Goal: Task Accomplishment & Management: Use online tool/utility

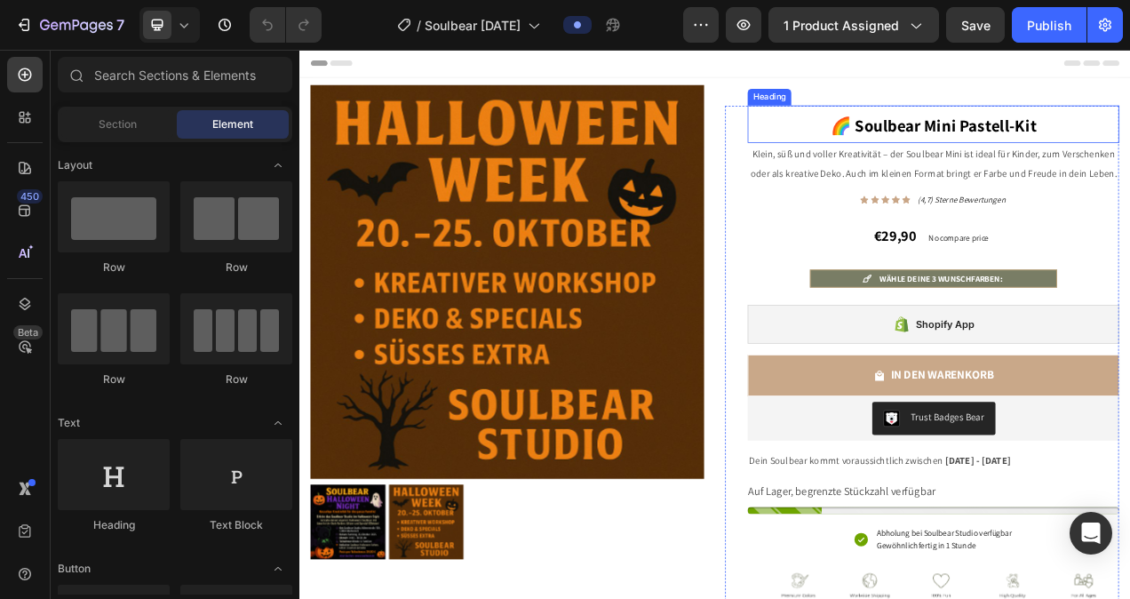
click at [1129, 147] on strong "🌈 Soulbear Mini Pastell-Kit" at bounding box center [1112, 146] width 264 height 28
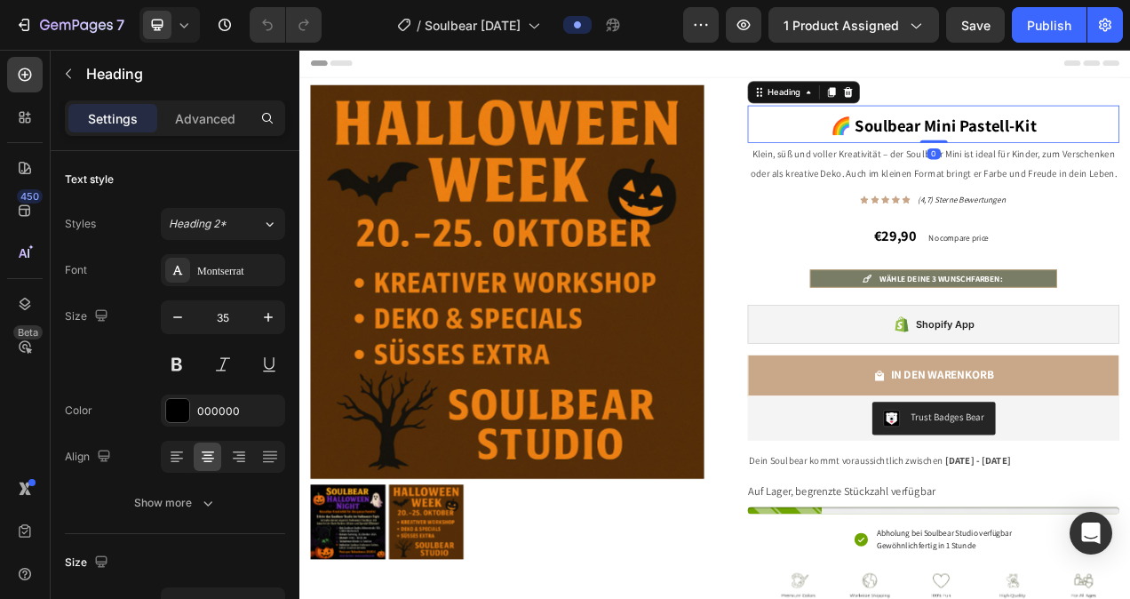
click at [1129, 147] on h2 "🌈 Soulbear Mini Pastell-Kit" at bounding box center [1112, 146] width 477 height 48
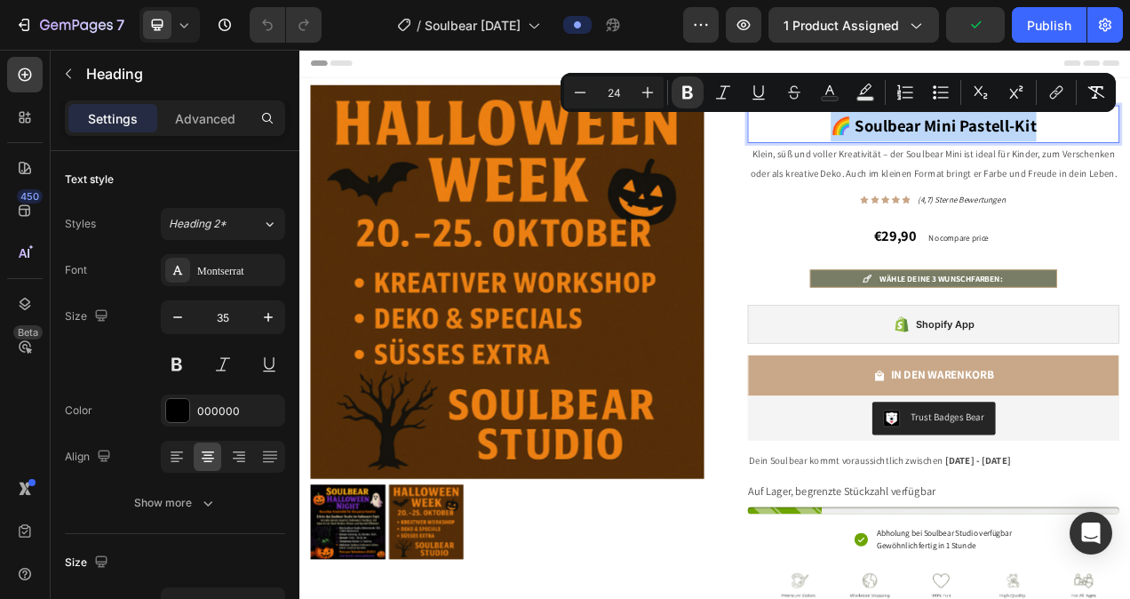
drag, startPoint x: 1257, startPoint y: 147, endPoint x: 960, endPoint y: 161, distance: 297.0
click at [960, 161] on p "🌈 Soulbear Mini Pastell-Kit" at bounding box center [1112, 145] width 473 height 44
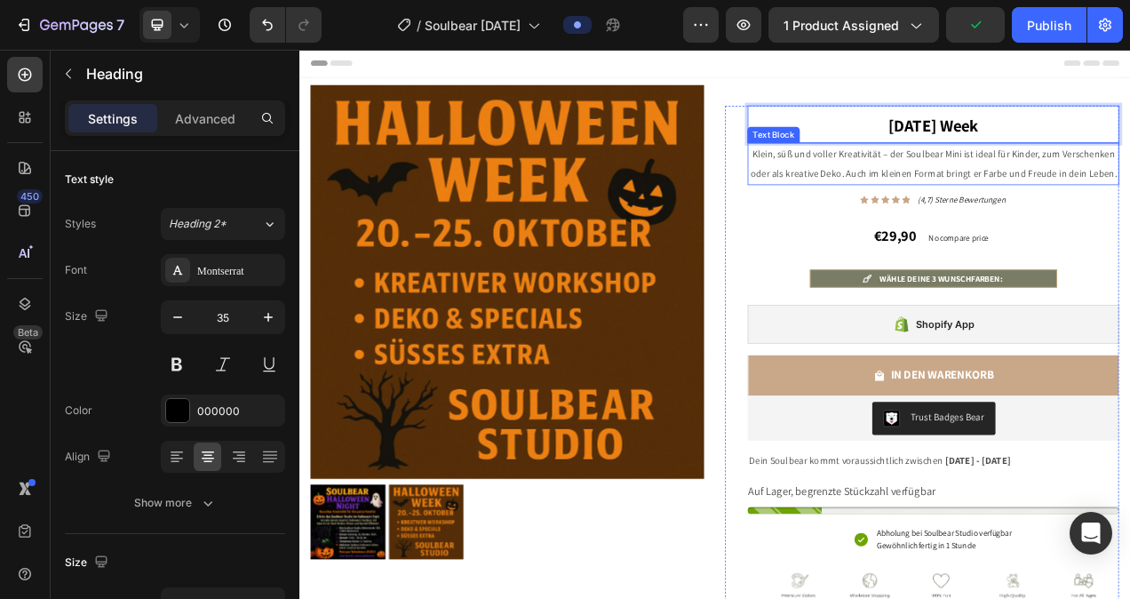
click at [946, 223] on p "Klein, süß und voller Kreativität – der Soulbear Mini ist ideal für Kinder, zum…" at bounding box center [1112, 197] width 473 height 52
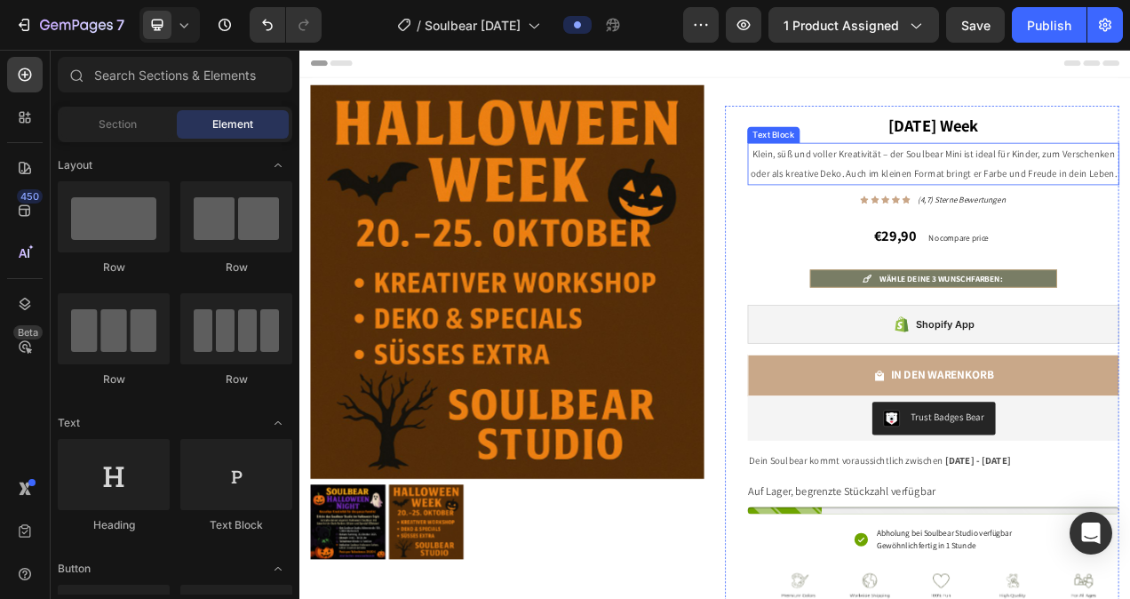
click at [1129, 223] on p "Klein, süß und voller Kreativität – der Soulbear Mini ist ideal für Kinder, zum…" at bounding box center [1112, 197] width 473 height 52
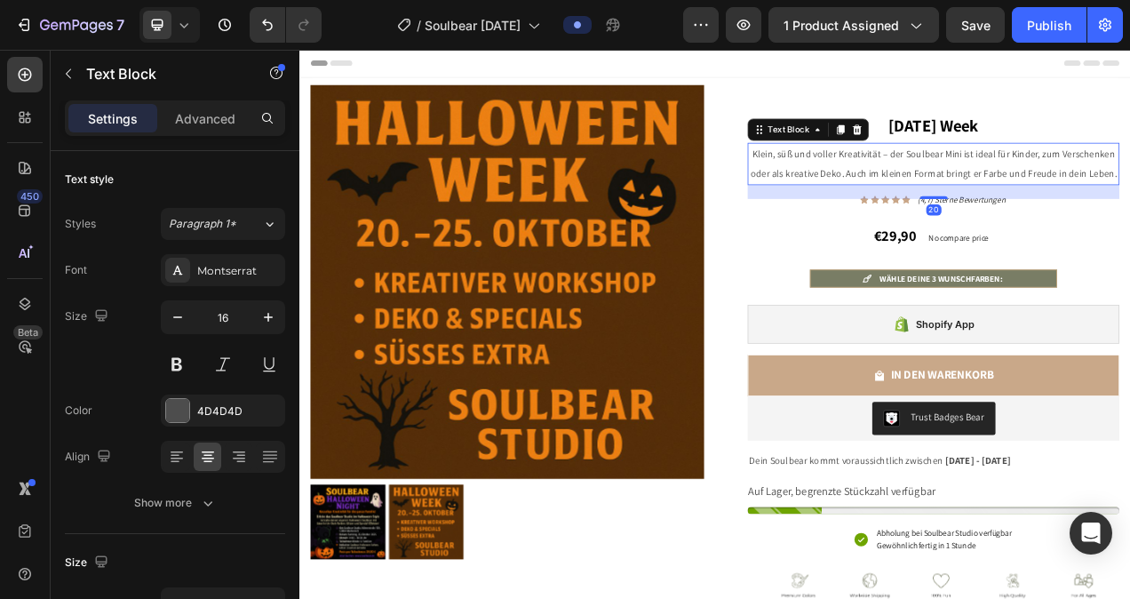
click at [1129, 223] on p "Klein, süß und voller Kreativität – der Soulbear Mini ist ideal für Kinder, zum…" at bounding box center [1112, 197] width 473 height 52
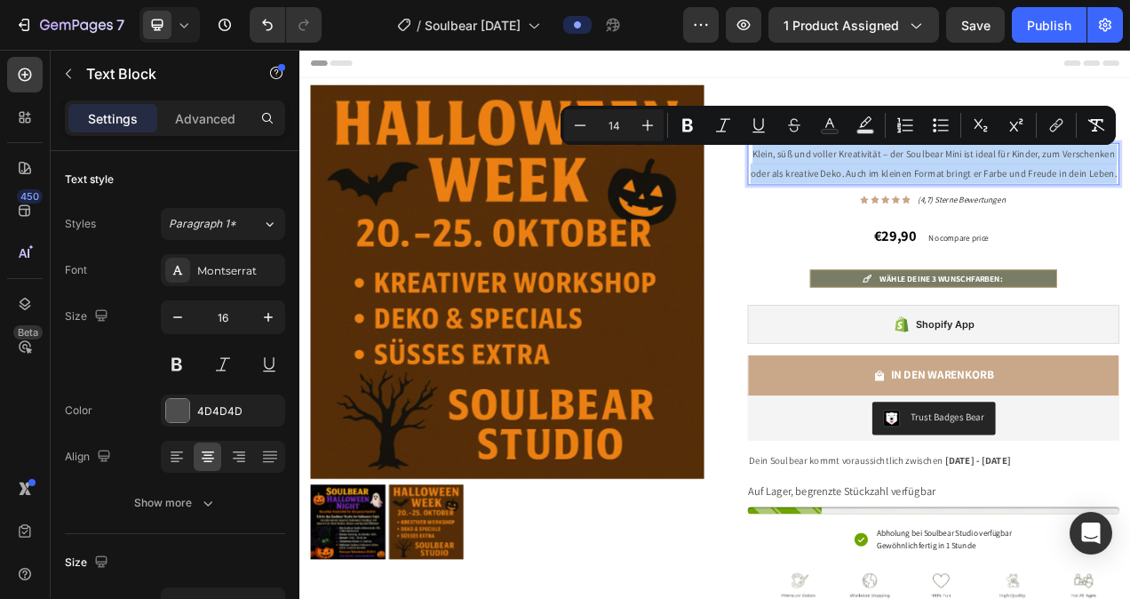
drag, startPoint x: 1243, startPoint y: 232, endPoint x: 868, endPoint y: 194, distance: 377.6
click at [874, 194] on div "Klein, süß und voller Kreativität – der Soulbear Mini ist ideal für Kinder, zum…" at bounding box center [1112, 197] width 477 height 55
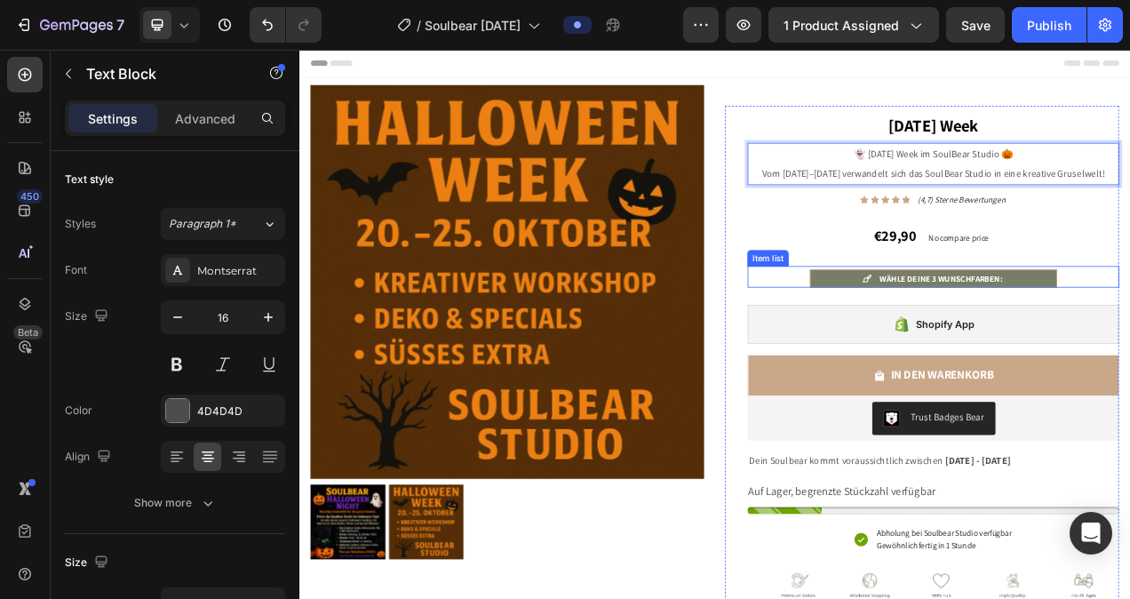
click at [923, 355] on div "WÄHLE DEINE 3 WUNSCHFARBEN: Item list" at bounding box center [1112, 342] width 477 height 28
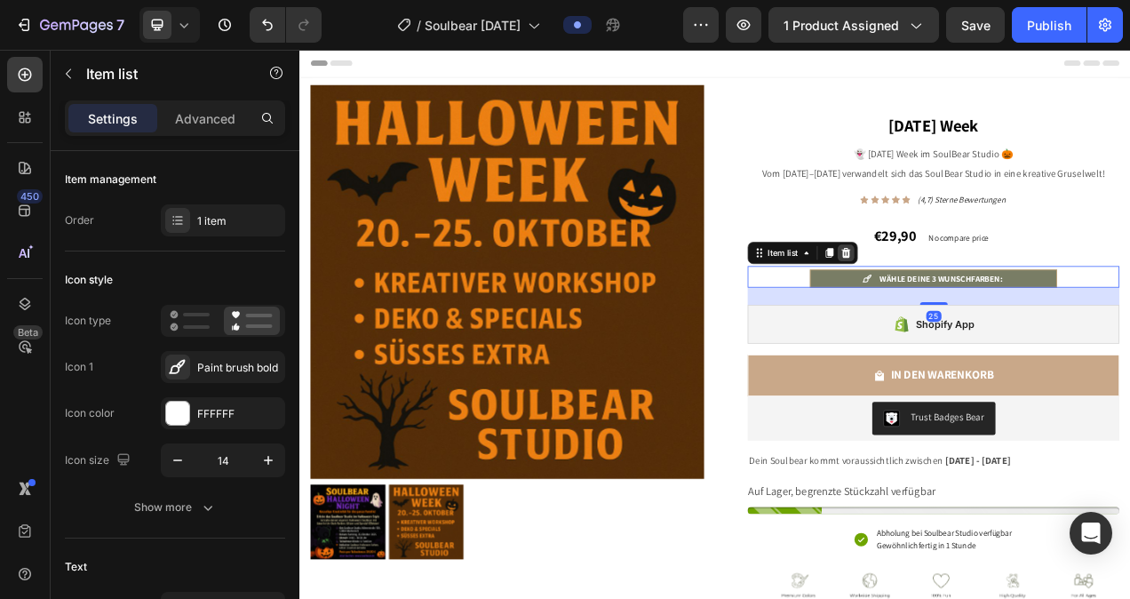
click at [995, 317] on icon at bounding box center [1001, 311] width 12 height 12
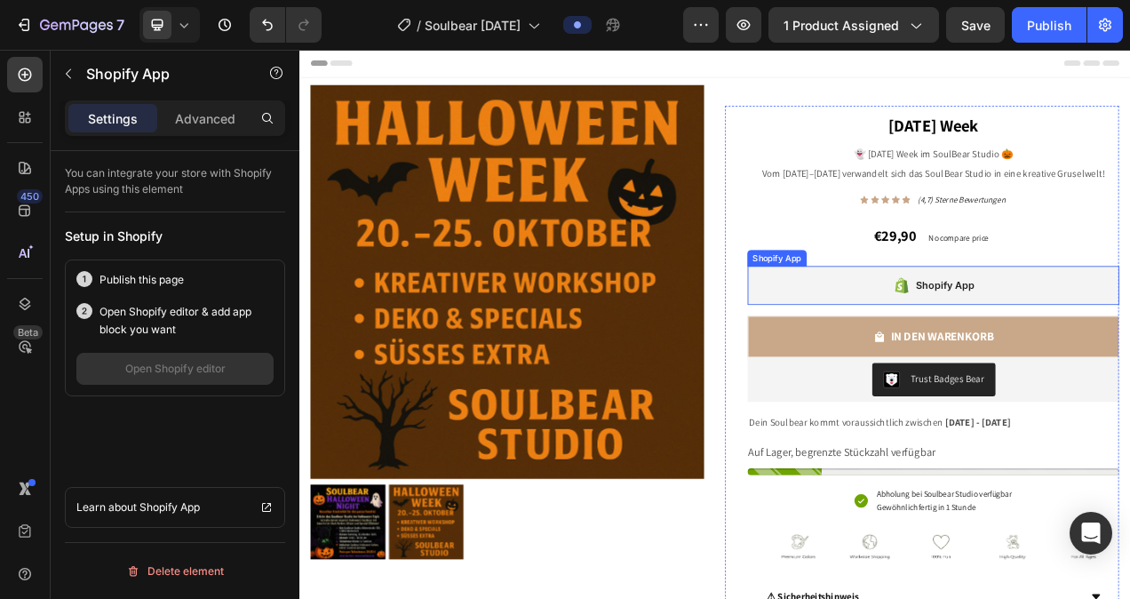
click at [982, 377] on div "Shopify App" at bounding box center [1112, 353] width 477 height 50
click at [1019, 317] on icon at bounding box center [1024, 311] width 12 height 12
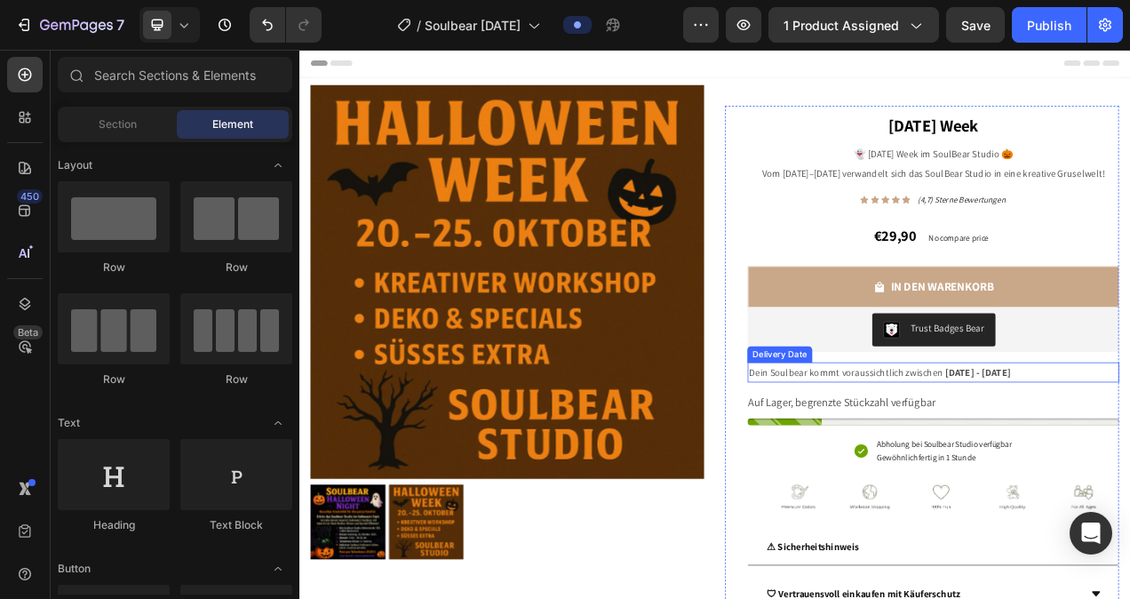
click at [932, 472] on span "Dein Soulbear kommt voraussichtlich zwischen" at bounding box center [1000, 464] width 249 height 16
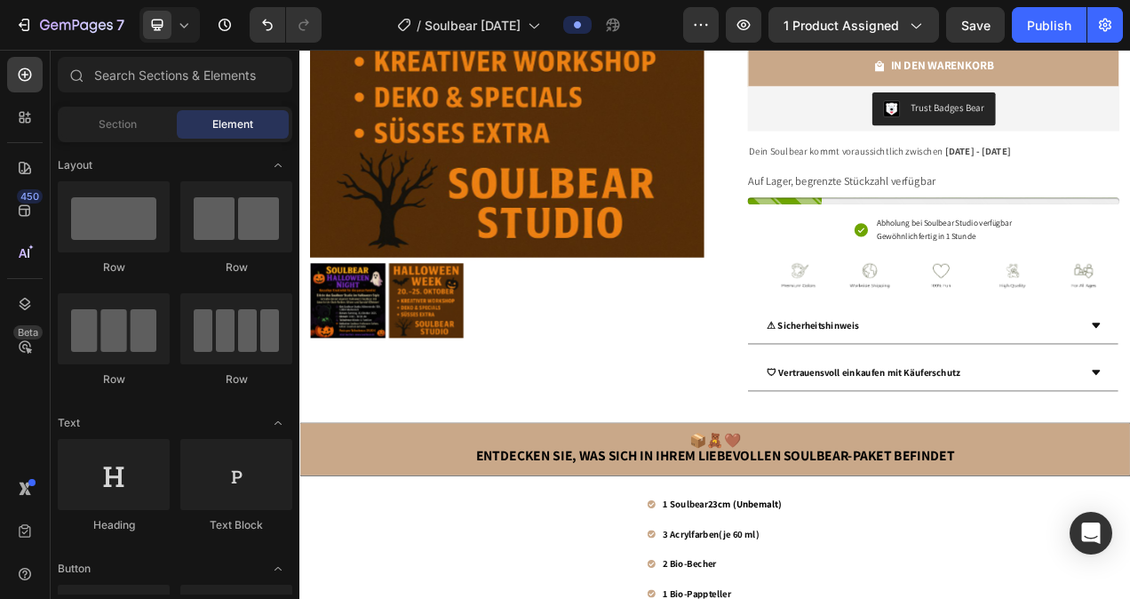
scroll to position [297, 0]
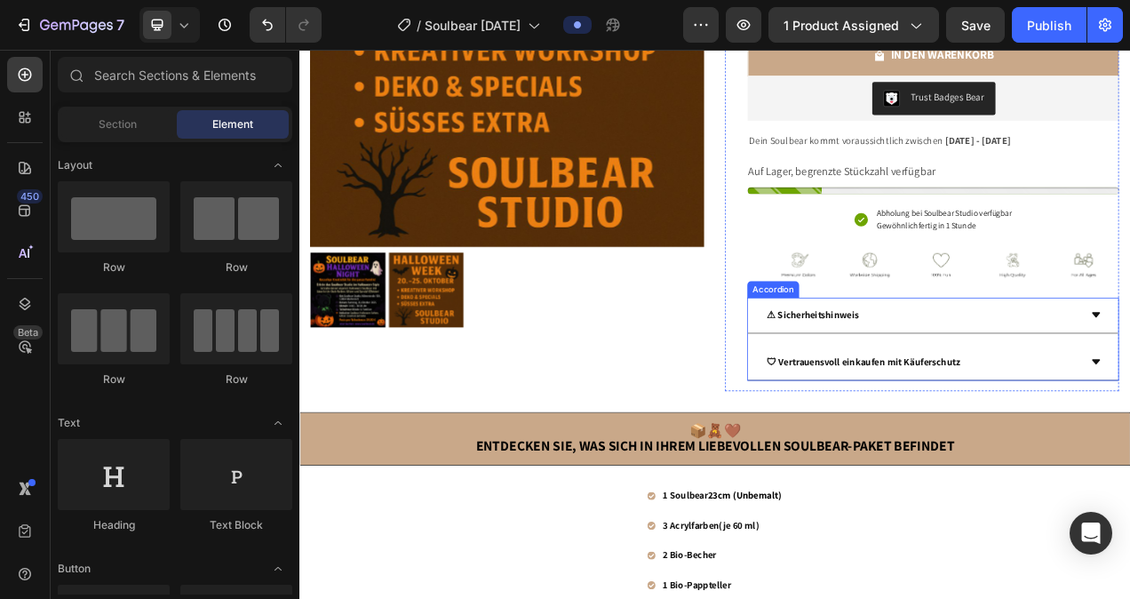
click at [1046, 407] on div "⚠ Sicherheitshinweis" at bounding box center [1098, 391] width 404 height 31
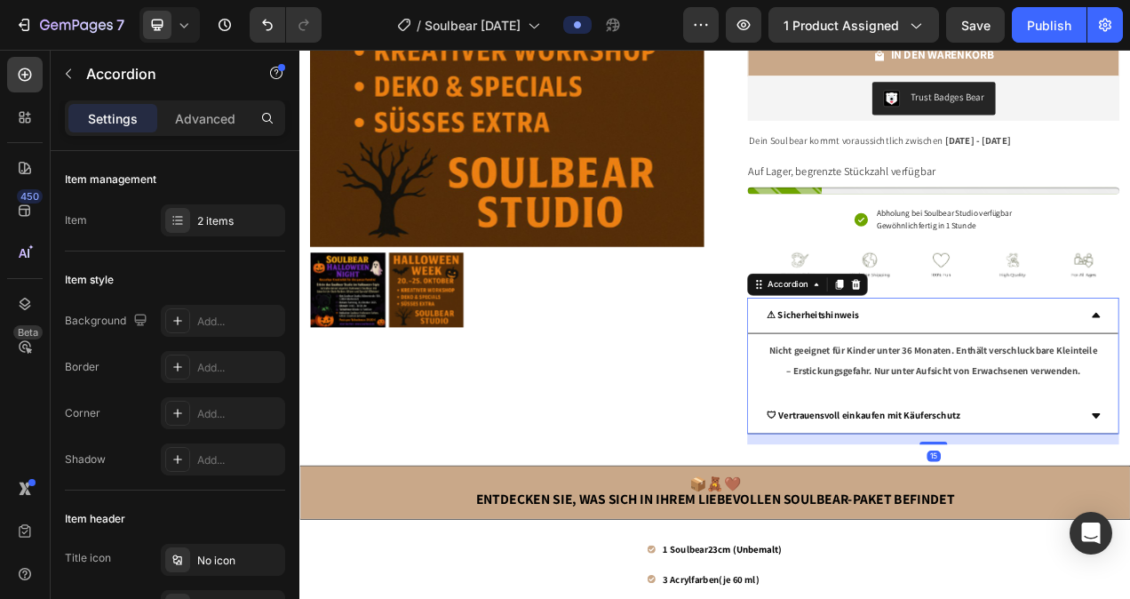
click at [1017, 399] on strong "⚠ Sicherheitshinweis" at bounding box center [958, 391] width 118 height 16
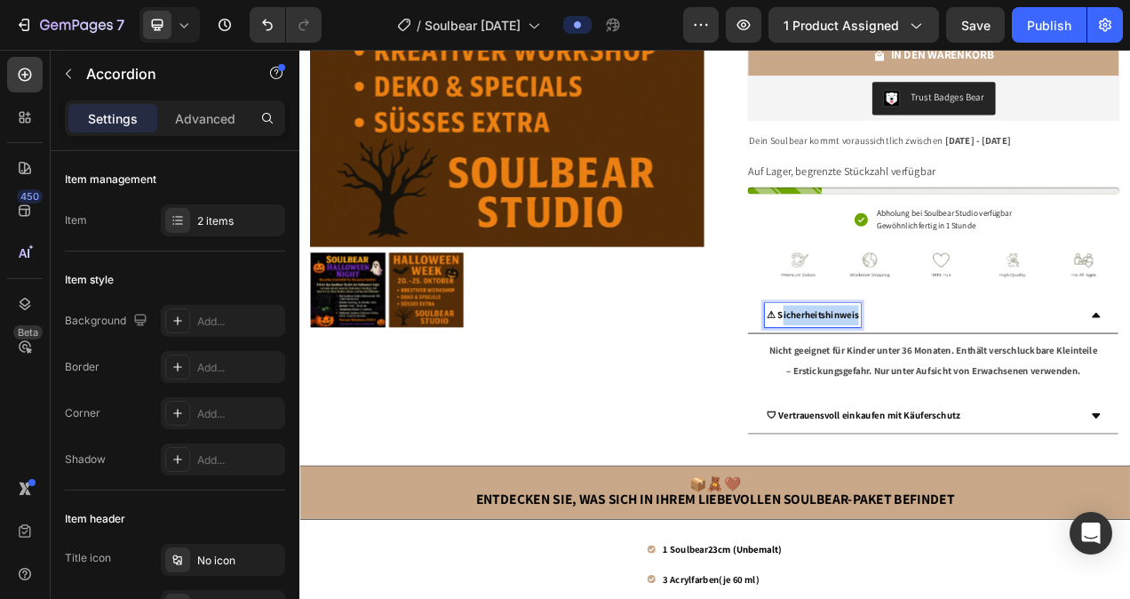
drag, startPoint x: 1029, startPoint y: 420, endPoint x: 914, endPoint y: 432, distance: 116.0
click at [914, 407] on div "⚠ Sicherheitshinweis" at bounding box center [957, 391] width 123 height 31
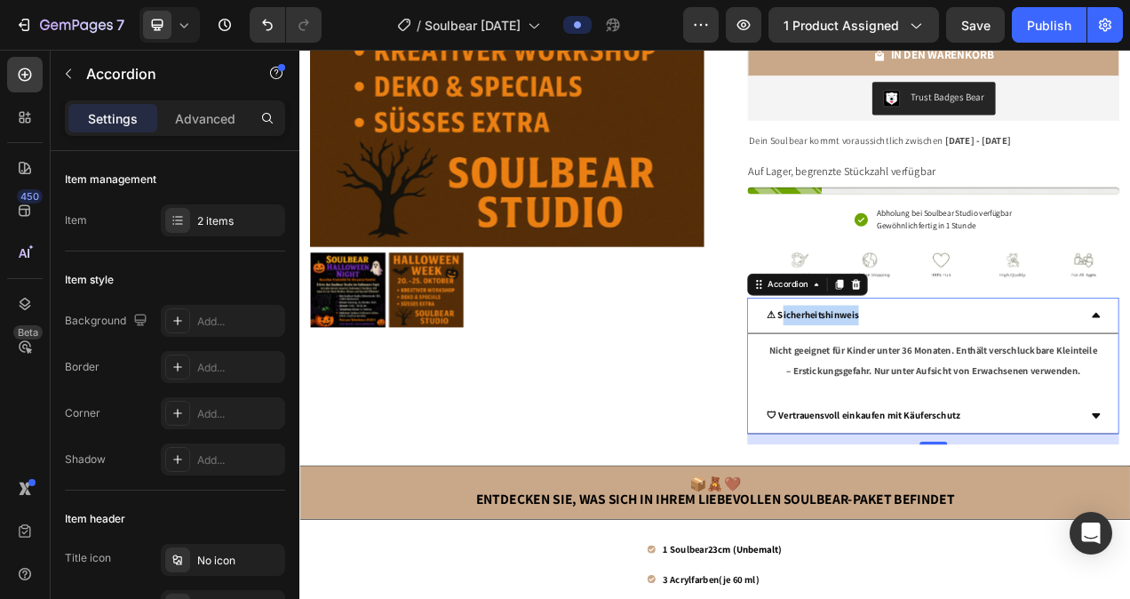
click at [986, 399] on strong "⚠ Sicherheitshinweis" at bounding box center [958, 391] width 118 height 16
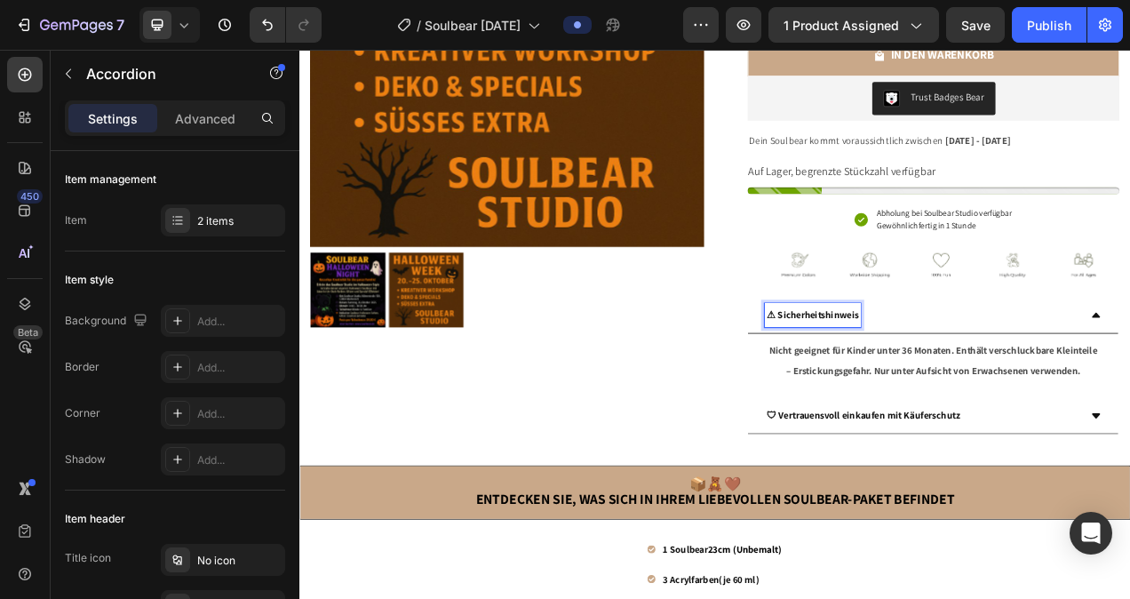
click at [1019, 407] on div "⚠ Sicherheitshinweis" at bounding box center [957, 391] width 123 height 31
drag, startPoint x: 1029, startPoint y: 418, endPoint x: 892, endPoint y: 417, distance: 136.8
click at [896, 407] on div "⚠ Sicherheitshinweis" at bounding box center [957, 391] width 123 height 31
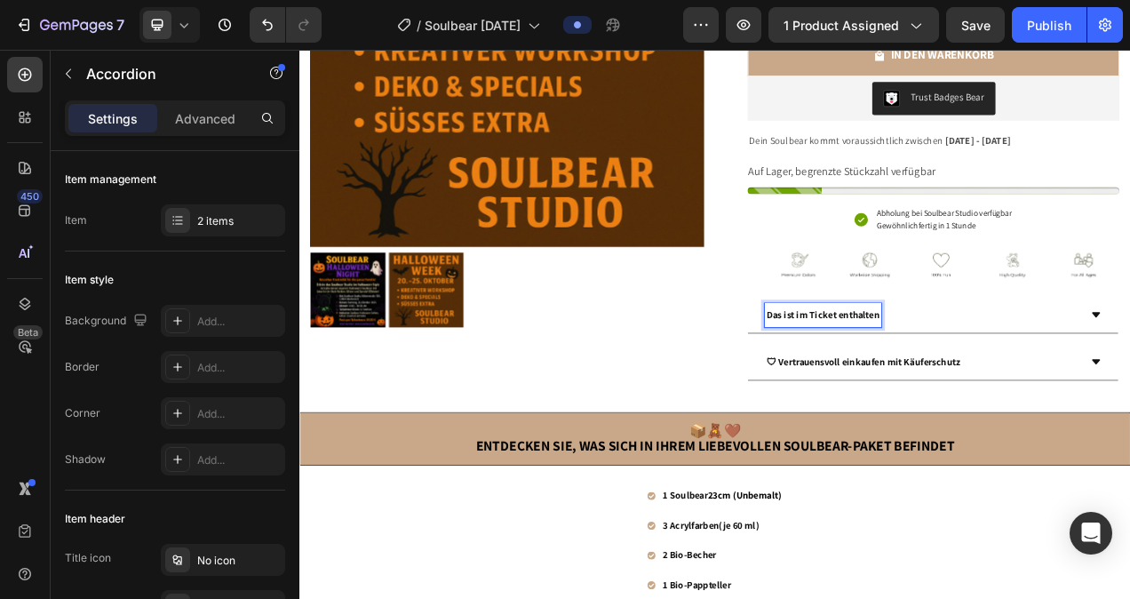
click at [1046, 407] on div "Das ist im Ticket enthalten" at bounding box center [971, 391] width 150 height 31
drag, startPoint x: 1067, startPoint y: 419, endPoint x: 896, endPoint y: 422, distance: 171.4
click at [896, 407] on div "Das ist im Ticket enthalten" at bounding box center [971, 391] width 150 height 31
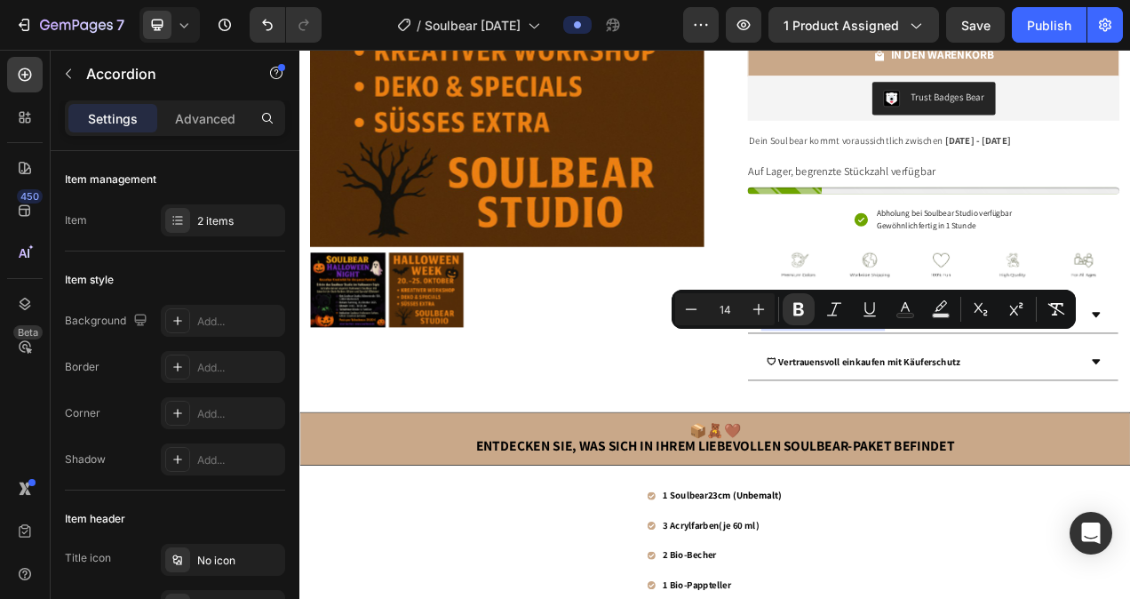
click at [1129, 407] on div "Das ist im Ticket enthalten" at bounding box center [1098, 391] width 404 height 31
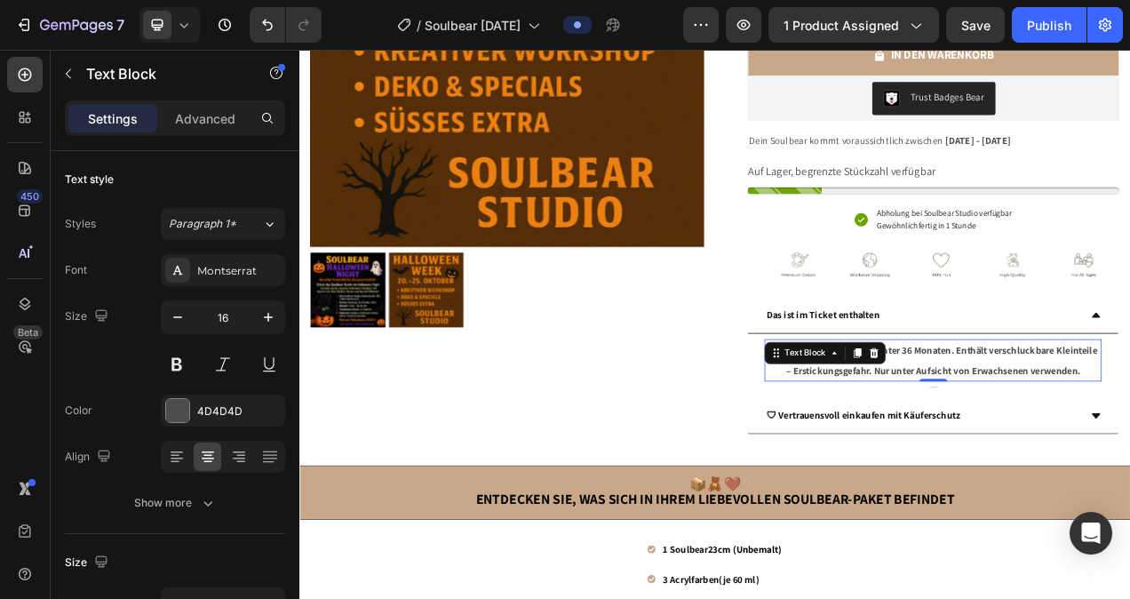
click at [1086, 470] on strong "Nicht geeignet für Kinder unter 36 Monaten. Enthält verschluckbare Kleinteile –…" at bounding box center [1112, 449] width 421 height 42
click at [1129, 475] on p "Nicht geeignet für Kinder unter 36 Monaten. Enthält verschluckbare Kleinteile –…" at bounding box center [1112, 450] width 429 height 52
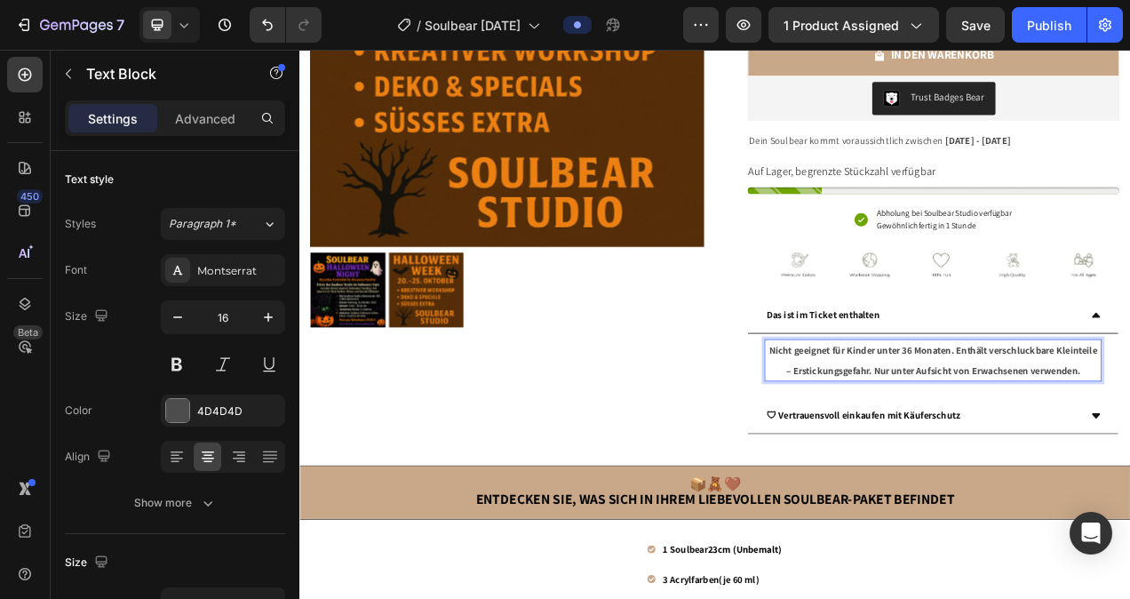
click at [1129, 475] on p "Nicht geeignet für Kinder unter 36 Monaten. Enthält verschluckbare Kleinteile –…" at bounding box center [1112, 450] width 429 height 52
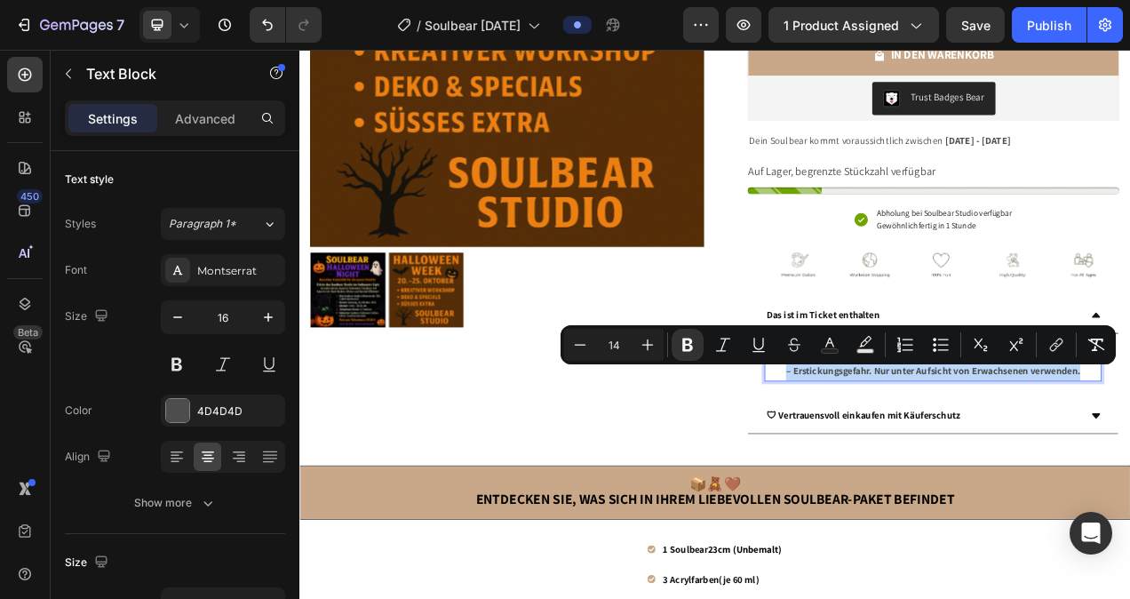
drag, startPoint x: 1234, startPoint y: 512, endPoint x: 925, endPoint y: 467, distance: 312.3
click at [925, 467] on p "Nicht geeignet für Kinder unter 36 Monaten. Enthält verschluckbare Kleinteile –…" at bounding box center [1112, 450] width 429 height 52
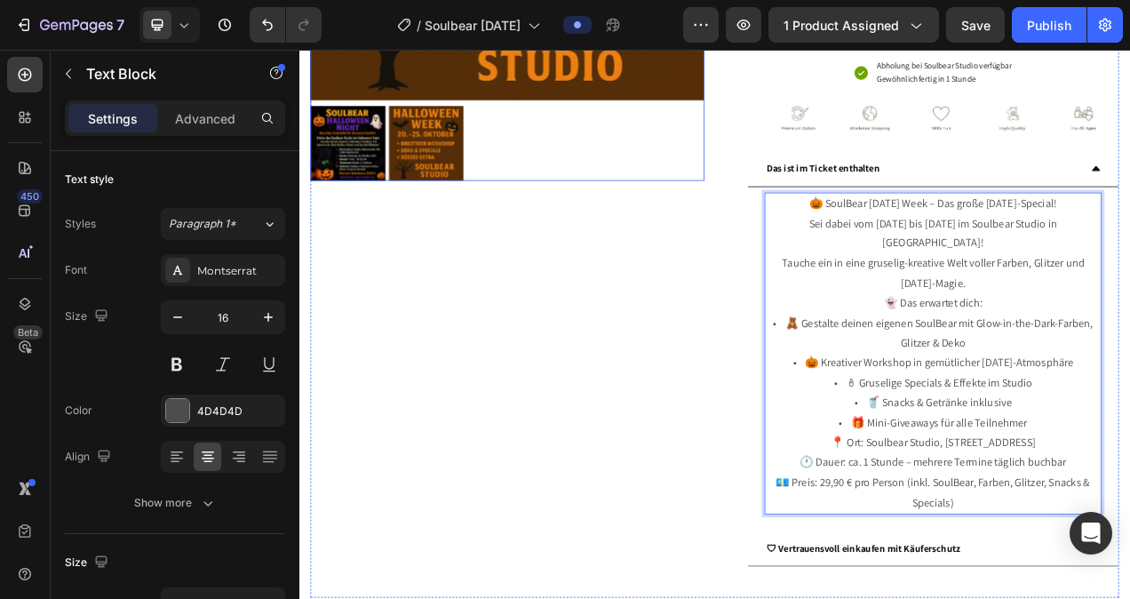
scroll to position [494, 0]
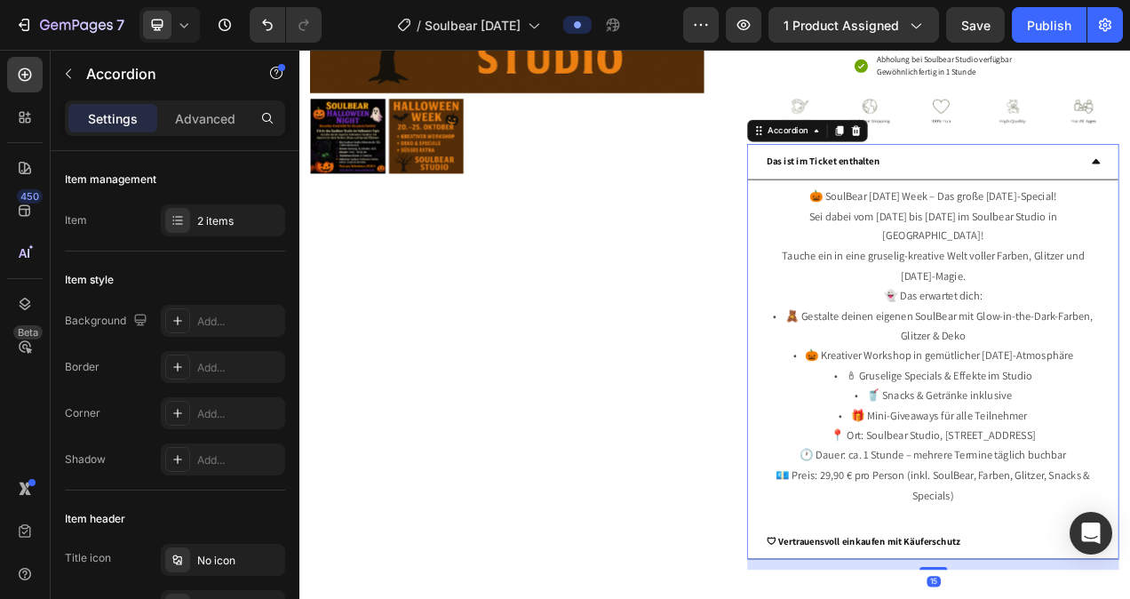
click at [1129, 210] on div "Das ist im Ticket enthalten" at bounding box center [1098, 193] width 404 height 31
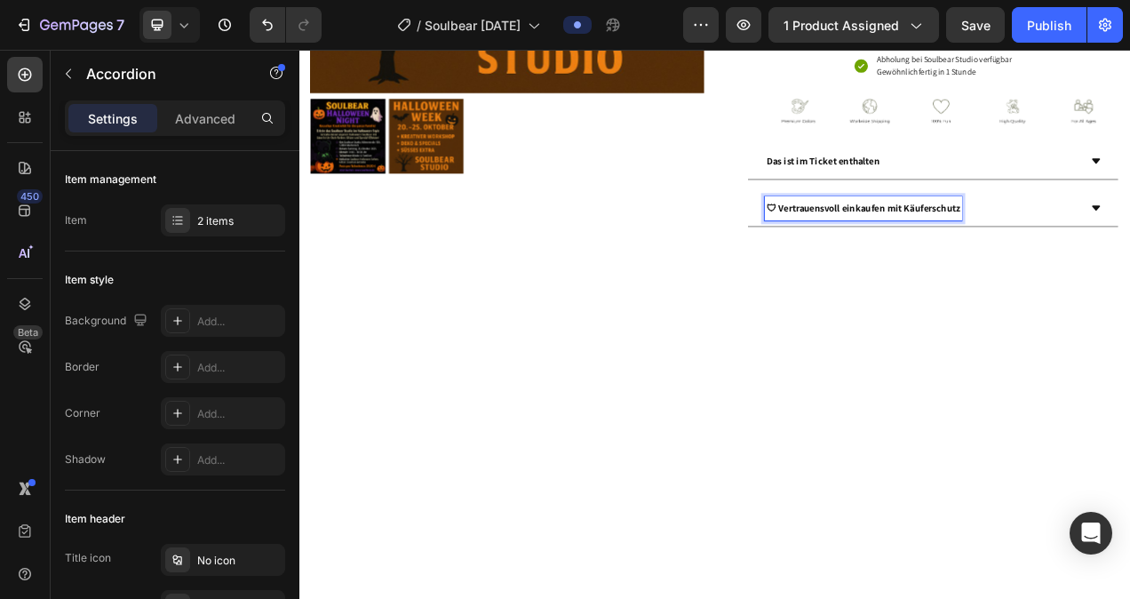
click at [1129, 262] on strong "🛡 Vertrauensvoll einkaufen mit Käuferschutz" at bounding box center [1023, 254] width 248 height 16
drag, startPoint x: 1186, startPoint y: 282, endPoint x: 897, endPoint y: 284, distance: 288.6
click at [899, 262] on strong "🛡 Vertrauensvoll einkaufen mit Käuferschutz" at bounding box center [1023, 254] width 248 height 16
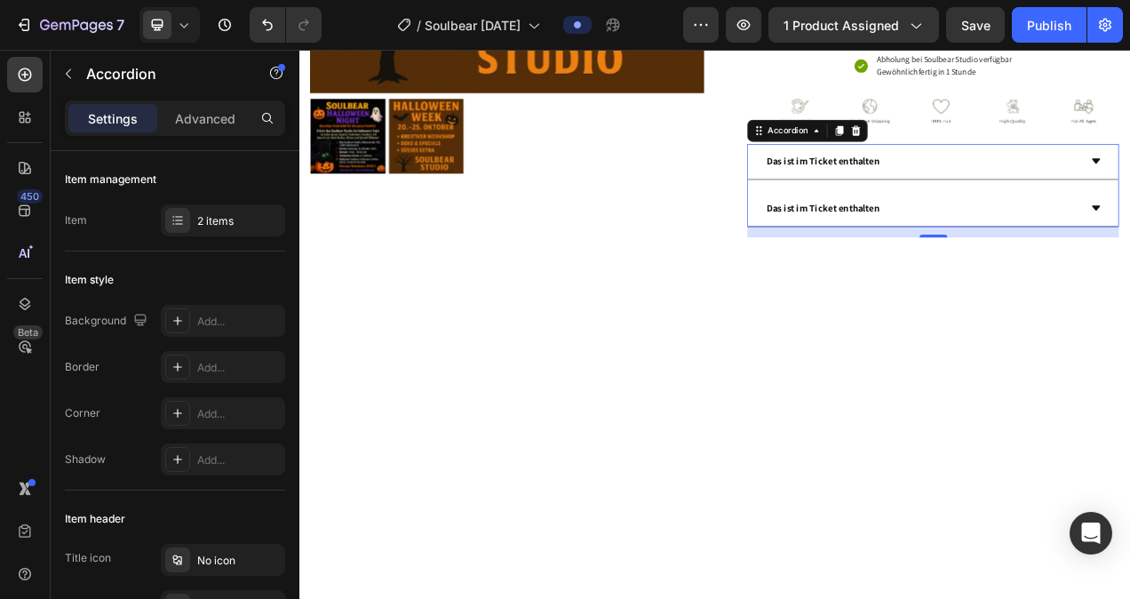
click at [1021, 202] on strong "Das ist im Ticket enthalten" at bounding box center [971, 194] width 145 height 16
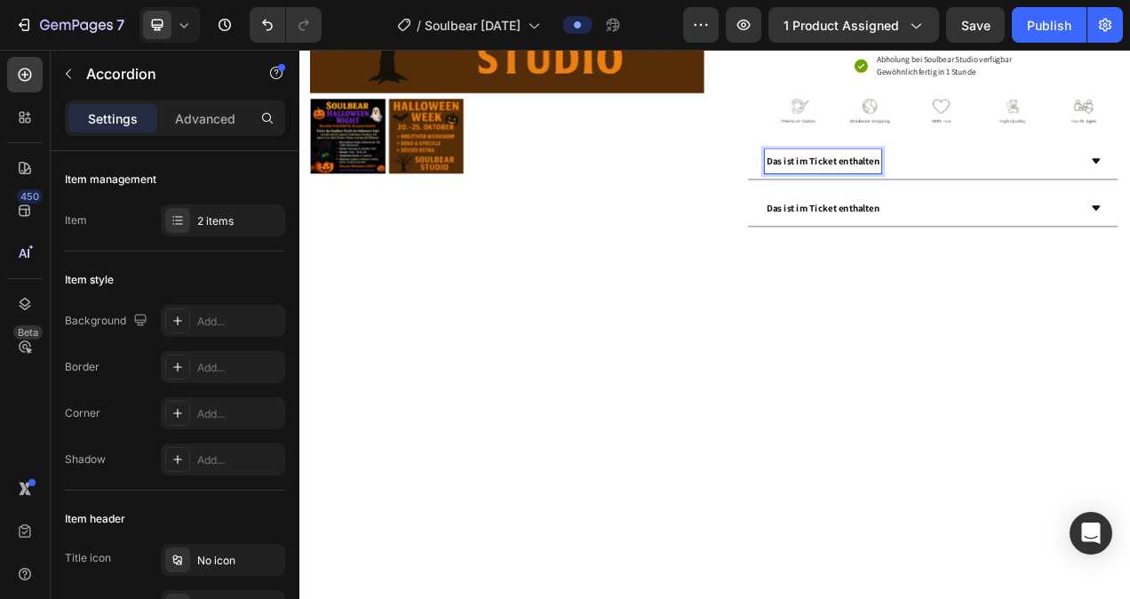
click at [1043, 202] on strong "Das ist im Ticket enthalten" at bounding box center [971, 194] width 145 height 16
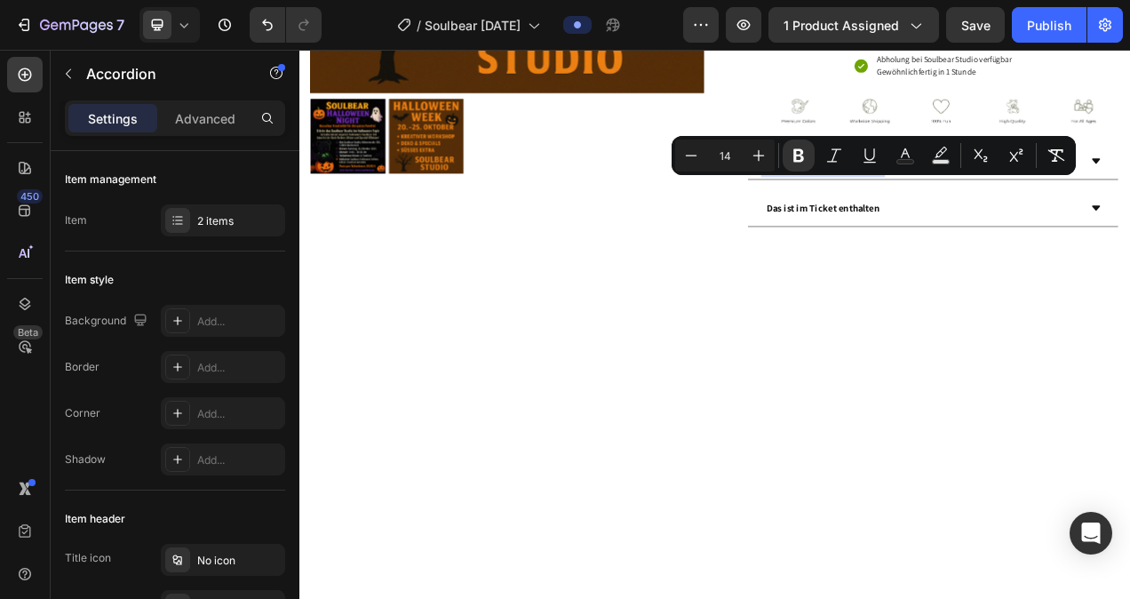
drag, startPoint x: 1064, startPoint y: 224, endPoint x: 891, endPoint y: 230, distance: 173.3
click at [896, 210] on div "Das ist im Ticket enthalten" at bounding box center [971, 193] width 150 height 31
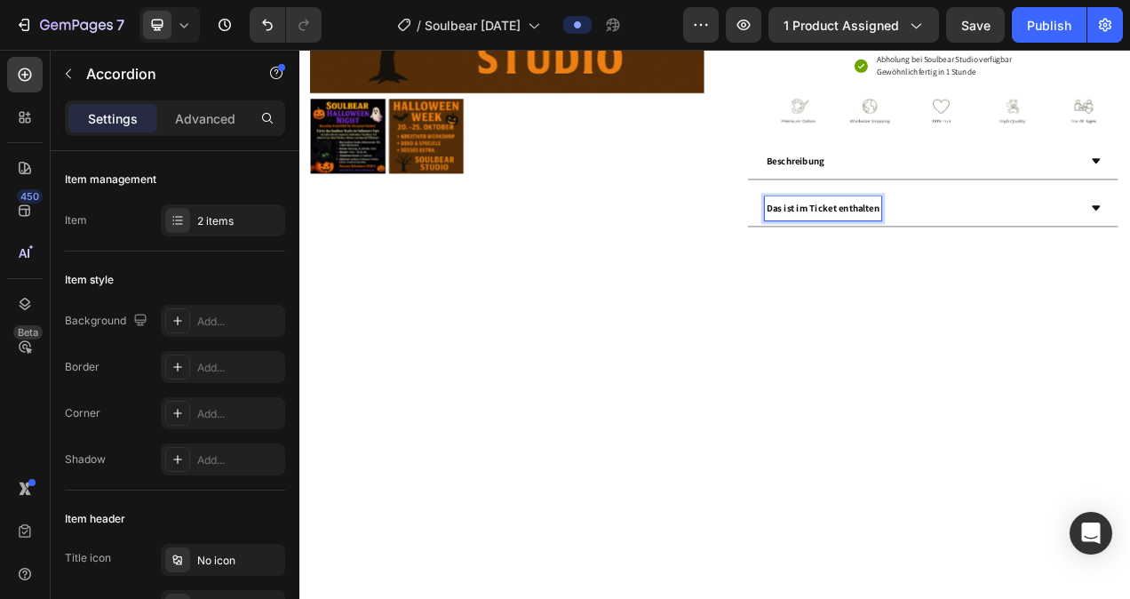
click at [973, 262] on strong "Das ist im Ticket enthalten" at bounding box center [971, 254] width 145 height 16
click at [1129, 270] on div "Das ist im Ticket enthalten" at bounding box center [1098, 254] width 404 height 31
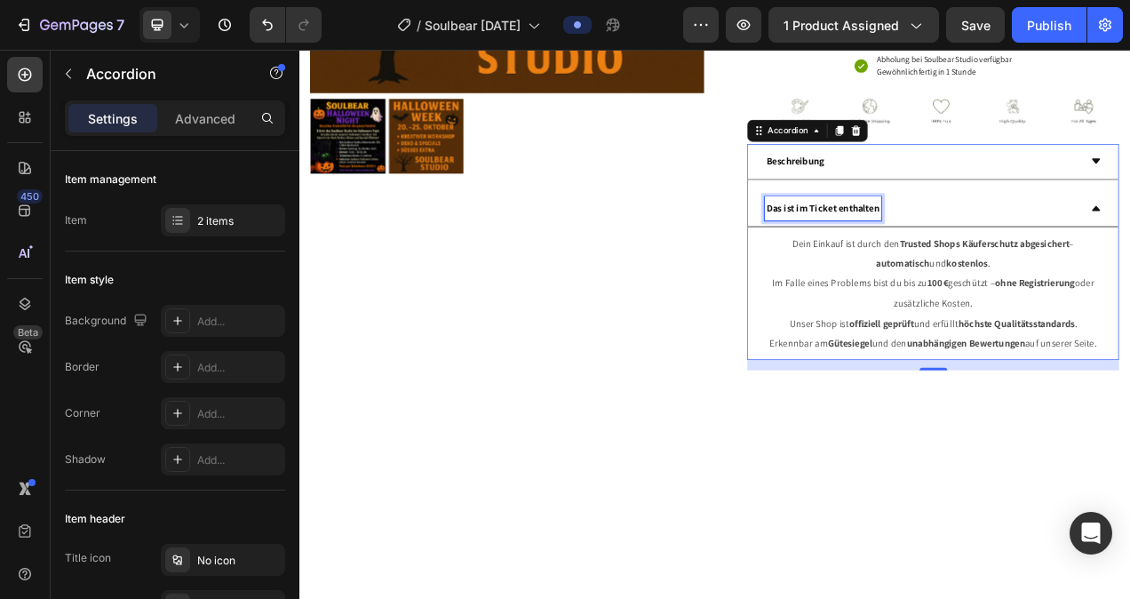
click at [1040, 262] on strong "Das ist im Ticket enthalten" at bounding box center [971, 254] width 145 height 16
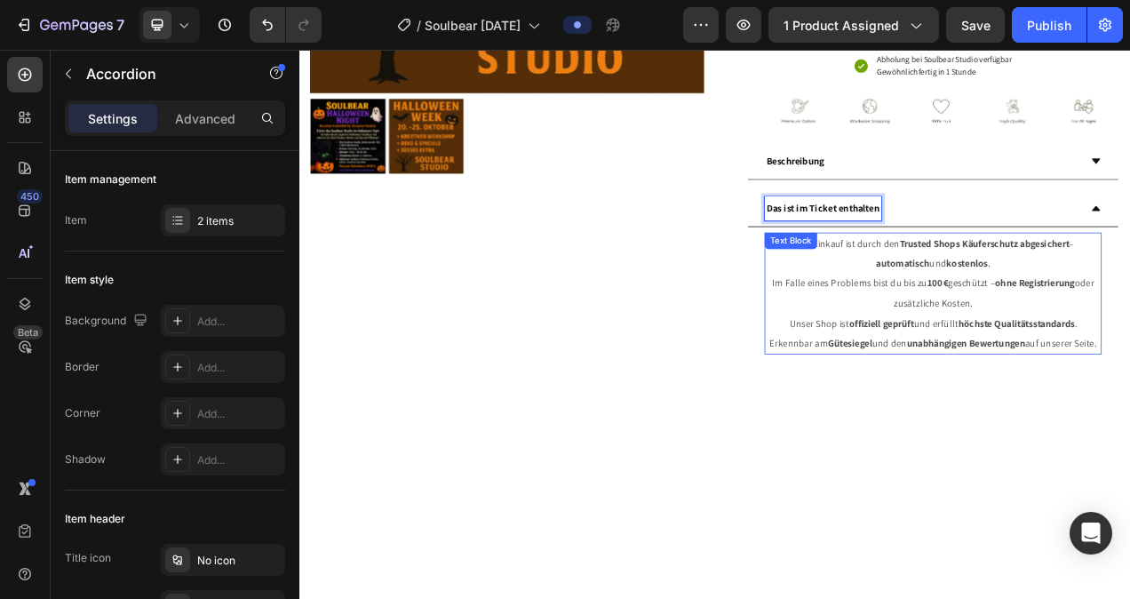
click at [1088, 409] on strong "offiziell geprüft" at bounding box center [1045, 401] width 83 height 16
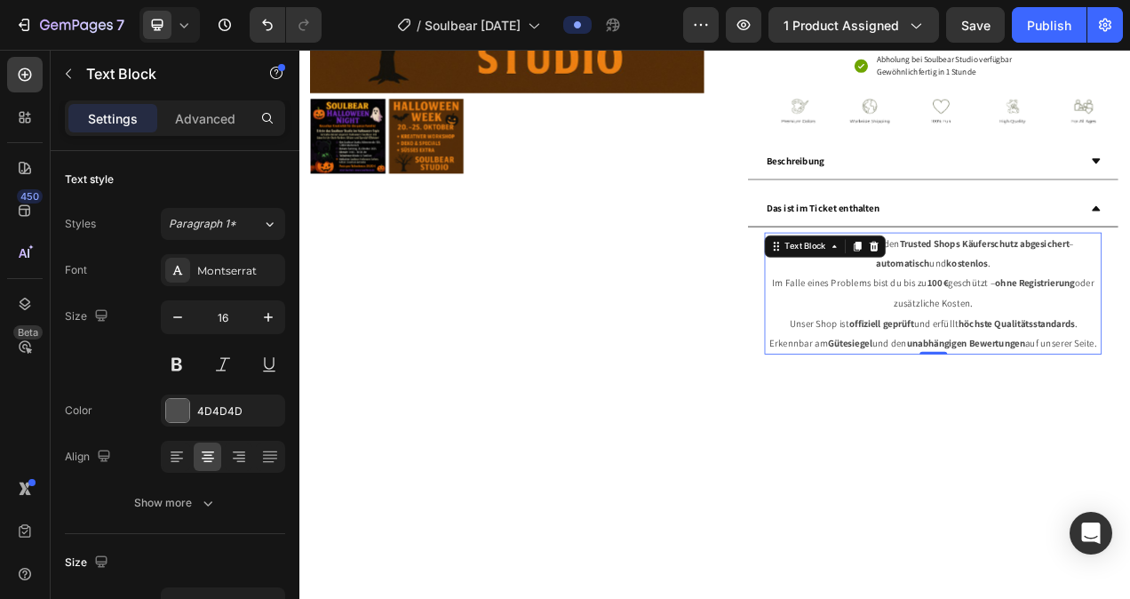
click at [1129, 440] on p "Erkennbar am Gütesiegel und den unabhängigen Bewertungen auf unserer Seite." at bounding box center [1112, 428] width 429 height 26
drag, startPoint x: 1169, startPoint y: 501, endPoint x: 916, endPoint y: 331, distance: 304.7
click at [916, 331] on div "Dein Einkauf ist durch den Trusted Shops Käuferschutz abgesichert – automatisch…" at bounding box center [1112, 363] width 432 height 157
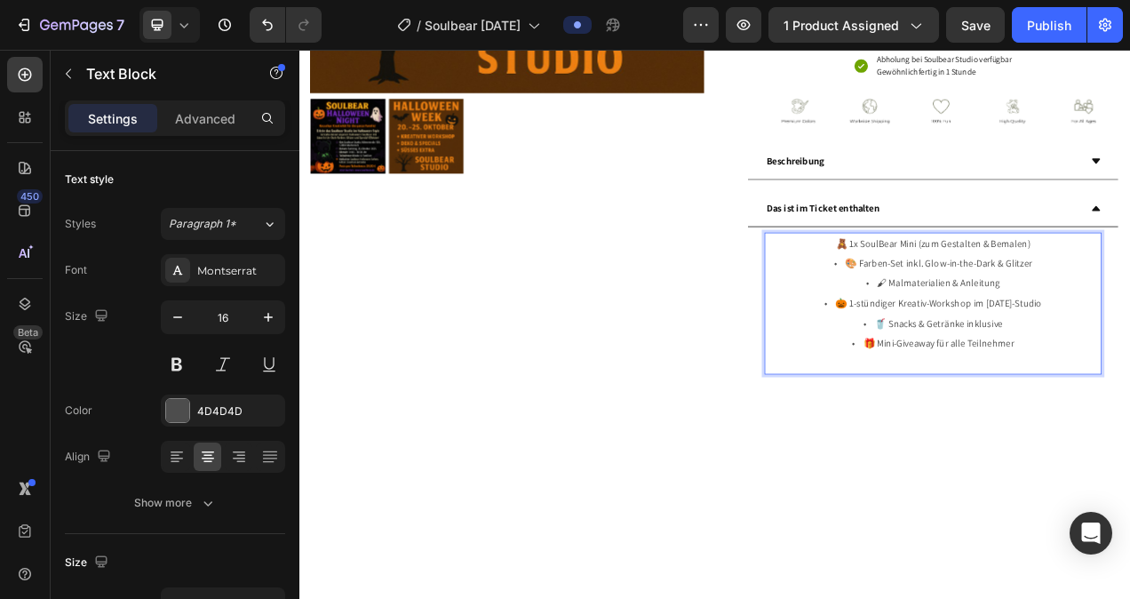
click at [985, 332] on span "• 🎨 Farben-Set inkl. Glow-in-the-Dark & Glitzer" at bounding box center [1112, 324] width 255 height 16
click at [973, 384] on span "• 🎃 1-stündiger Kreativ-Workshop im [DATE]-Studio" at bounding box center [1112, 376] width 279 height 16
click at [1027, 358] on span "• 🖌 Malmaterialien & Anleitung" at bounding box center [1113, 350] width 172 height 16
click at [1027, 409] on span "• 🥤 Snacks & Getränke inklusive" at bounding box center [1112, 401] width 178 height 16
click at [1009, 435] on span "• 🎁 Mini-Giveaway für alle Teilnehmer" at bounding box center [1113, 427] width 208 height 16
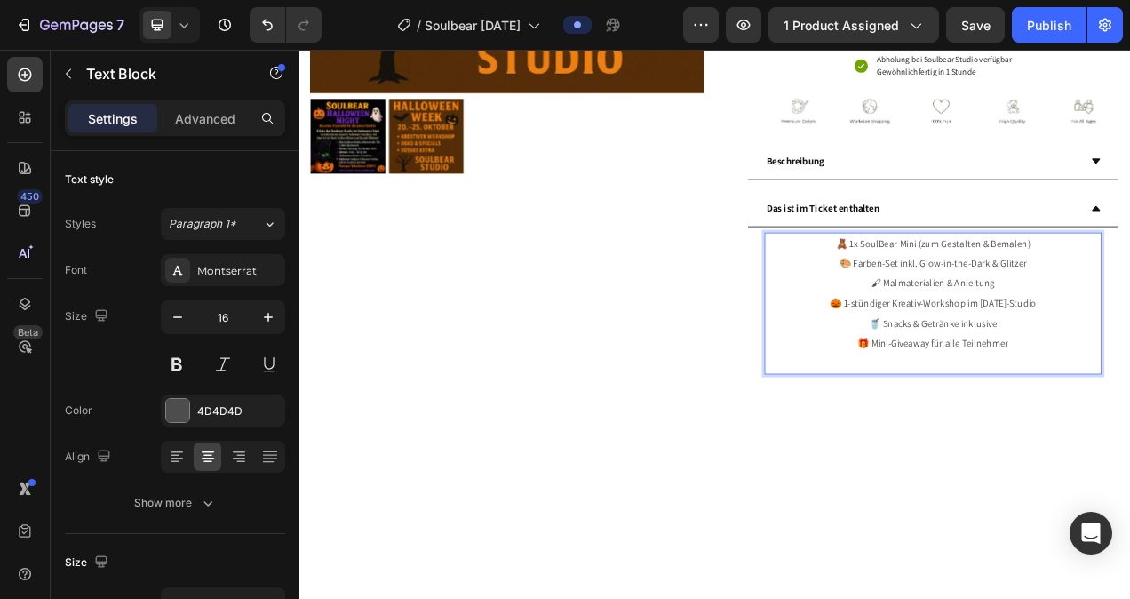
click at [1091, 409] on span "🥤 Snacks & Getränke inklusive" at bounding box center [1112, 401] width 164 height 16
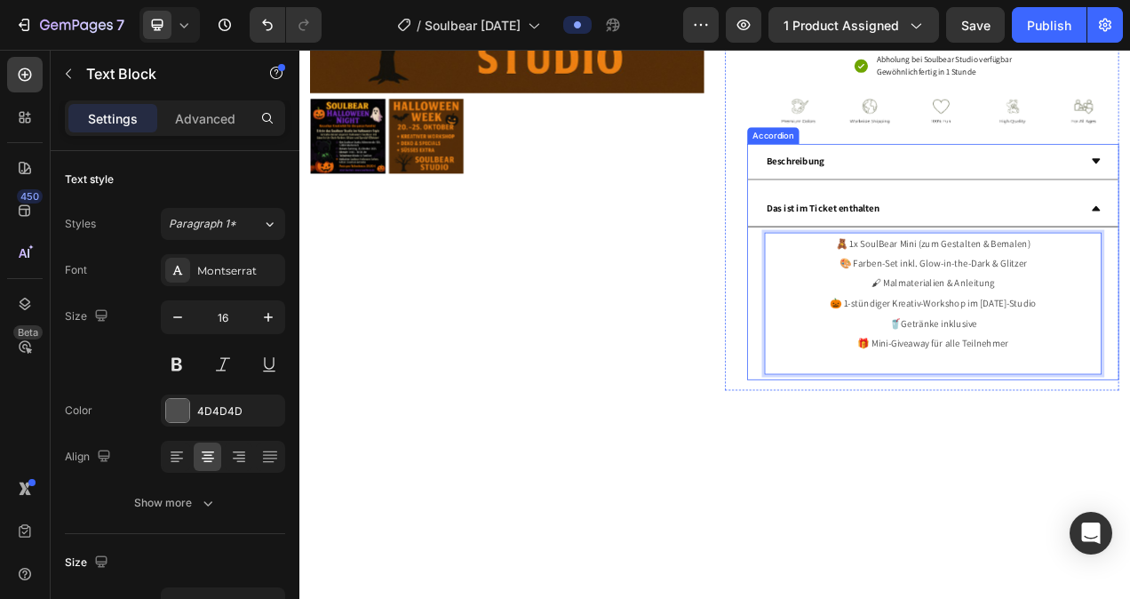
click at [1029, 210] on div "Beschreibung" at bounding box center [1098, 193] width 404 height 31
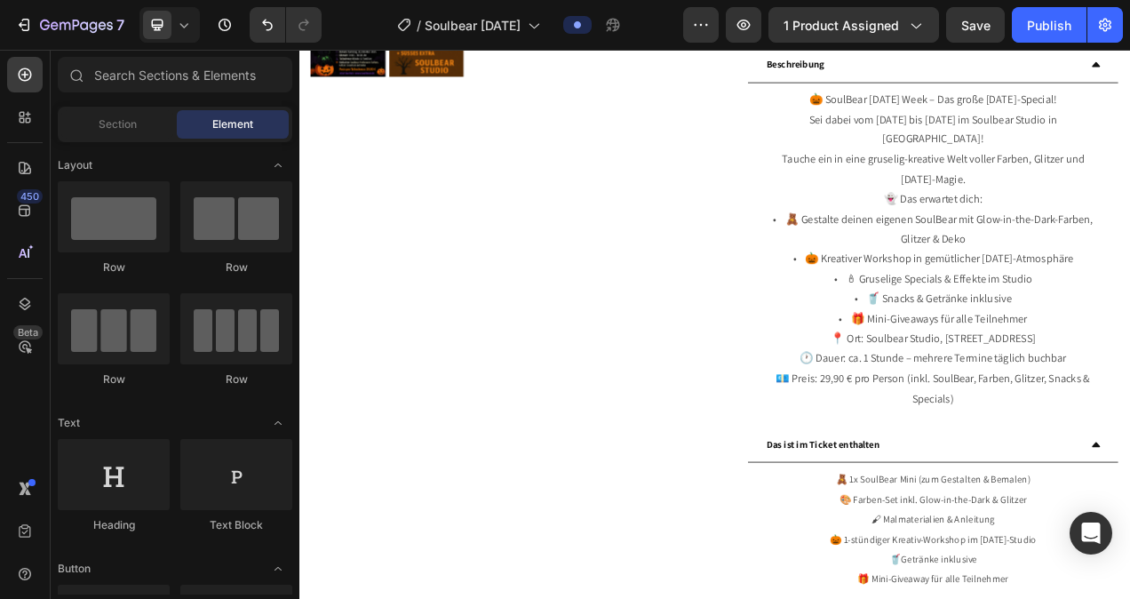
scroll to position [645, 0]
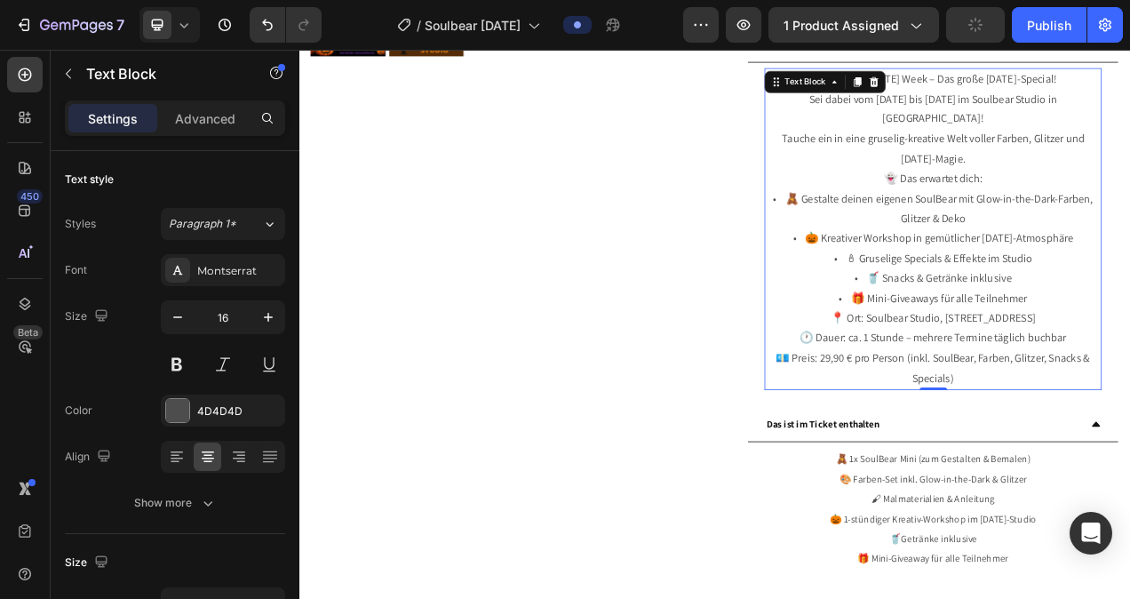
click at [1100, 383] on p "👻 Das erwartet dich: • 🧸 Gestalte deinen eigenen SoulBear mit Glow-in-the-Dark-…" at bounding box center [1112, 292] width 429 height 179
click at [1101, 383] on p "👻 Das erwartet dich: • 🧸 Gestalte deinen eigenen SoulBear mit Glow-in-the-Dark-…" at bounding box center [1112, 292] width 429 height 179
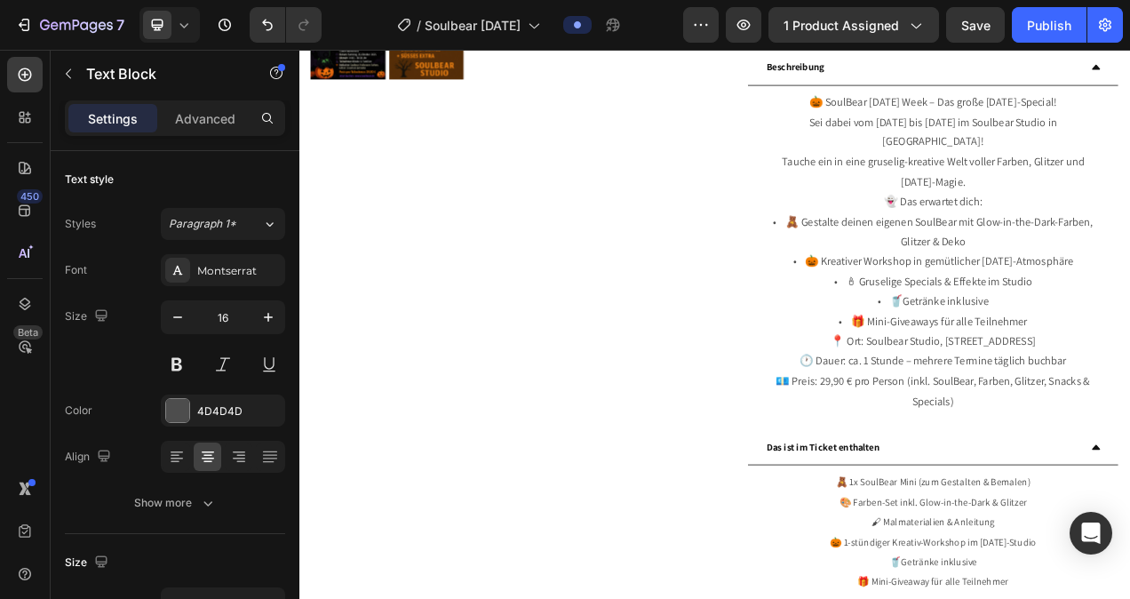
scroll to position [588, 0]
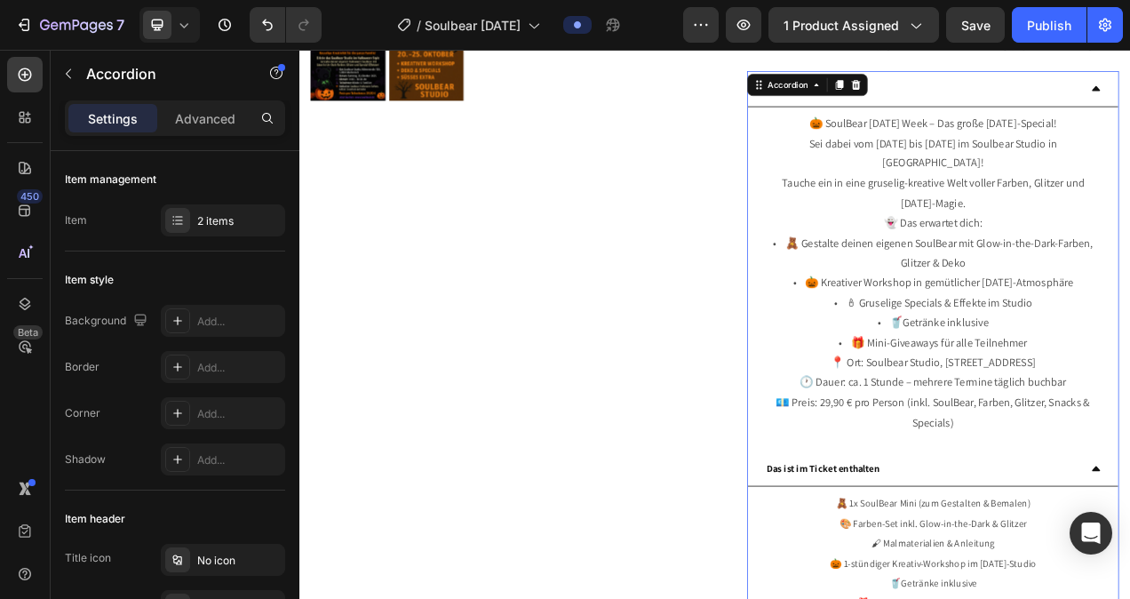
click at [1129, 115] on div "Beschreibung" at bounding box center [1098, 99] width 404 height 31
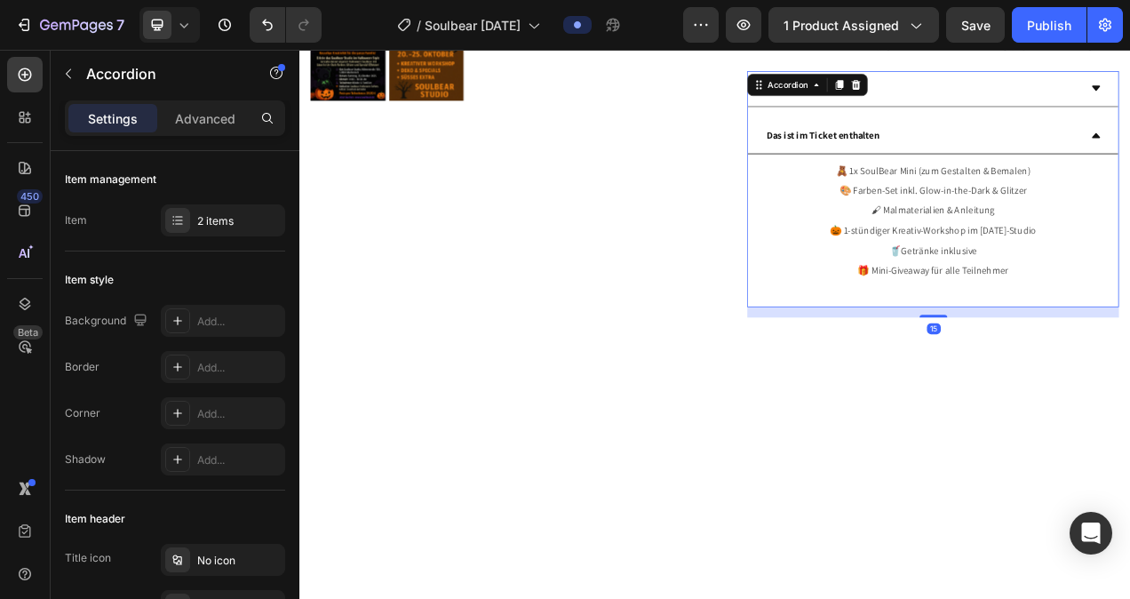
click at [1129, 176] on div "Das ist im Ticket enthalten" at bounding box center [1098, 160] width 404 height 31
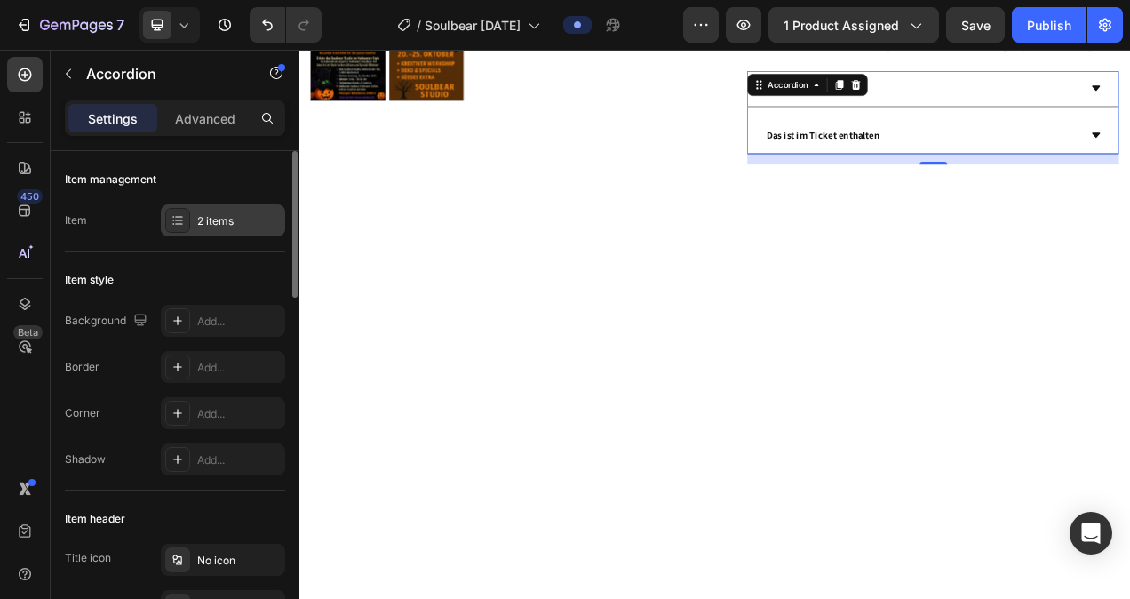
click at [183, 211] on div at bounding box center [177, 220] width 25 height 25
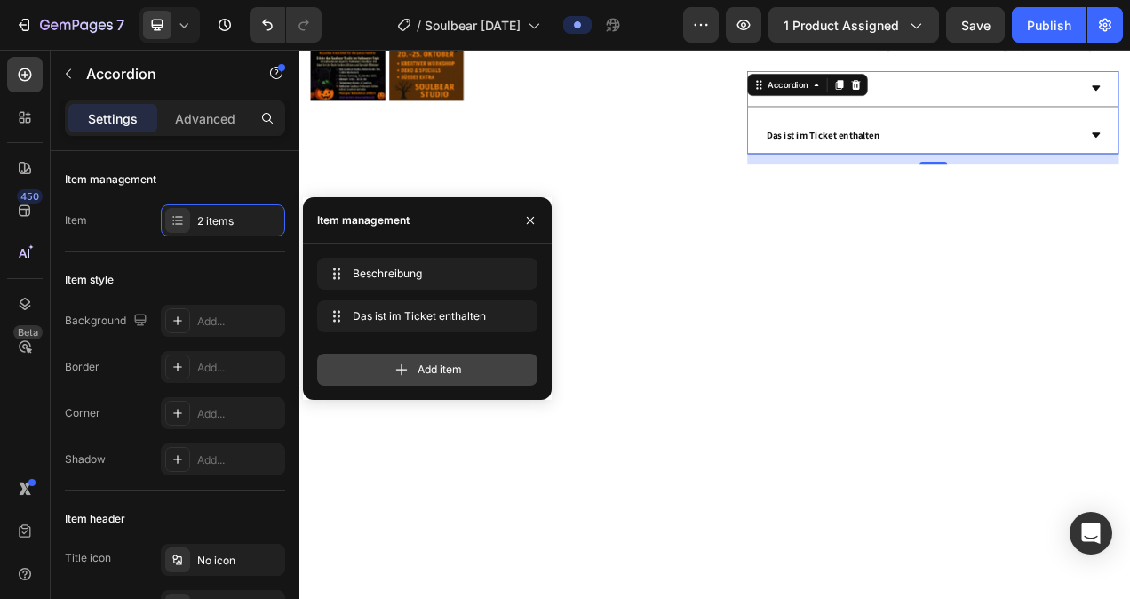
click at [417, 369] on span "Add item" at bounding box center [439, 369] width 44 height 16
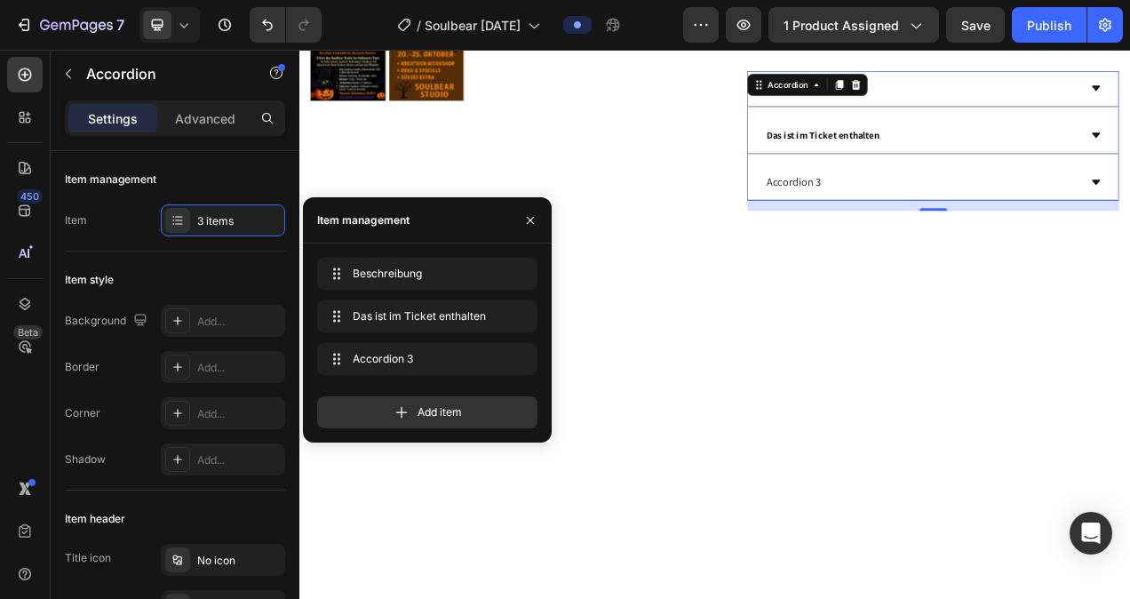
click at [1035, 236] on div "Accordion 3" at bounding box center [1098, 220] width 404 height 31
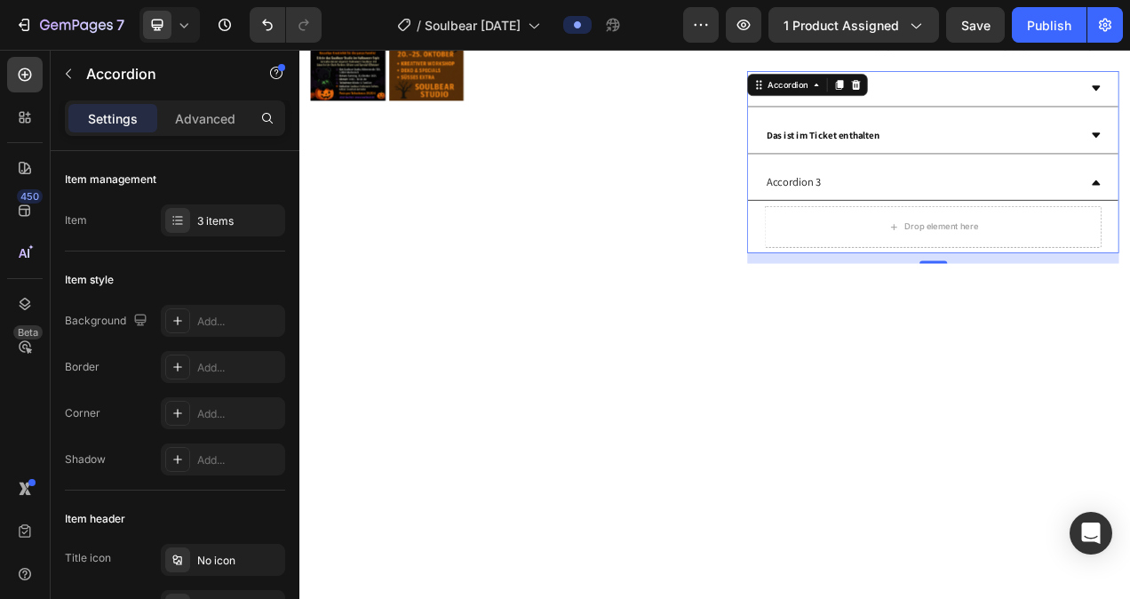
click at [972, 236] on div "Accordion 3" at bounding box center [933, 220] width 75 height 31
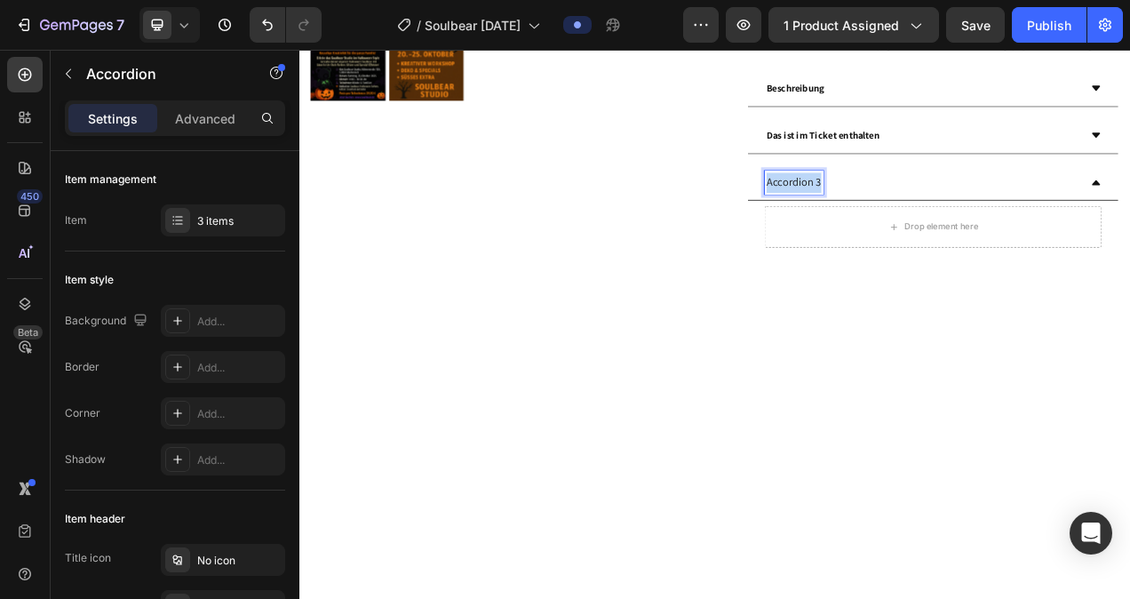
drag, startPoint x: 977, startPoint y: 247, endPoint x: 896, endPoint y: 247, distance: 80.8
click at [896, 236] on div "Accordion 3" at bounding box center [933, 220] width 75 height 31
click at [1007, 250] on p "Wichtige Hinweise" at bounding box center [953, 234] width 108 height 52
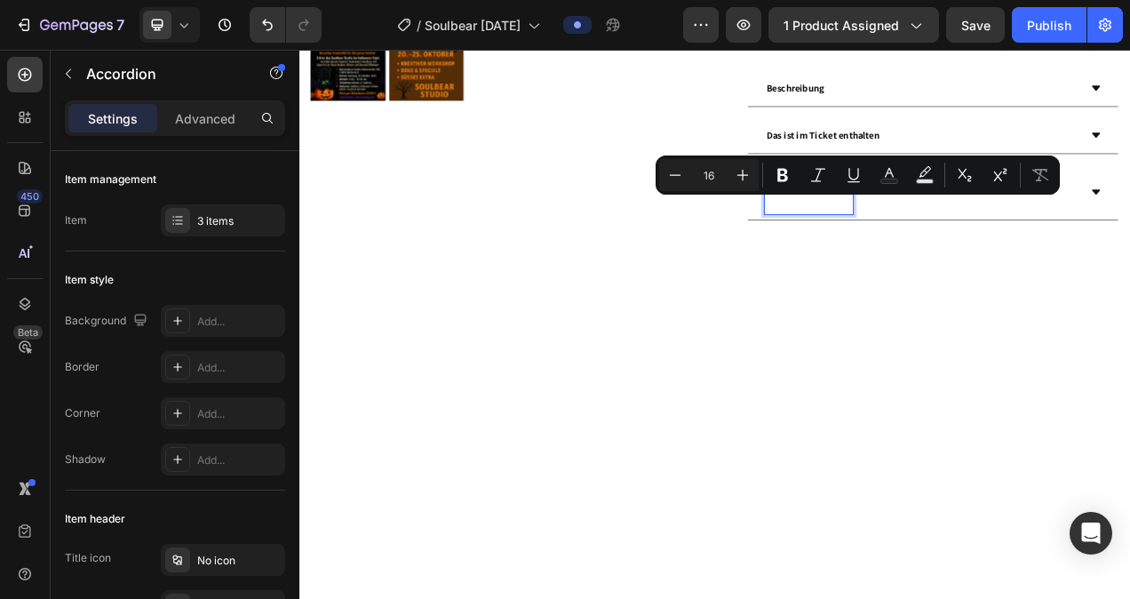
drag, startPoint x: 1023, startPoint y: 250, endPoint x: 901, endPoint y: 252, distance: 121.7
click at [901, 252] on p "Wichtige Hinweise" at bounding box center [953, 234] width 108 height 52
click at [681, 171] on icon "Editor contextual toolbar" at bounding box center [675, 175] width 18 height 18
type input "14"
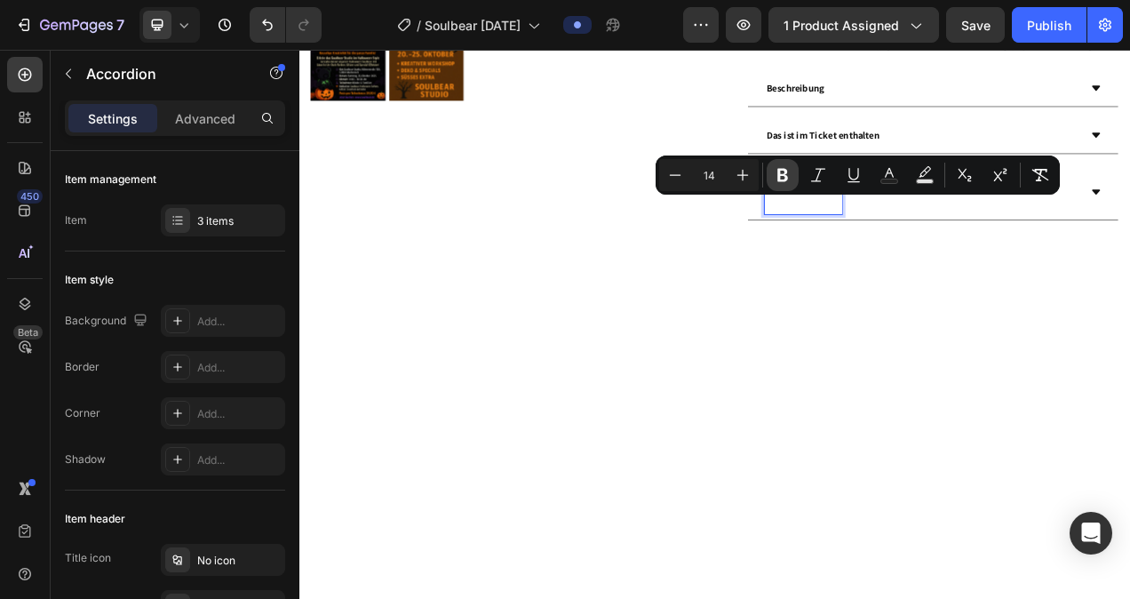
click at [783, 169] on icon "Editor contextual toolbar" at bounding box center [782, 175] width 11 height 13
click at [936, 259] on p "Wichtige Hinweise" at bounding box center [948, 234] width 99 height 52
click at [930, 259] on p "Wichtige Hinweise" at bounding box center [948, 234] width 99 height 52
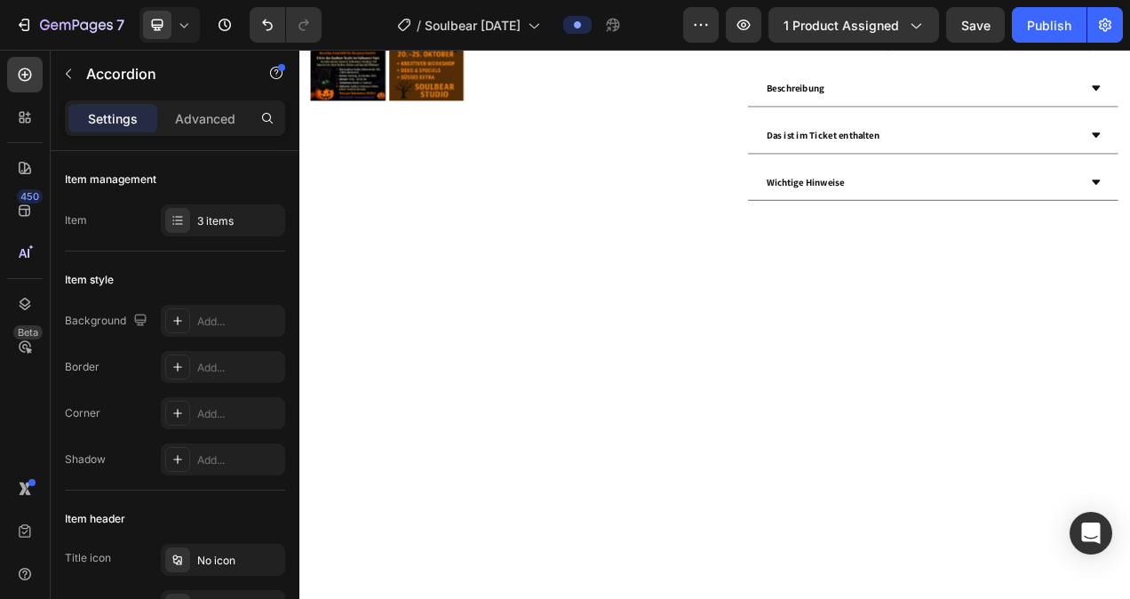
click at [1129, 236] on div "Wichtige Hinweise" at bounding box center [1098, 220] width 404 height 31
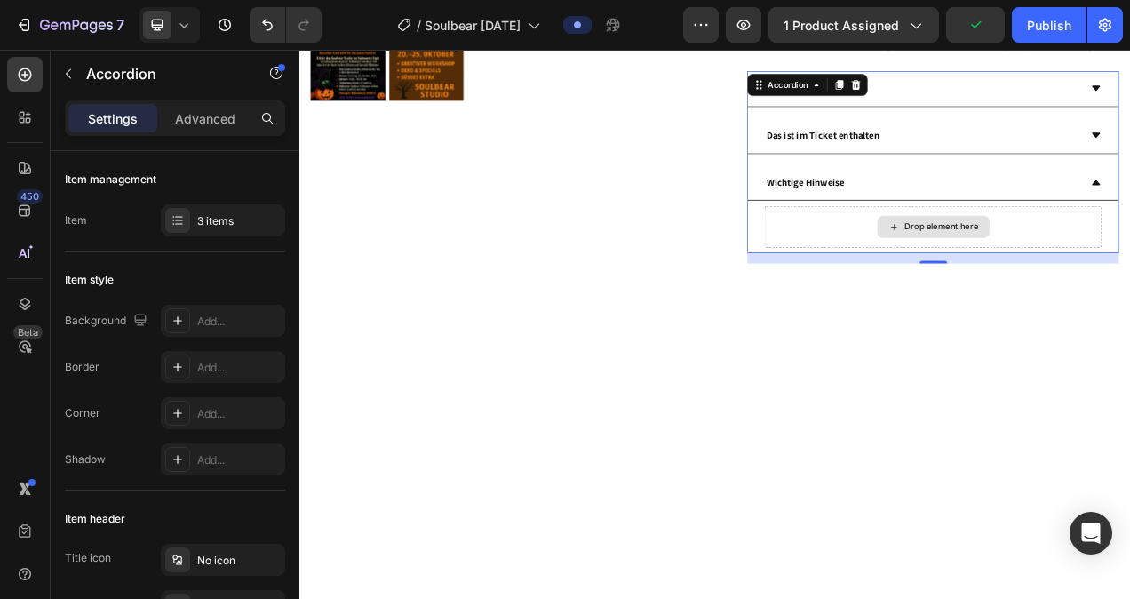
click at [1115, 284] on div "Drop element here" at bounding box center [1123, 277] width 94 height 14
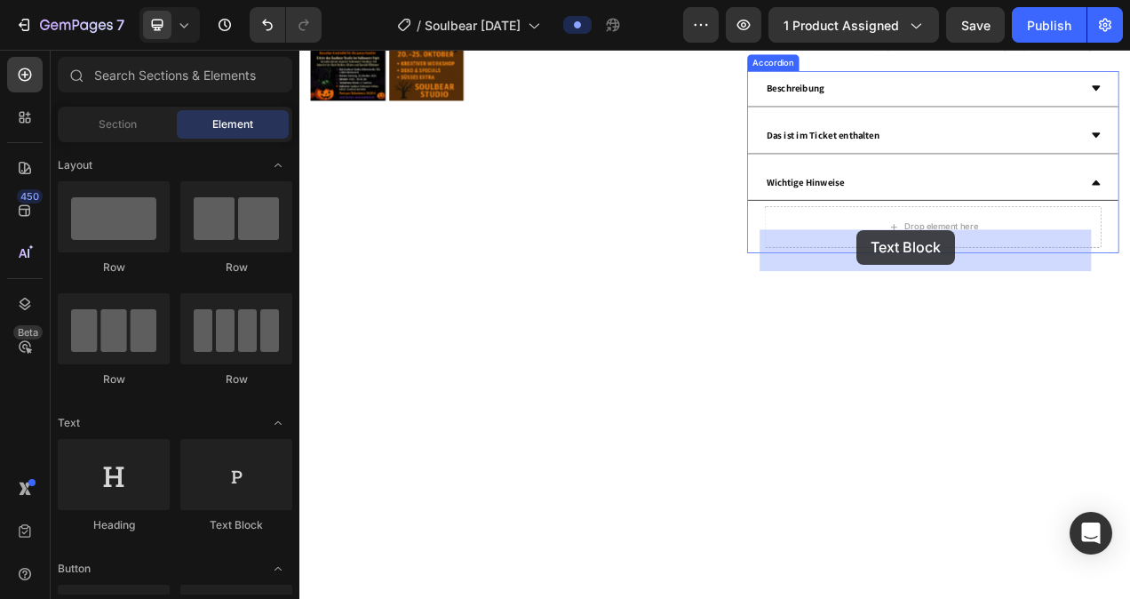
drag, startPoint x: 542, startPoint y: 522, endPoint x: 1014, endPoint y: 281, distance: 530.6
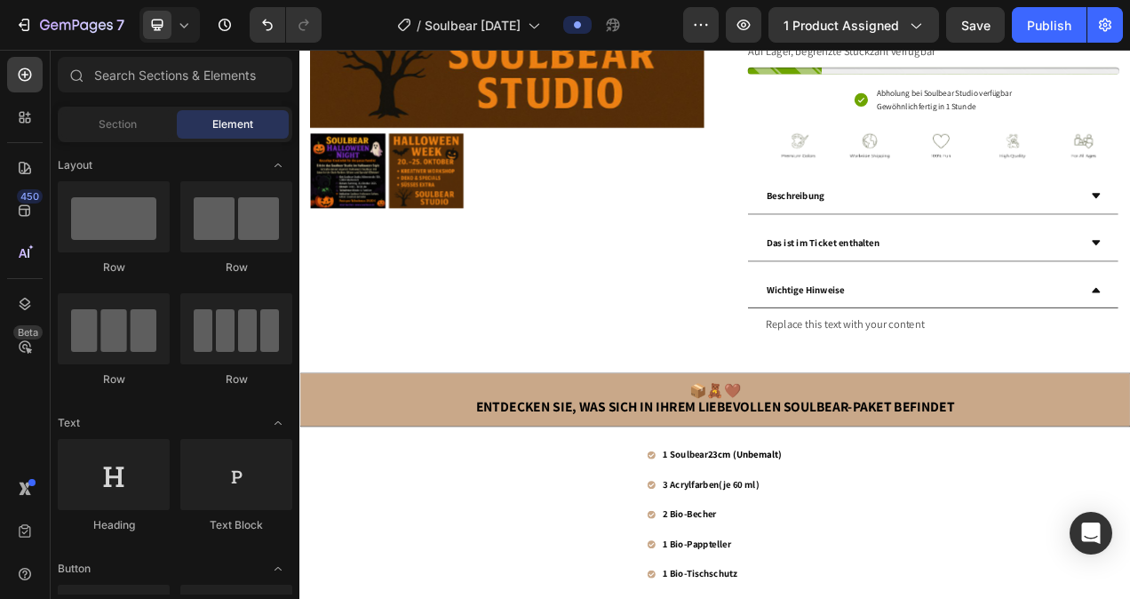
scroll to position [447, 0]
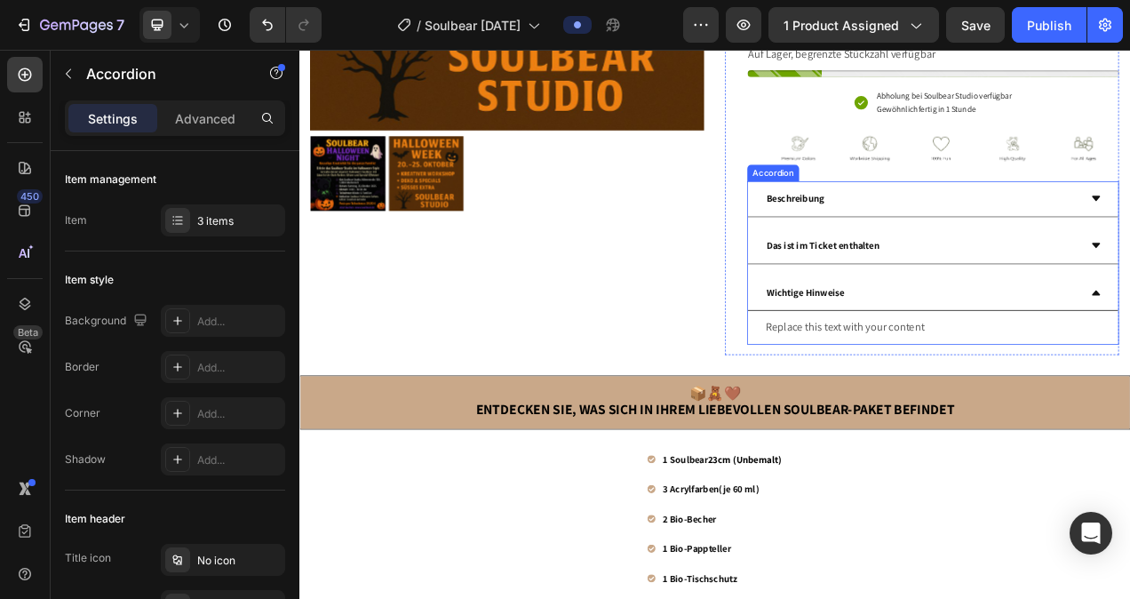
click at [1067, 377] on div "Wichtige Hinweise" at bounding box center [1098, 361] width 404 height 31
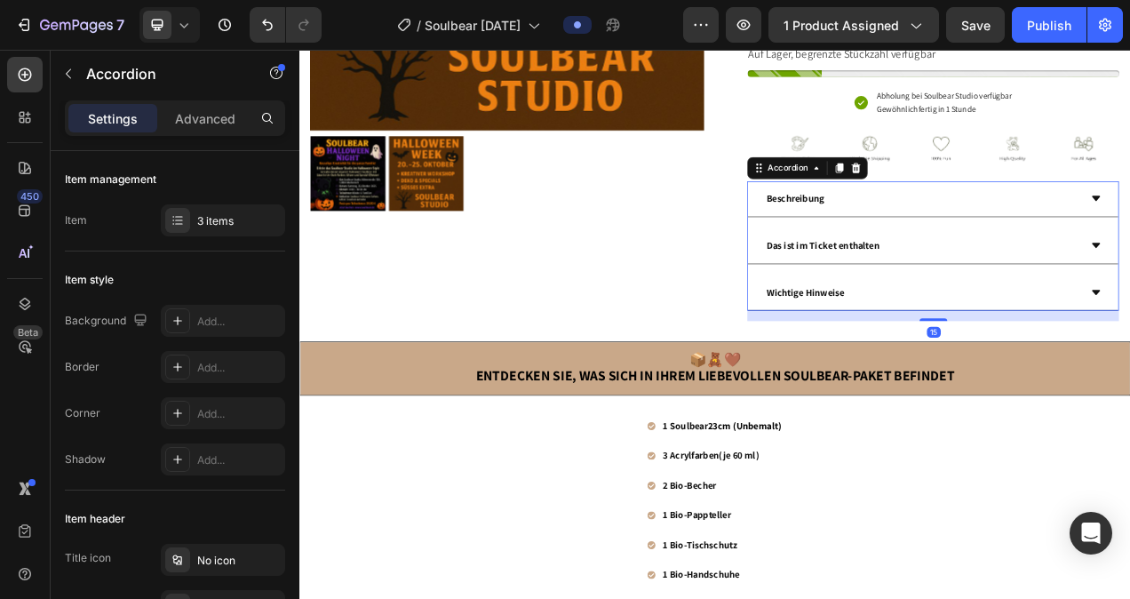
click at [1067, 377] on div "Wichtige Hinweise" at bounding box center [1098, 361] width 404 height 31
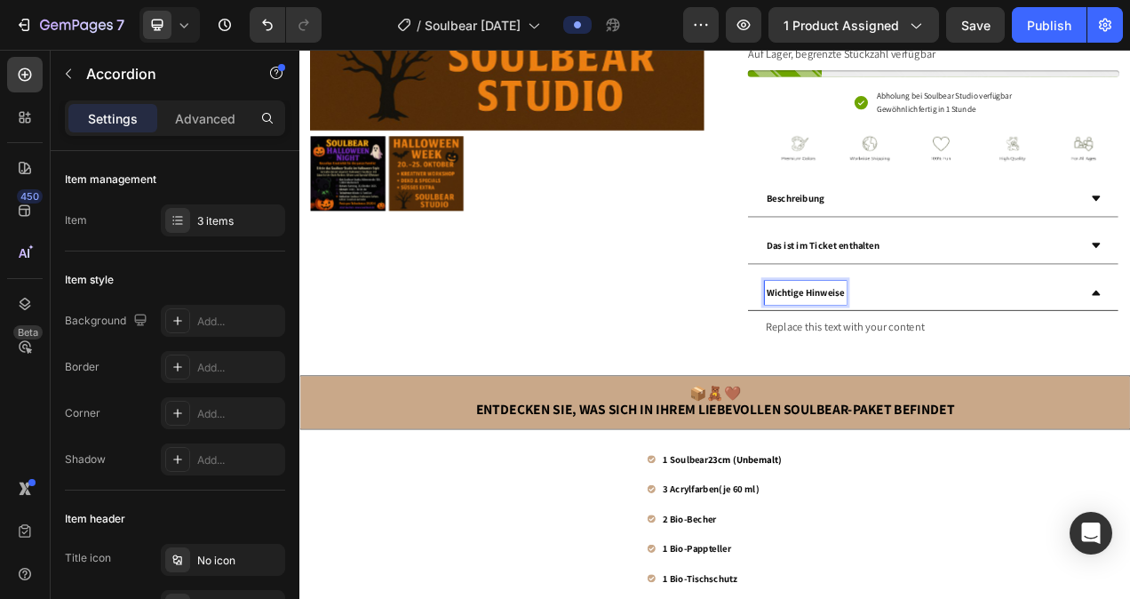
click at [998, 369] on strong "Wichtige Hinweise" at bounding box center [948, 361] width 99 height 16
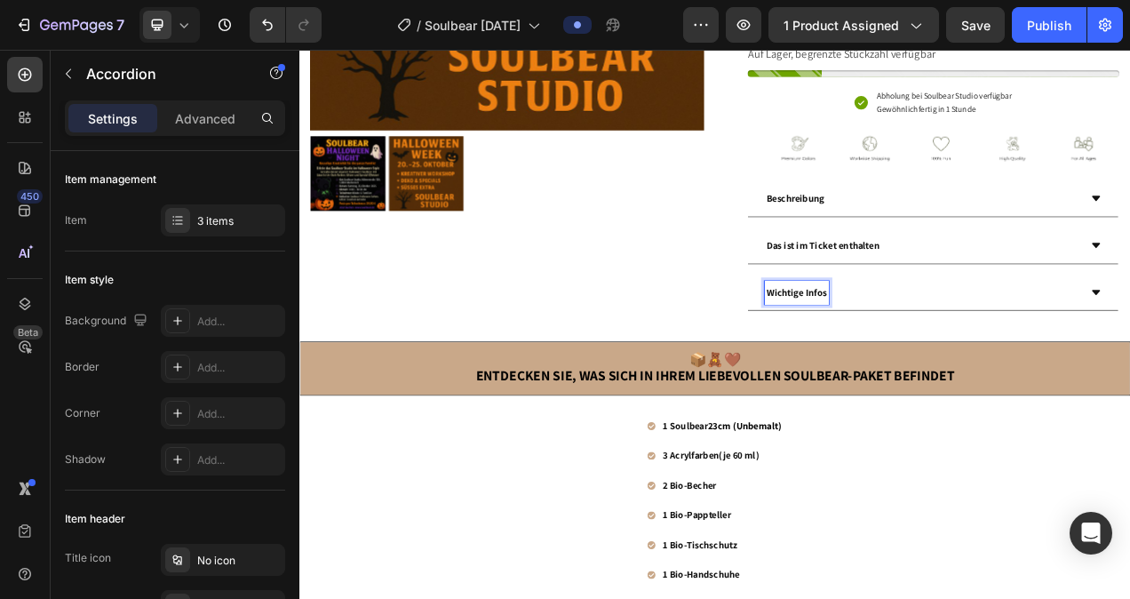
click at [1035, 377] on div "Wichtige Infos" at bounding box center [1098, 361] width 404 height 31
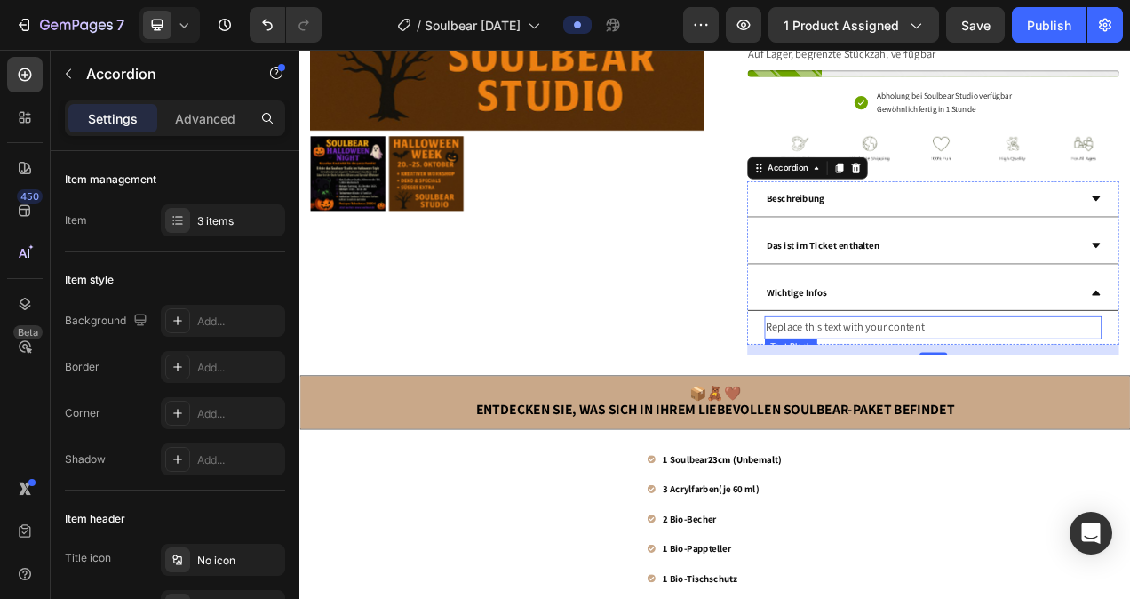
click at [977, 421] on div "Replace this text with your content" at bounding box center [1112, 406] width 432 height 29
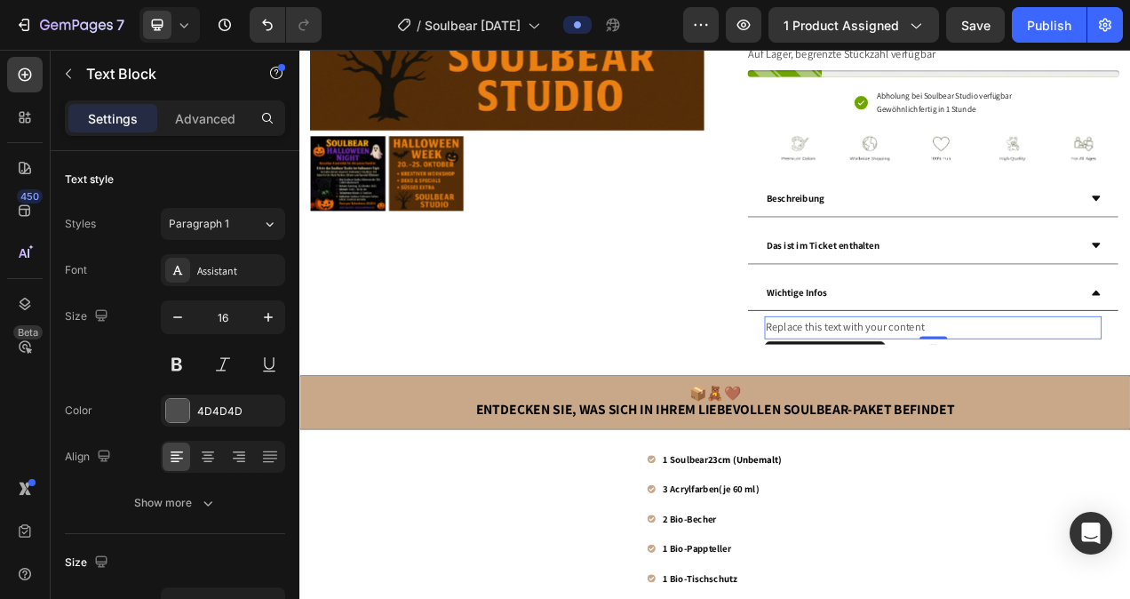
click at [1096, 421] on div "Replace this text with your content" at bounding box center [1112, 406] width 432 height 29
drag, startPoint x: 1096, startPoint y: 432, endPoint x: 896, endPoint y: 441, distance: 200.1
click at [898, 419] on p "Replace this text with your content" at bounding box center [1112, 406] width 429 height 26
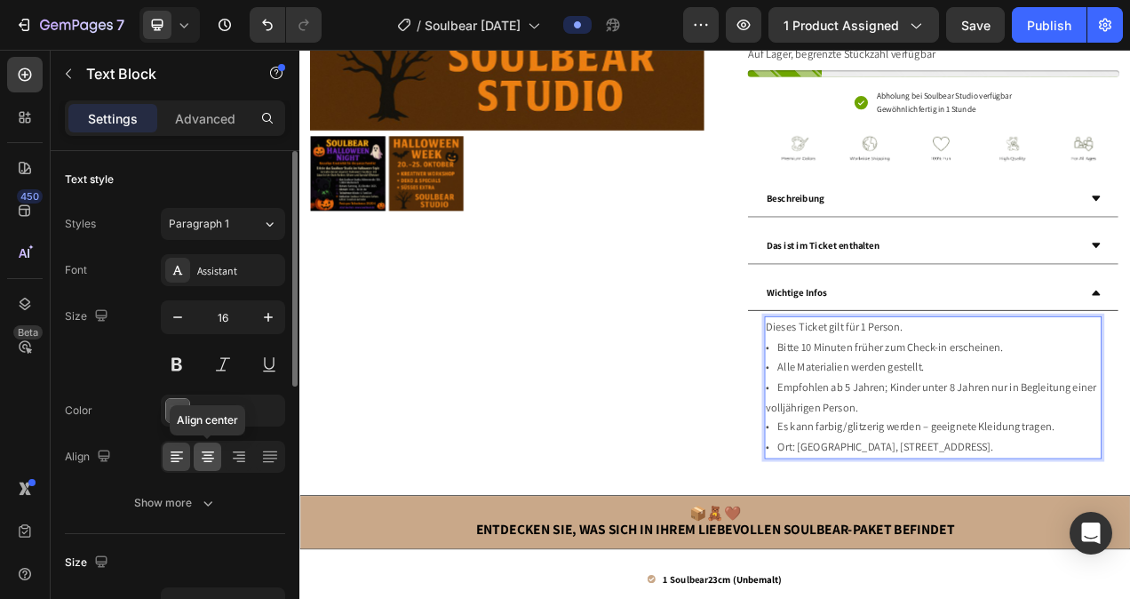
click at [210, 448] on icon at bounding box center [208, 457] width 18 height 18
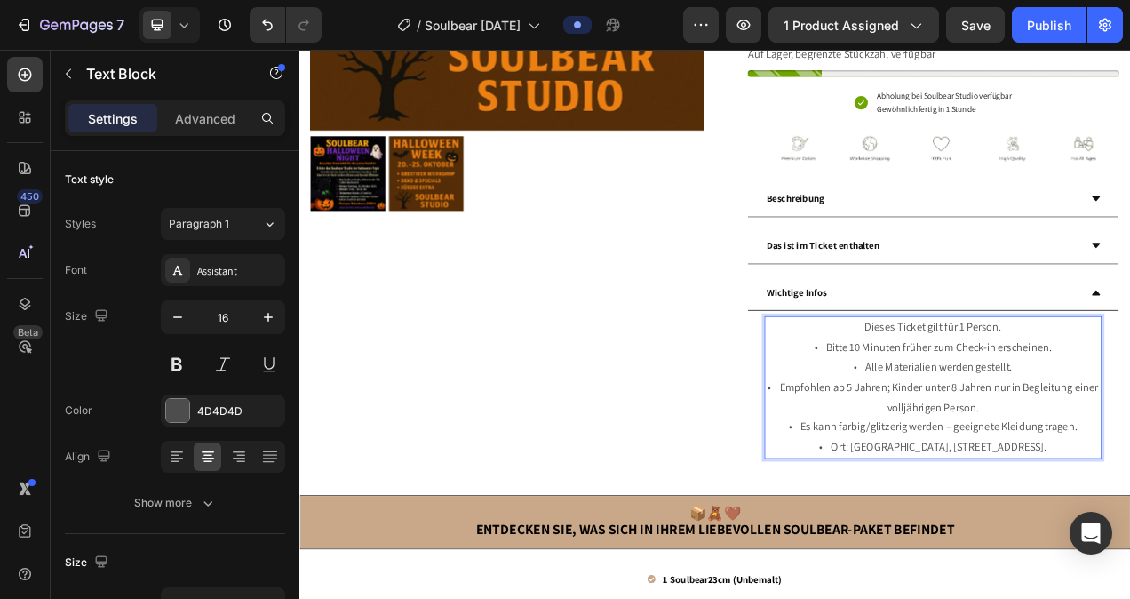
click at [972, 457] on p "Dieses Ticket gilt für 1 Person. • Bitte 10 Minuten früher zum Check-in erschei…" at bounding box center [1112, 482] width 429 height 179
click at [1019, 484] on p "Dieses Ticket gilt für 1 Person. Bitte 10 Minuten früher zum Check-in erscheine…" at bounding box center [1112, 482] width 429 height 179
click at [932, 508] on p "Dieses Ticket gilt für 1 Person. Bitte 10 Minuten früher zum Check-in erscheine…" at bounding box center [1112, 482] width 429 height 179
click at [941, 559] on p "Dieses Ticket gilt für 1 Person. Bitte 10 Minuten früher zum Check-in erscheine…" at bounding box center [1112, 482] width 429 height 179
click at [910, 510] on p "Dieses Ticket gilt für 1 Person. Bitte 10 Minuten früher zum Check-in erscheine…" at bounding box center [1112, 482] width 429 height 179
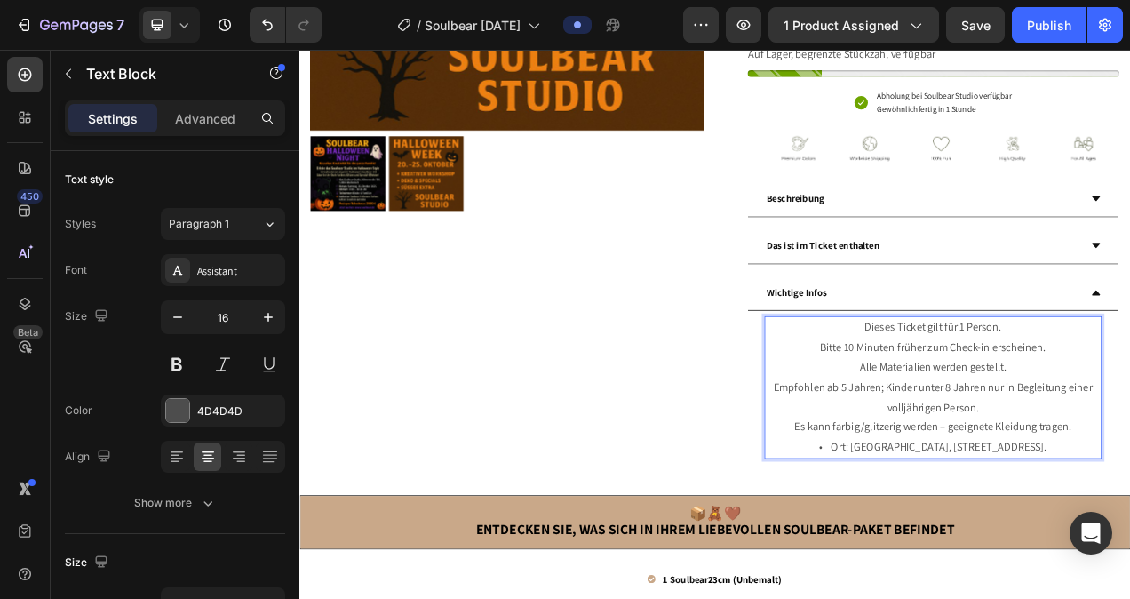
click at [948, 573] on p "Dieses Ticket gilt für 1 Person. Bitte 10 Minuten früher zum Check-in erscheine…" at bounding box center [1112, 482] width 429 height 179
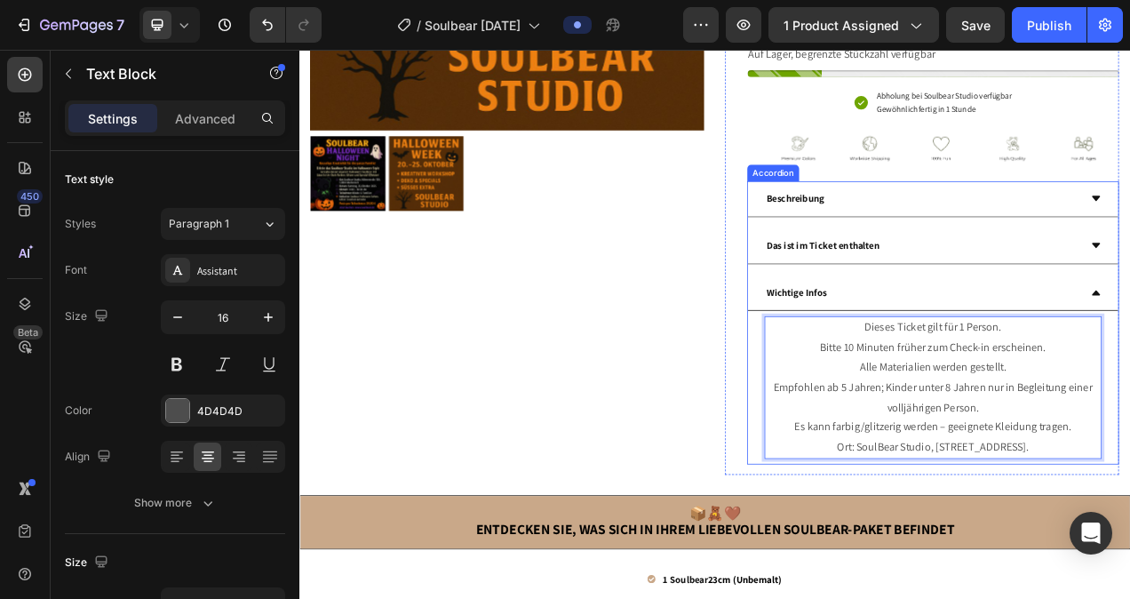
click at [1129, 377] on div "Wichtige Infos" at bounding box center [1098, 361] width 404 height 31
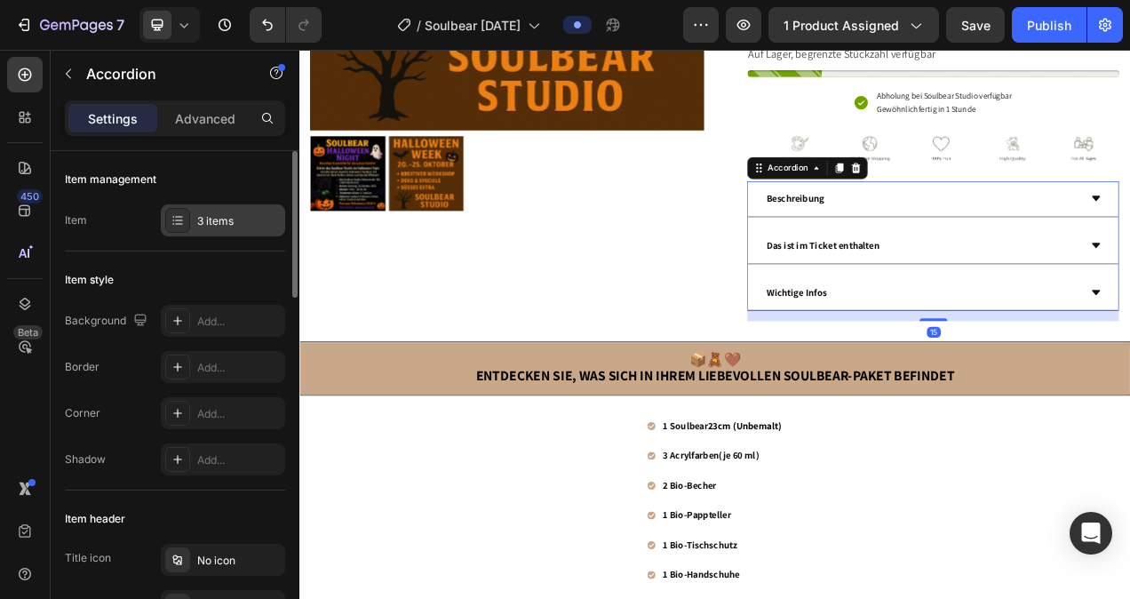
click at [225, 221] on div "3 items" at bounding box center [238, 221] width 83 height 16
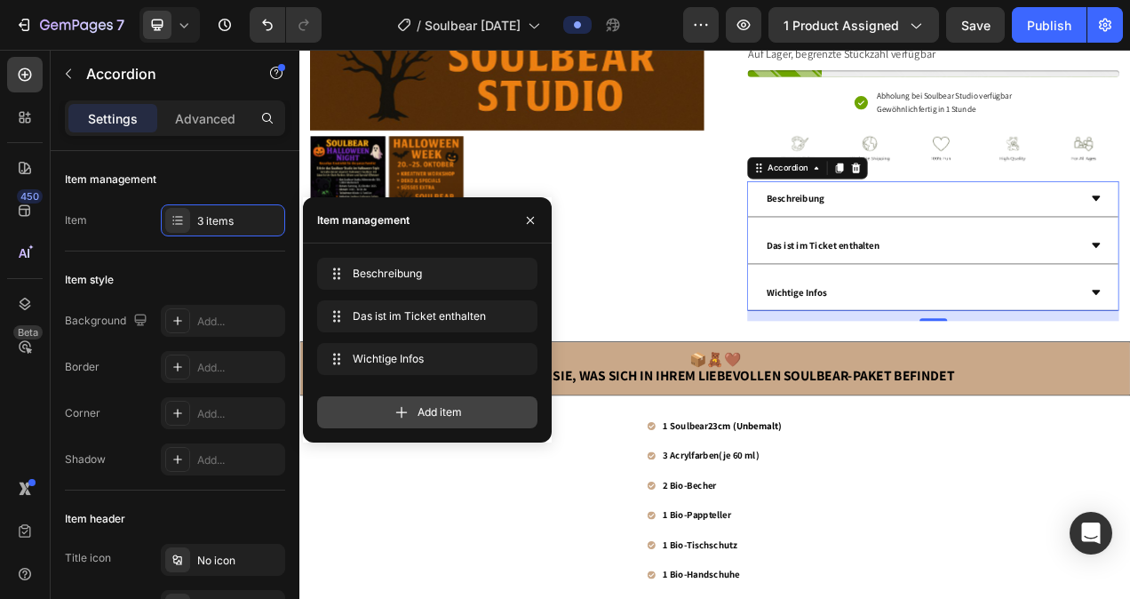
click at [416, 403] on div "Add item" at bounding box center [427, 412] width 220 height 32
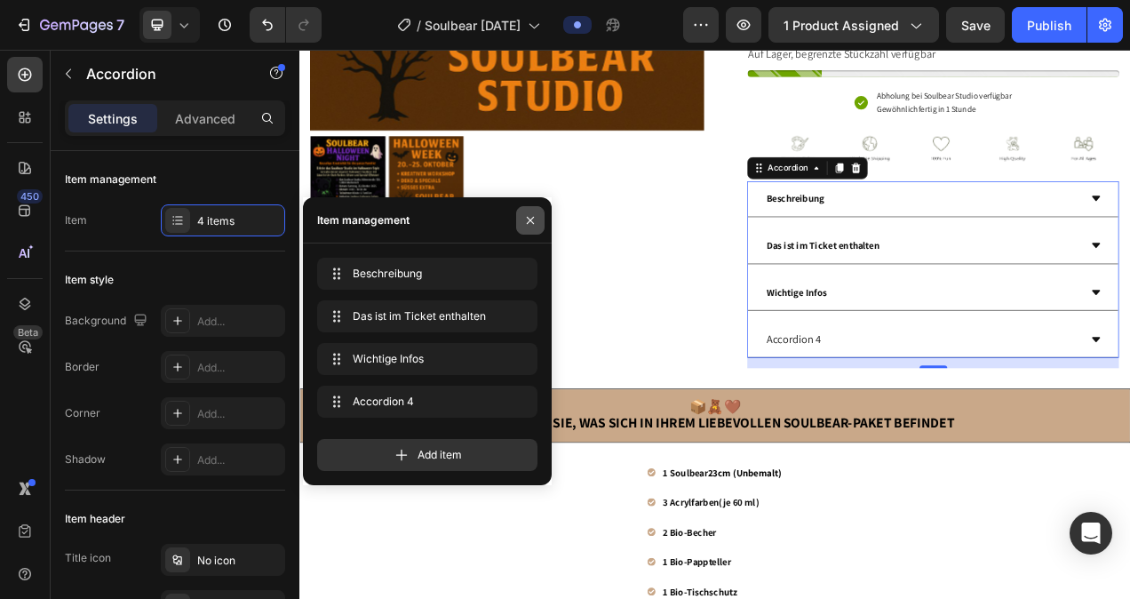
click at [539, 217] on button "button" at bounding box center [530, 220] width 28 height 28
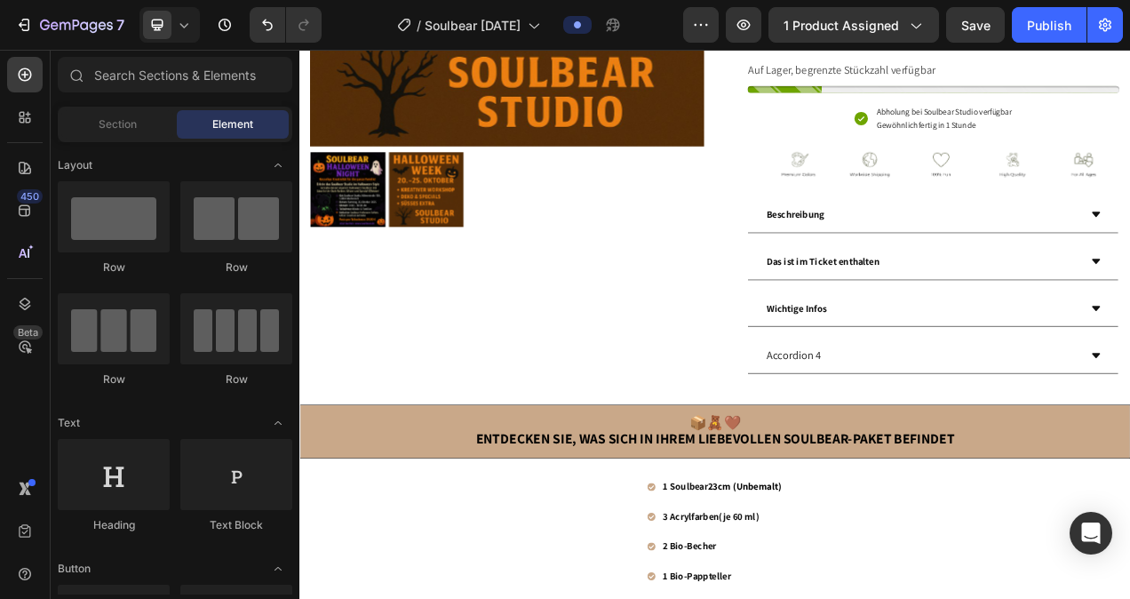
scroll to position [492, 0]
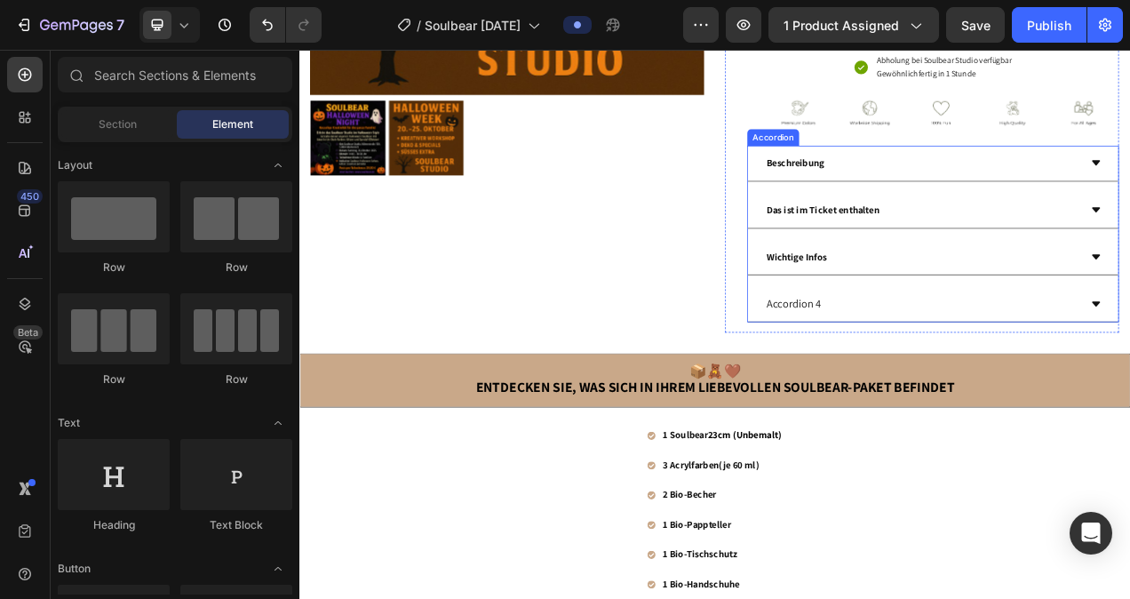
click at [972, 392] on div "Accordion 4" at bounding box center [933, 376] width 75 height 31
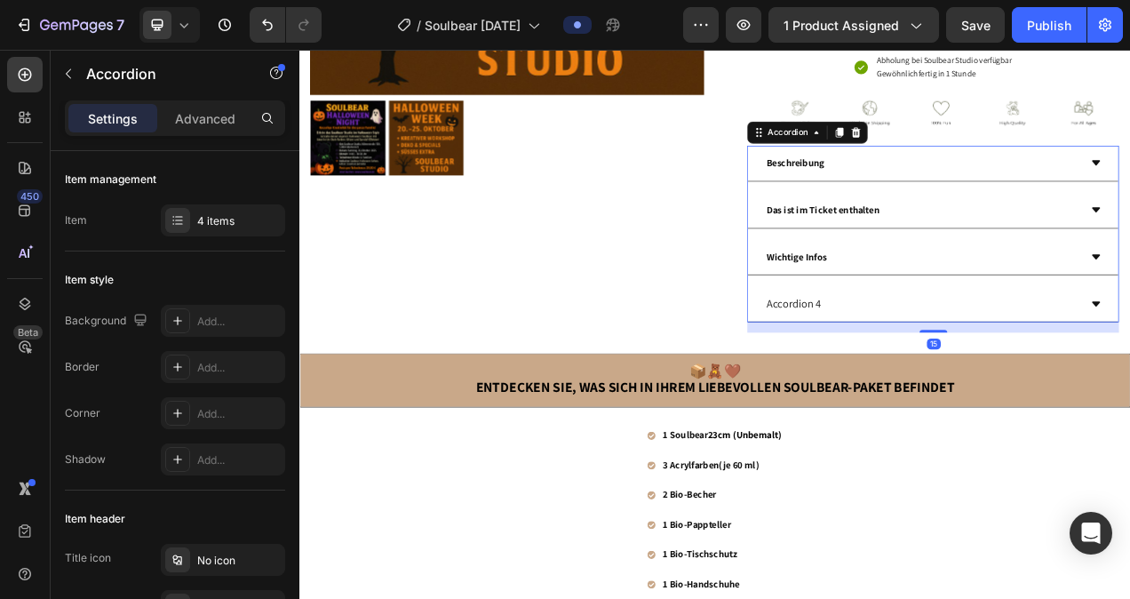
click at [972, 392] on div "Accordion 4" at bounding box center [933, 376] width 75 height 31
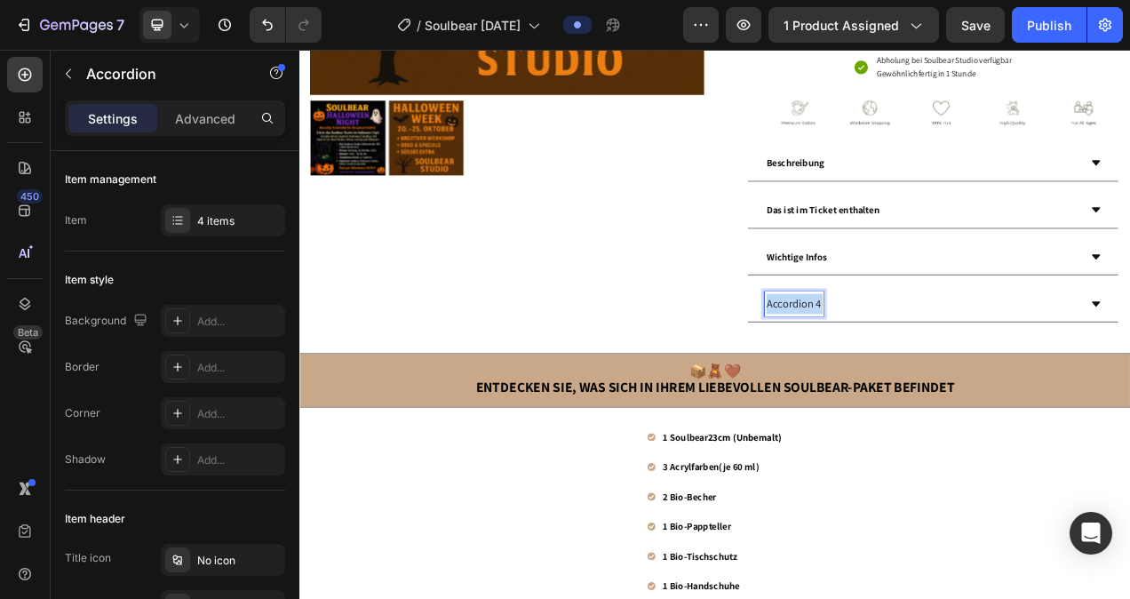
drag, startPoint x: 976, startPoint y: 404, endPoint x: 897, endPoint y: 402, distance: 79.1
click at [899, 389] on p "Accordion 4" at bounding box center [934, 376] width 70 height 26
click at [972, 392] on div "Accordion 4" at bounding box center [933, 376] width 75 height 31
drag, startPoint x: 975, startPoint y: 404, endPoint x: 891, endPoint y: 407, distance: 84.4
click at [896, 392] on div "Accordion 4" at bounding box center [933, 376] width 75 height 31
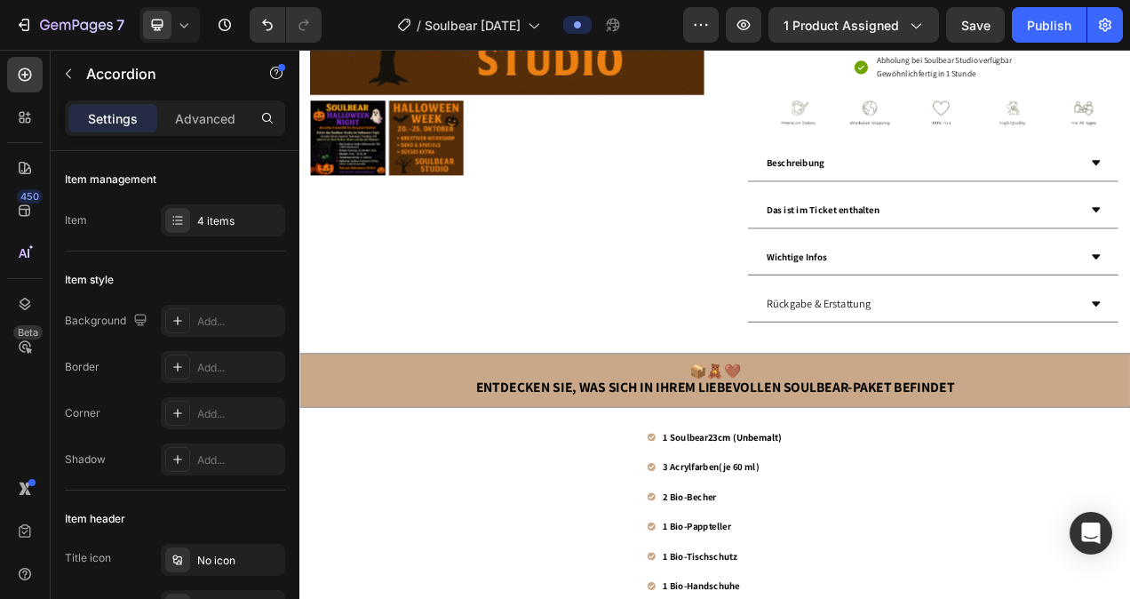
click at [1129, 392] on div "Rückgabe & Erstattung" at bounding box center [1098, 376] width 404 height 31
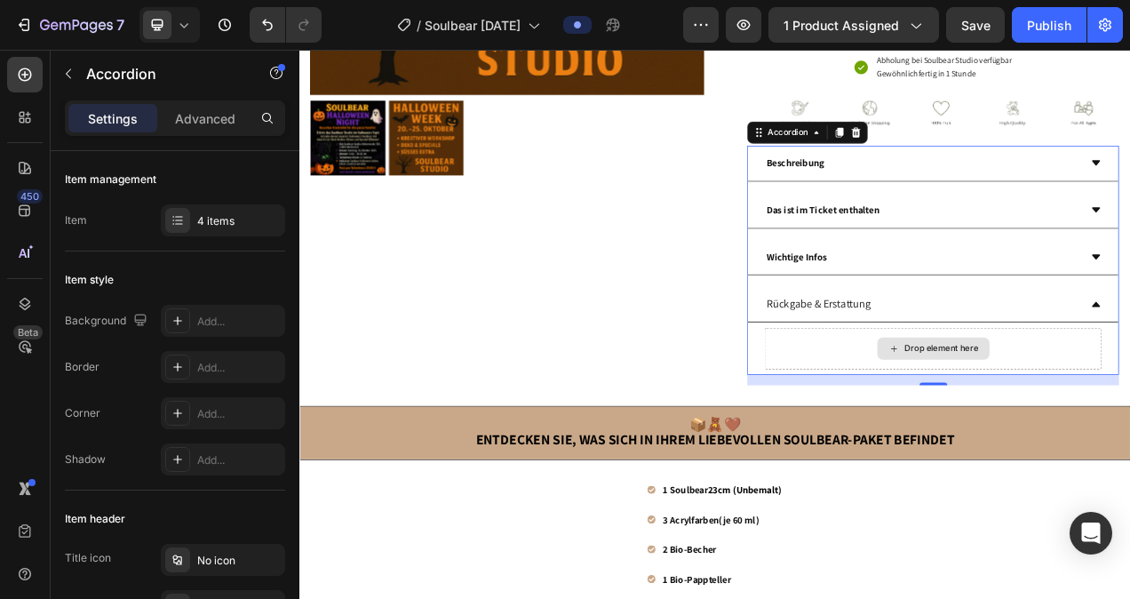
click at [1107, 448] on div "Drop element here" at bounding box center [1113, 433] width 144 height 28
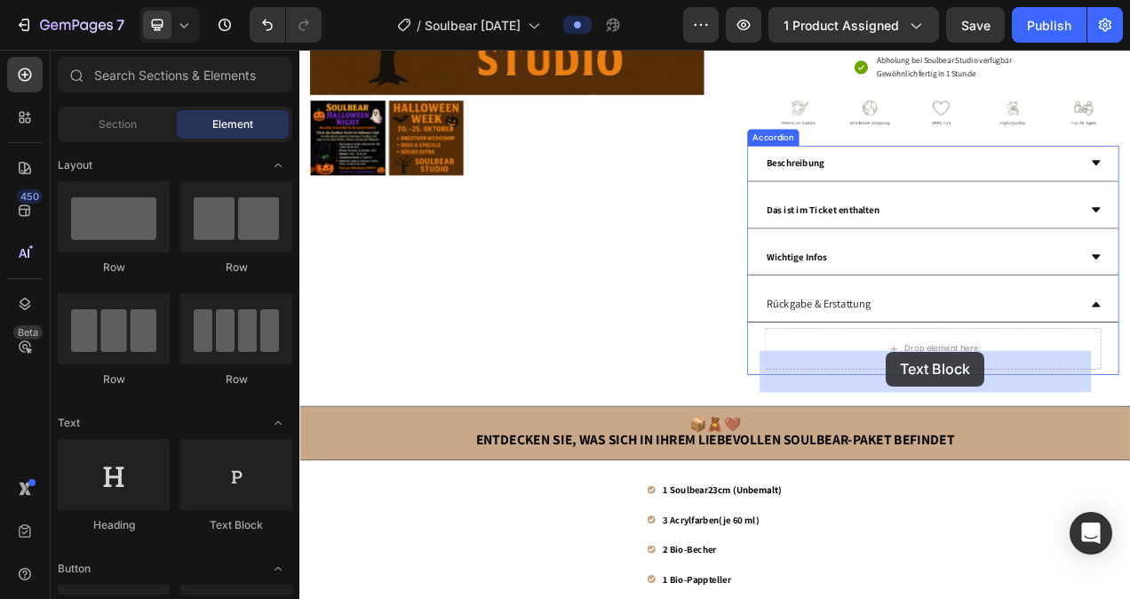
drag, startPoint x: 549, startPoint y: 528, endPoint x: 1051, endPoint y: 437, distance: 510.7
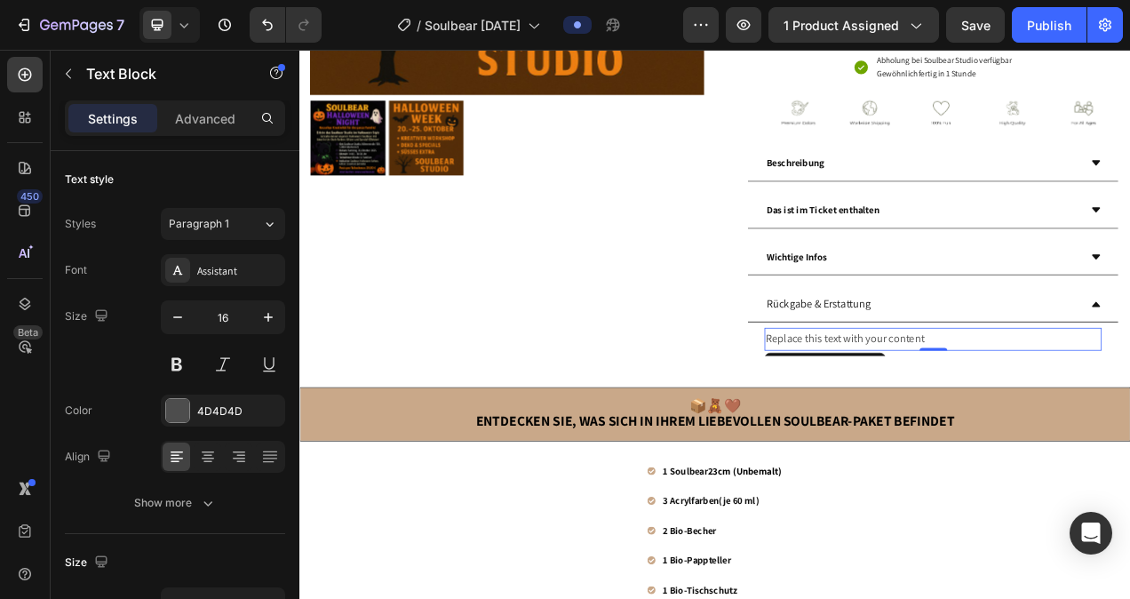
click at [1097, 436] on div "Replace this text with your content" at bounding box center [1112, 421] width 432 height 29
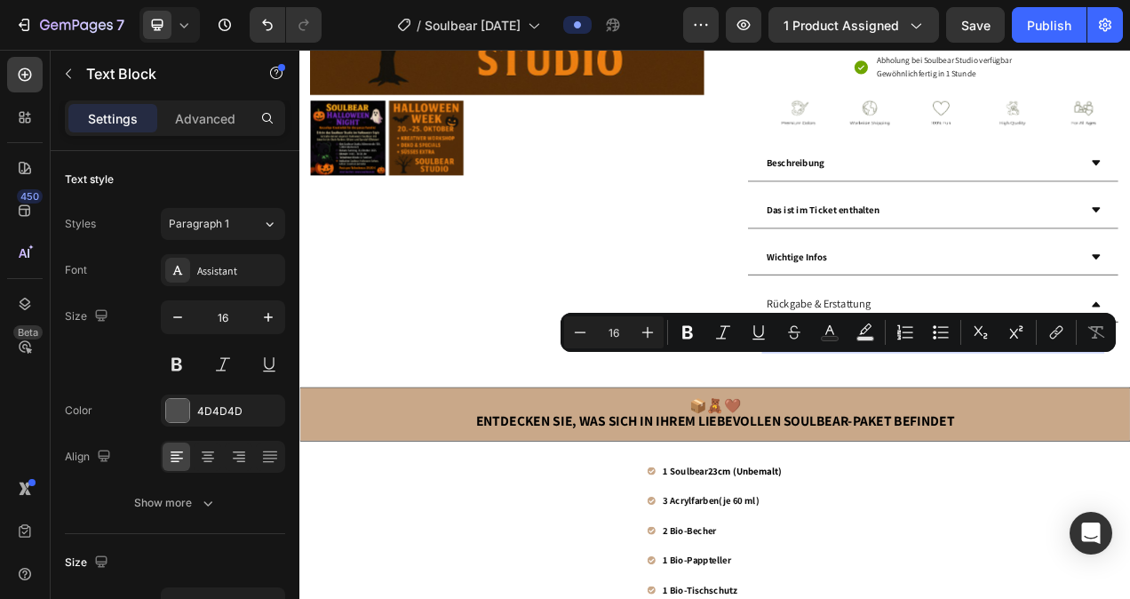
drag, startPoint x: 1106, startPoint y: 451, endPoint x: 892, endPoint y: 452, distance: 213.1
click at [898, 434] on p "Replace this text with your content" at bounding box center [1112, 422] width 429 height 26
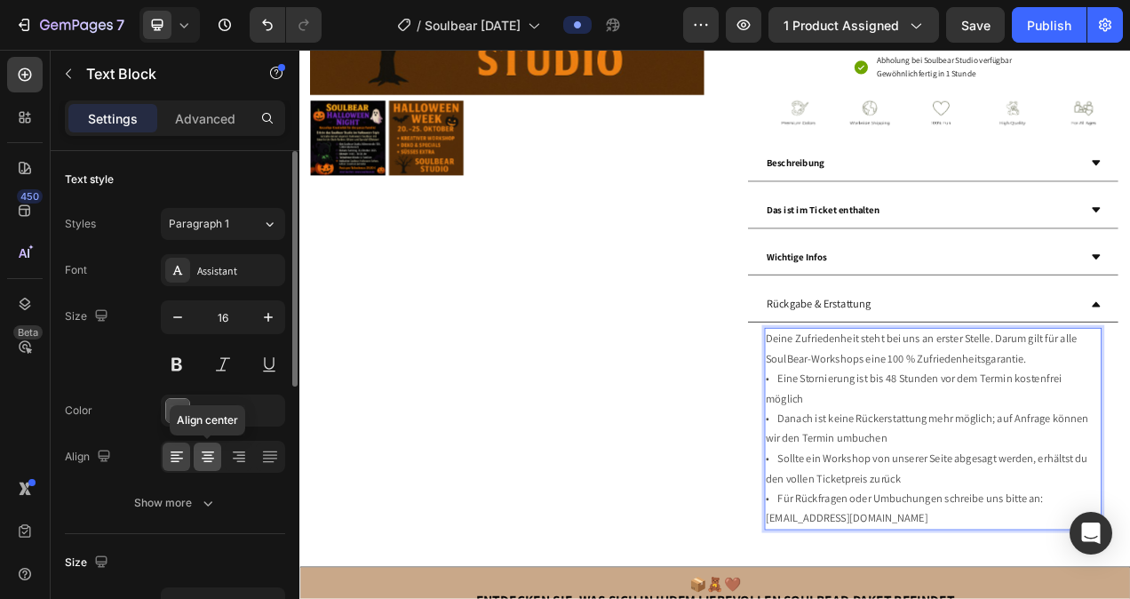
click at [211, 447] on div at bounding box center [208, 456] width 28 height 28
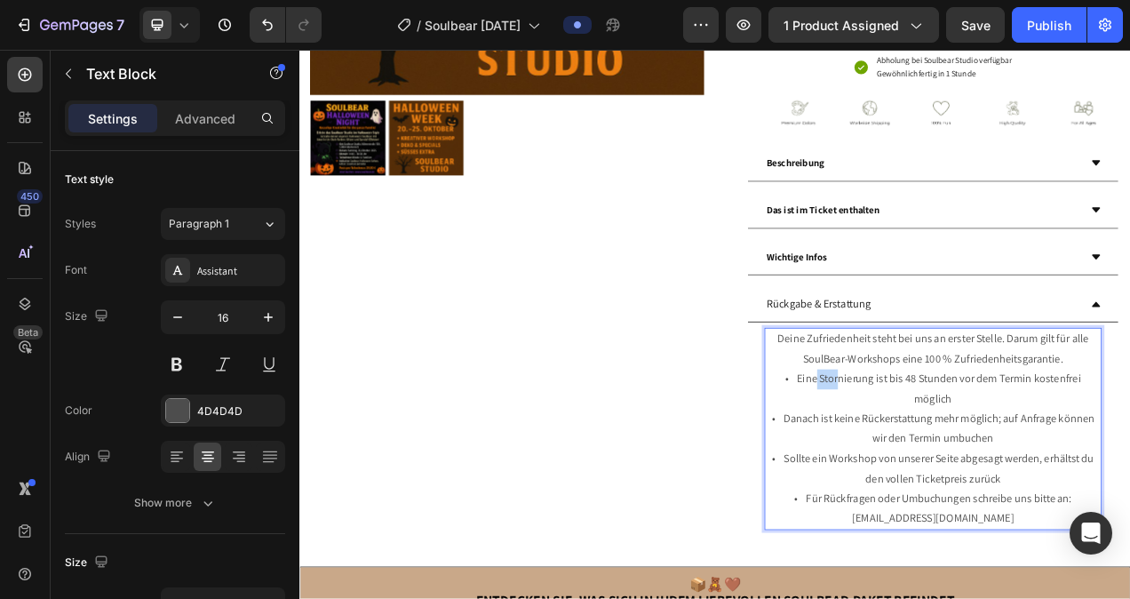
click at [937, 499] on p "Deine Zufriedenheit steht bei uns an erster Stelle. Darum gilt für alle SoulBea…" at bounding box center [1112, 537] width 429 height 256
click at [932, 504] on p "Deine Zufriedenheit steht bei uns an erster Stelle. Darum gilt für alle SoulBea…" at bounding box center [1112, 537] width 429 height 256
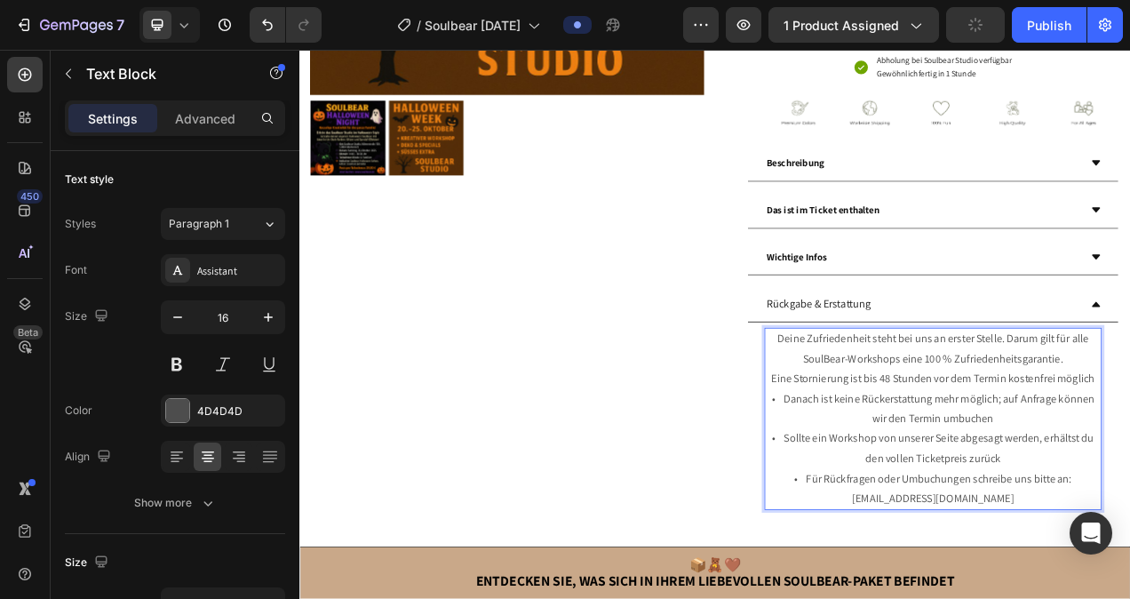
click at [918, 547] on p "Deine Zufriedenheit steht bei uns an erster Stelle. Darum gilt für alle SoulBea…" at bounding box center [1112, 524] width 429 height 230
click at [927, 598] on p "Deine Zufriedenheit steht bei uns an erster Stelle. Darum gilt für alle SoulBea…" at bounding box center [1112, 524] width 429 height 230
click at [945, 598] on p "Deine Zufriedenheit steht bei uns an erster Stelle. Darum gilt für alle SoulBea…" at bounding box center [1112, 524] width 429 height 230
click at [1091, 598] on p "Deine Zufriedenheit steht bei uns an erster Stelle. Darum gilt für alle SoulBea…" at bounding box center [1112, 524] width 429 height 230
click at [1081, 598] on p "Deine Zufriedenheit steht bei uns an erster Stelle. Darum gilt für alle SoulBea…" at bounding box center [1112, 524] width 429 height 230
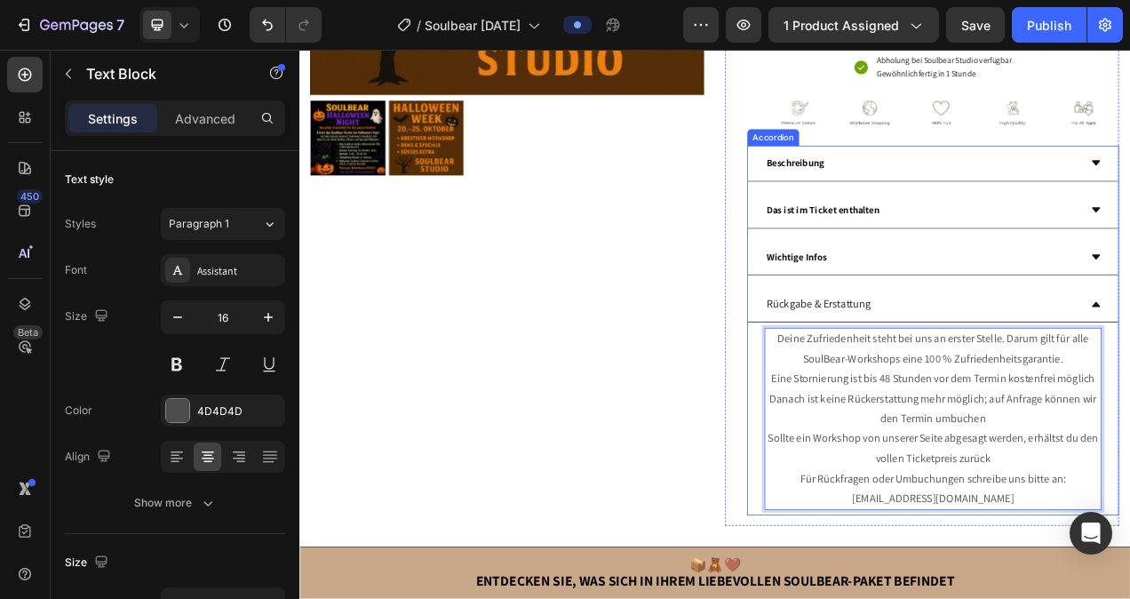
click at [1129, 392] on div "Rückgabe & Erstattung" at bounding box center [1098, 376] width 404 height 31
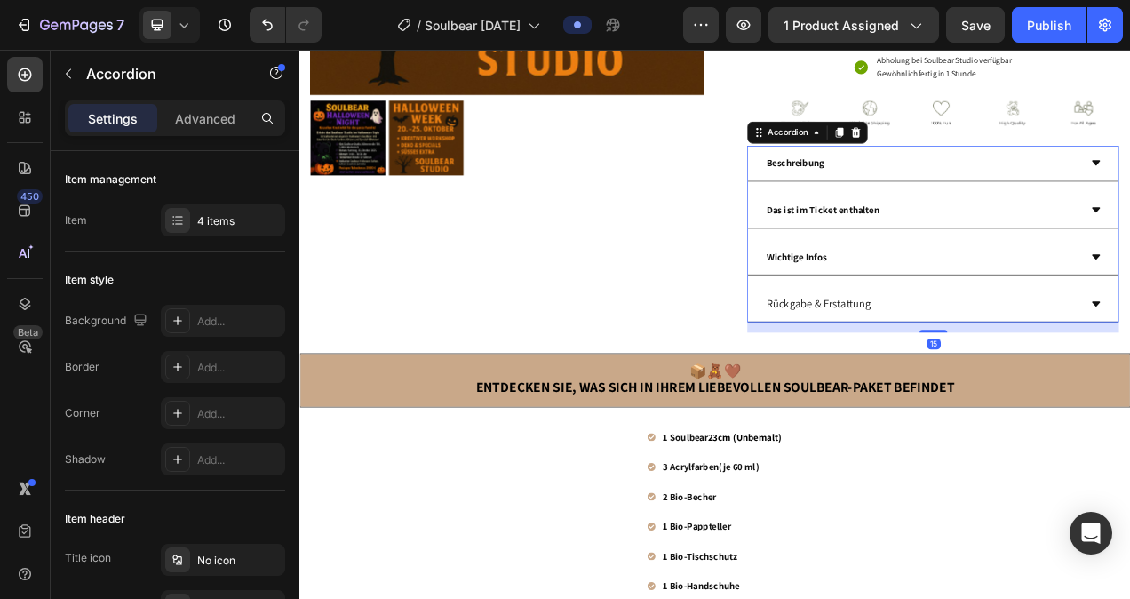
click at [1035, 392] on div "Rückgabe & Erstattung" at bounding box center [965, 376] width 139 height 31
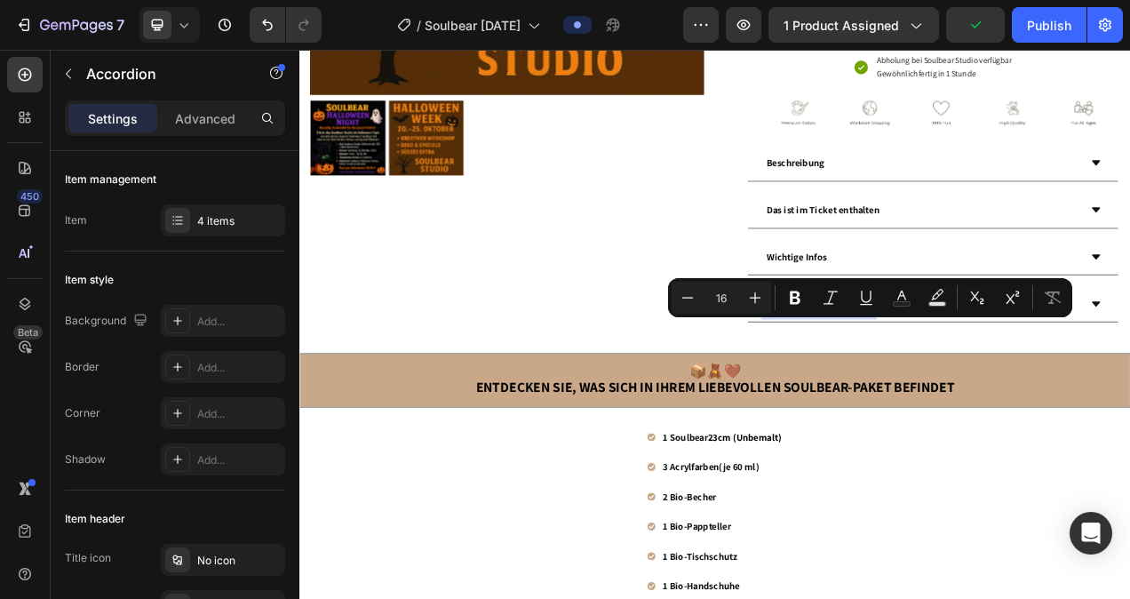
drag, startPoint x: 1059, startPoint y: 403, endPoint x: 893, endPoint y: 412, distance: 165.4
click at [896, 392] on div "Rückgabe & Erstattung" at bounding box center [965, 376] width 139 height 31
click at [687, 293] on icon "Editor contextual toolbar" at bounding box center [687, 298] width 18 height 18
click at [688, 293] on icon "Editor contextual toolbar" at bounding box center [687, 298] width 18 height 18
type input "14"
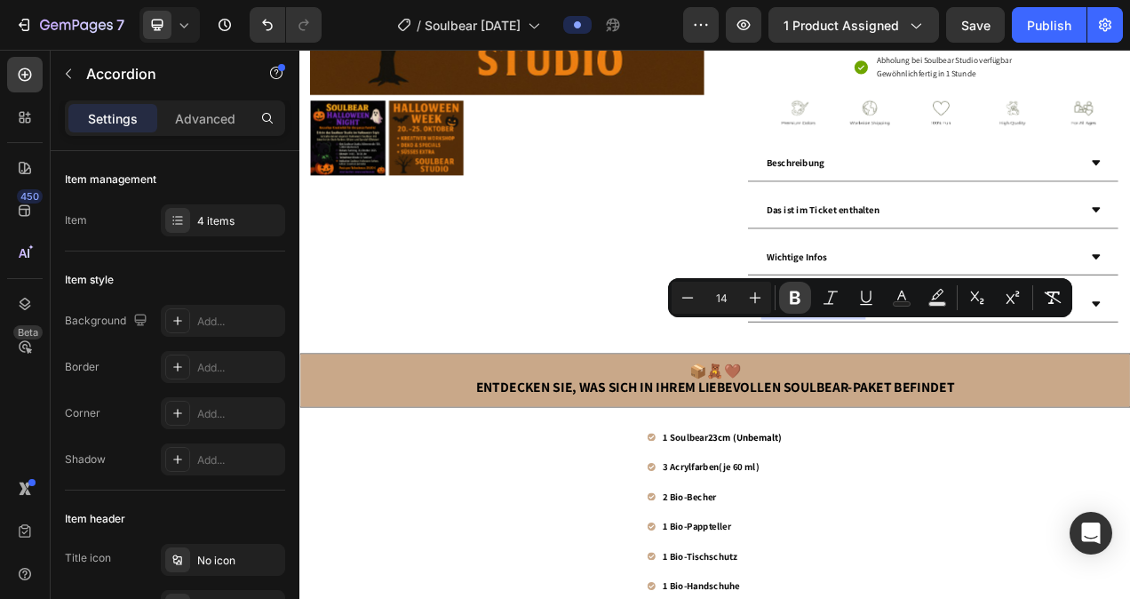
click at [801, 293] on icon "Editor contextual toolbar" at bounding box center [795, 298] width 18 height 18
click at [1113, 392] on div "Rückgabe & Erstattung" at bounding box center [1098, 376] width 404 height 31
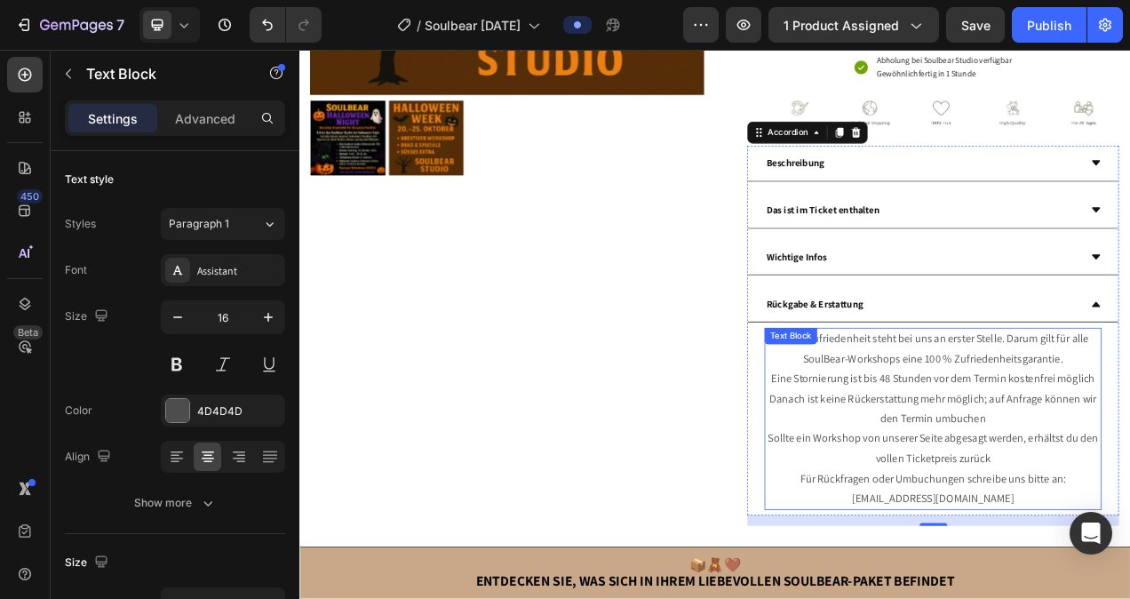
click at [1129, 598] on p "Deine Zufriedenheit steht bei uns an erster Stelle. Darum gilt für alle SoulBea…" at bounding box center [1112, 524] width 429 height 230
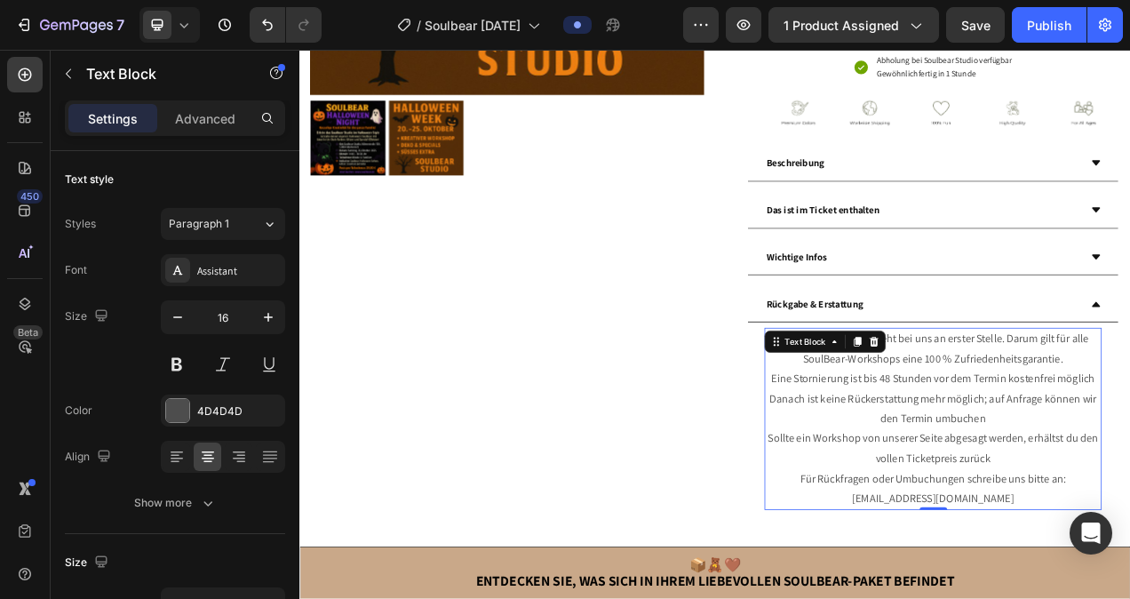
click at [1129, 598] on p "Deine Zufriedenheit steht bei uns an erster Stelle. Darum gilt für alle SoulBea…" at bounding box center [1112, 524] width 429 height 230
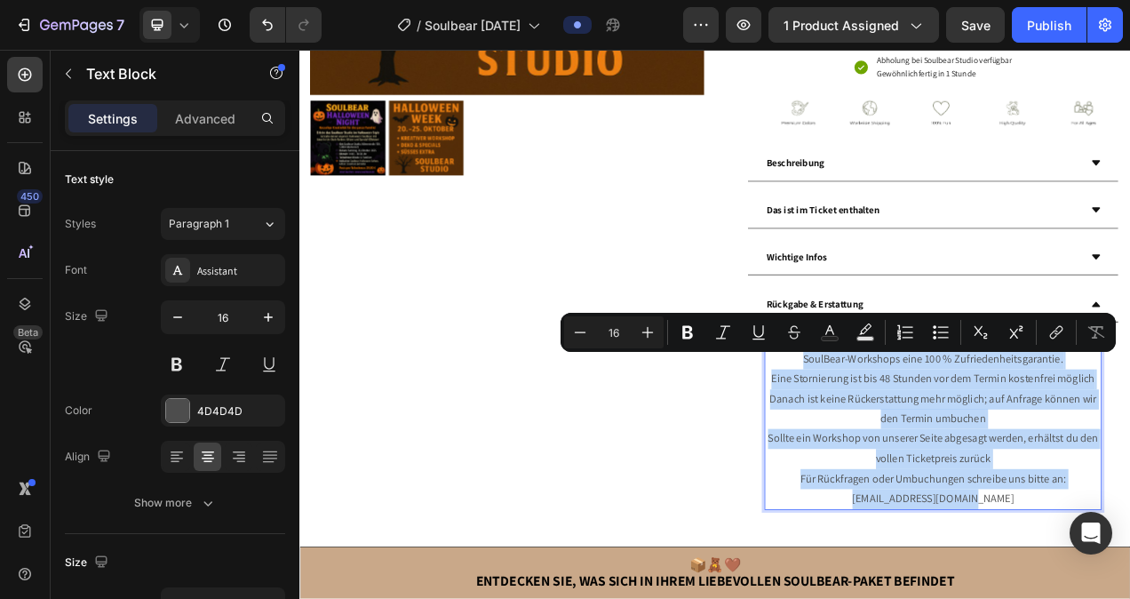
drag, startPoint x: 1170, startPoint y: 678, endPoint x: 906, endPoint y: 456, distance: 345.4
click at [906, 456] on p "Deine Zufriedenheit steht bei uns an erster Stelle. Darum gilt für alle SoulBea…" at bounding box center [1112, 524] width 429 height 230
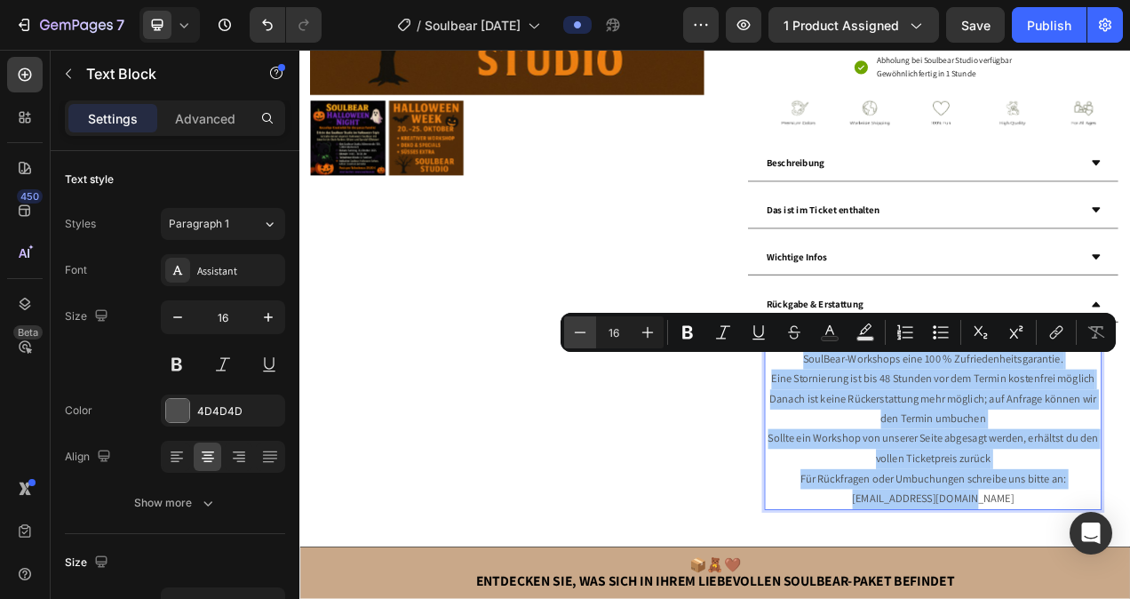
click at [589, 329] on button "Minus" at bounding box center [580, 332] width 32 height 32
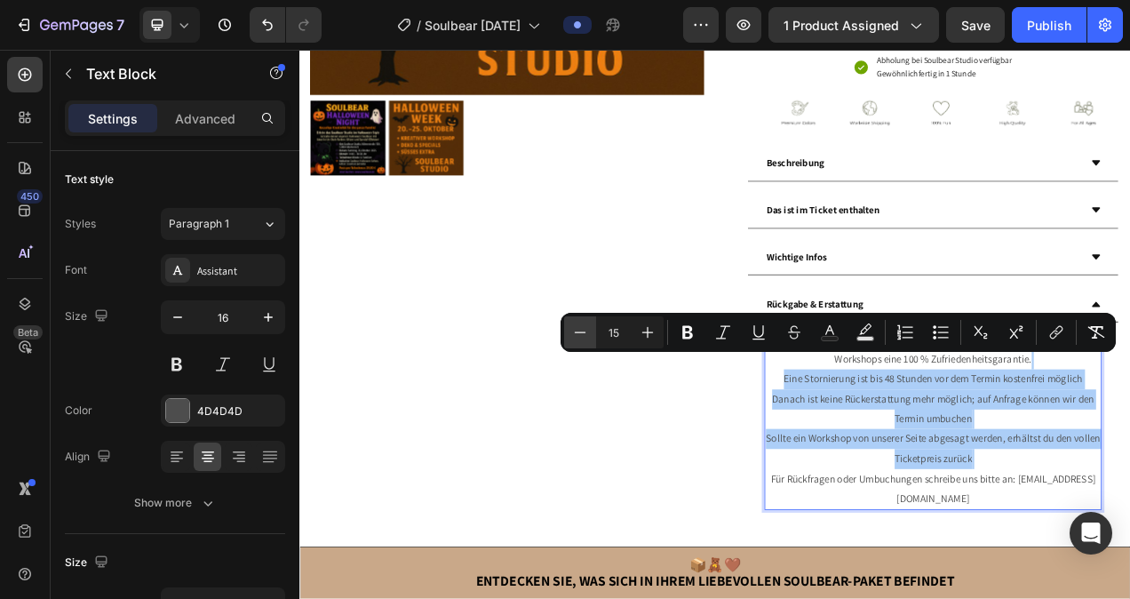
click at [589, 329] on button "Minus" at bounding box center [580, 332] width 32 height 32
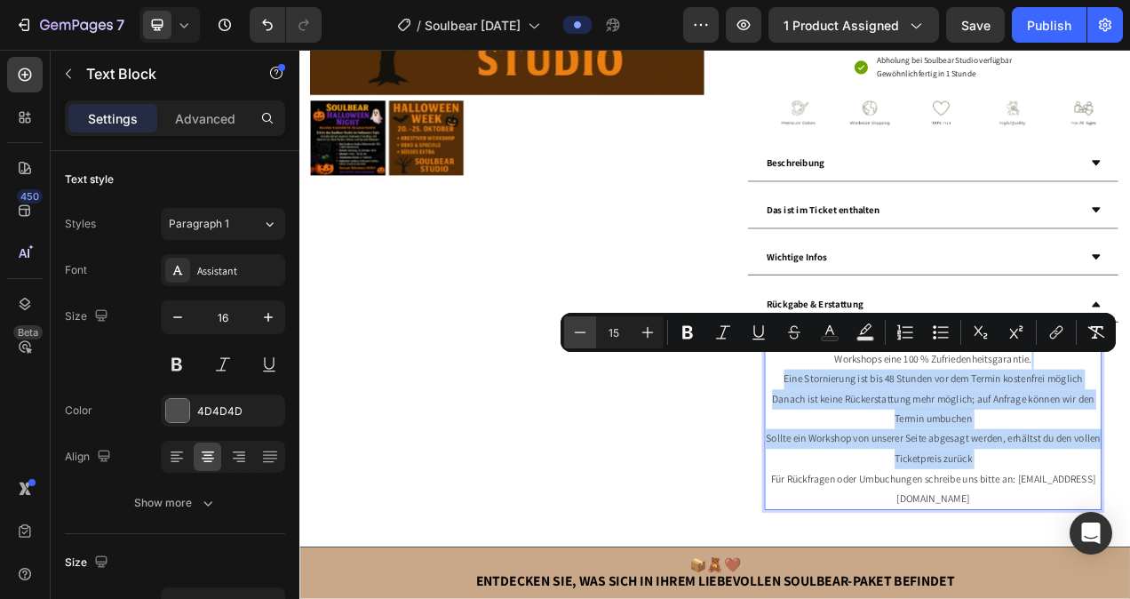
type input "14"
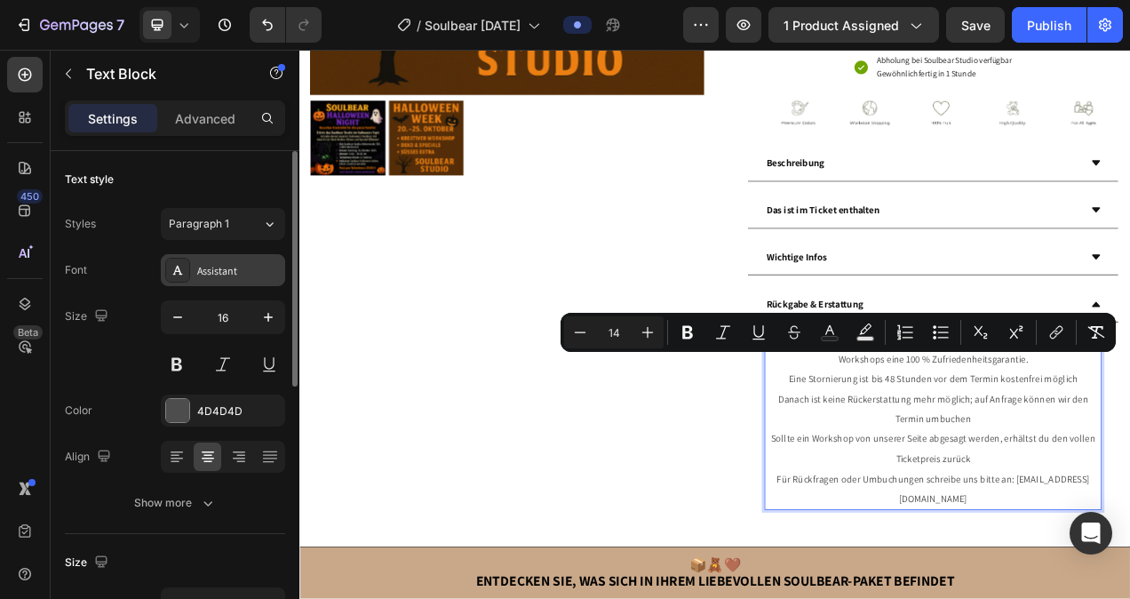
click at [242, 274] on div "Assistant" at bounding box center [238, 271] width 83 height 16
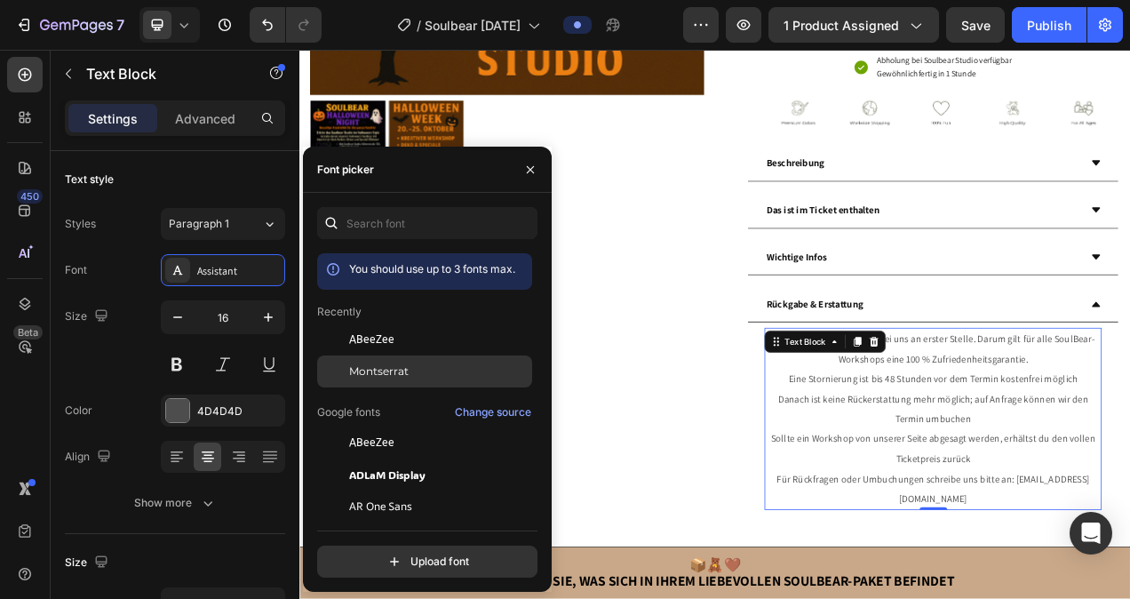
click at [366, 364] on span "Montserrat" at bounding box center [378, 371] width 59 height 16
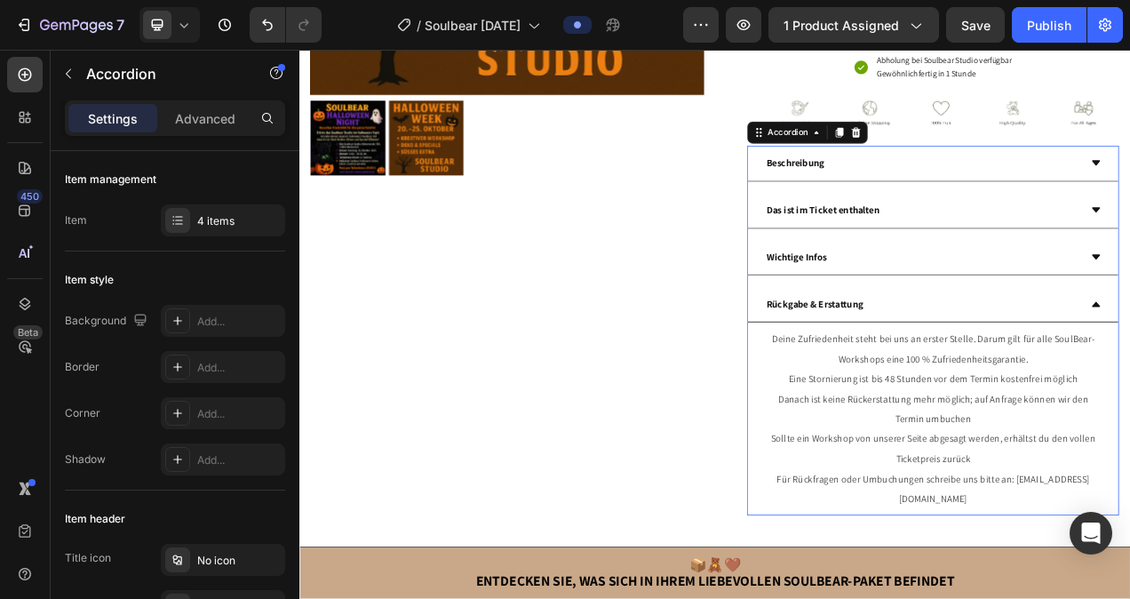
click at [1129, 392] on div "Rückgabe & Erstattung" at bounding box center [1098, 376] width 404 height 31
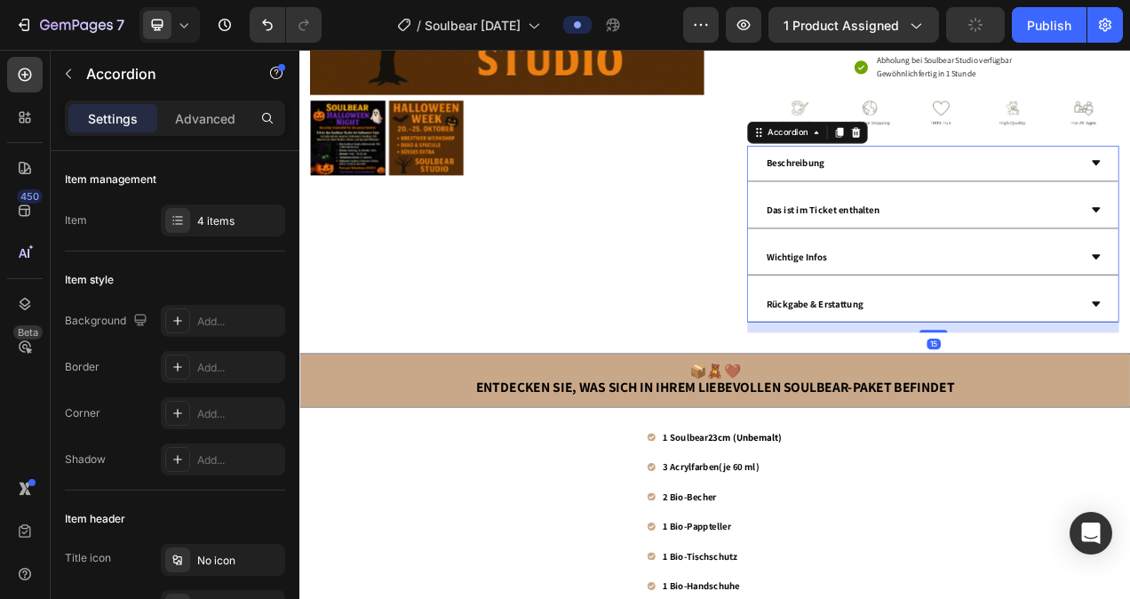
click at [1129, 392] on div "Rückgabe & Erstattung" at bounding box center [1098, 376] width 404 height 31
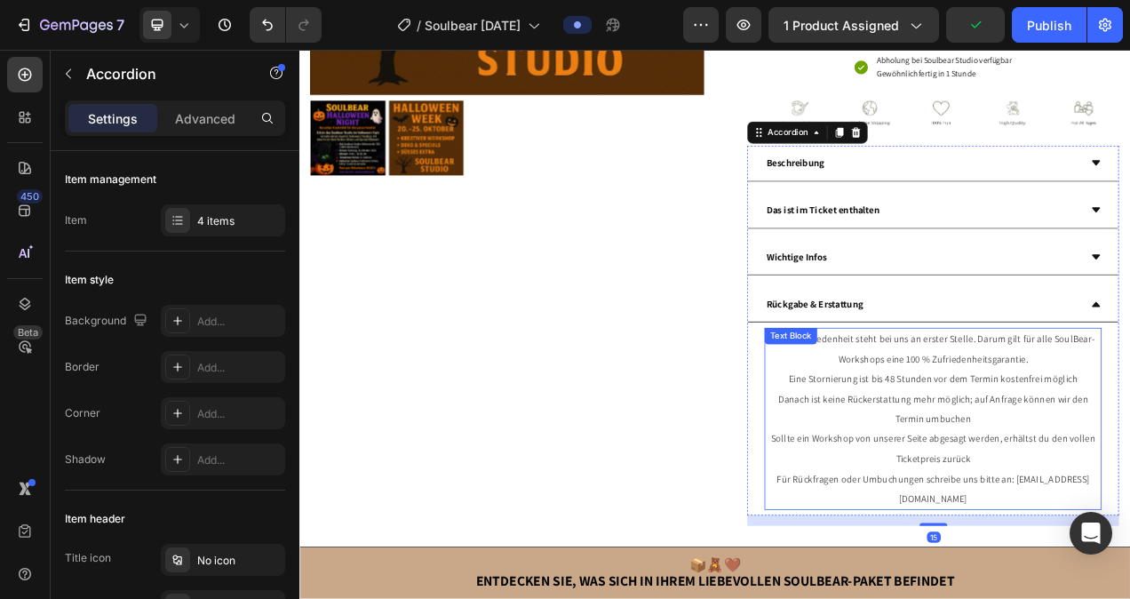
click at [1129, 583] on span "Sollte ein Workshop von unserer Seite abgesagt werden, erhältst du den vollen T…" at bounding box center [1112, 562] width 416 height 42
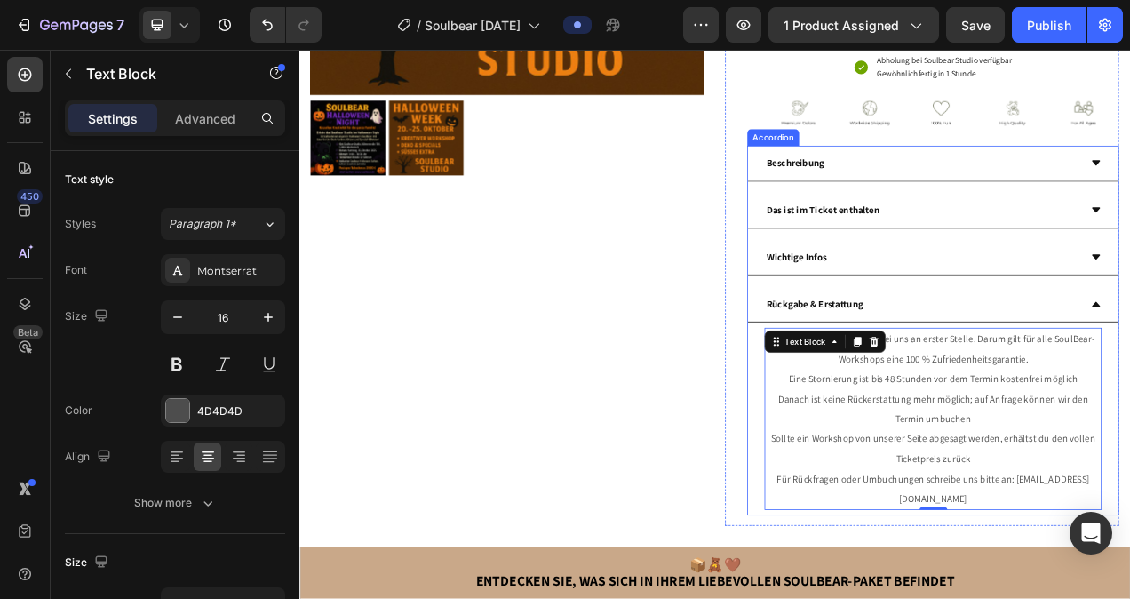
click at [1129, 332] on div "Wichtige Infos" at bounding box center [1098, 316] width 404 height 31
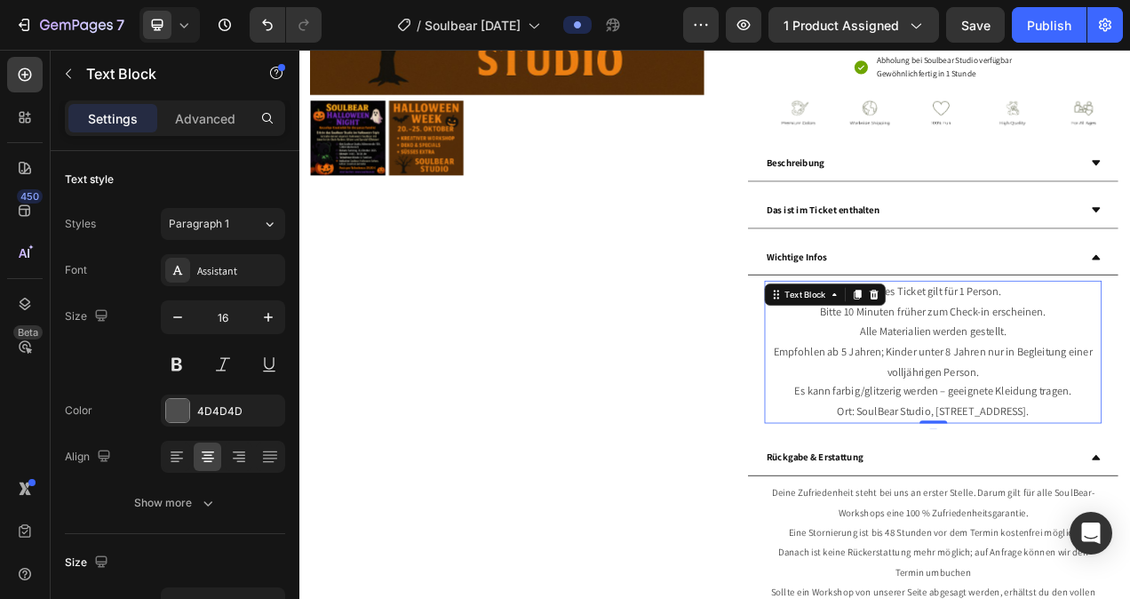
click at [1099, 429] on p "Dieses Ticket gilt für 1 Person. Bitte 10 Minuten früher zum Check-in erscheine…" at bounding box center [1112, 437] width 429 height 179
click at [244, 272] on div "Assistant" at bounding box center [238, 271] width 83 height 16
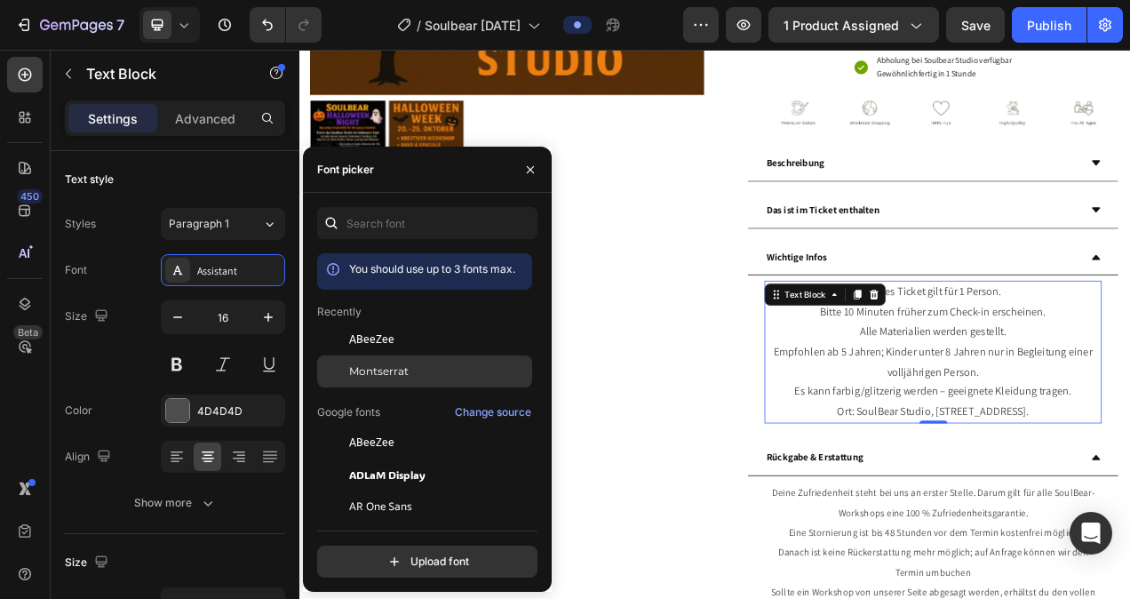
click at [372, 362] on div "Montserrat" at bounding box center [424, 371] width 215 height 32
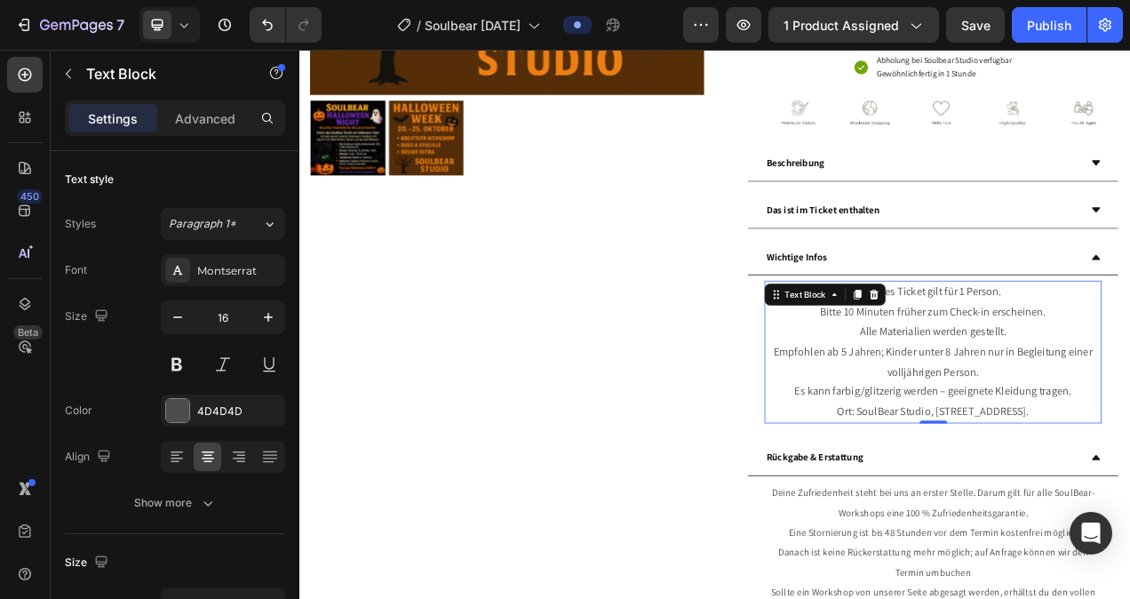
click at [1129, 528] on p "Dieses Ticket gilt für 1 Person. Bitte 10 Minuten früher zum Check-in erscheine…" at bounding box center [1112, 437] width 429 height 179
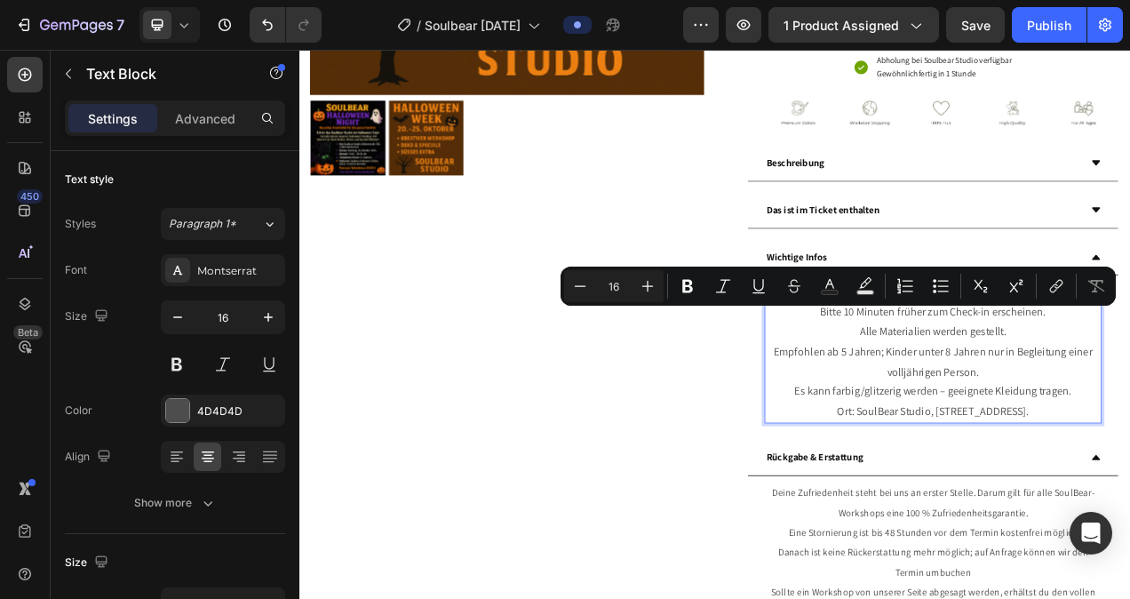
drag, startPoint x: 1189, startPoint y: 587, endPoint x: 987, endPoint y: 401, distance: 274.7
click at [987, 401] on p "Dieses Ticket gilt für 1 Person. Bitte 10 Minuten früher zum Check-in erscheine…" at bounding box center [1112, 437] width 429 height 179
click at [579, 289] on icon "Editor contextual toolbar" at bounding box center [580, 286] width 18 height 18
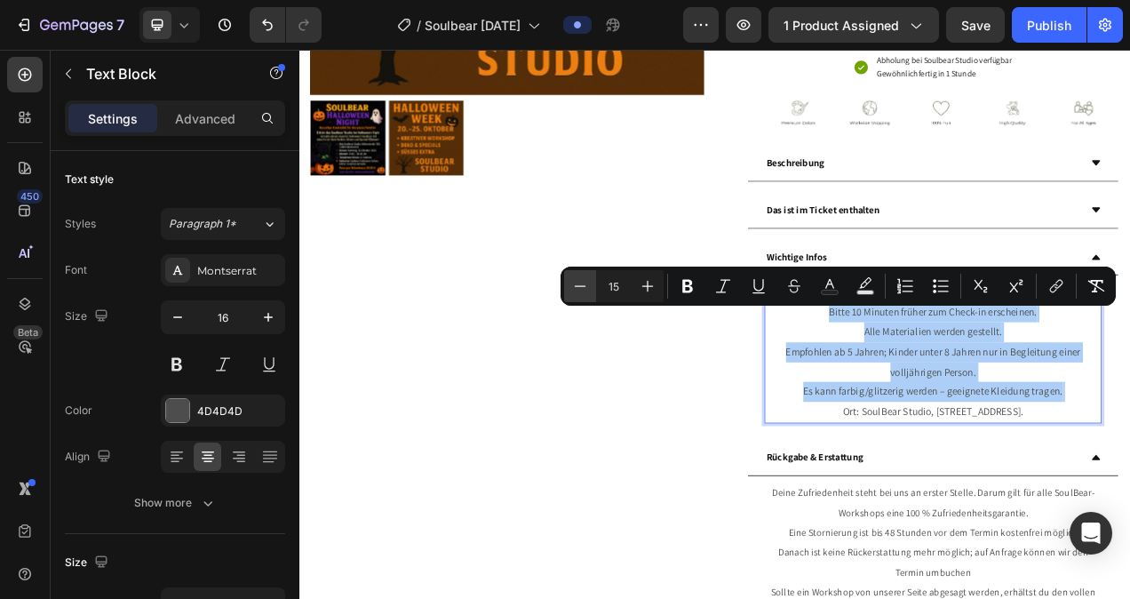
click at [579, 289] on icon "Editor contextual toolbar" at bounding box center [580, 286] width 18 height 18
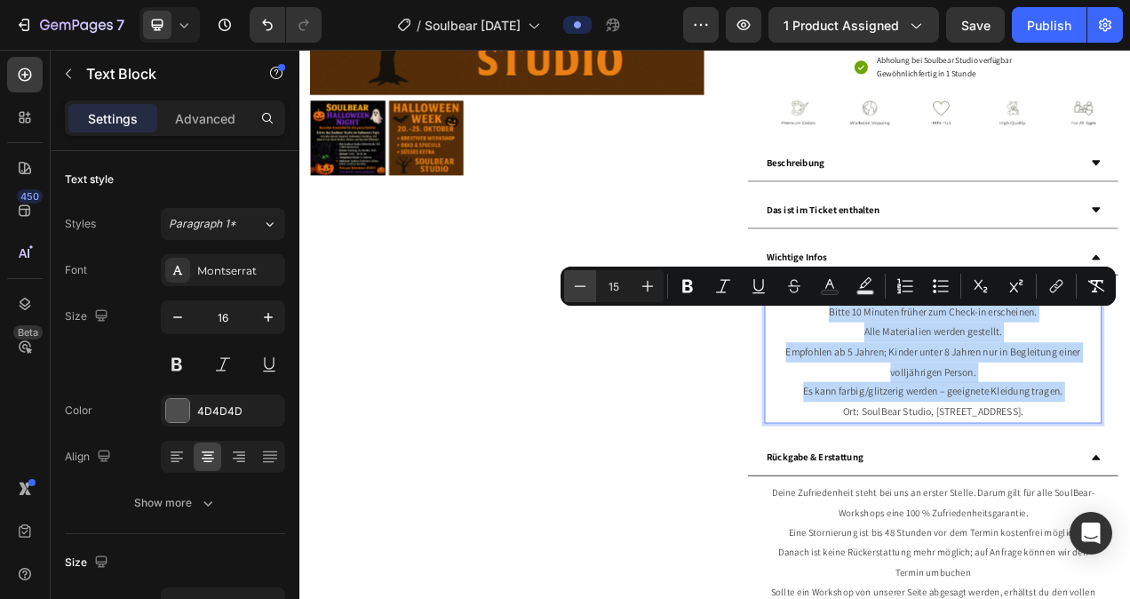
type input "14"
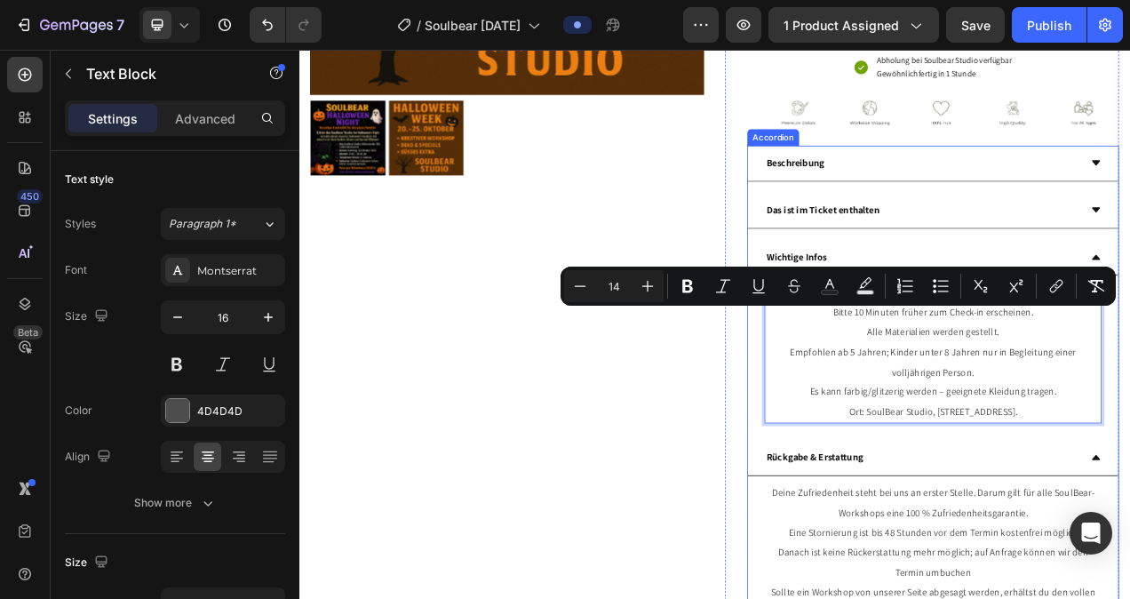
click at [1100, 272] on div "Das ist im Ticket enthalten" at bounding box center [1098, 256] width 404 height 31
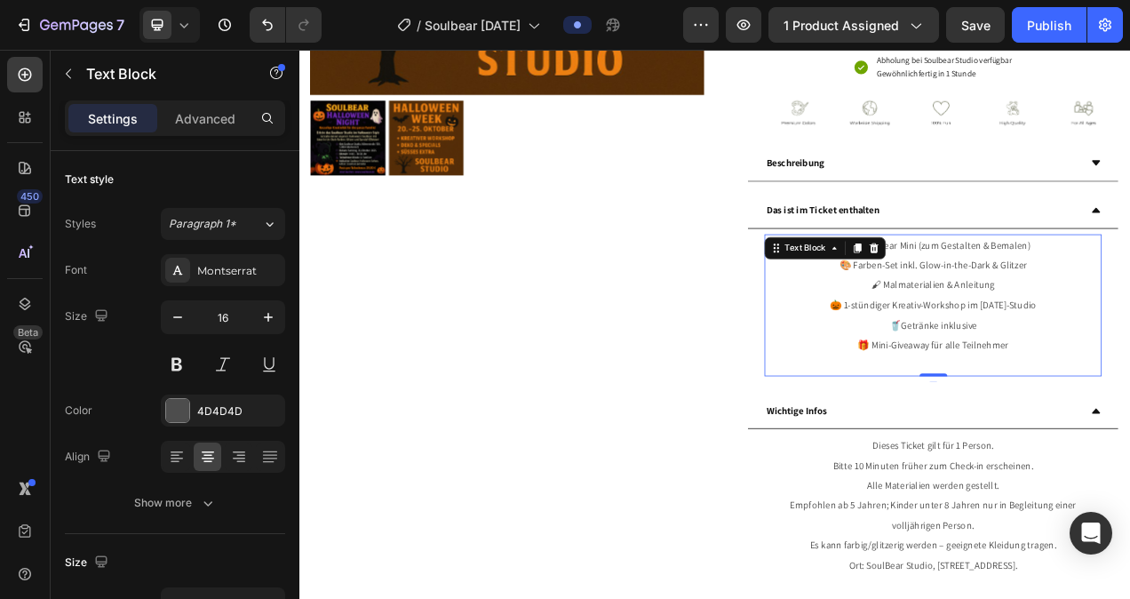
click at [1124, 420] on p "🧸 1x SoulBear Mini (zum Gestalten & Bemalen) 🎨 Farben-Set inkl. Glow-in-the-Dar…" at bounding box center [1112, 378] width 429 height 179
click at [1129, 456] on p "🧸 1x SoulBear Mini (zum Gestalten & Bemalen) 🎨 Farben-Set inkl. Glow-in-the-Dar…" at bounding box center [1112, 378] width 429 height 179
drag, startPoint x: 1240, startPoint y: 456, endPoint x: 958, endPoint y: 338, distance: 304.9
click at [958, 338] on p "🧸 1x SoulBear Mini (zum Gestalten & Bemalen) 🎨 Farben-Set inkl. Glow-in-the-Dar…" at bounding box center [1112, 378] width 429 height 179
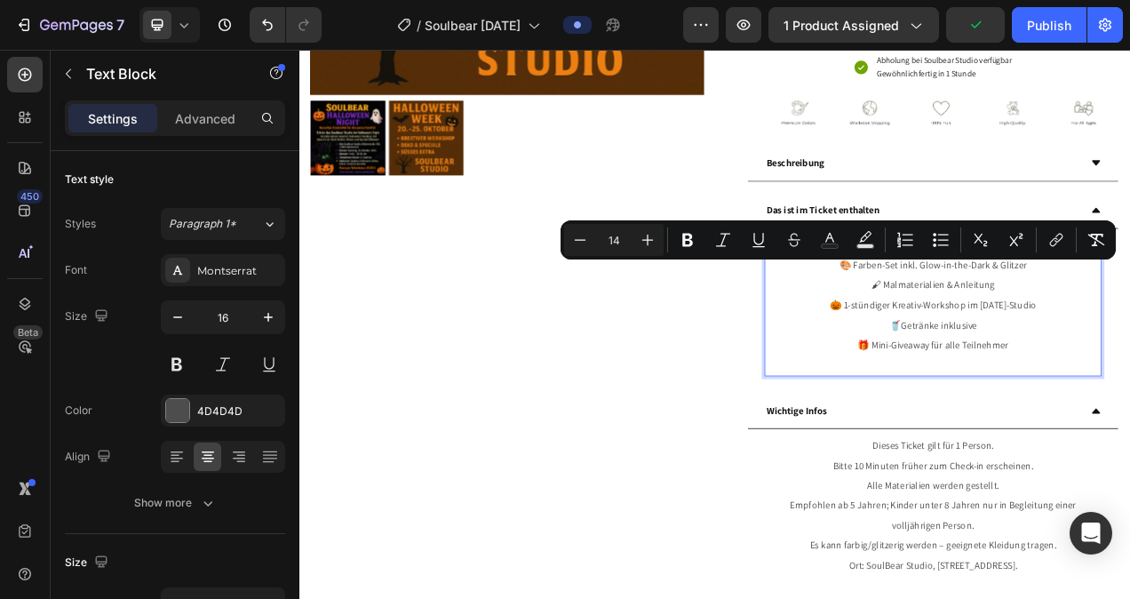
click at [942, 446] on p "🧸 1x SoulBear Mini (zum Gestalten & Bemalen) 🎨 Farben-Set inkl. Glow-in-the-Dar…" at bounding box center [1112, 378] width 429 height 179
click at [1019, 468] on p "🧸 1x SoulBear Mini (zum Gestalten & Bemalen) 🎨 Farben-Set inkl. Glow-in-the-Dar…" at bounding box center [1112, 378] width 429 height 179
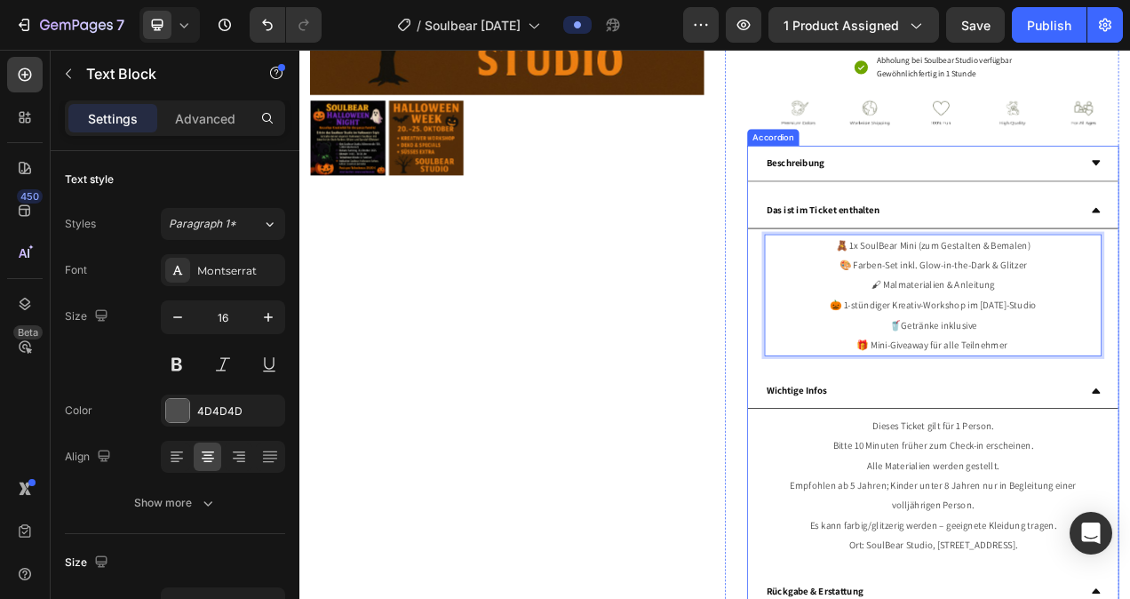
click at [1109, 211] on div "Beschreibung" at bounding box center [1098, 195] width 404 height 31
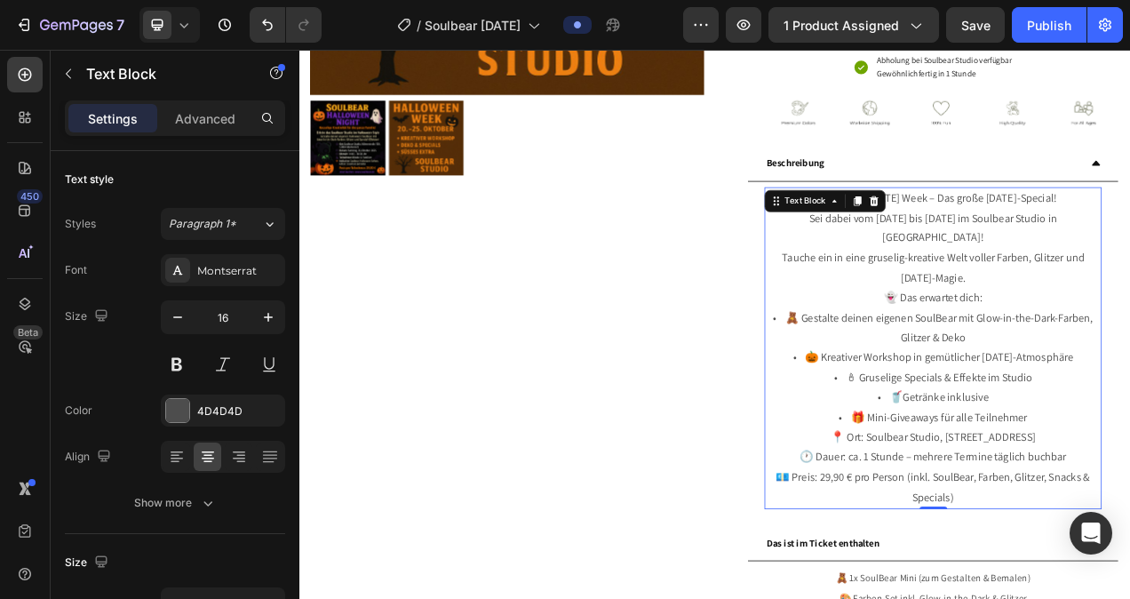
click at [1090, 420] on p "👻 Das erwartet dich: • 🧸 Gestalte deinen eigenen SoulBear mit Glow-in-the-Dark-…" at bounding box center [1112, 445] width 429 height 179
click at [1129, 598] on p "📍 Ort: Soulbear Studio, [STREET_ADDRESS] 🕐 Dauer: ca. 1 Stunde – mehrere Termin…" at bounding box center [1112, 586] width 429 height 102
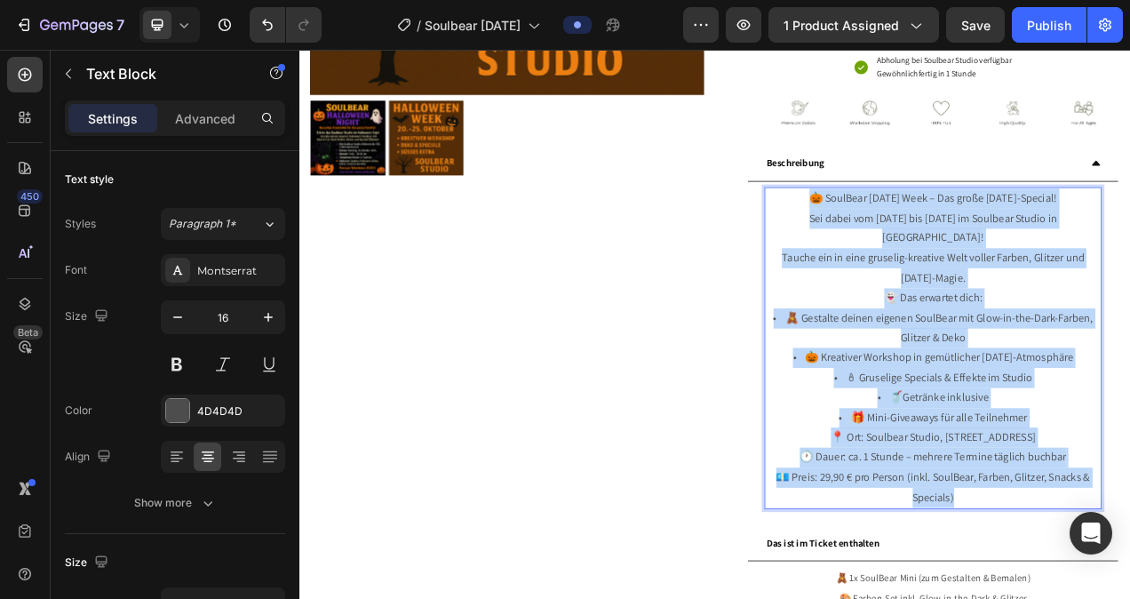
drag, startPoint x: 1200, startPoint y: 725, endPoint x: 905, endPoint y: 272, distance: 540.4
click at [905, 272] on div "🎃 SoulBear [DATE] Week – Das große [DATE]-Special! Sei dabei vom [DATE] bis [DA…" at bounding box center [1112, 432] width 432 height 413
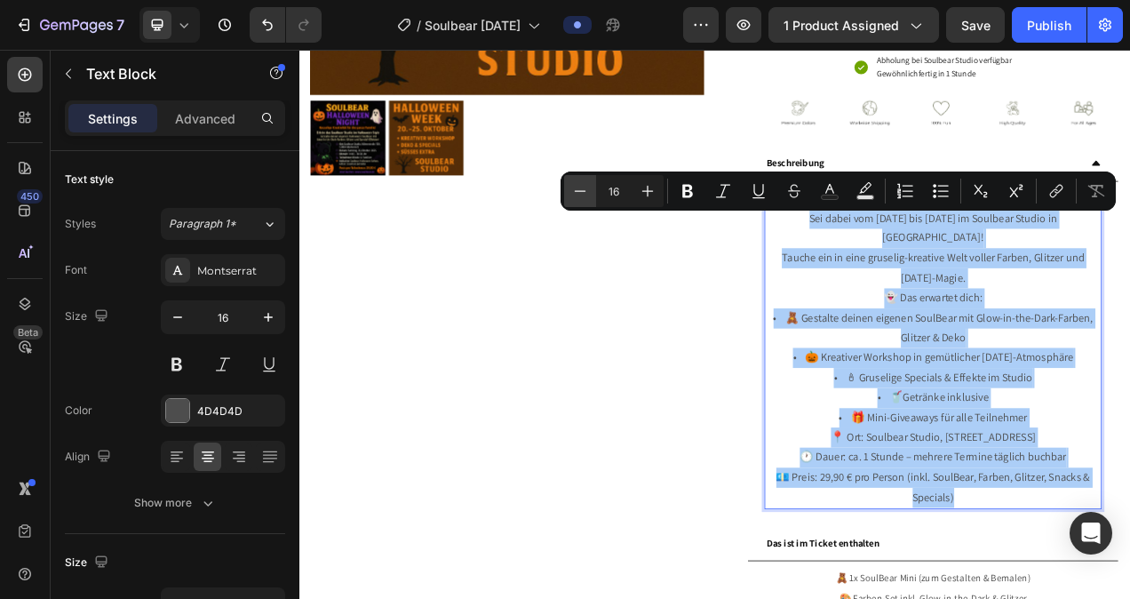
click at [586, 186] on icon "Editor contextual toolbar" at bounding box center [580, 191] width 18 height 18
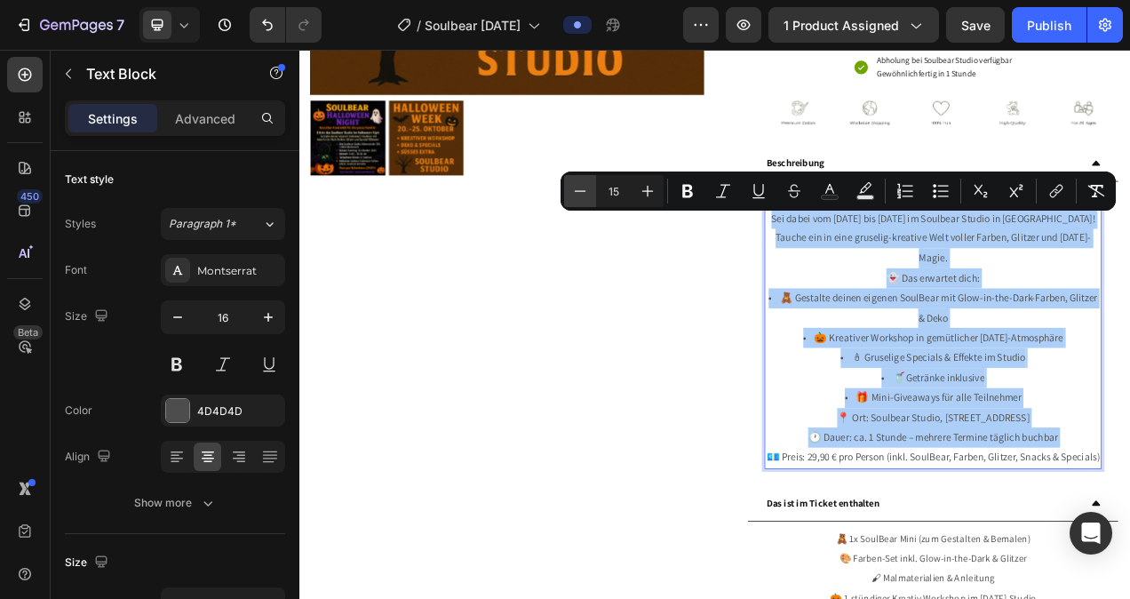
click at [586, 186] on icon "Editor contextual toolbar" at bounding box center [580, 191] width 18 height 18
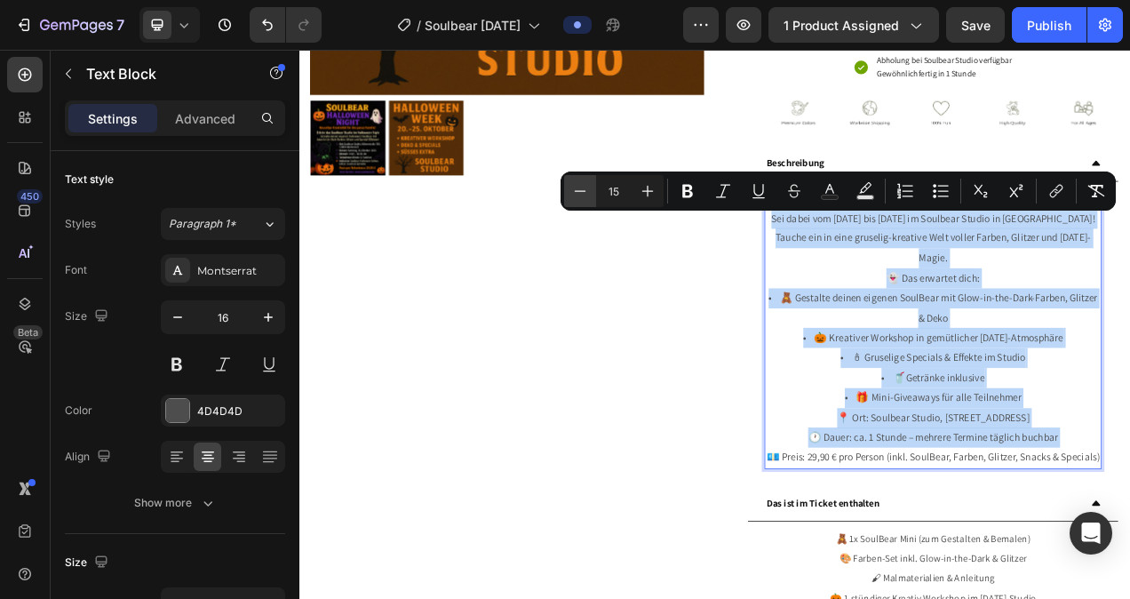
type input "14"
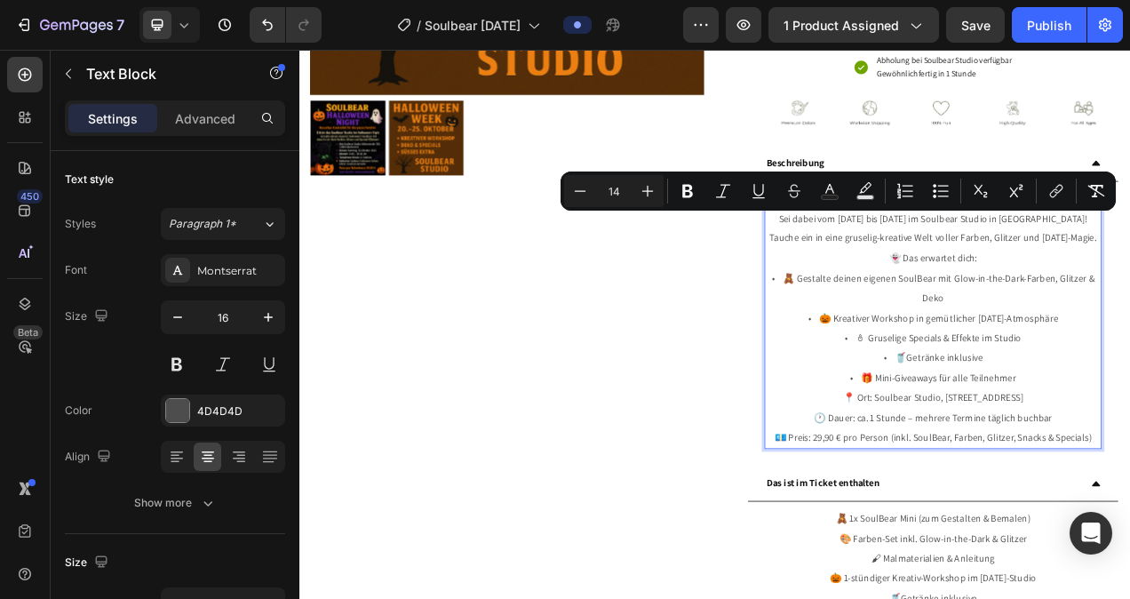
click at [1129, 484] on p "👻 Das erwartet dich: • 🧸 Gestalte deinen eigenen SoulBear mit Glow-in-the-Dark-…" at bounding box center [1112, 394] width 429 height 179
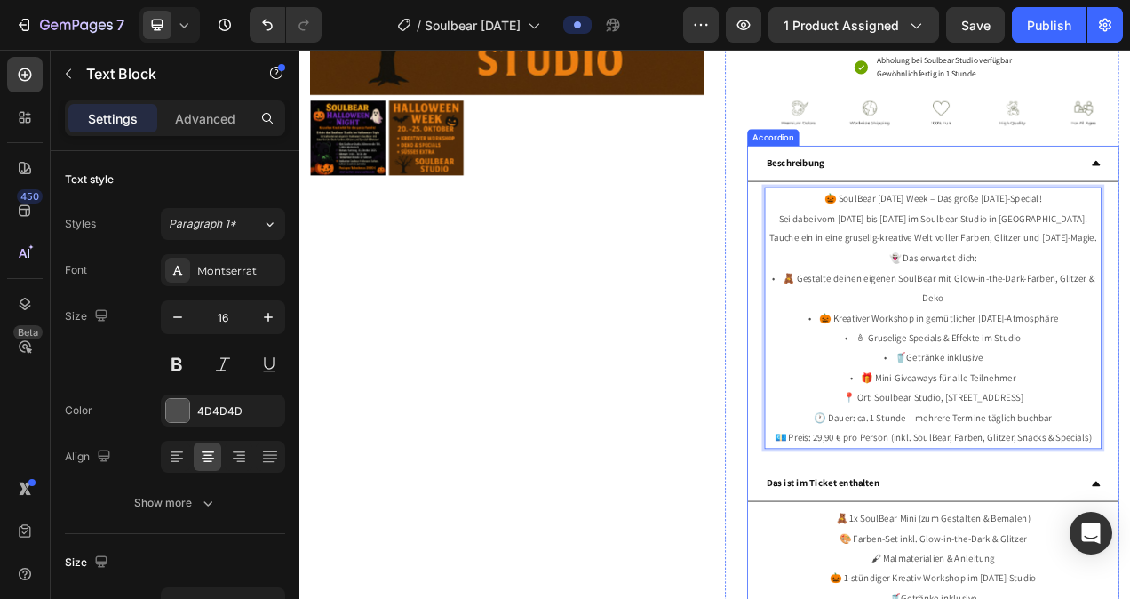
click at [1129, 211] on div "Beschreibung" at bounding box center [1098, 195] width 404 height 31
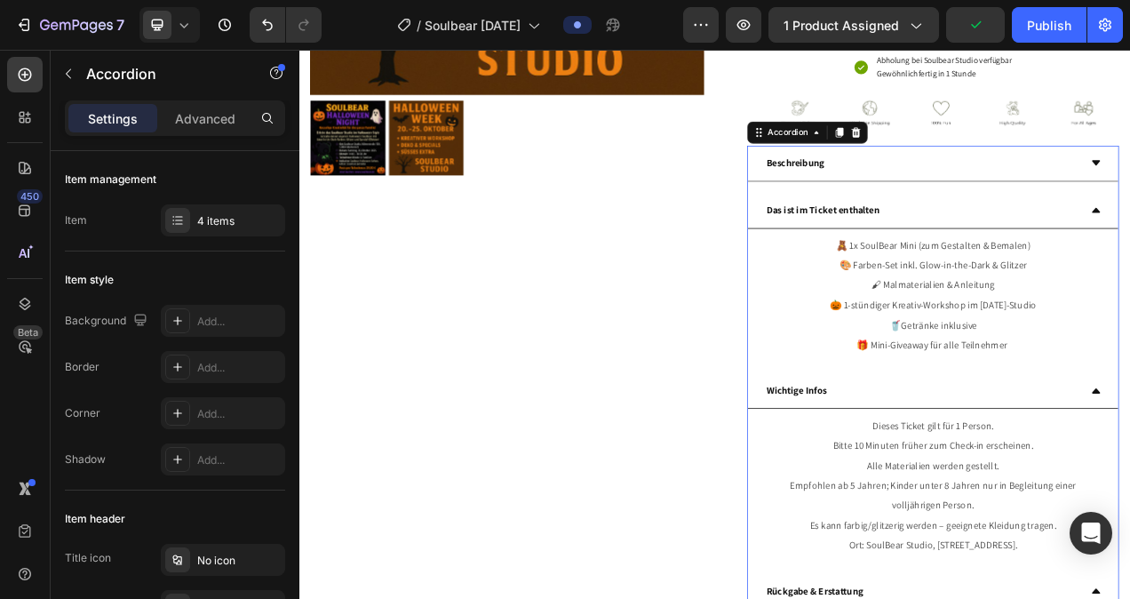
click at [1129, 272] on div "Das ist im Ticket enthalten" at bounding box center [1098, 256] width 404 height 31
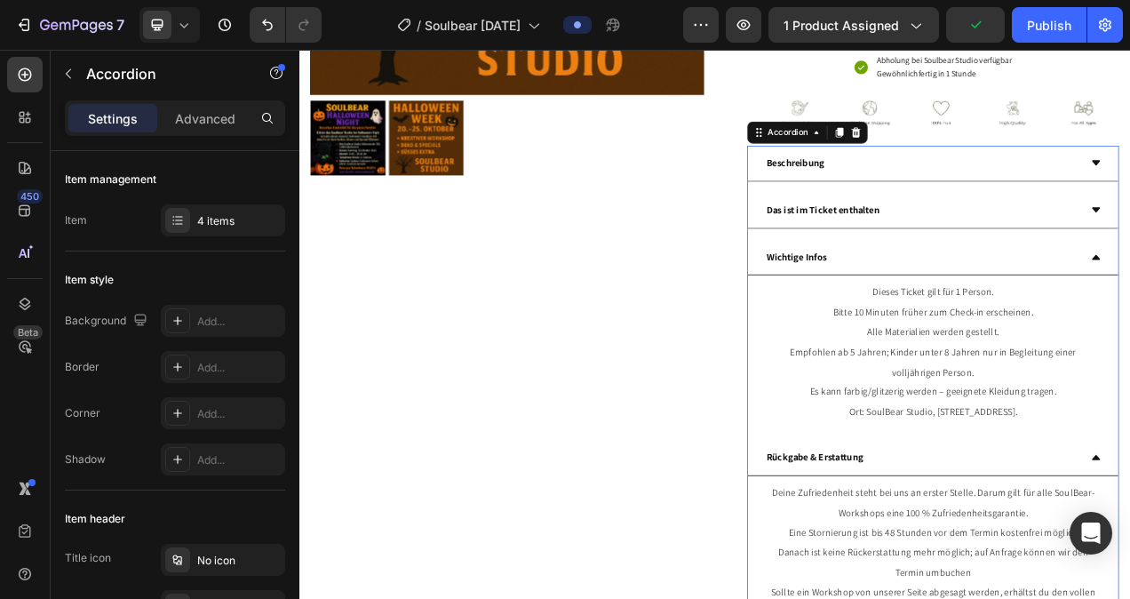
click at [1129, 332] on div "Wichtige Infos" at bounding box center [1098, 316] width 404 height 31
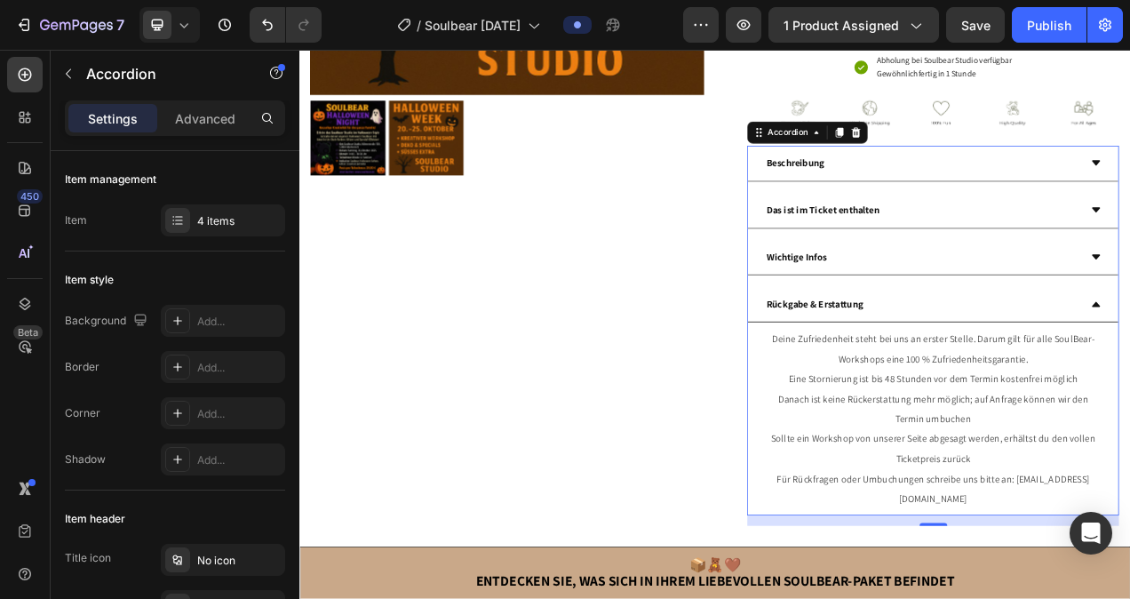
click at [1129, 392] on div "Rückgabe & Erstattung" at bounding box center [1098, 376] width 404 height 31
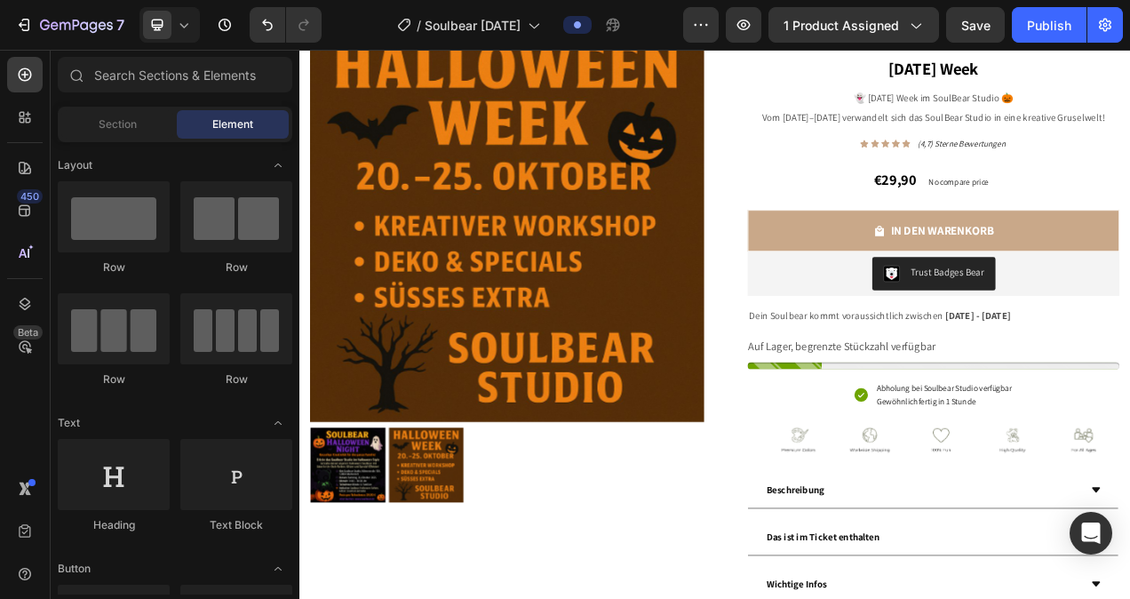
scroll to position [65, 0]
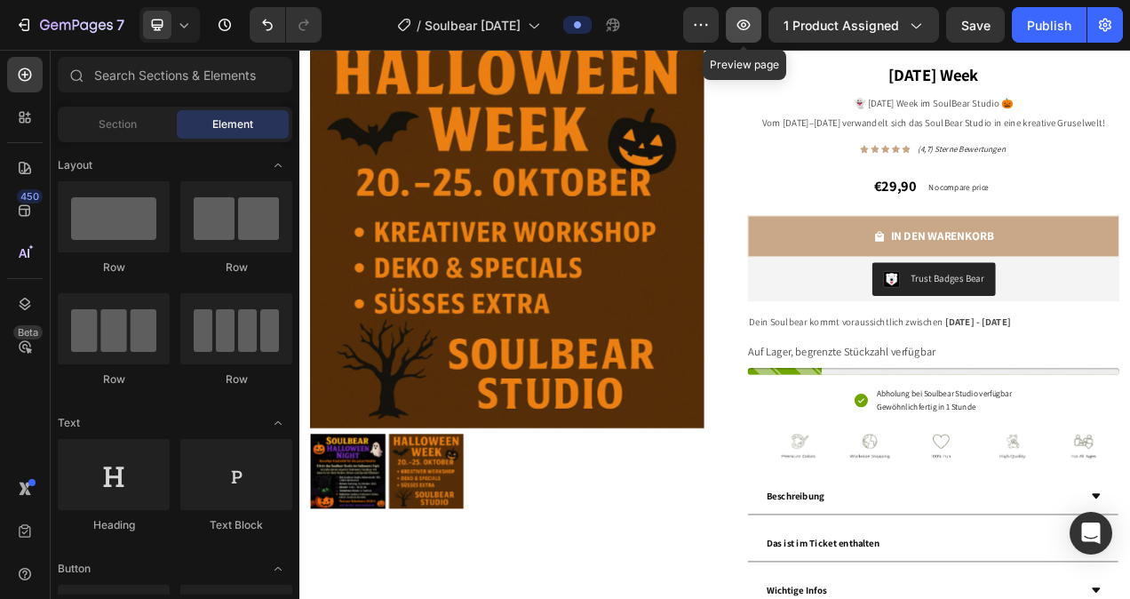
click at [752, 17] on icon "button" at bounding box center [743, 25] width 18 height 18
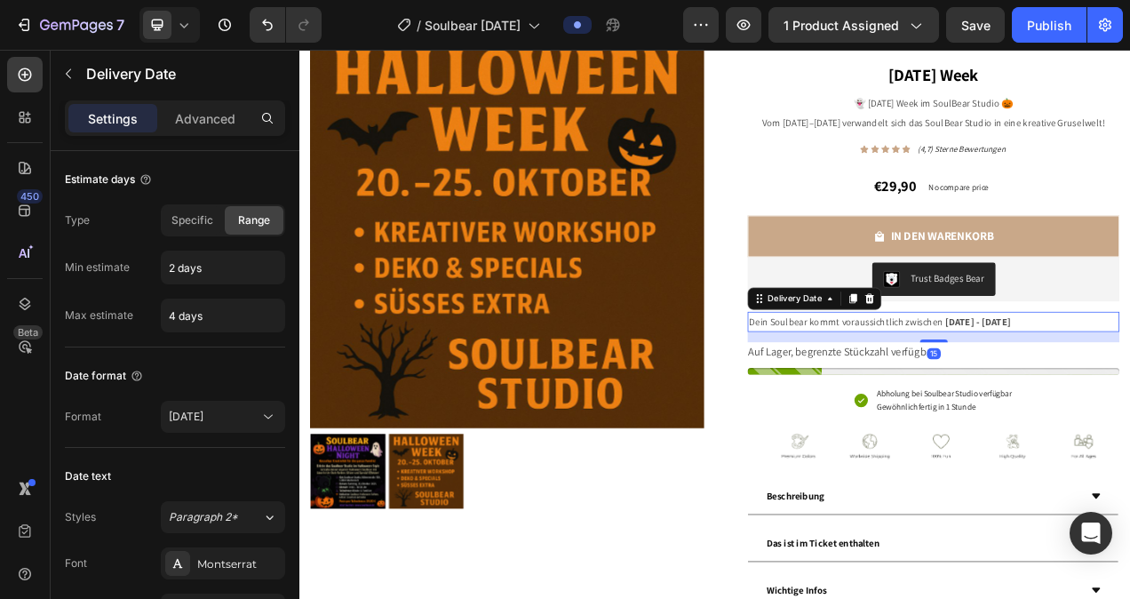
click at [1019, 407] on span "Dein Soulbear kommt voraussichtlich zwischen" at bounding box center [1000, 399] width 249 height 16
click at [1027, 377] on icon at bounding box center [1030, 369] width 14 height 14
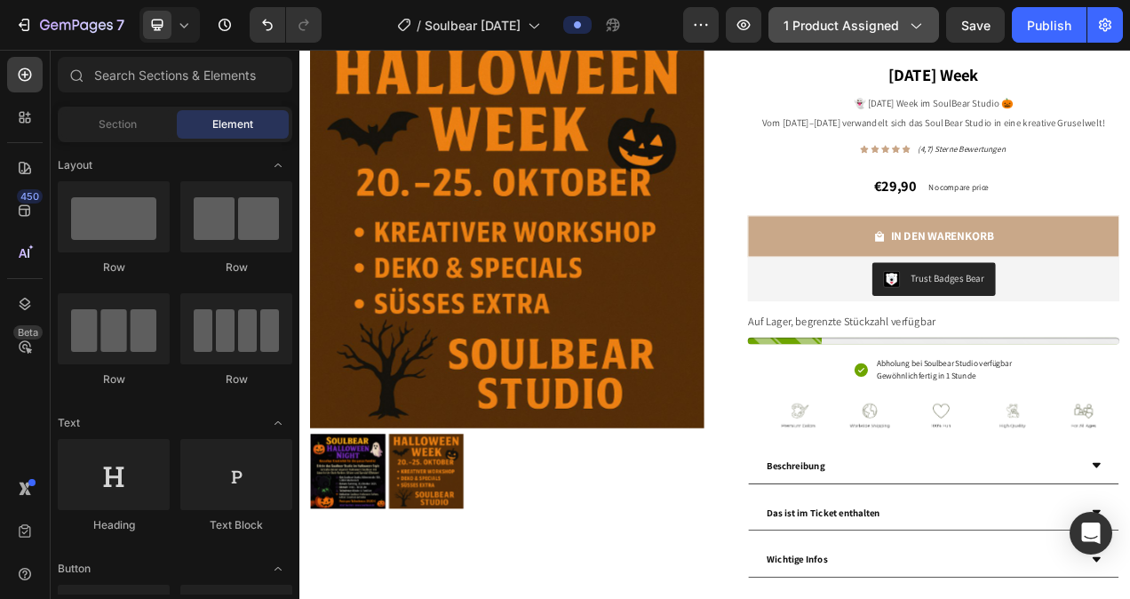
click at [912, 25] on icon "button" at bounding box center [915, 25] width 18 height 18
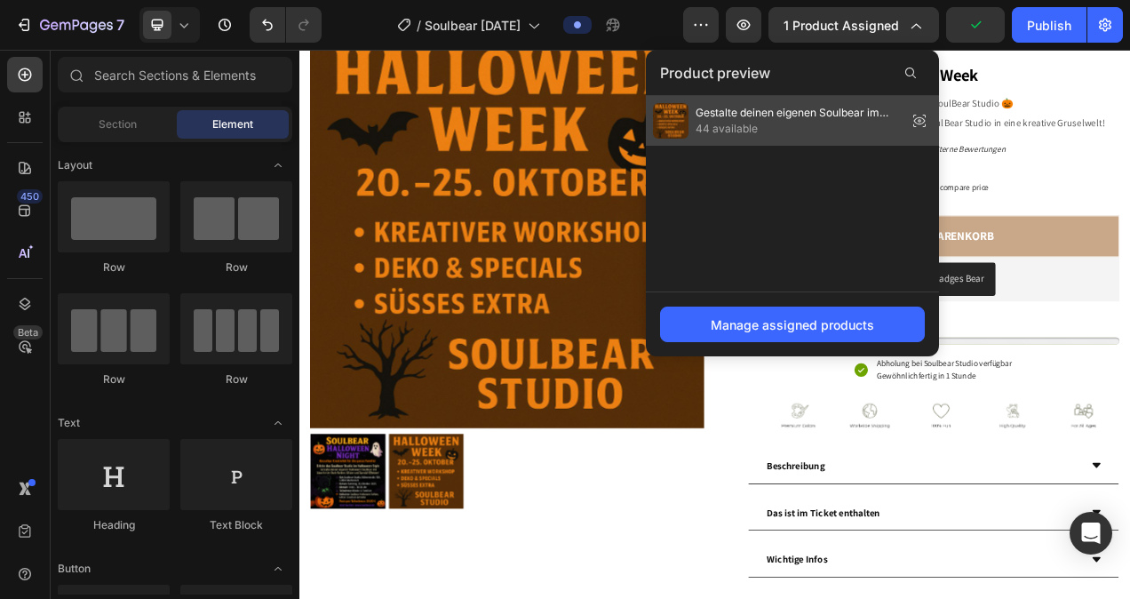
click at [852, 117] on span "Gestalte deinen eigenen Soulbear im [DATE]-Style!" at bounding box center [797, 113] width 204 height 16
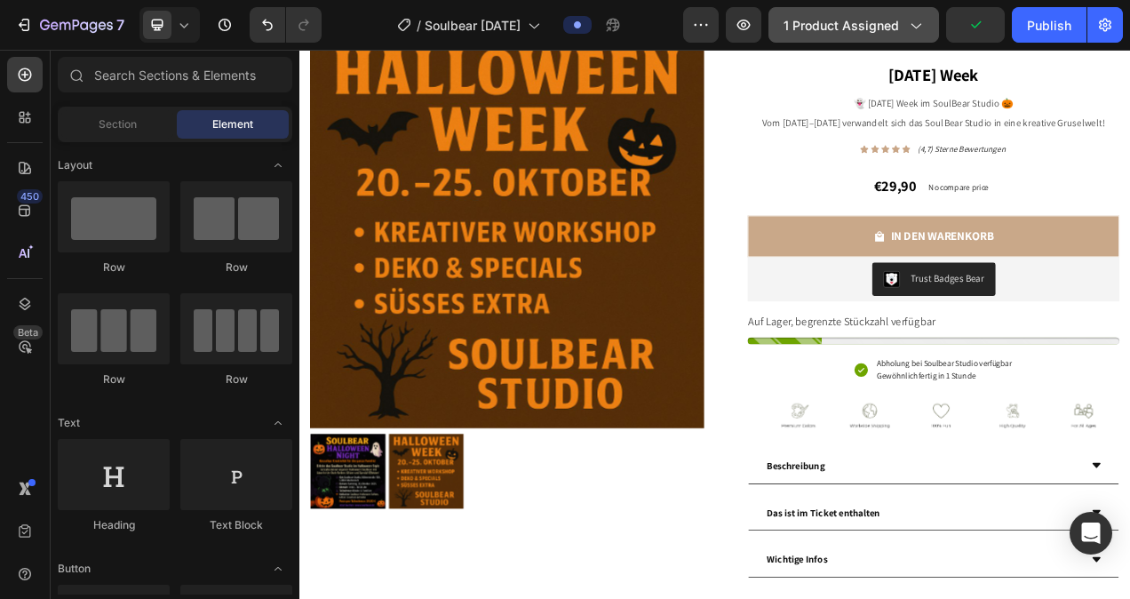
click at [911, 20] on icon "button" at bounding box center [915, 25] width 18 height 18
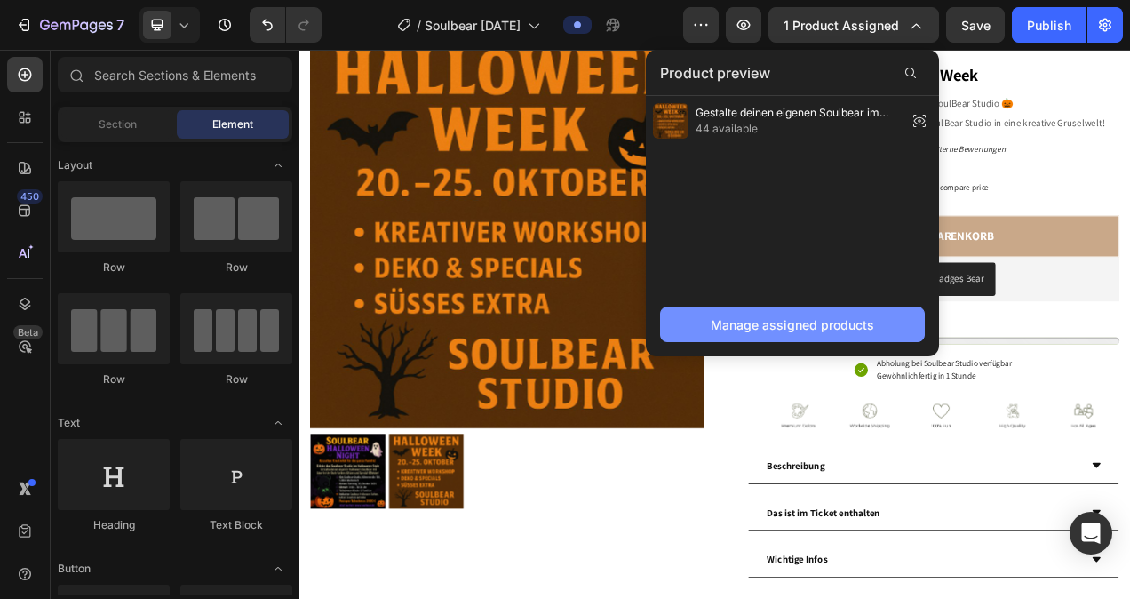
click at [802, 318] on div "Manage assigned products" at bounding box center [791, 324] width 163 height 19
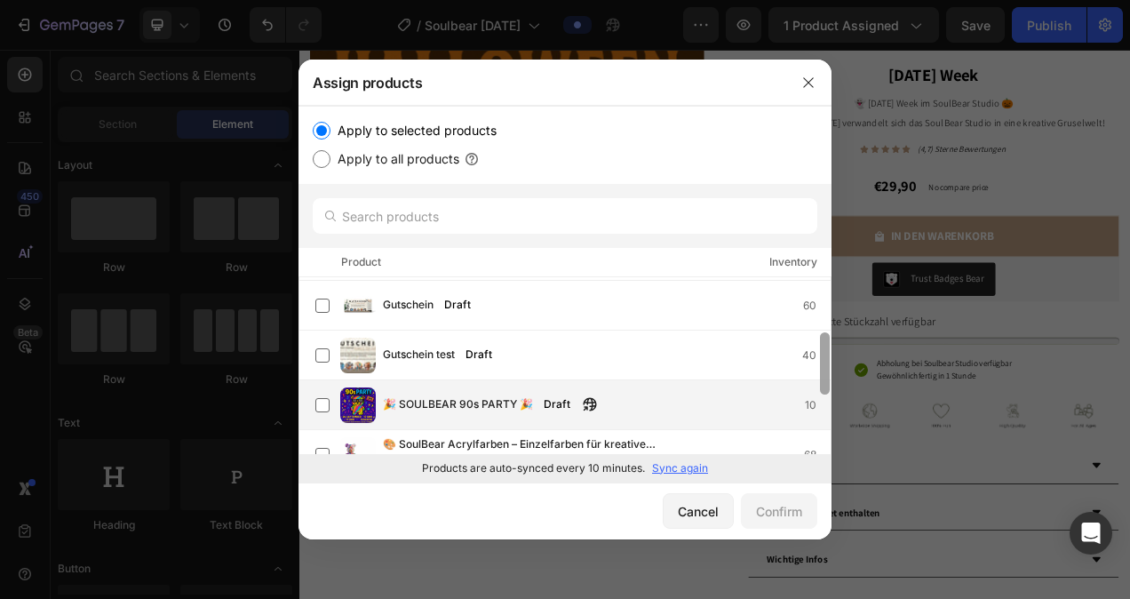
scroll to position [218, 0]
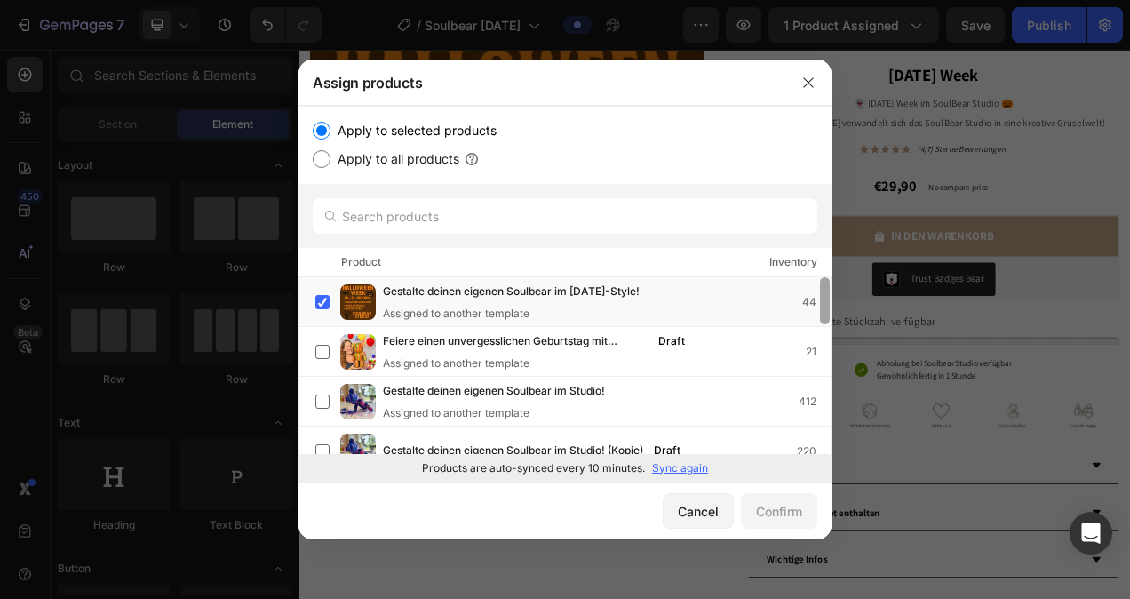
drag, startPoint x: 823, startPoint y: 300, endPoint x: 821, endPoint y: 312, distance: 11.7
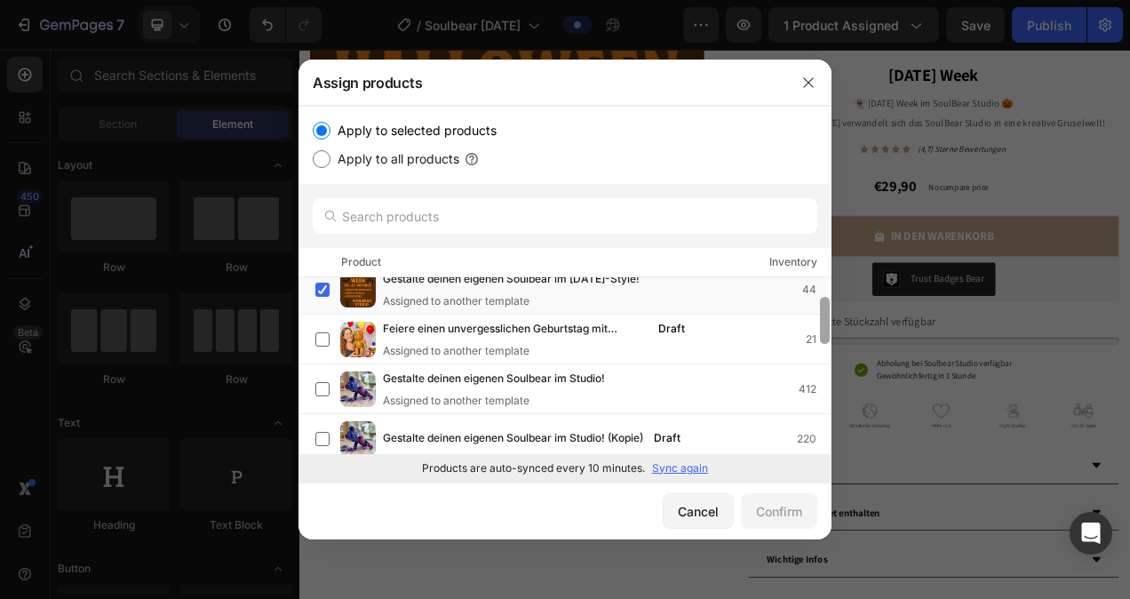
scroll to position [0, 0]
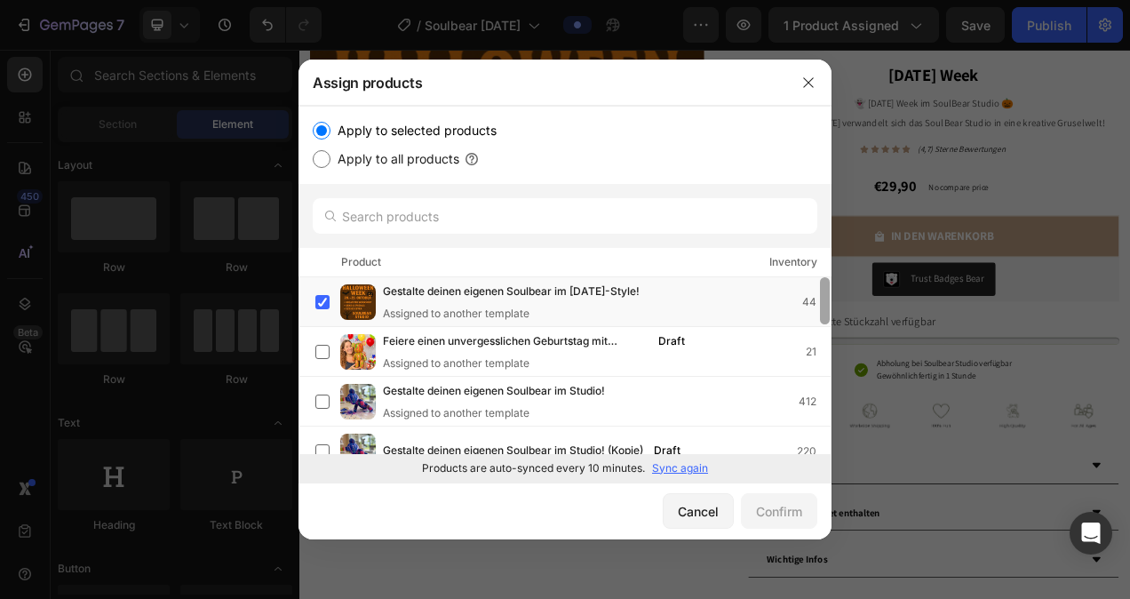
drag, startPoint x: 822, startPoint y: 305, endPoint x: 839, endPoint y: 289, distance: 23.9
click at [839, 289] on div "Assign products Apply to selected products Apply to all products Product Invent…" at bounding box center [565, 299] width 1130 height 599
click at [813, 80] on icon "button" at bounding box center [808, 82] width 14 height 14
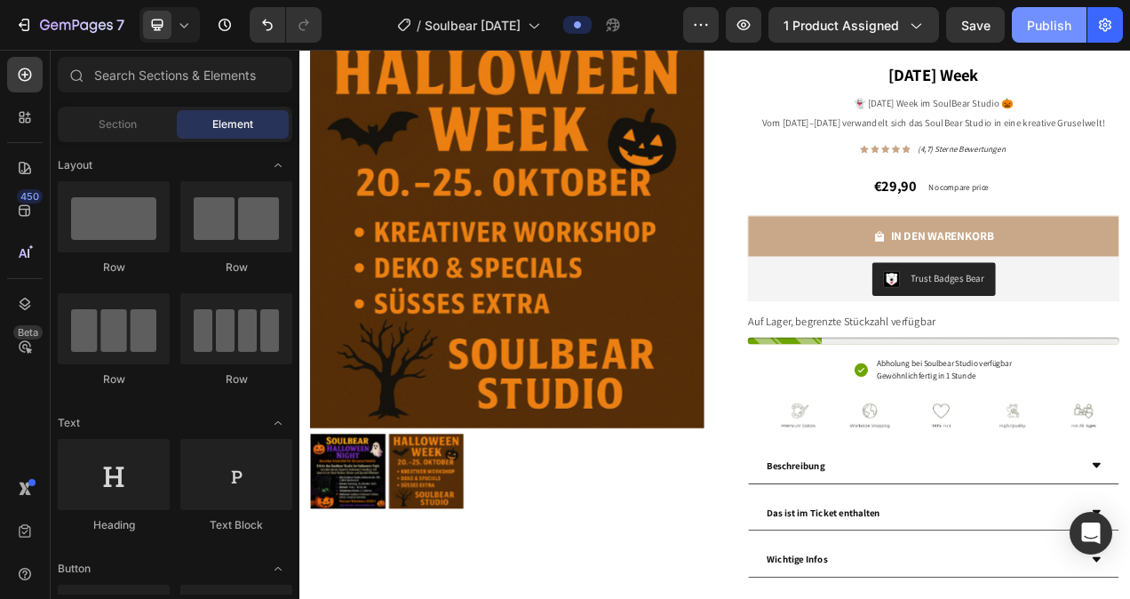
click at [1031, 24] on div "Publish" at bounding box center [1049, 25] width 44 height 19
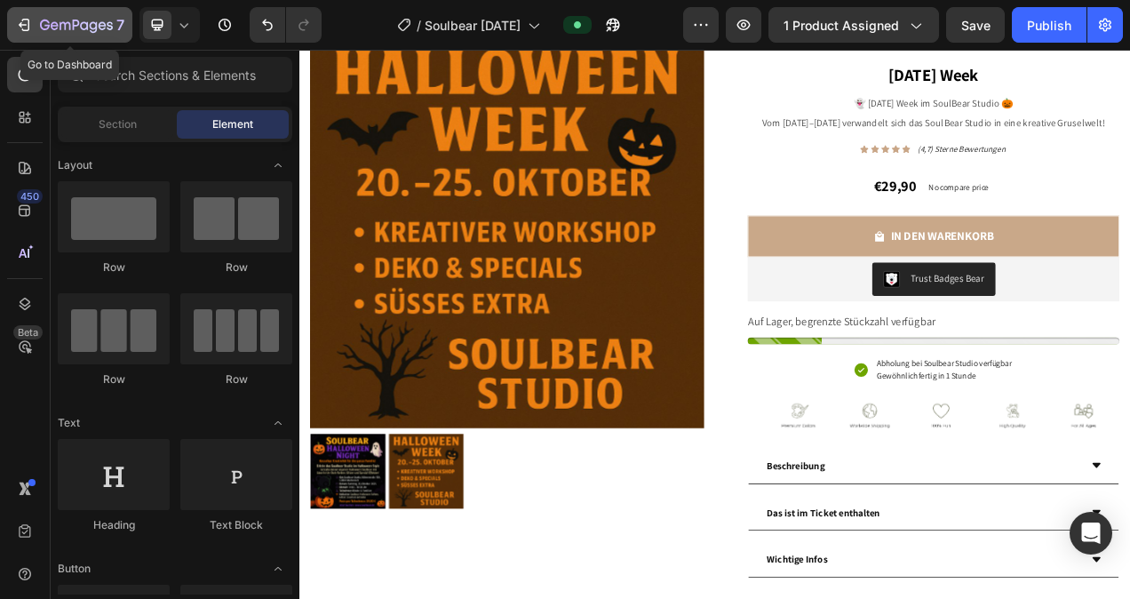
click at [30, 24] on icon "button" at bounding box center [24, 25] width 18 height 18
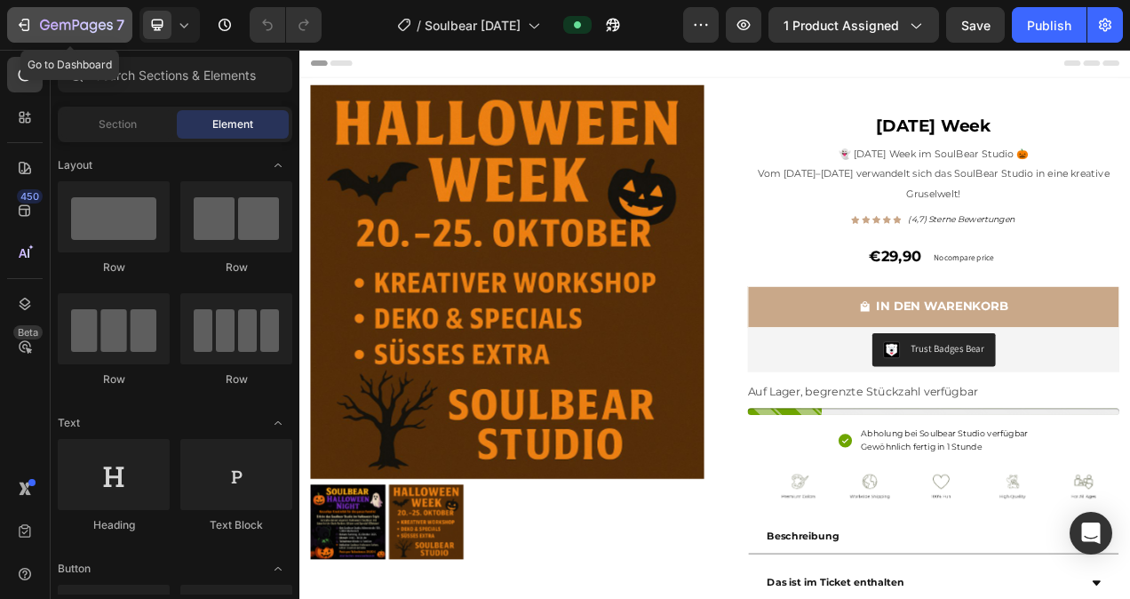
click at [24, 20] on icon "button" at bounding box center [24, 25] width 18 height 18
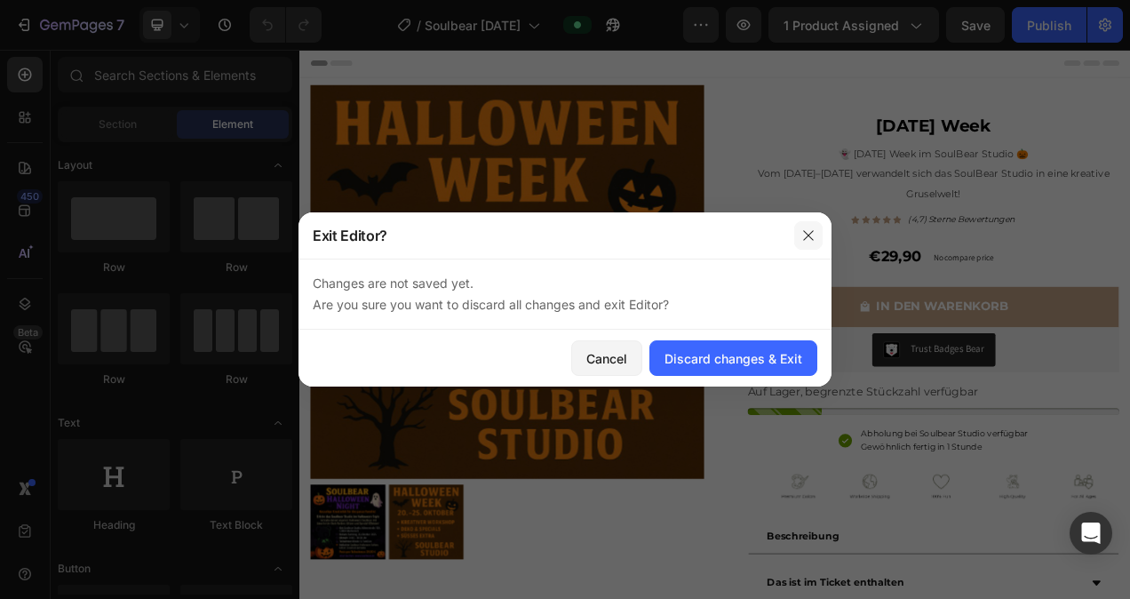
click at [806, 236] on icon "button" at bounding box center [808, 235] width 10 height 10
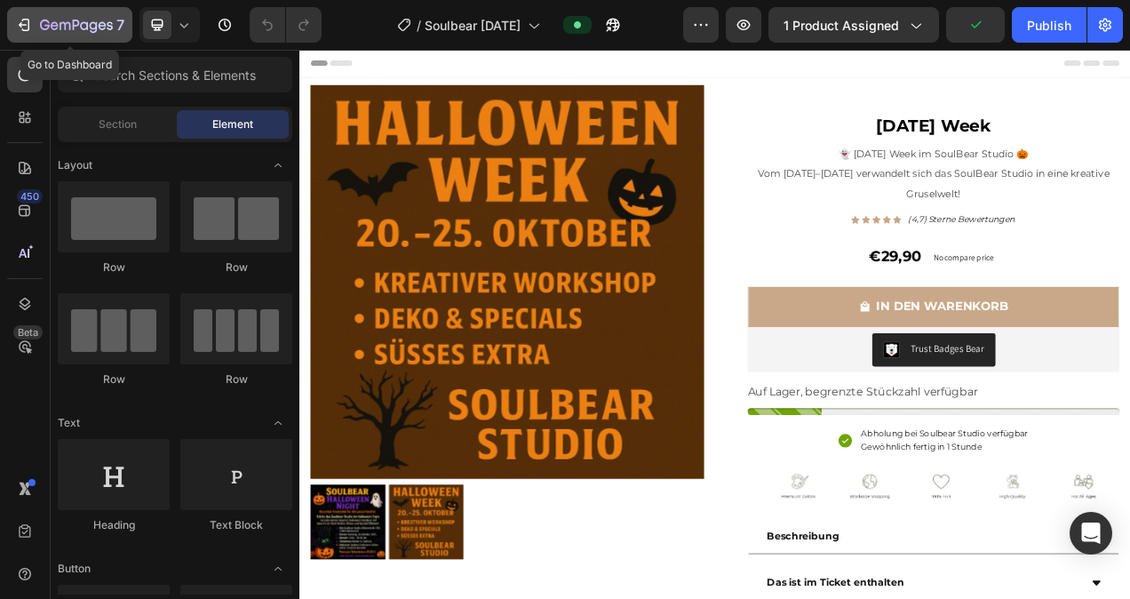
click at [9, 21] on button "7" at bounding box center [69, 25] width 125 height 36
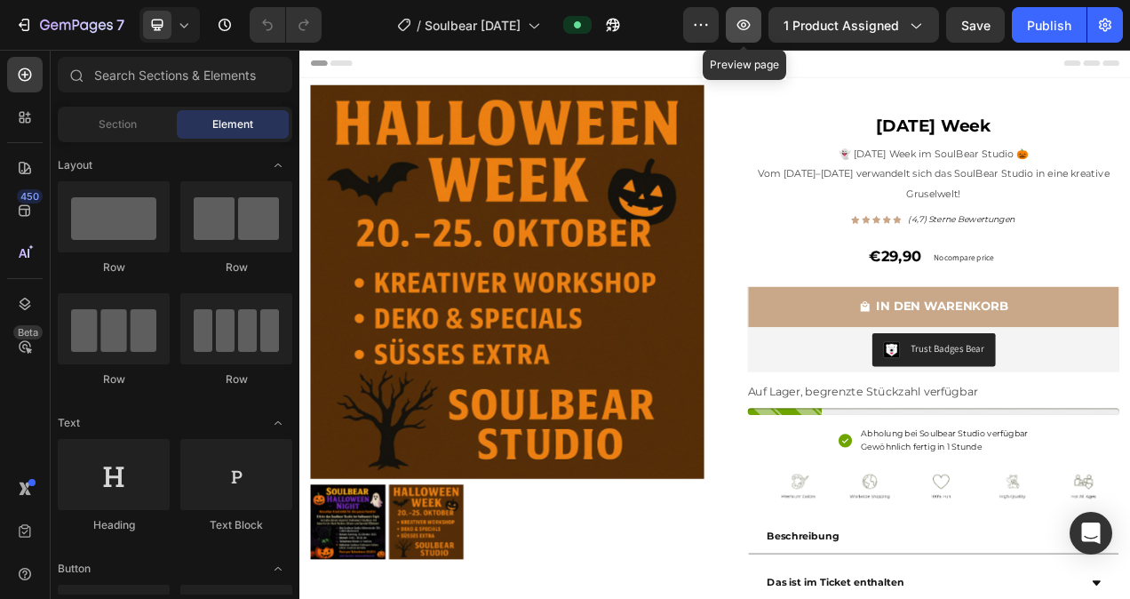
click at [750, 27] on icon "button" at bounding box center [743, 25] width 18 height 18
click at [750, 23] on icon "button" at bounding box center [743, 25] width 13 height 11
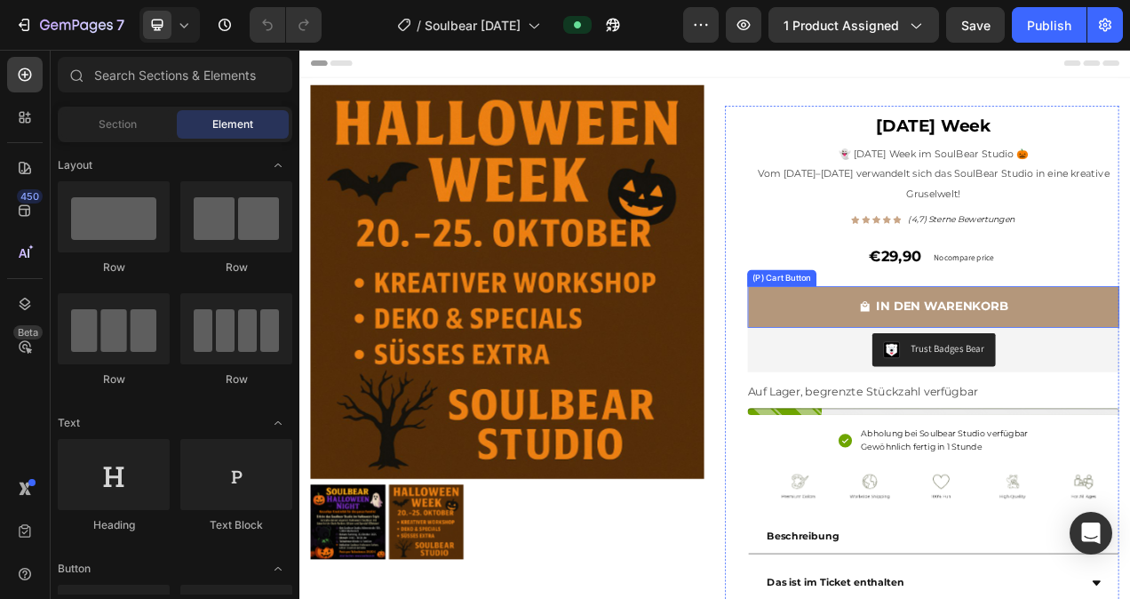
click at [916, 359] on button "IN DEN WARENKORB" at bounding box center [1112, 379] width 477 height 53
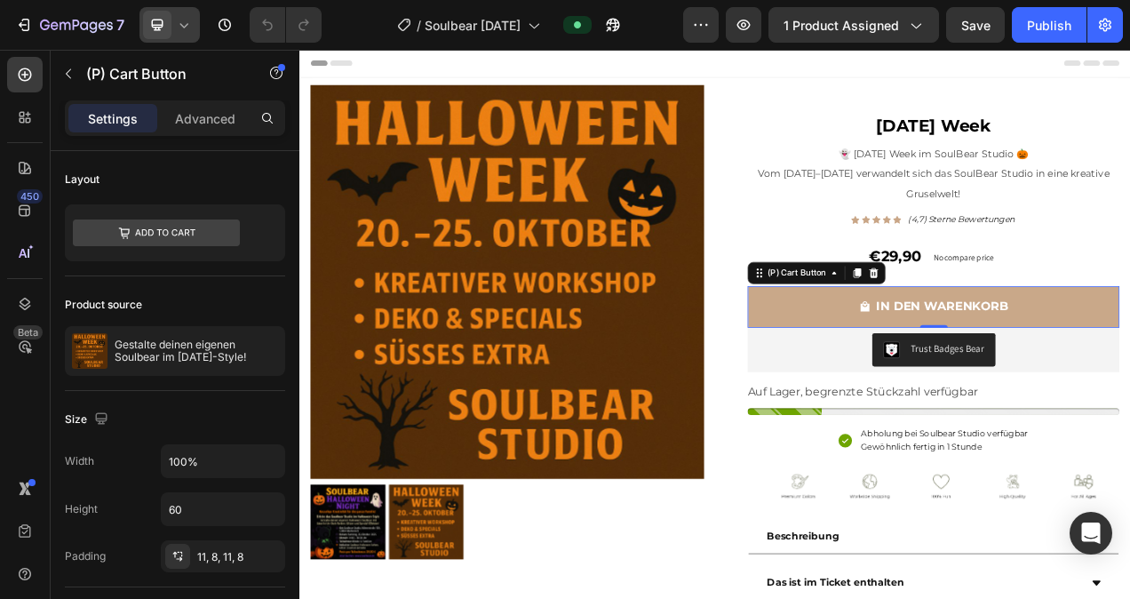
click at [191, 30] on icon at bounding box center [184, 25] width 18 height 18
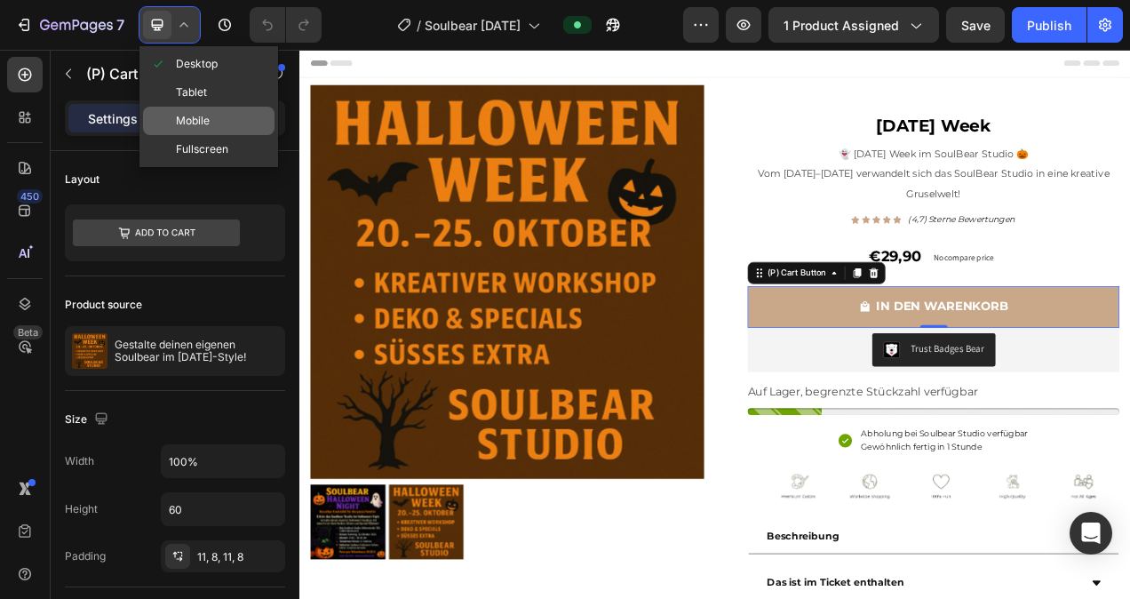
click at [203, 115] on span "Mobile" at bounding box center [193, 121] width 34 height 18
type input "55"
type input "15"
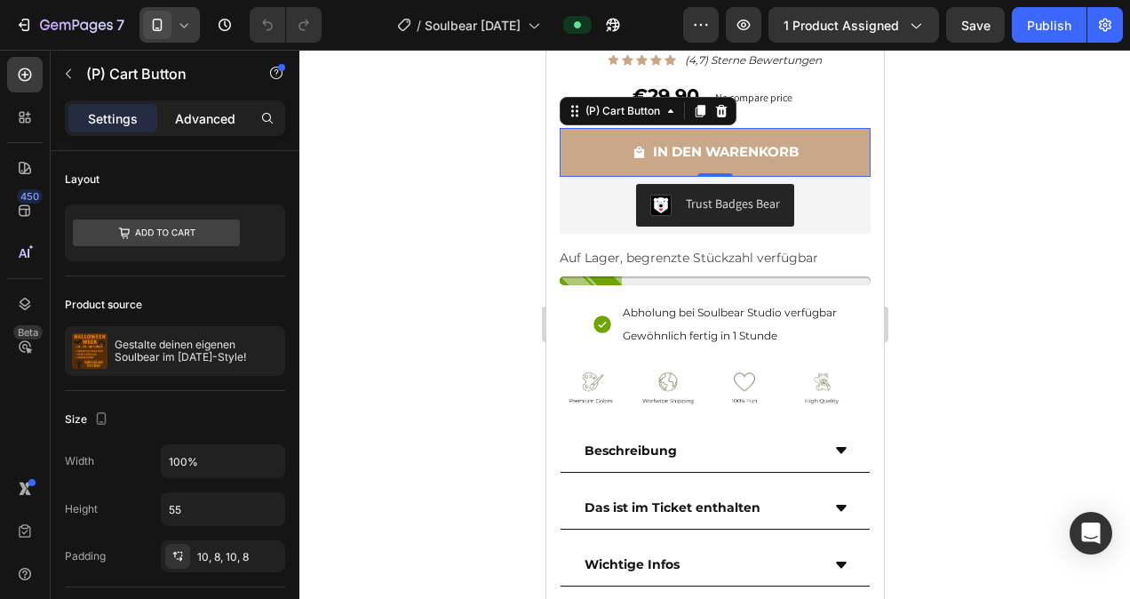
scroll to position [617, 0]
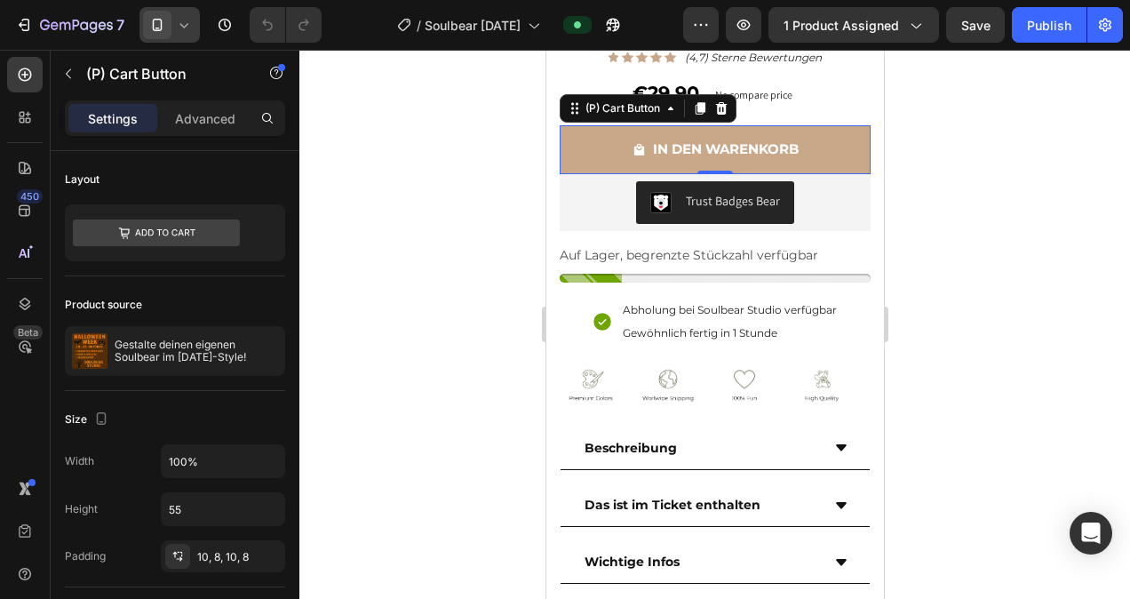
click at [184, 31] on icon at bounding box center [184, 25] width 18 height 18
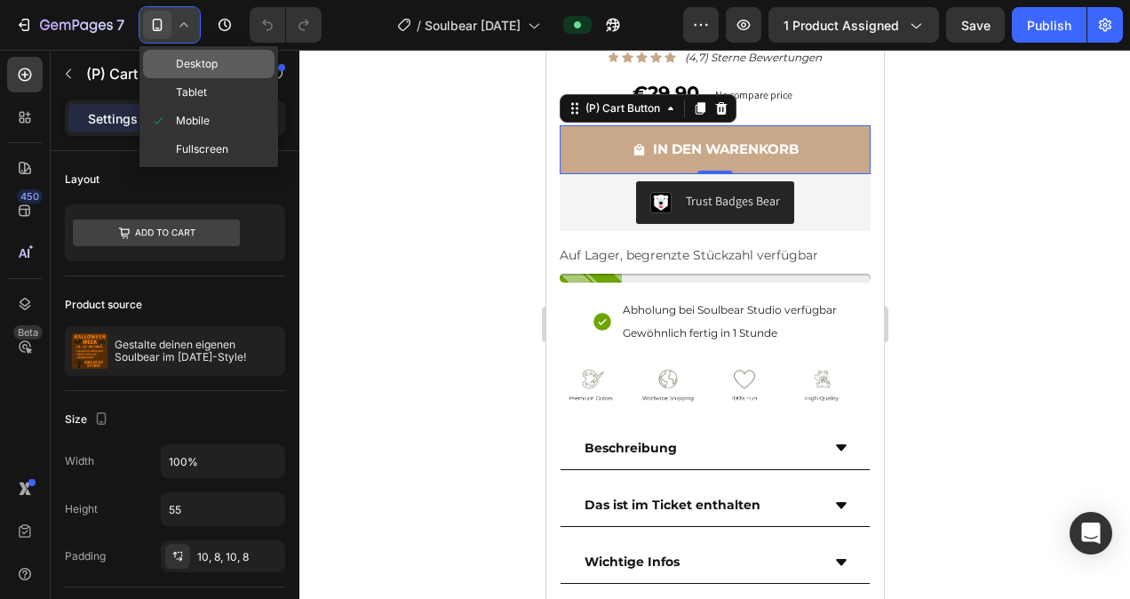
click at [187, 65] on span "Desktop" at bounding box center [197, 64] width 42 height 18
type input "60"
type input "17"
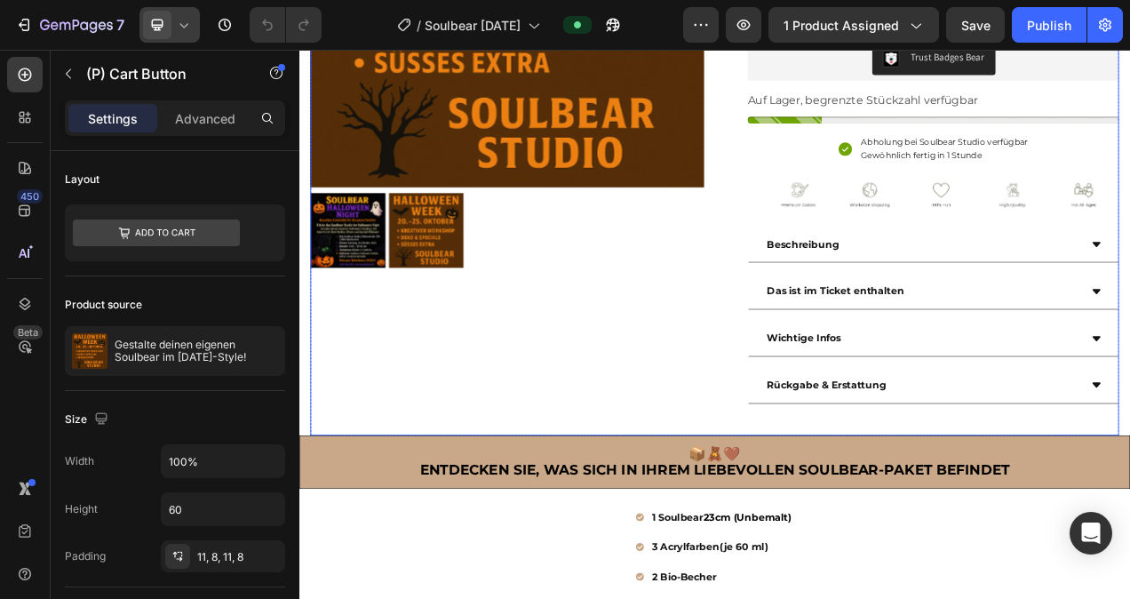
scroll to position [243, 0]
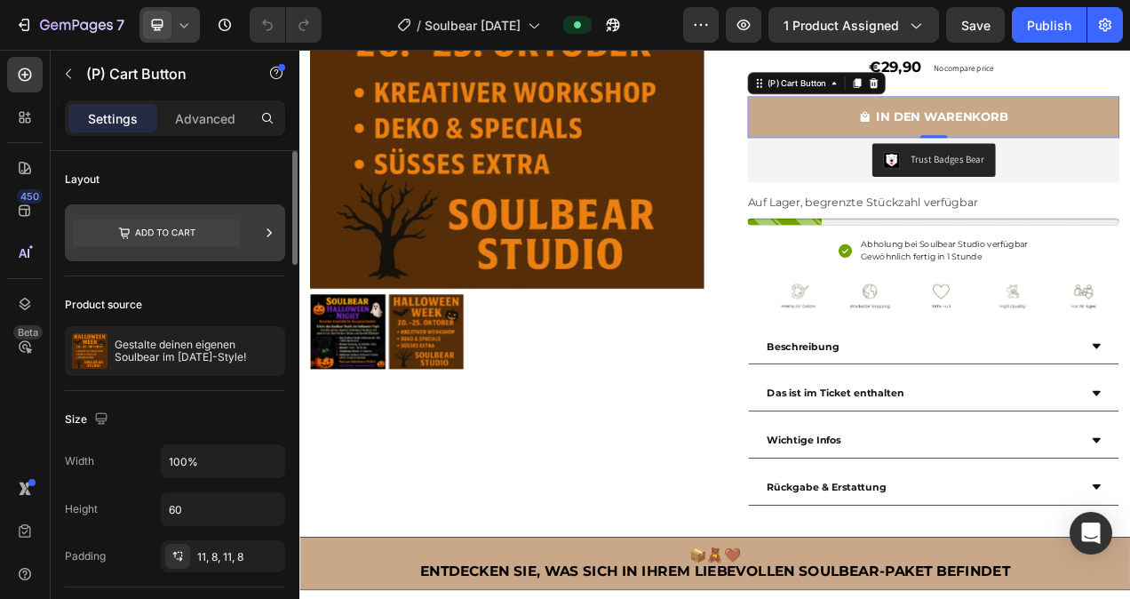
click at [229, 235] on icon at bounding box center [156, 232] width 167 height 27
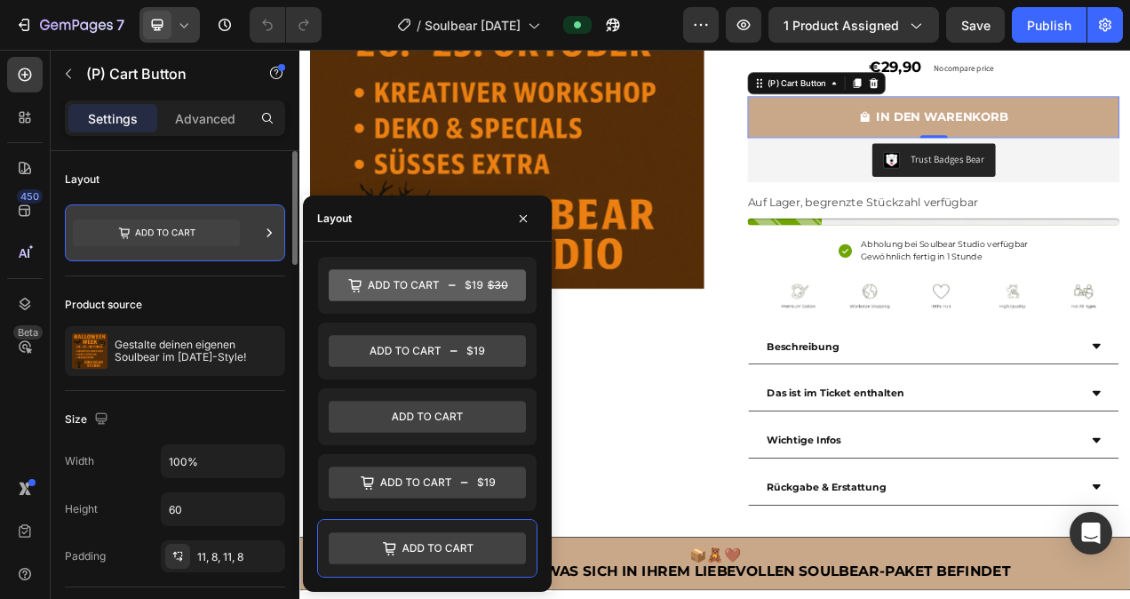
click at [258, 226] on div at bounding box center [175, 232] width 220 height 57
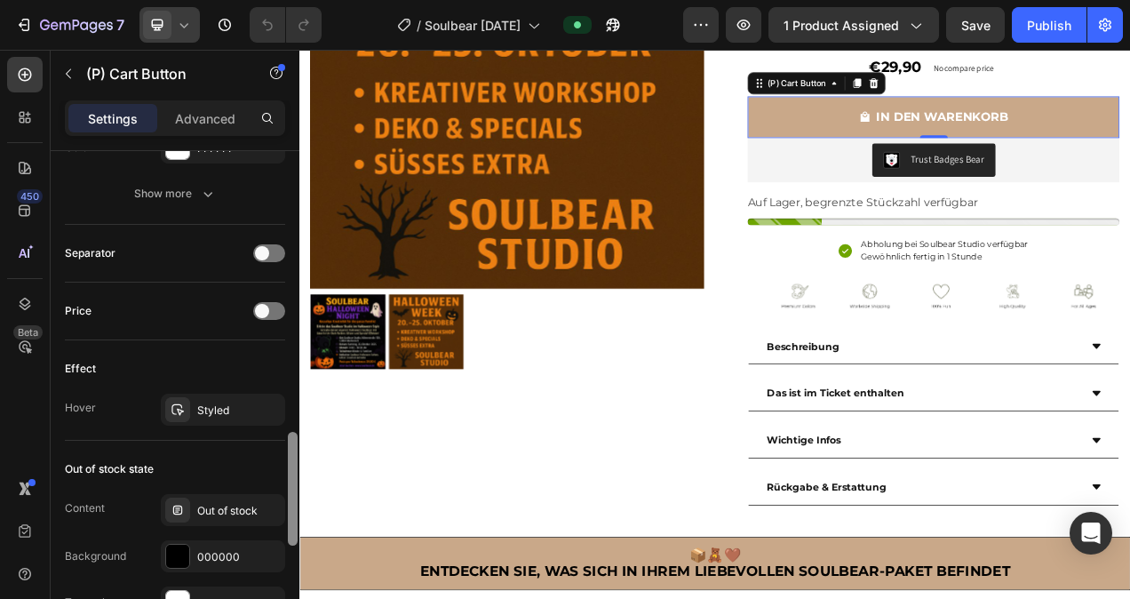
scroll to position [1236, 0]
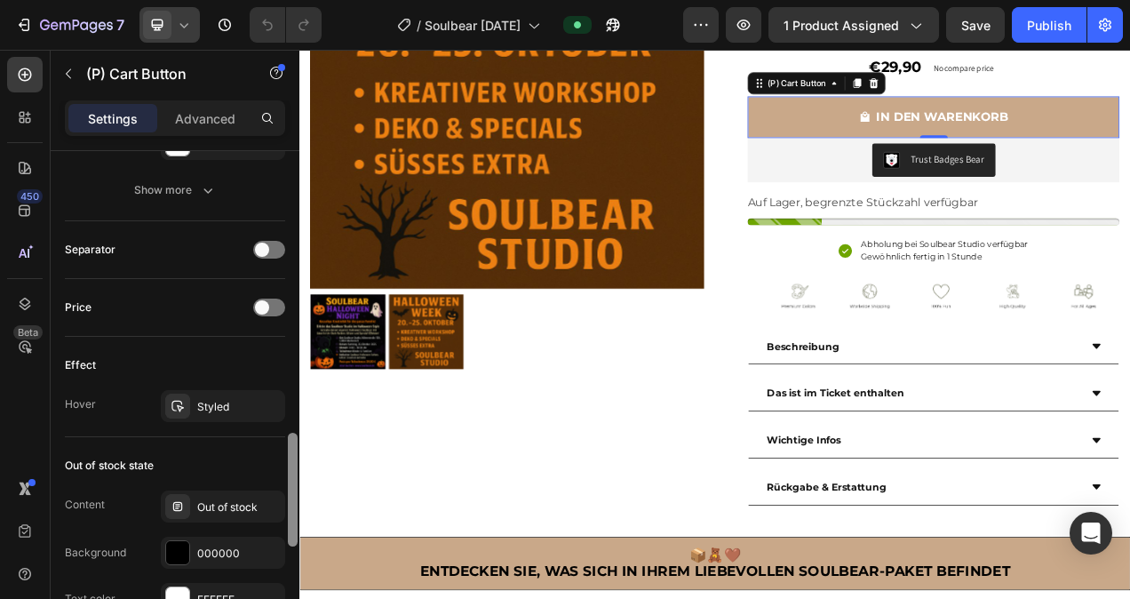
drag, startPoint x: 291, startPoint y: 206, endPoint x: 294, endPoint y: 488, distance: 282.4
click at [294, 488] on div at bounding box center [293, 489] width 10 height 114
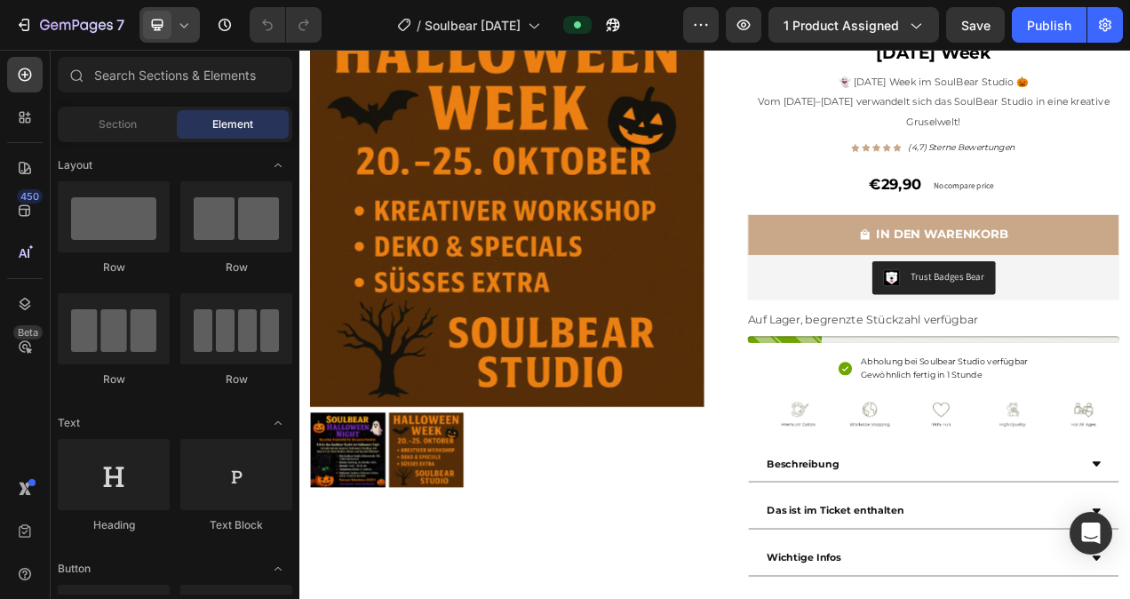
scroll to position [0, 0]
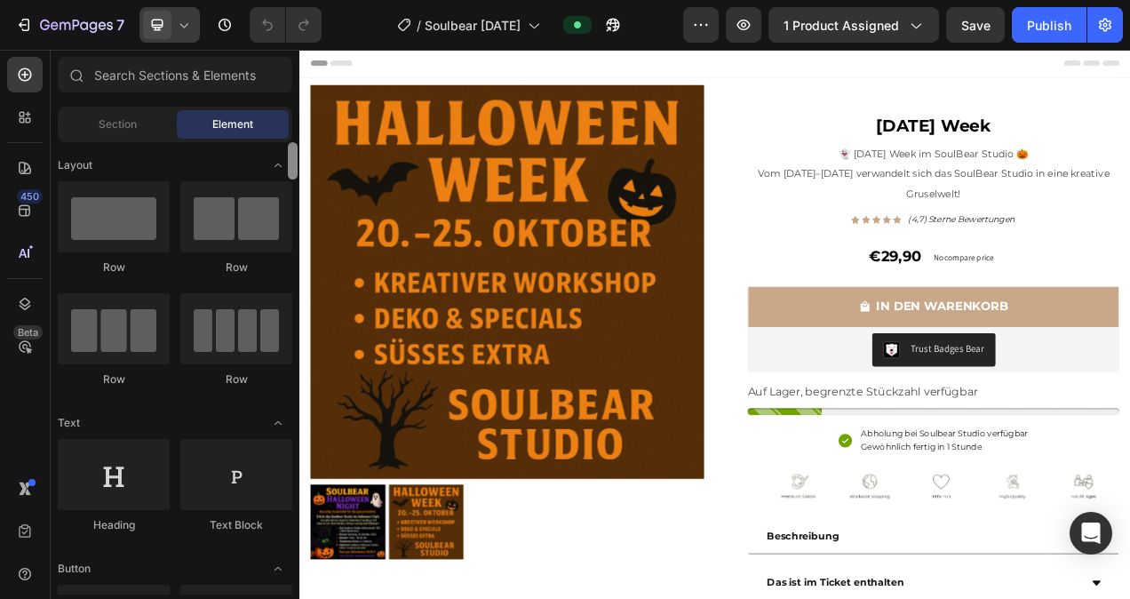
drag, startPoint x: 596, startPoint y: 204, endPoint x: 302, endPoint y: 106, distance: 310.0
drag, startPoint x: 295, startPoint y: 161, endPoint x: 259, endPoint y: 171, distance: 36.8
click at [295, 123] on div "Sections(18) Elements(84) Section Element Hero Section Product Detail Brands Tr…" at bounding box center [175, 325] width 249 height 537
drag, startPoint x: 295, startPoint y: 135, endPoint x: 296, endPoint y: 115, distance: 19.6
click at [296, 115] on div "Sections(18) Elements(84) Section Element Hero Section Product Detail Brands Tr…" at bounding box center [175, 325] width 249 height 537
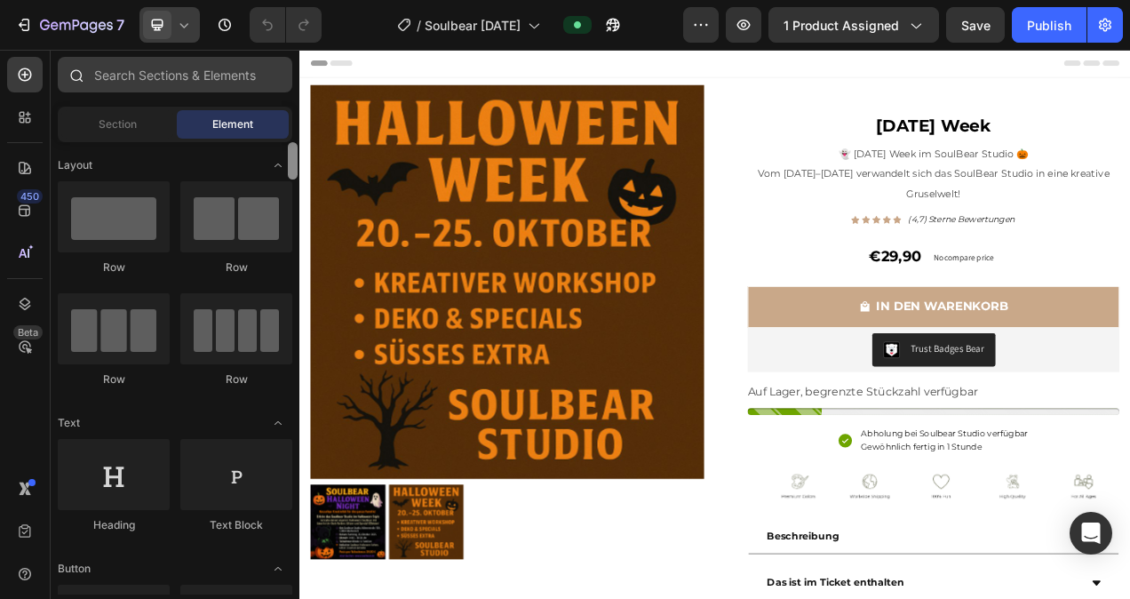
drag, startPoint x: 294, startPoint y: 199, endPoint x: 290, endPoint y: 78, distance: 120.8
click at [290, 78] on div "Sections(18) Elements(84) Section Element Hero Section Product Detail Brands Tr…" at bounding box center [175, 325] width 249 height 537
drag, startPoint x: 291, startPoint y: 158, endPoint x: 290, endPoint y: 90, distance: 68.4
click at [290, 91] on div "Sections(18) Elements(84) Section Element Hero Section Product Detail Brands Tr…" at bounding box center [175, 325] width 249 height 537
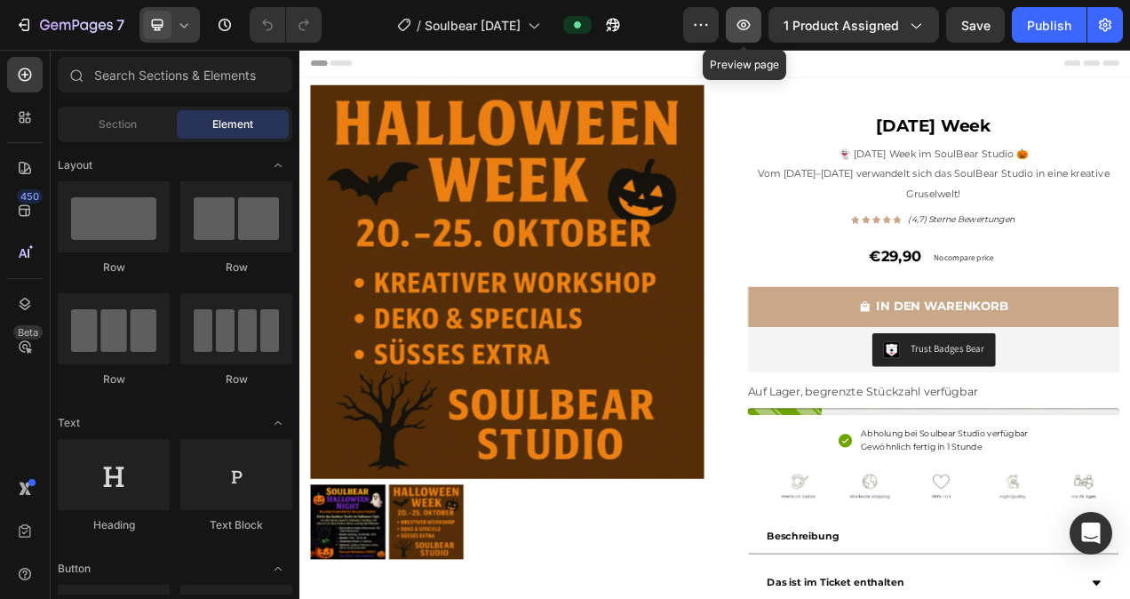
click at [749, 16] on icon "button" at bounding box center [743, 25] width 18 height 18
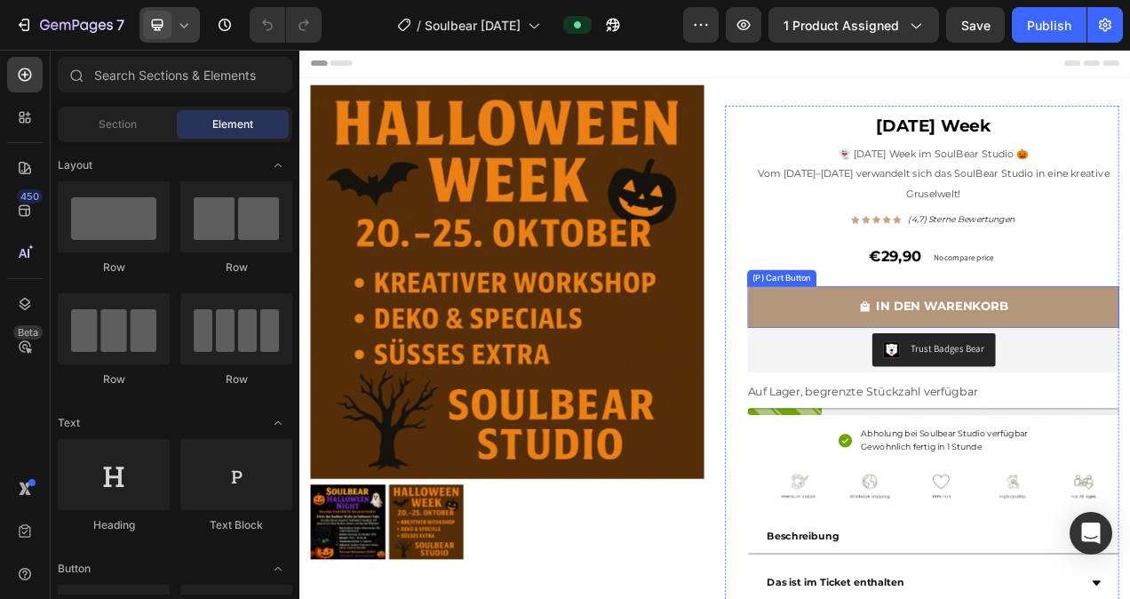
click at [912, 367] on button "IN DEN WARENKORB" at bounding box center [1112, 379] width 477 height 53
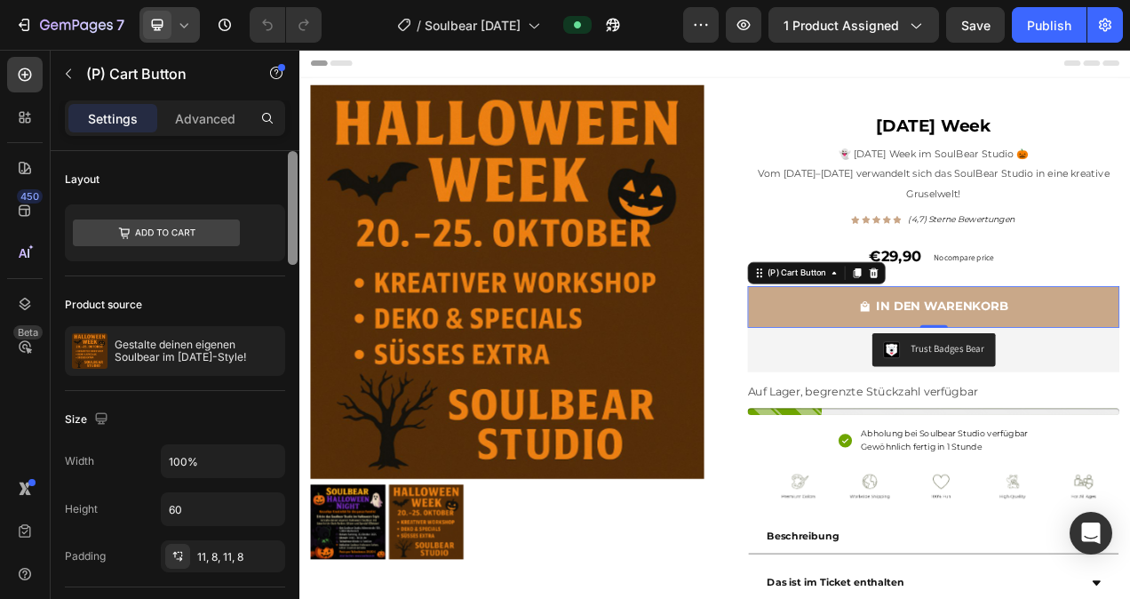
drag, startPoint x: 295, startPoint y: 228, endPoint x: 294, endPoint y: 191, distance: 37.3
click at [294, 191] on div at bounding box center [293, 208] width 10 height 114
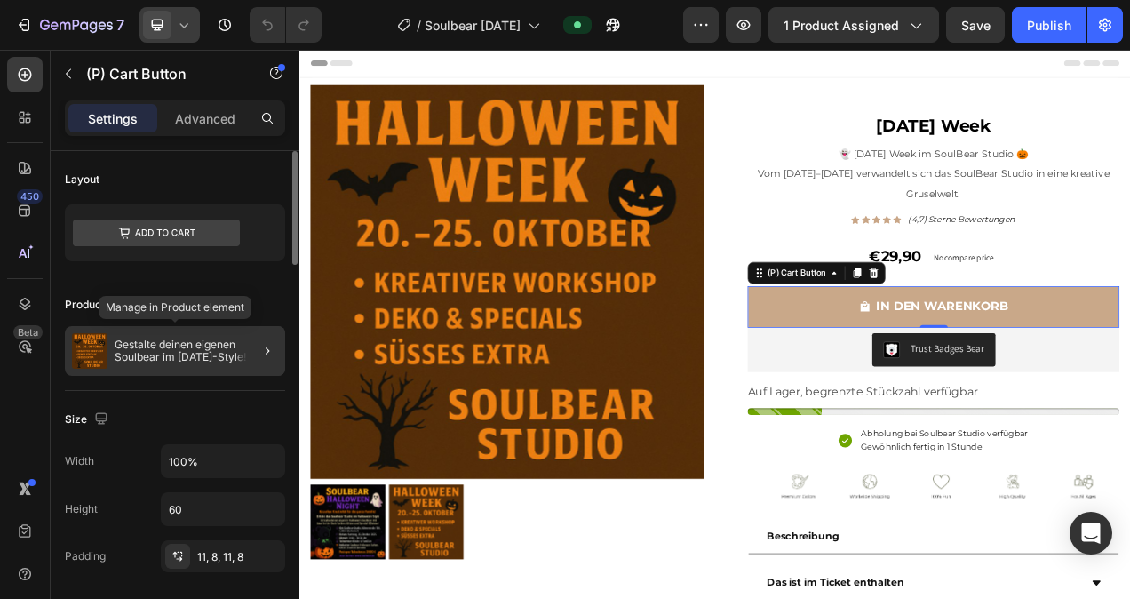
click at [200, 361] on p "Gestalte deinen eigenen Soulbear im [DATE]-Style!" at bounding box center [196, 350] width 163 height 25
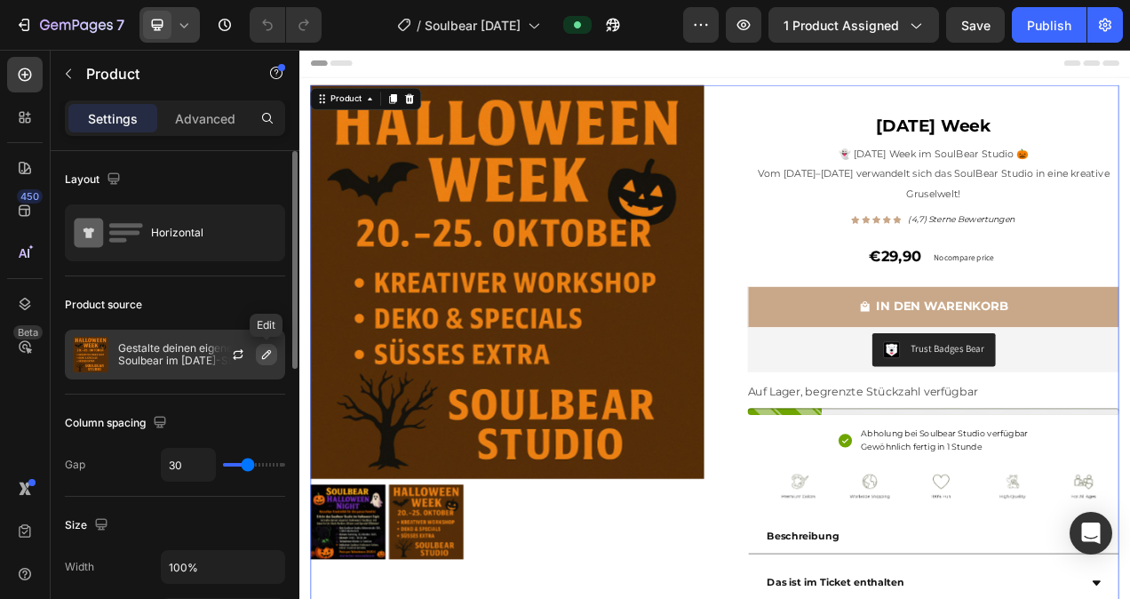
click at [262, 353] on icon "button" at bounding box center [266, 354] width 14 height 14
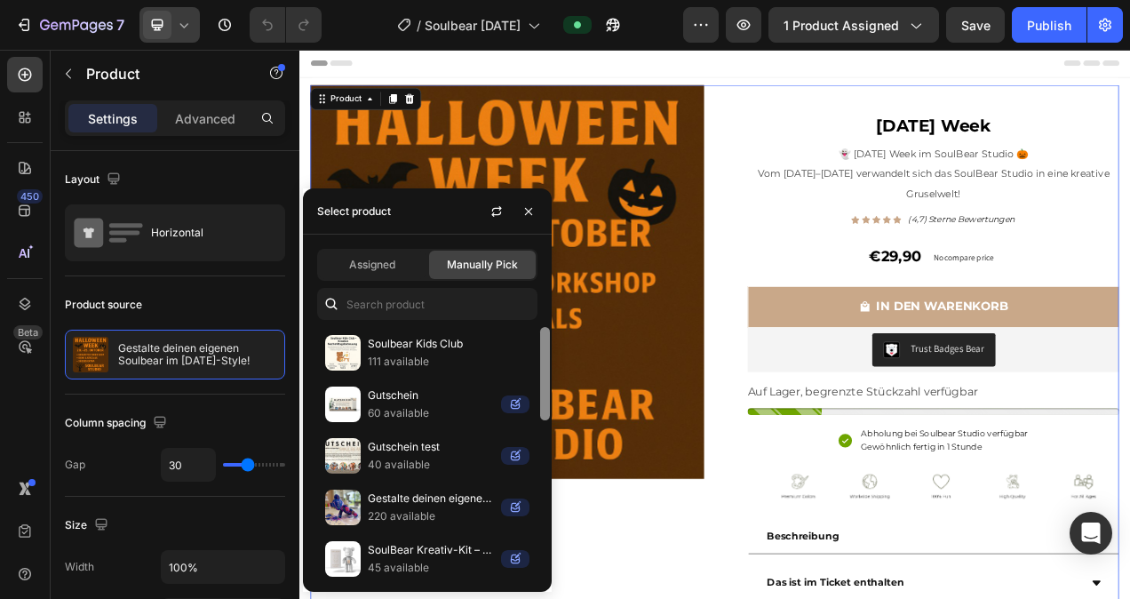
drag, startPoint x: 543, startPoint y: 386, endPoint x: 543, endPoint y: 354, distance: 32.0
click at [543, 358] on div at bounding box center [545, 373] width 10 height 93
click at [250, 165] on div "Layout" at bounding box center [175, 179] width 220 height 28
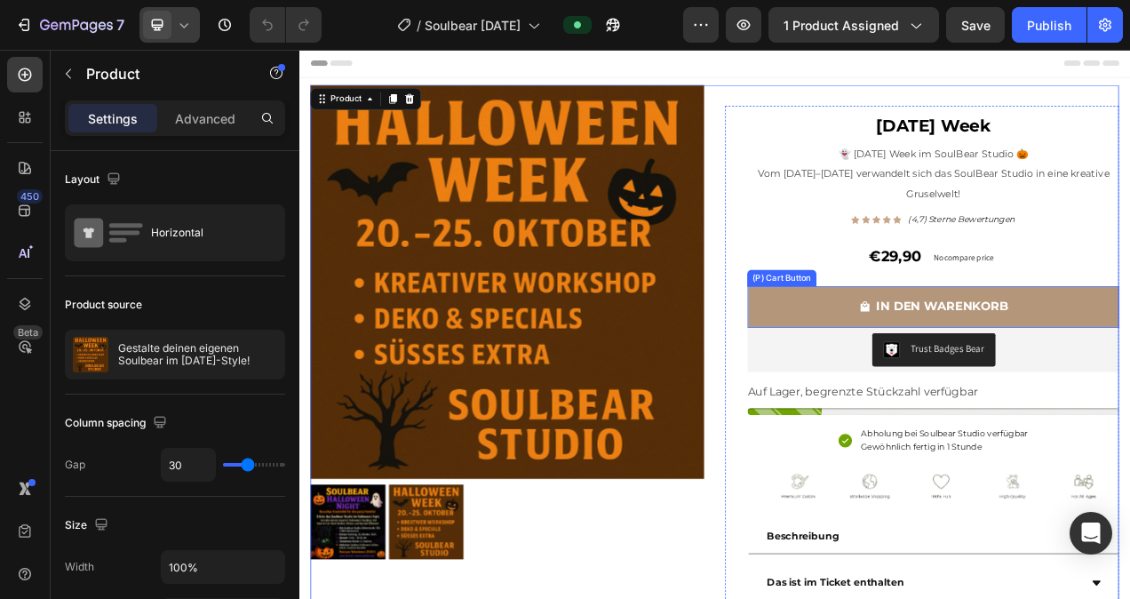
click at [937, 377] on button "IN DEN WARENKORB" at bounding box center [1112, 379] width 477 height 53
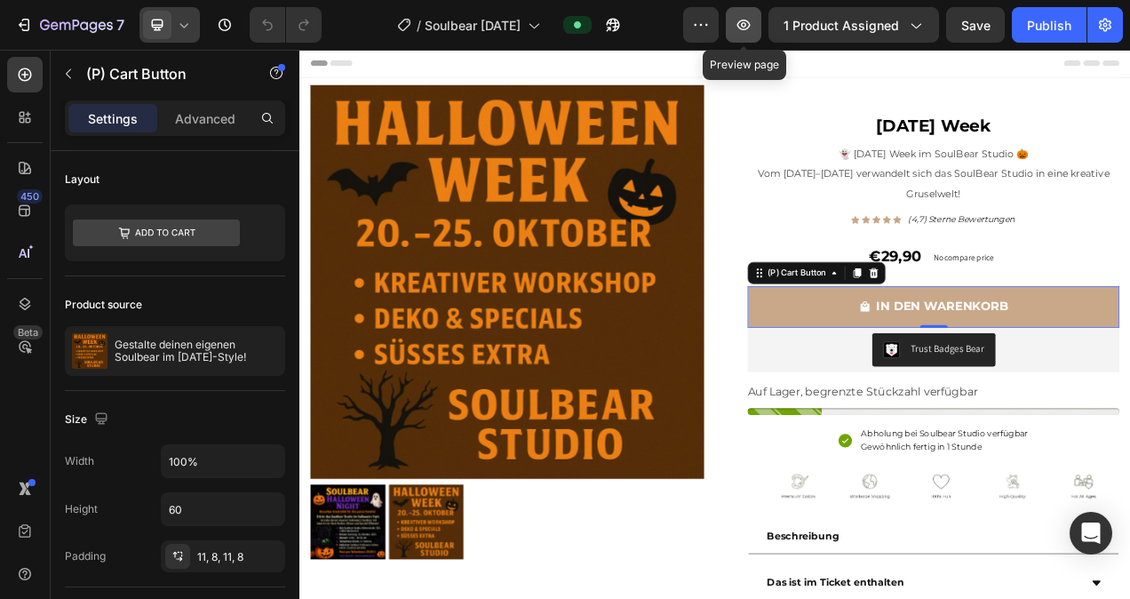
click at [742, 28] on icon "button" at bounding box center [743, 25] width 18 height 18
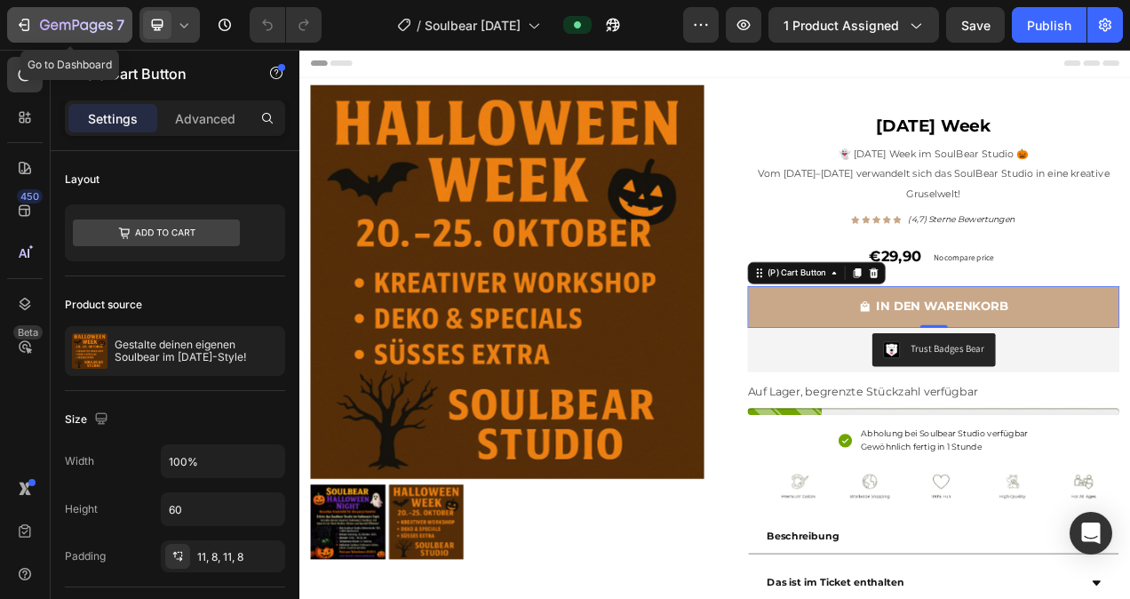
click at [22, 24] on icon "button" at bounding box center [24, 25] width 18 height 18
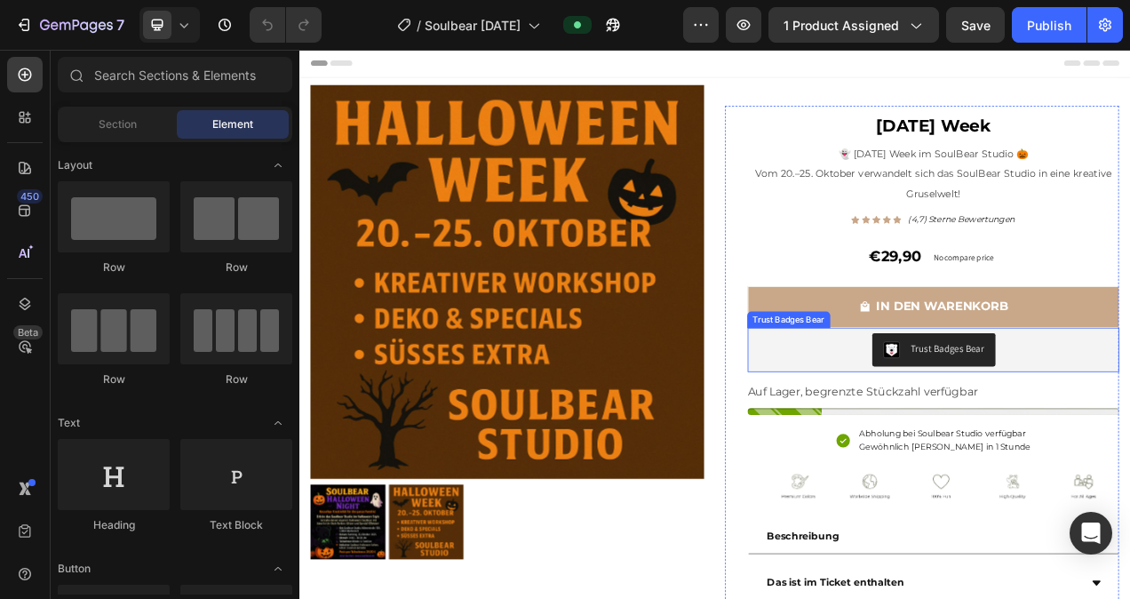
click at [972, 443] on div "Trust Badges Bear" at bounding box center [1112, 435] width 463 height 43
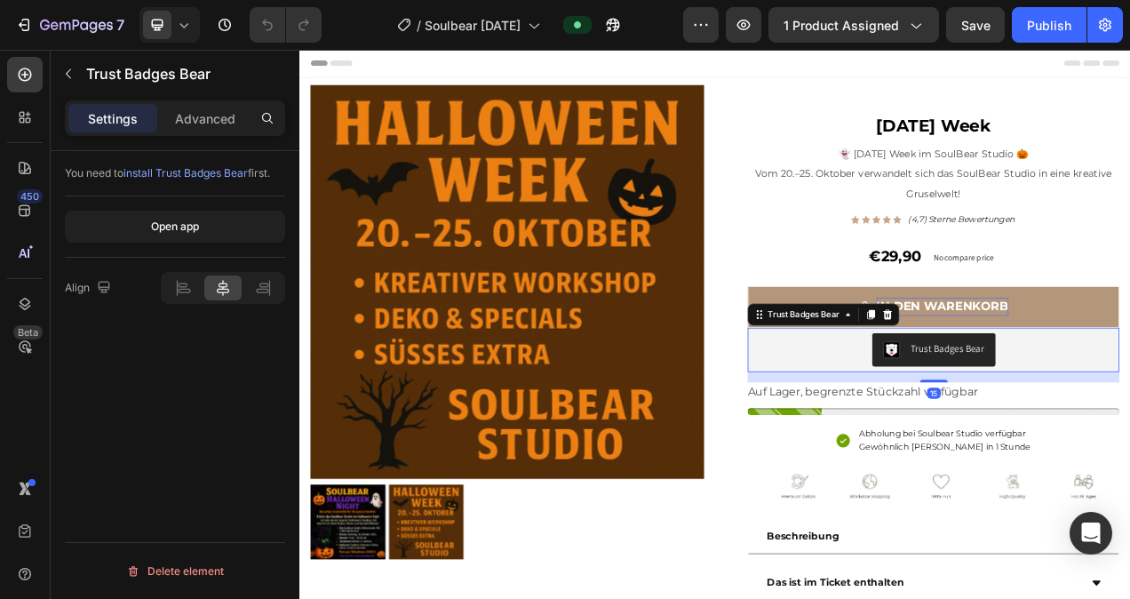
click at [1049, 389] on icon at bounding box center [1054, 390] width 12 height 12
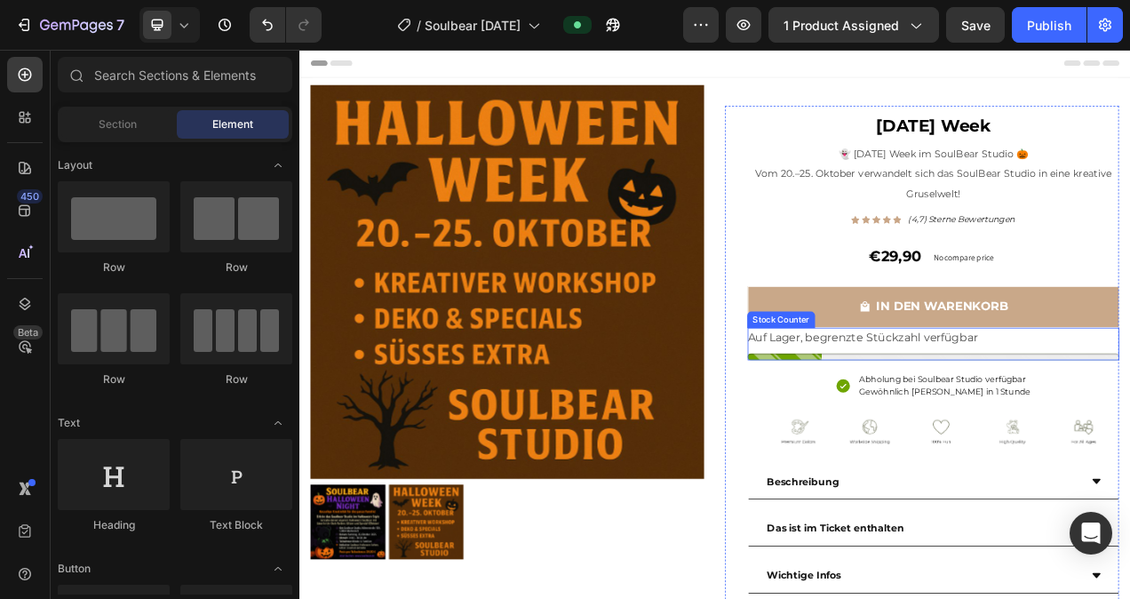
click at [998, 417] on p "Auf Lager, begrenzte Stückzahl verfügbar" at bounding box center [1021, 420] width 295 height 26
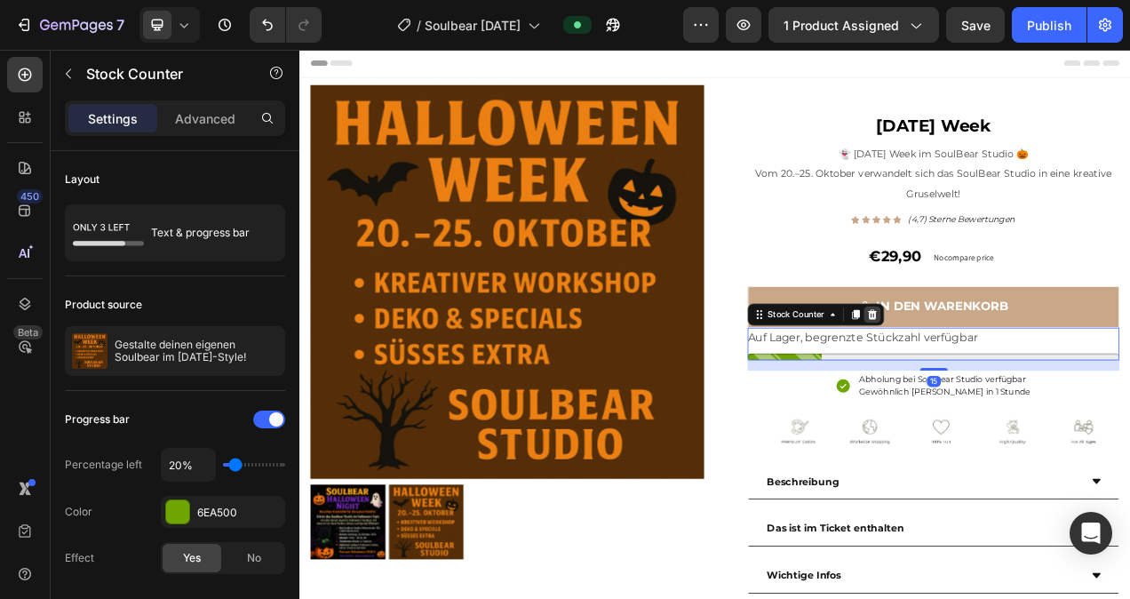
click at [1029, 387] on icon at bounding box center [1034, 390] width 12 height 12
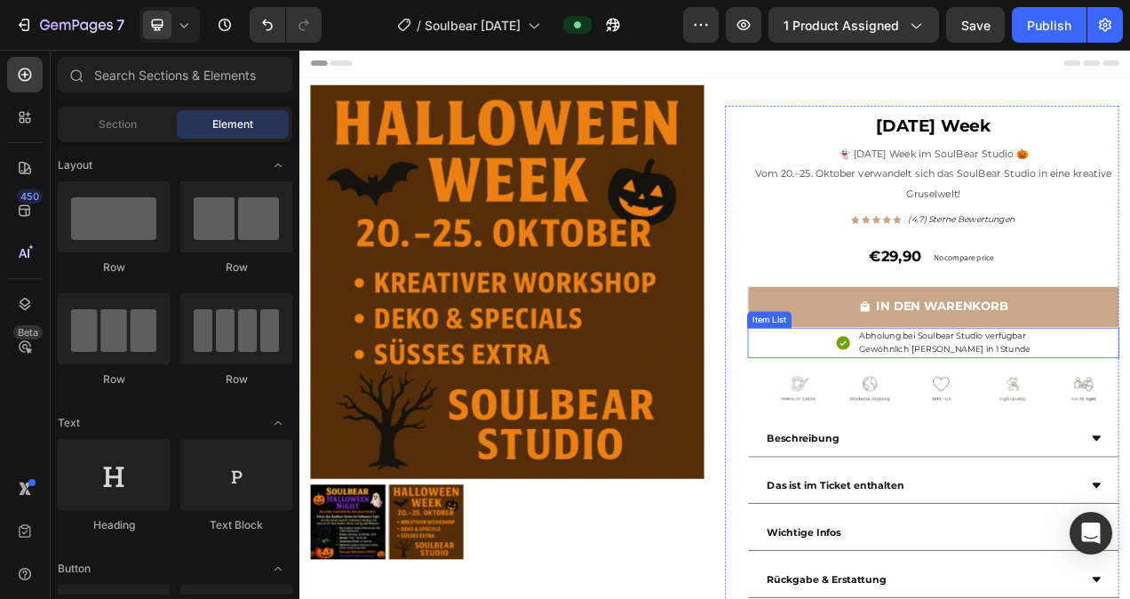
click at [940, 424] on div "Abholung bei Soulbear Studio verfügbar Gewöhnlich fertig in 1 Stunde" at bounding box center [1112, 426] width 477 height 39
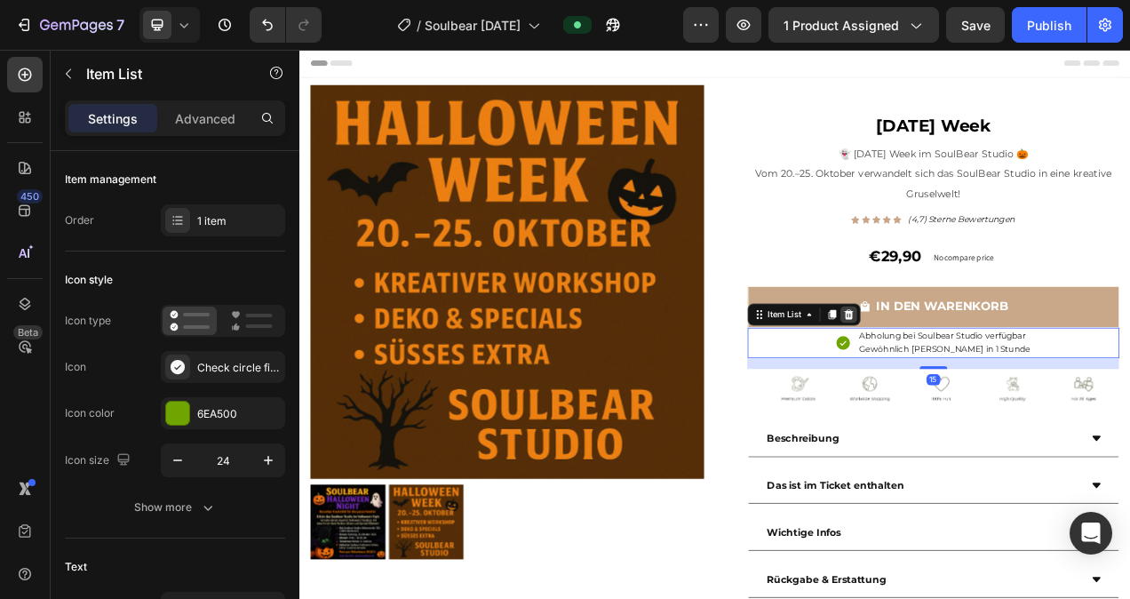
click at [1001, 387] on icon at bounding box center [1004, 390] width 12 height 12
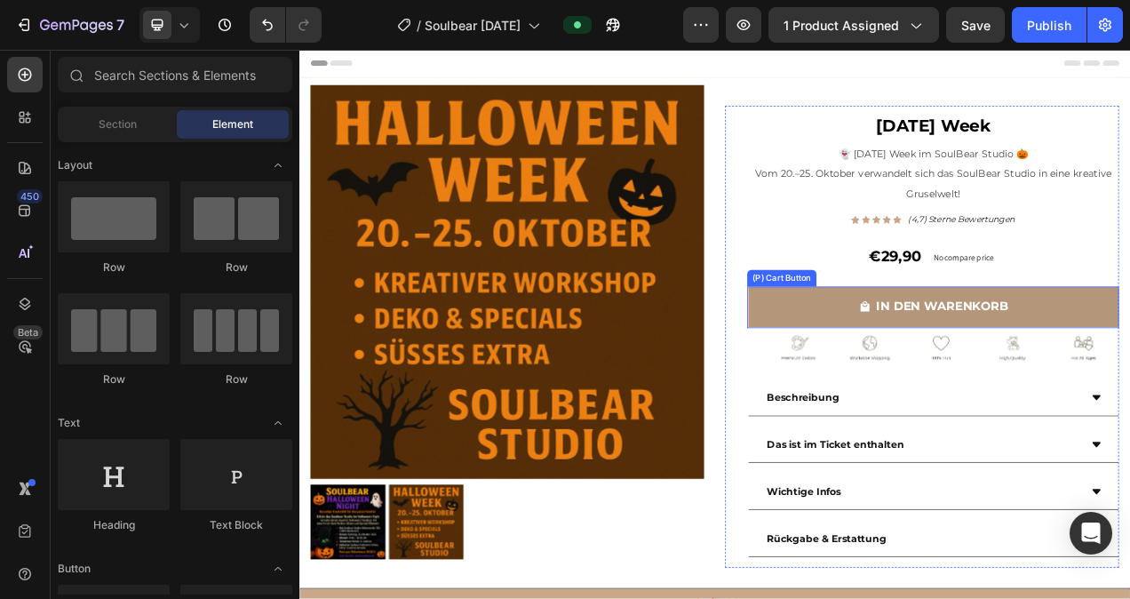
click at [974, 383] on button "IN DEN WARENKORB" at bounding box center [1112, 379] width 477 height 53
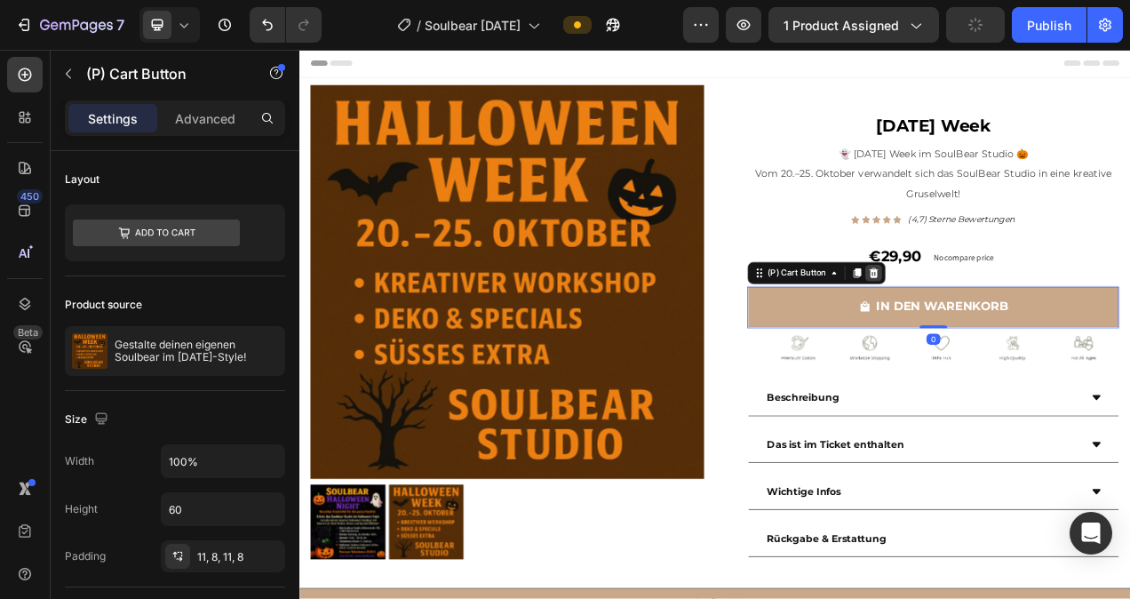
click at [1031, 337] on icon at bounding box center [1035, 336] width 14 height 14
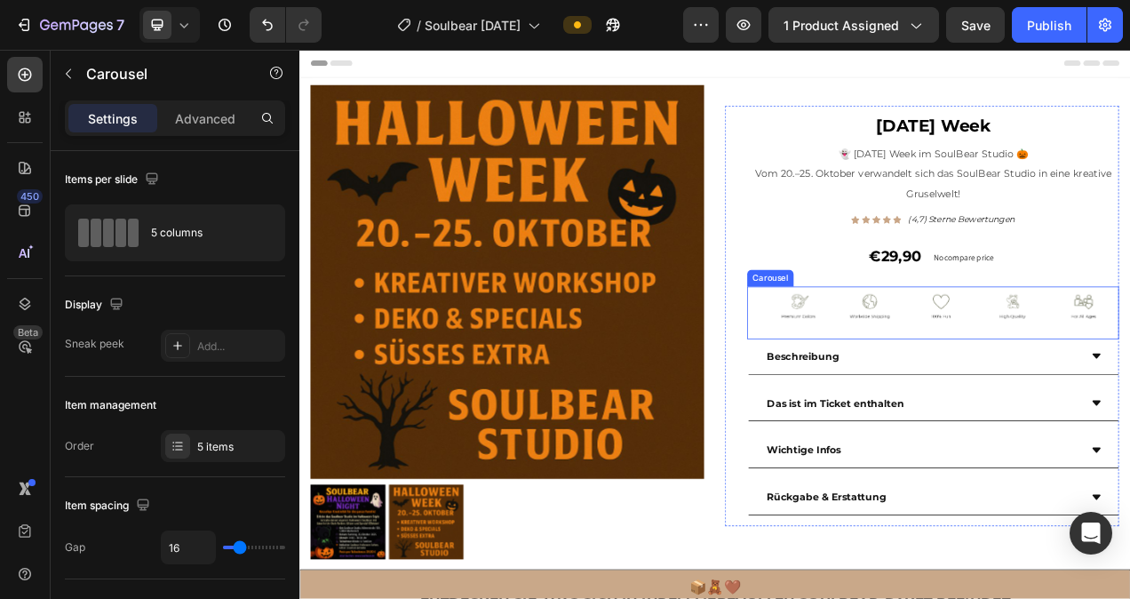
click at [972, 409] on div "Image Image Image Image Image" at bounding box center [1125, 386] width 450 height 67
click at [1002, 339] on icon at bounding box center [1007, 336] width 12 height 12
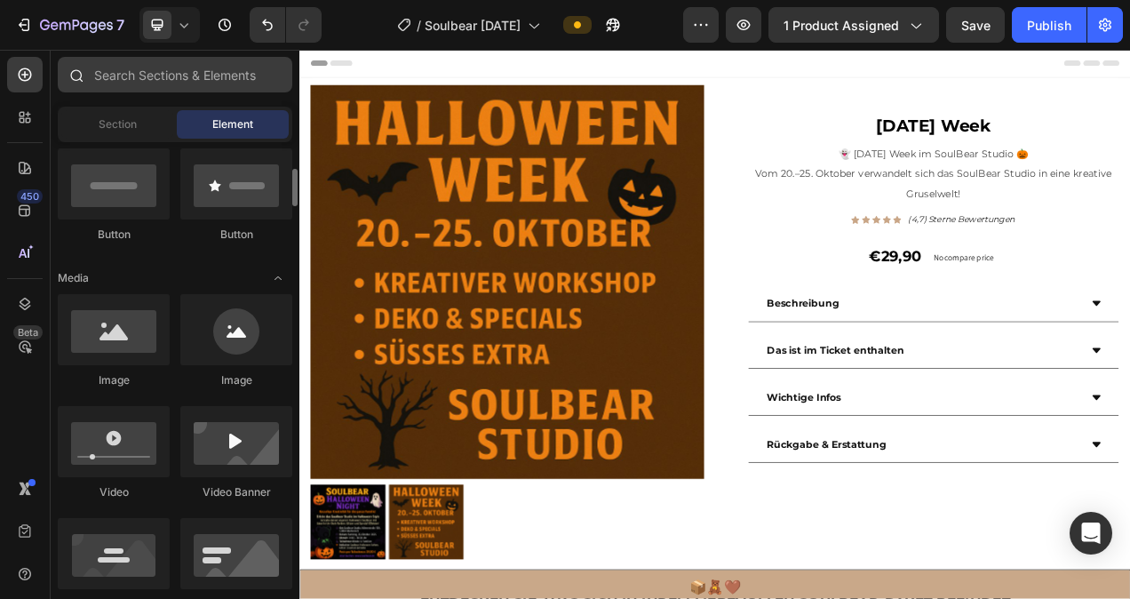
scroll to position [427, 0]
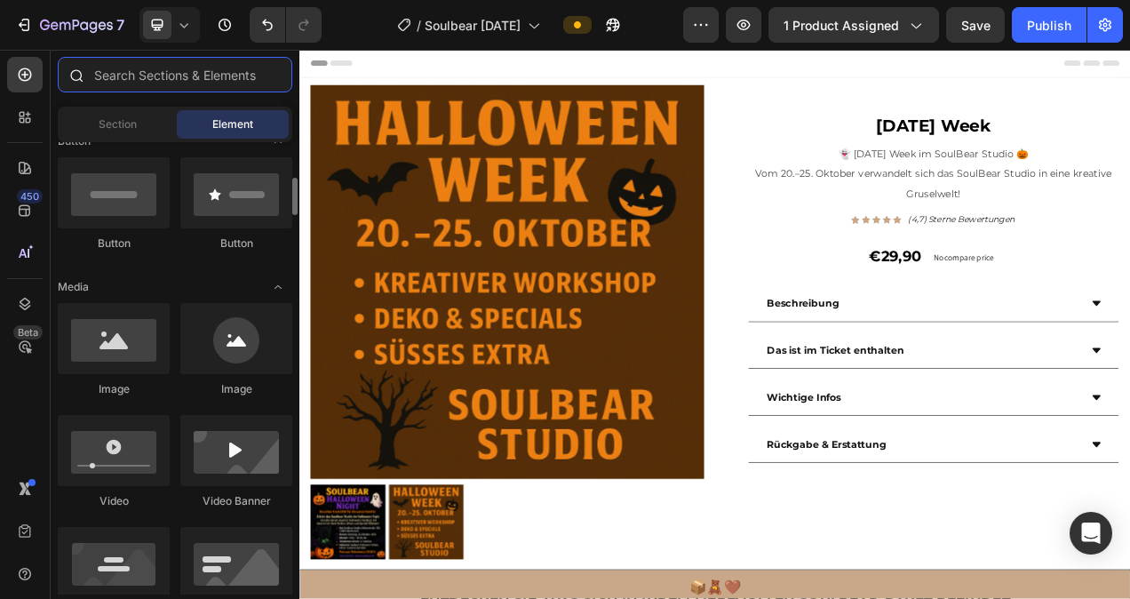
click at [137, 76] on input "text" at bounding box center [175, 75] width 234 height 36
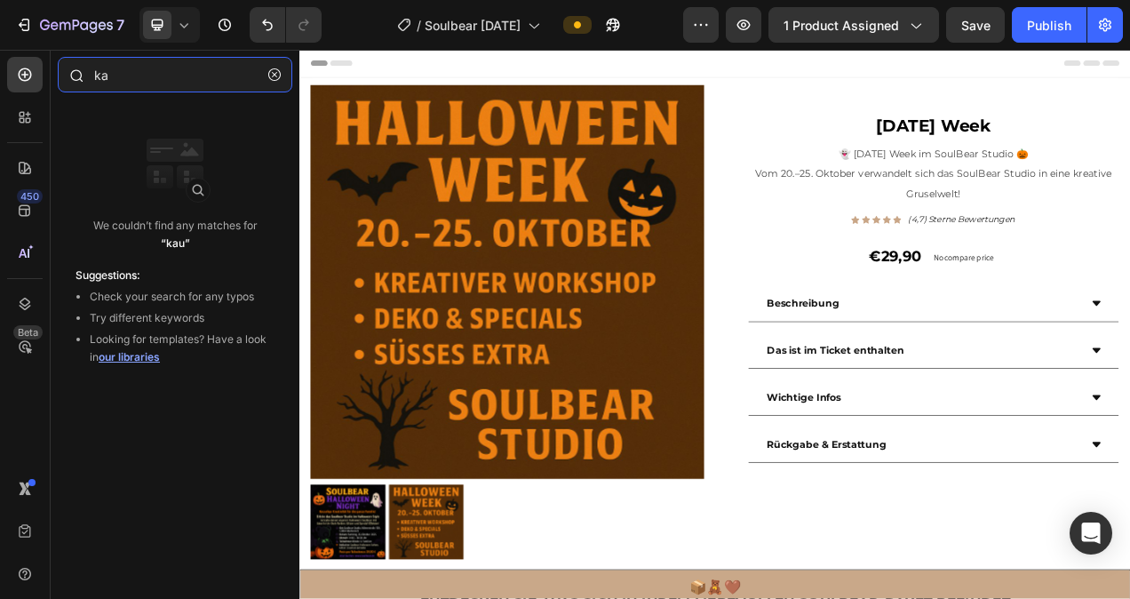
type input "k"
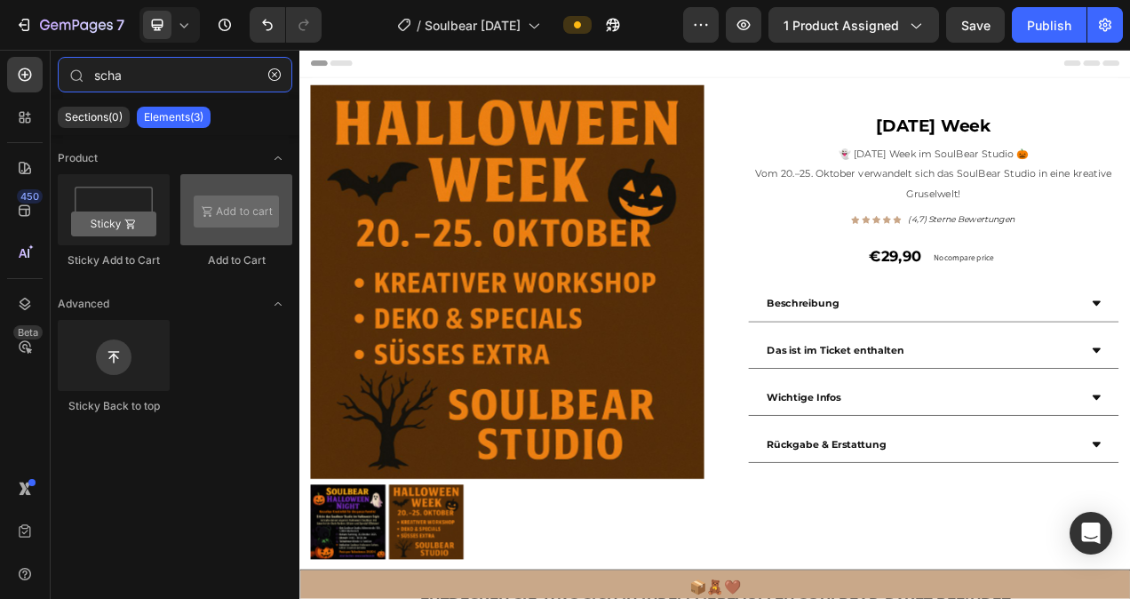
type input "scha"
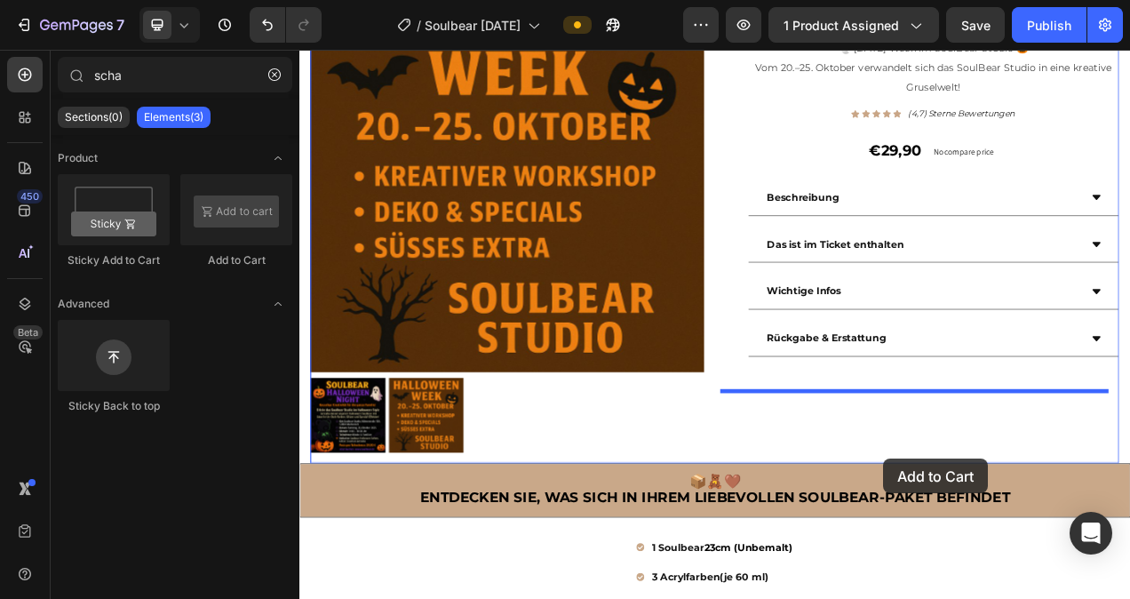
scroll to position [266, 0]
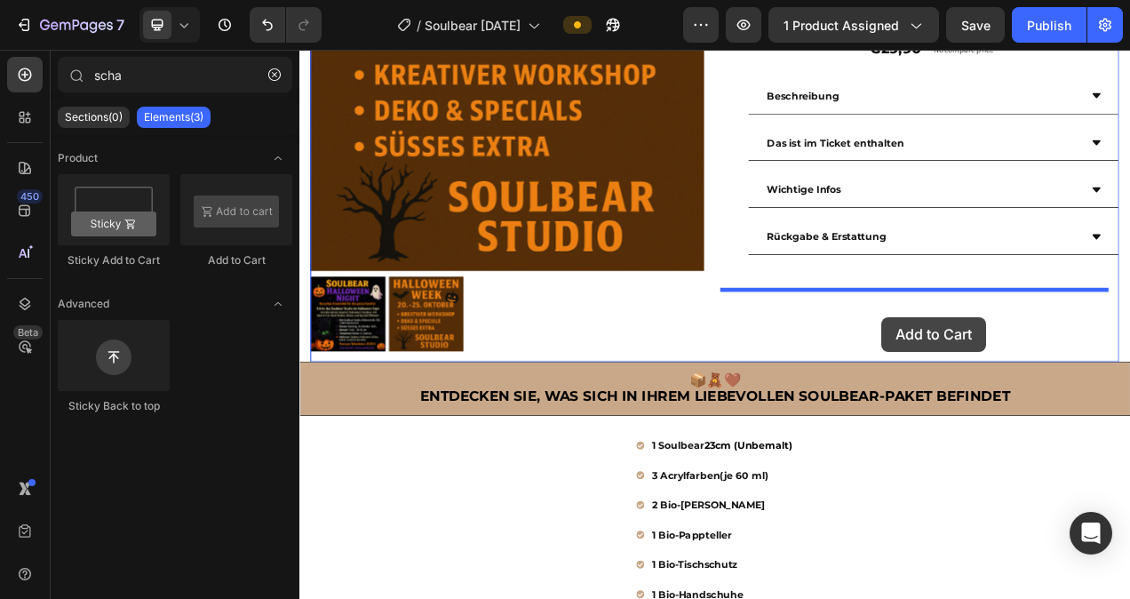
drag, startPoint x: 536, startPoint y: 260, endPoint x: 1046, endPoint y: 393, distance: 526.6
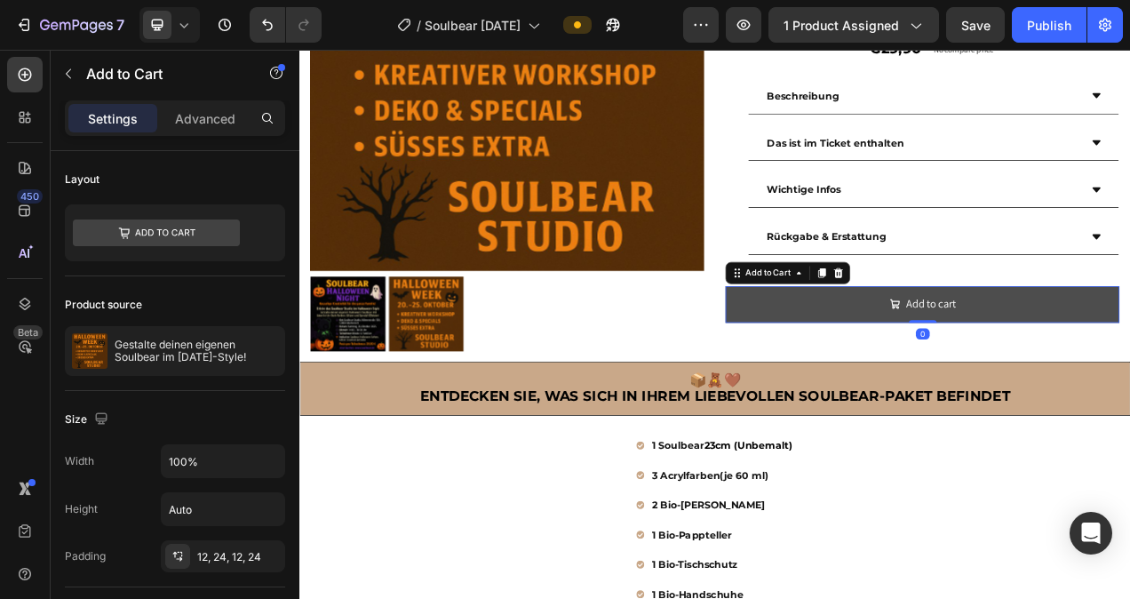
click at [1011, 385] on button "Add to cart" at bounding box center [1097, 376] width 505 height 47
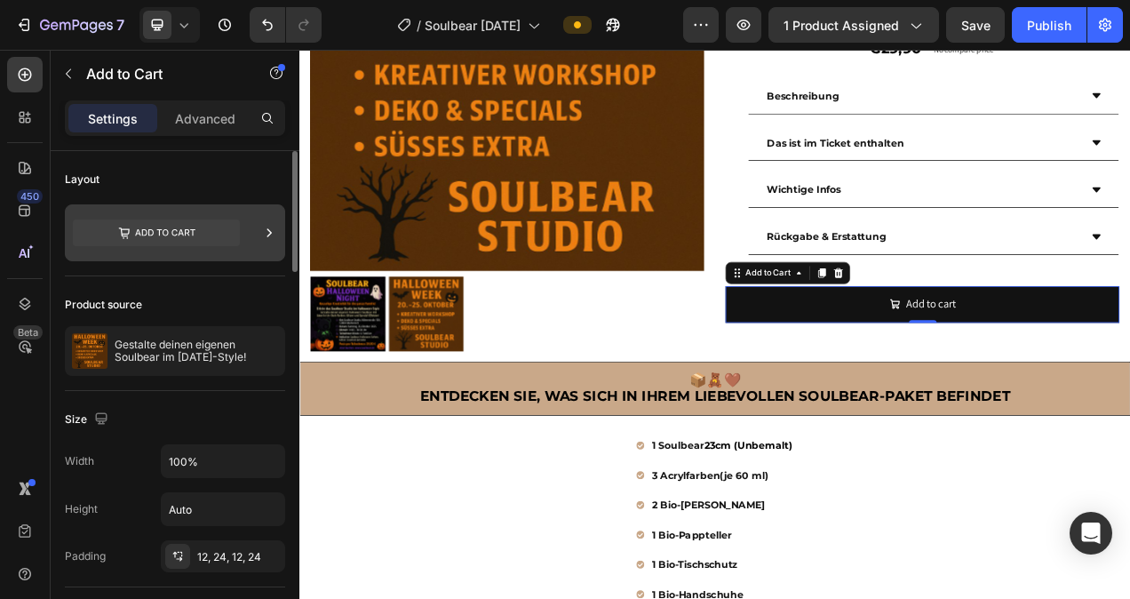
click at [250, 234] on div at bounding box center [175, 232] width 220 height 57
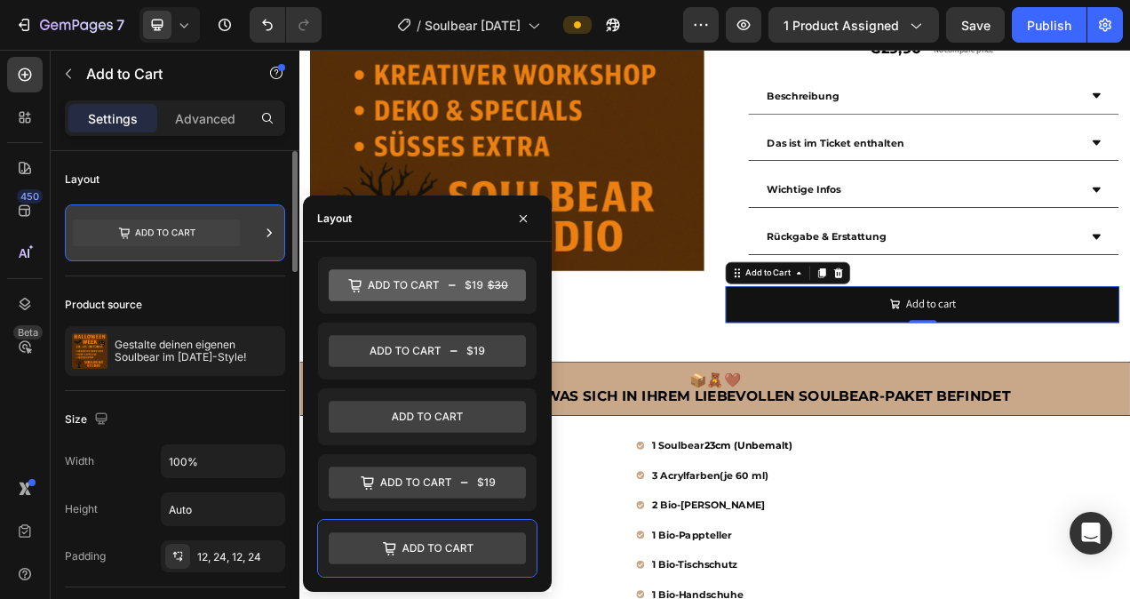
click at [250, 234] on div at bounding box center [175, 232] width 220 height 57
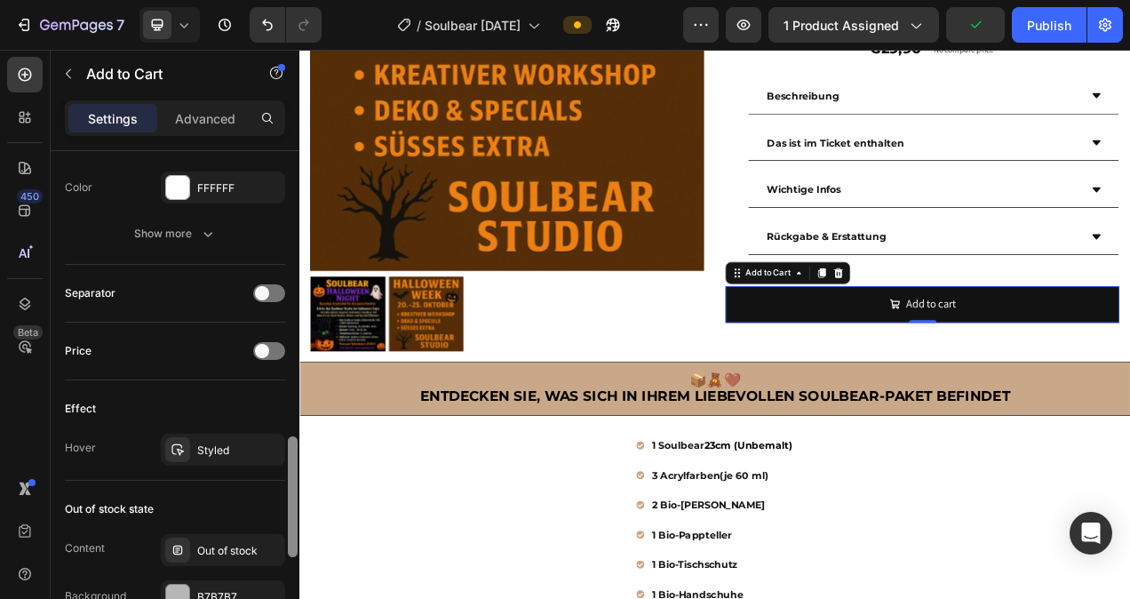
scroll to position [1174, 0]
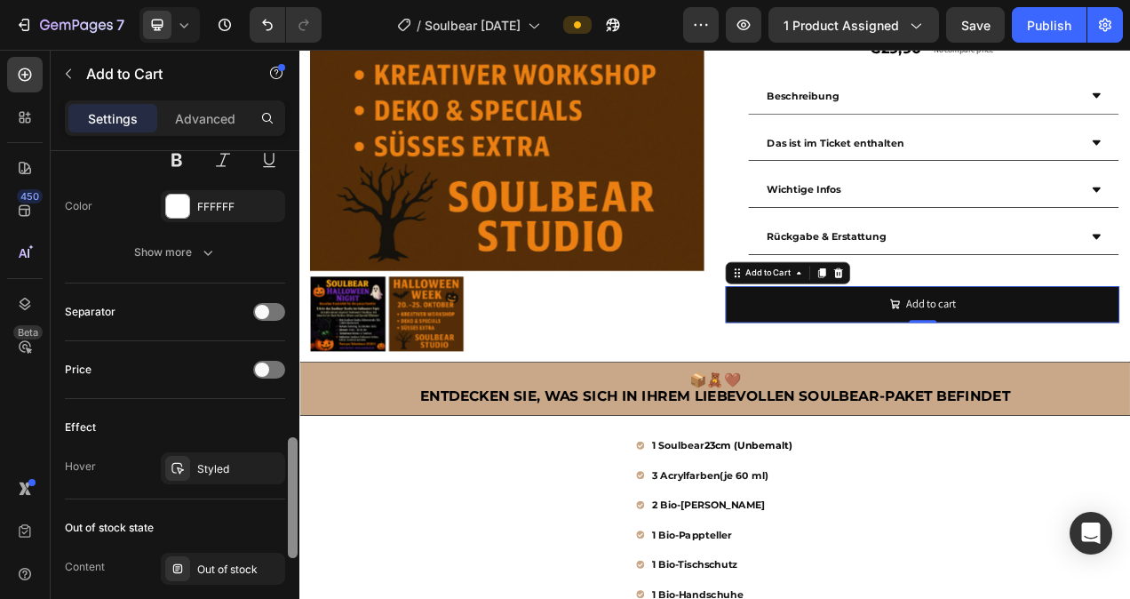
drag, startPoint x: 290, startPoint y: 220, endPoint x: 292, endPoint y: 507, distance: 286.8
click at [292, 507] on div at bounding box center [293, 497] width 10 height 121
click at [265, 367] on span at bounding box center [262, 369] width 14 height 14
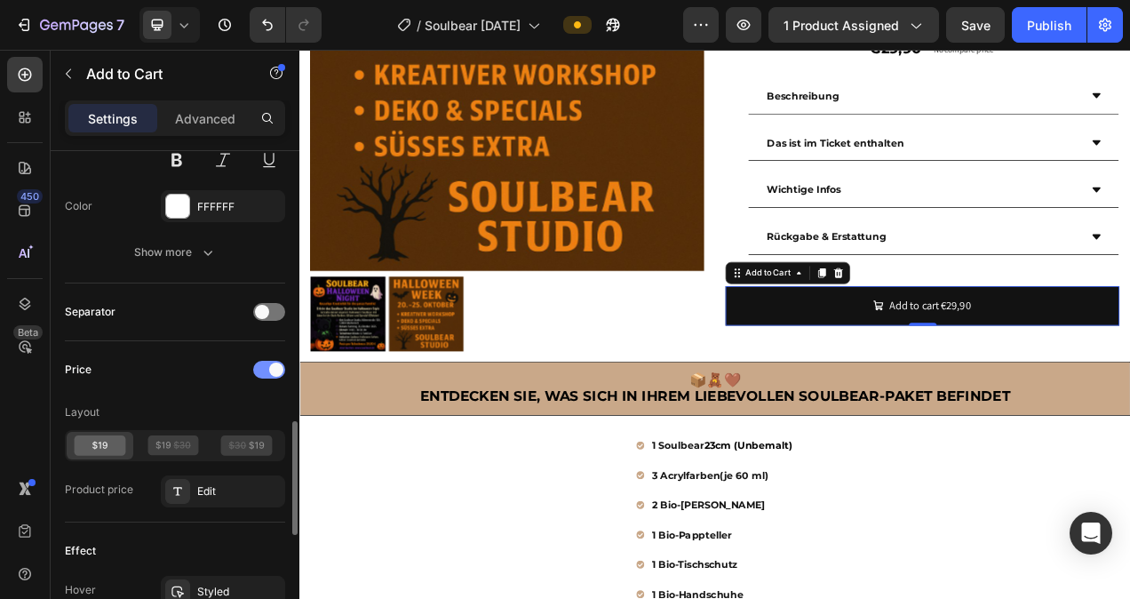
click at [265, 367] on div at bounding box center [269, 370] width 32 height 18
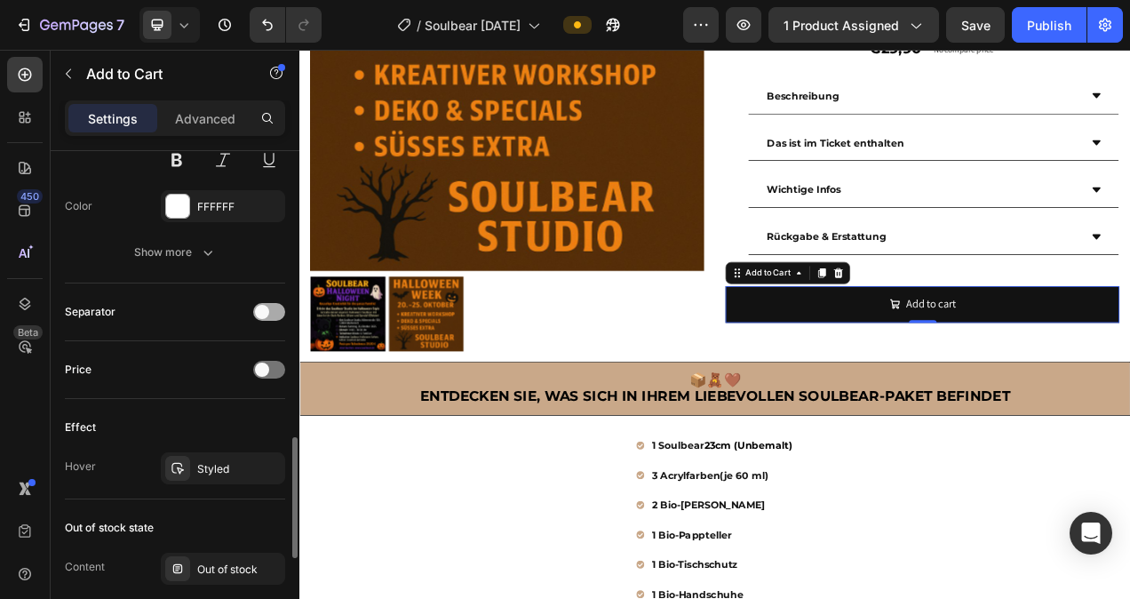
click at [262, 312] on span at bounding box center [262, 312] width 14 height 14
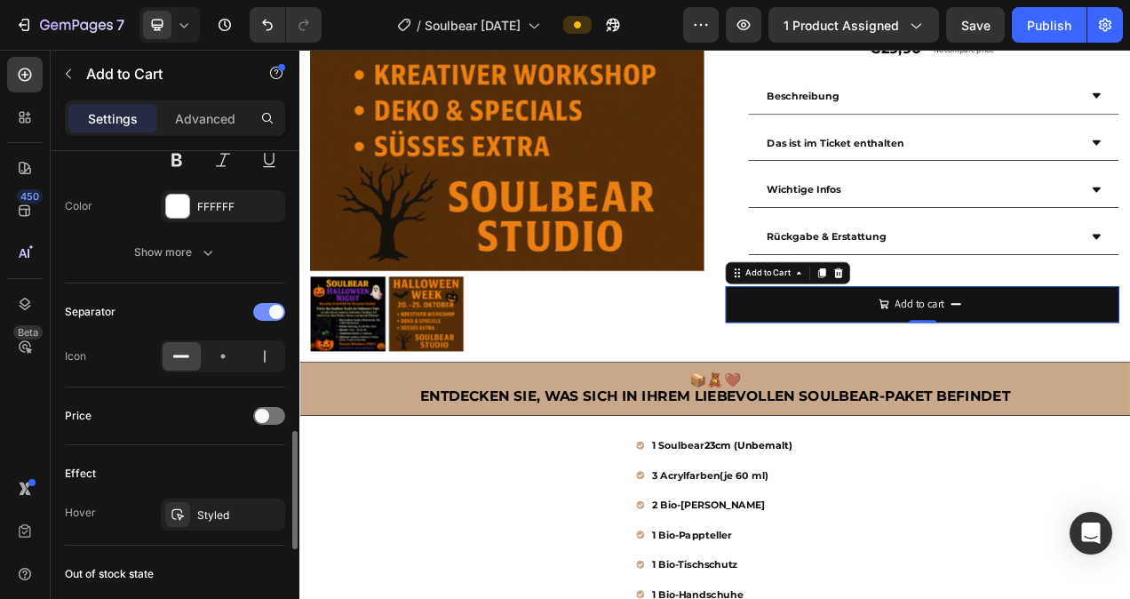
click at [262, 312] on div at bounding box center [269, 312] width 32 height 18
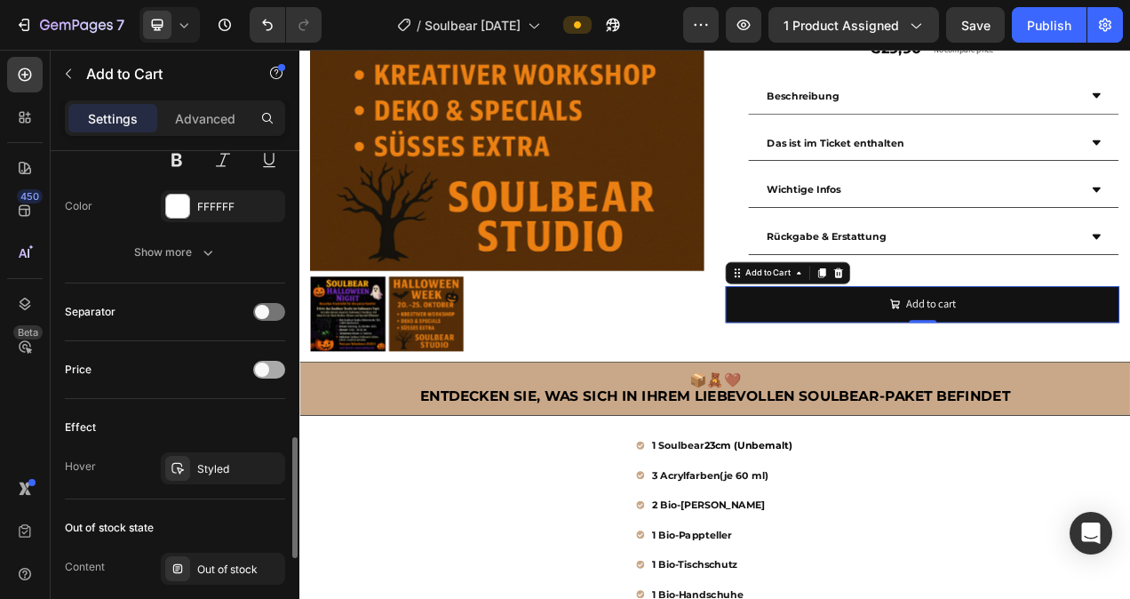
click at [260, 370] on span at bounding box center [262, 369] width 14 height 14
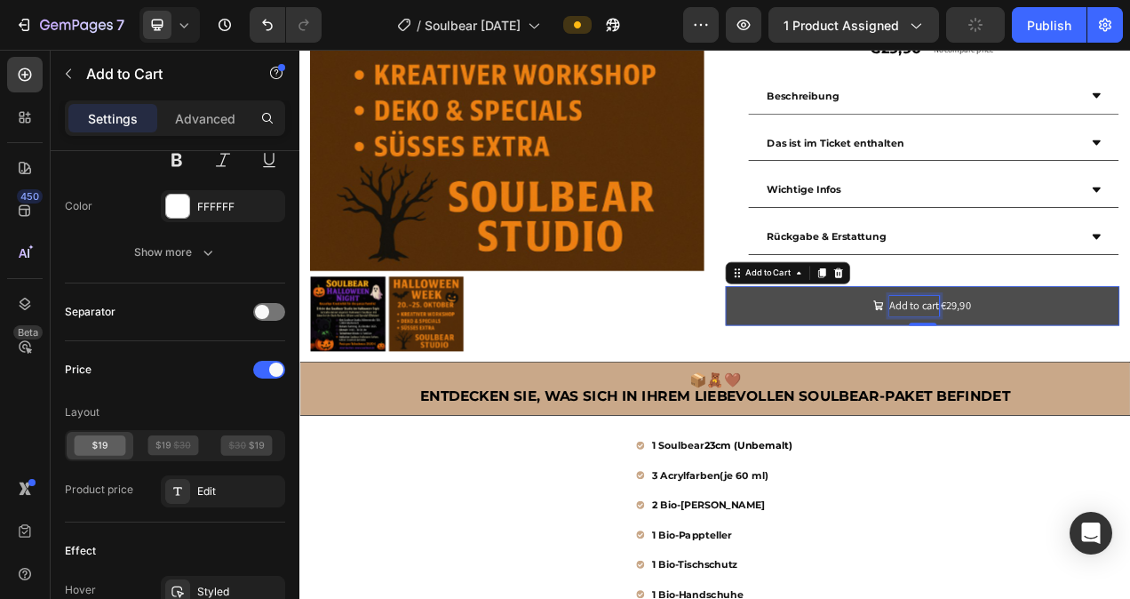
click at [1109, 383] on div "Add to cart" at bounding box center [1088, 379] width 64 height 26
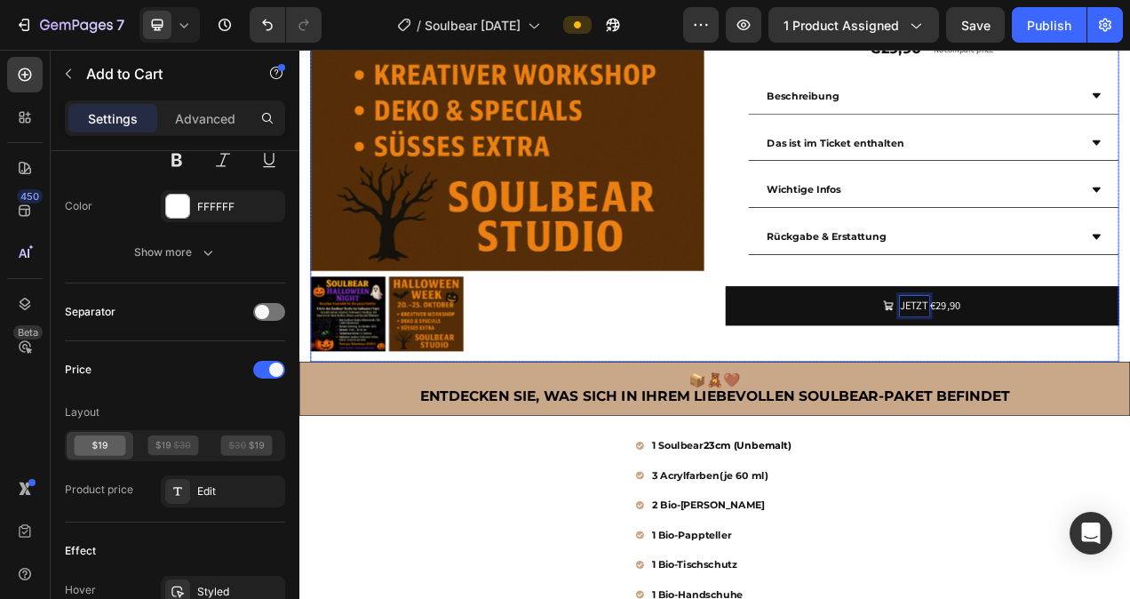
click at [845, 353] on button "JETZT €29,90" at bounding box center [1097, 378] width 505 height 51
click at [845, 353] on button "JETZT TICKET €29,90" at bounding box center [1097, 378] width 505 height 51
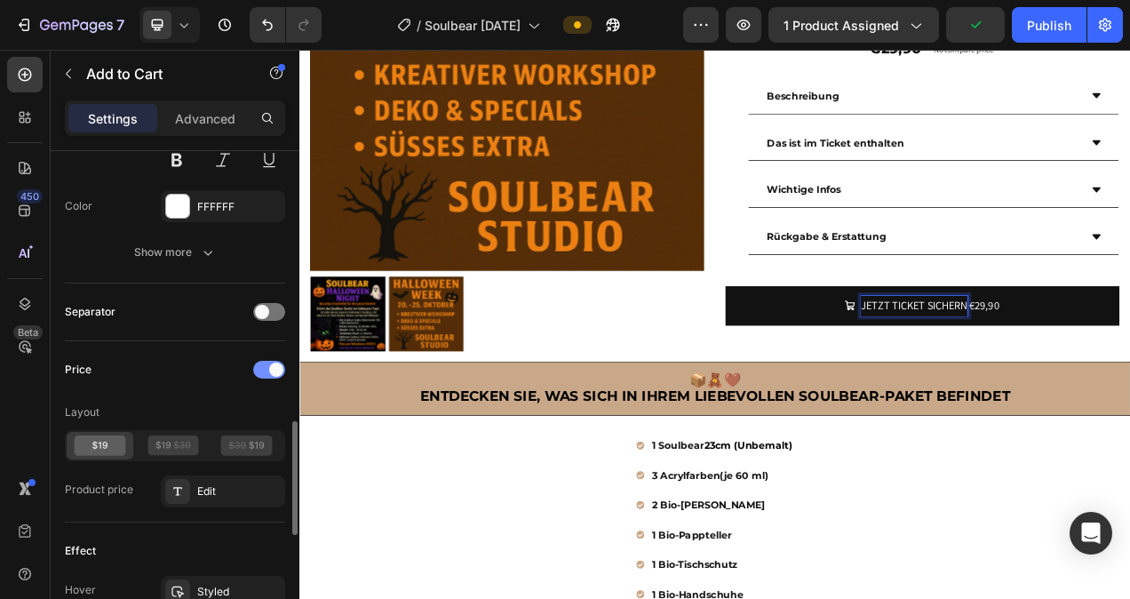
click at [266, 370] on div at bounding box center [269, 370] width 32 height 18
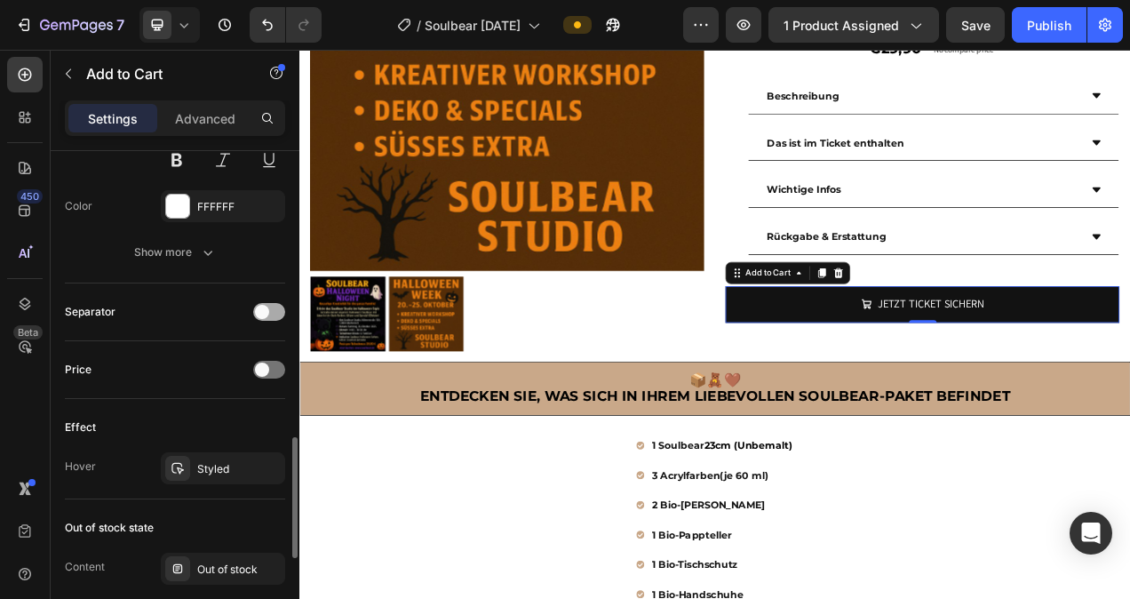
click at [266, 313] on span at bounding box center [262, 312] width 14 height 14
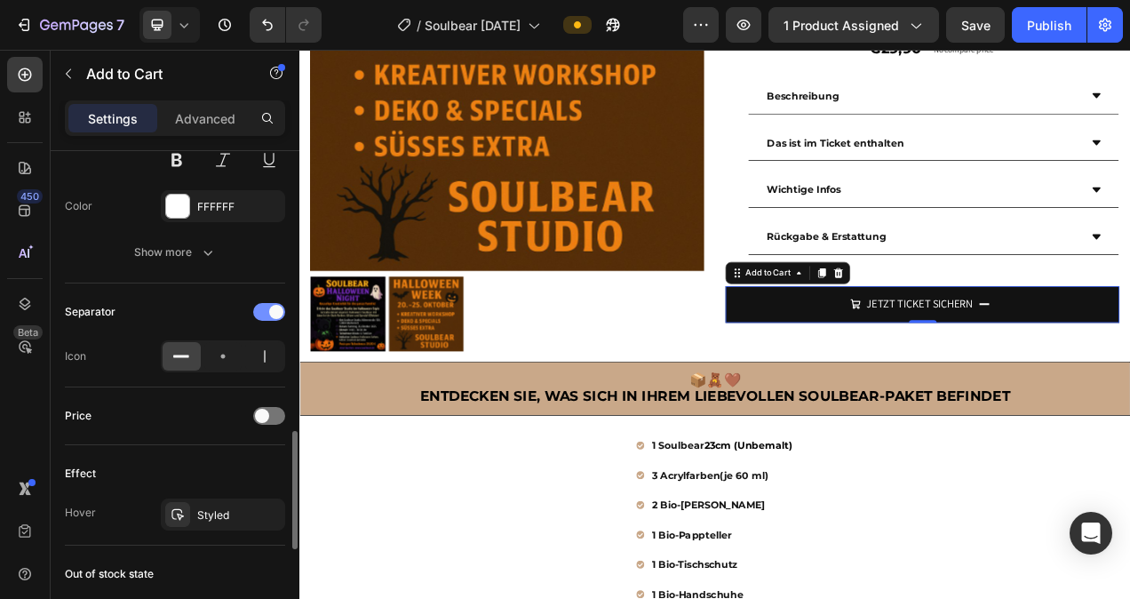
click at [268, 313] on div at bounding box center [269, 312] width 32 height 18
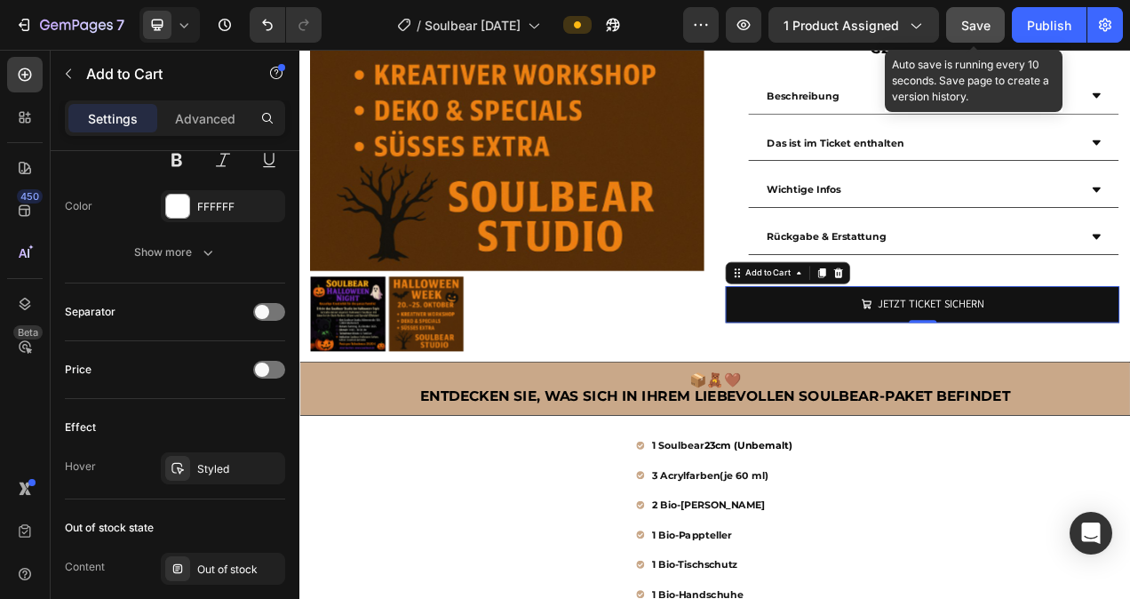
click at [977, 21] on span "Save" at bounding box center [975, 25] width 29 height 15
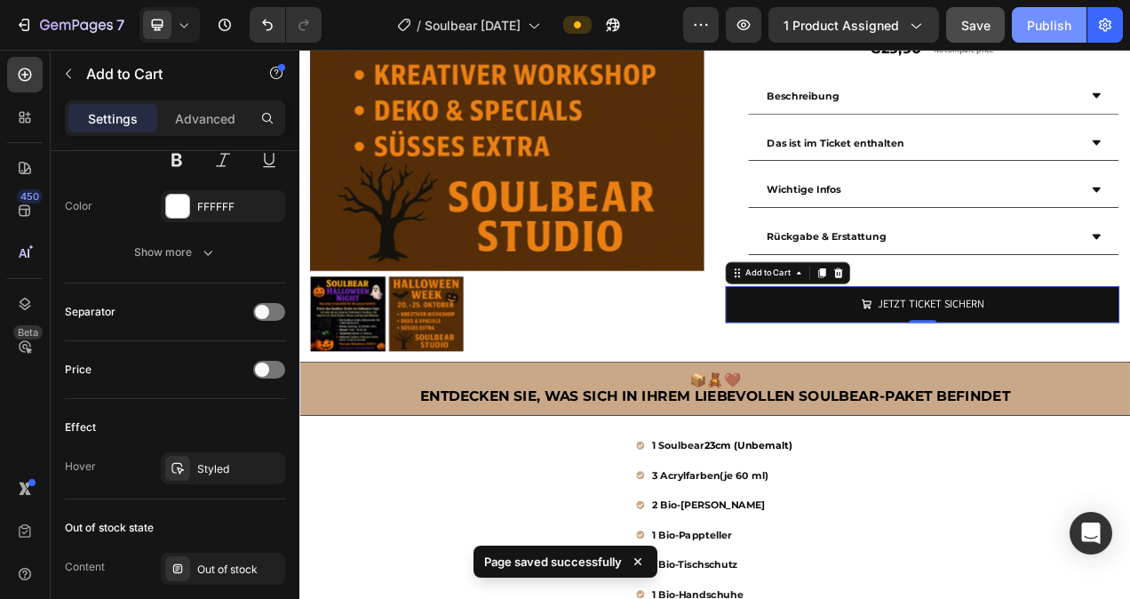
click at [1030, 25] on div "Publish" at bounding box center [1049, 25] width 44 height 19
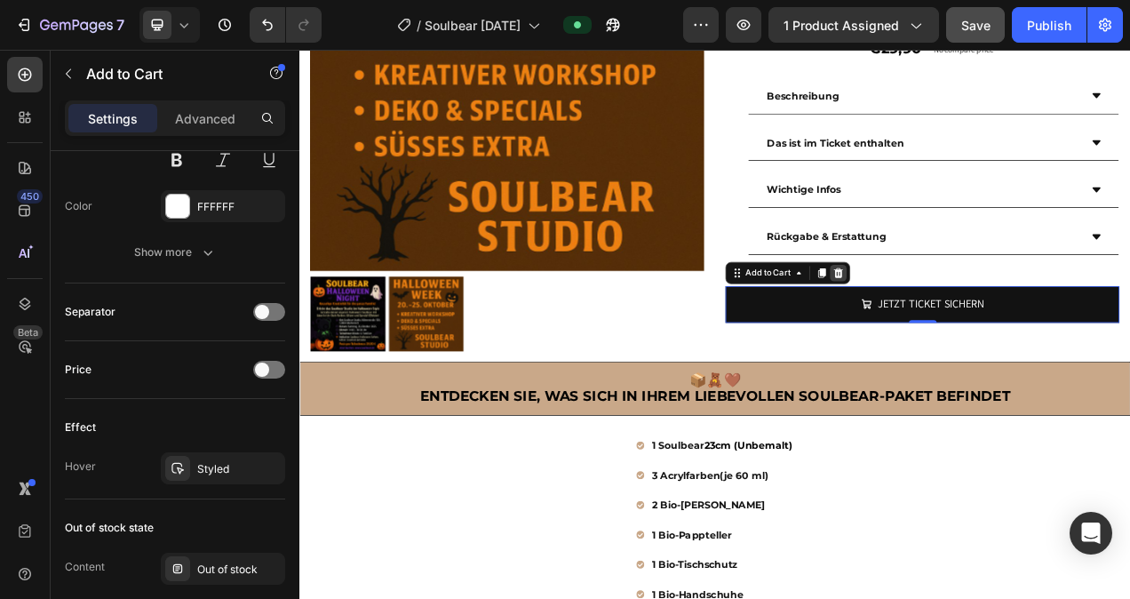
click at [991, 338] on div at bounding box center [990, 336] width 21 height 21
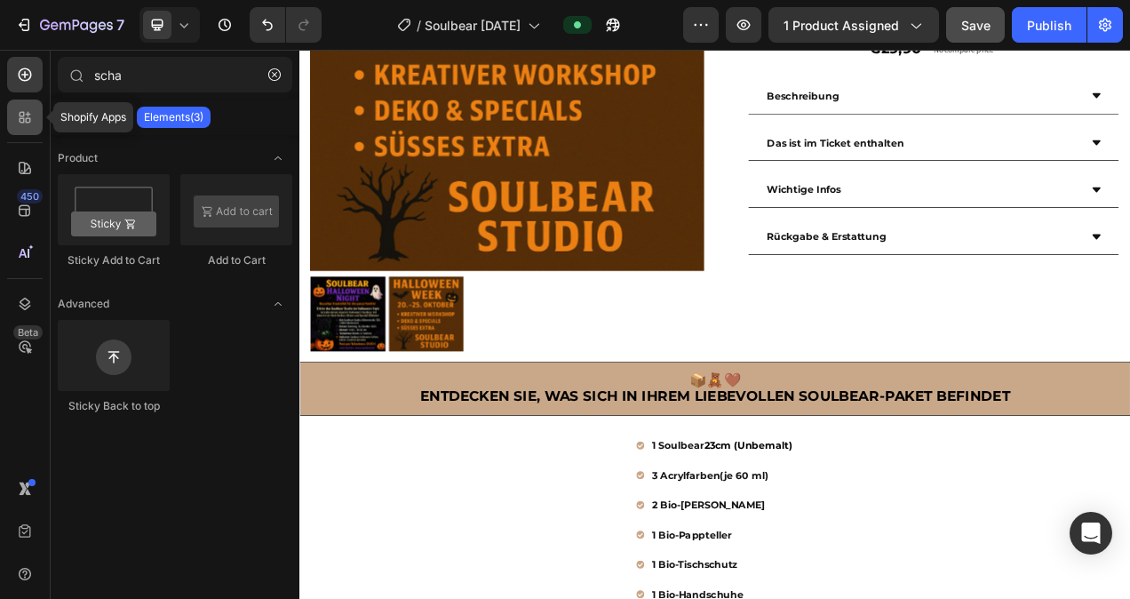
click at [25, 120] on icon at bounding box center [25, 117] width 18 height 18
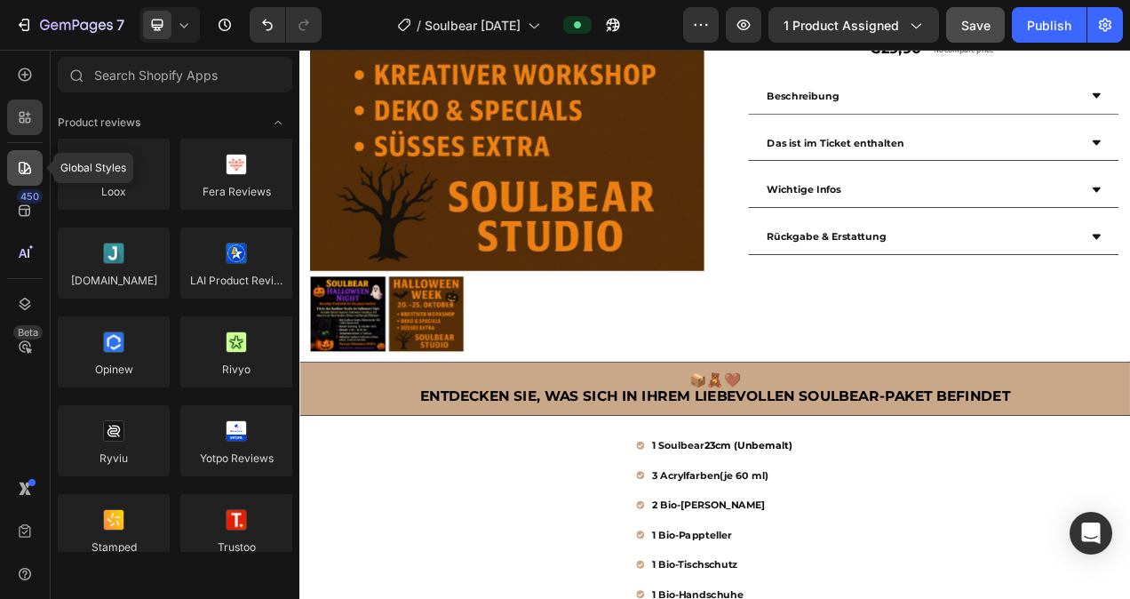
click at [26, 171] on icon at bounding box center [25, 168] width 18 height 18
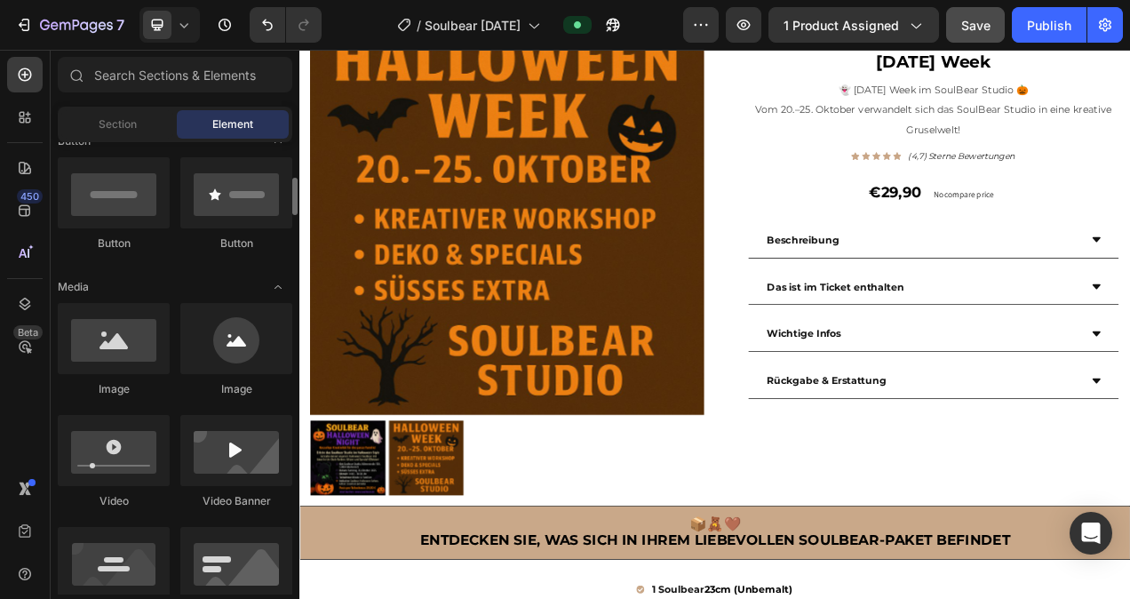
scroll to position [75, 0]
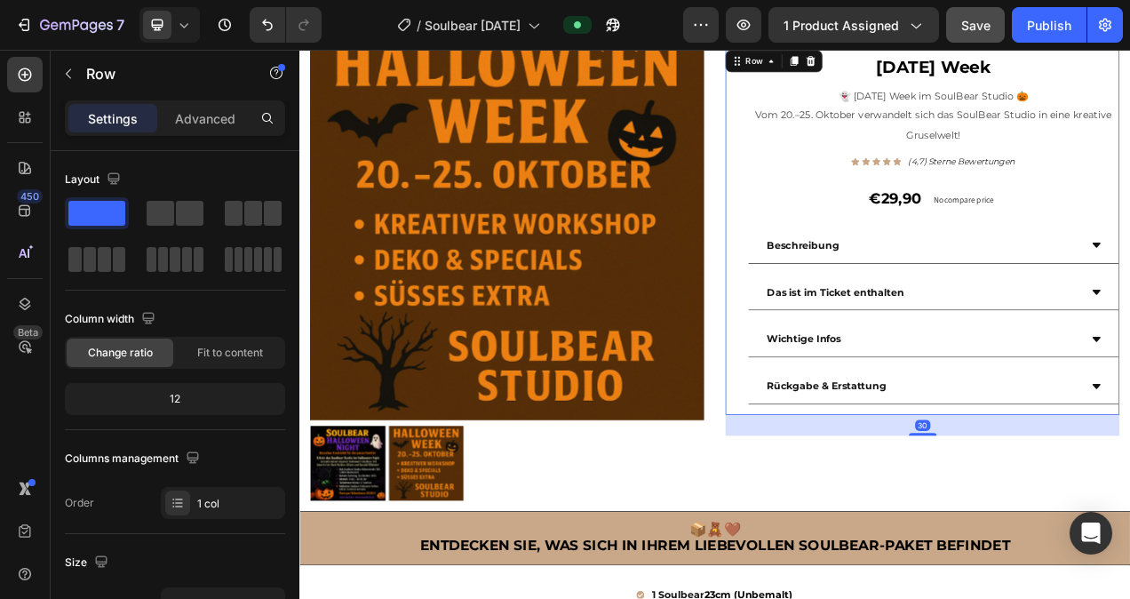
click at [845, 256] on div "Halloween Week Heading 👻 Halloween Week im SoulBear Studio 🎃 Vom 20.–25. Oktobe…" at bounding box center [1097, 283] width 505 height 472
click at [29, 117] on icon at bounding box center [25, 117] width 18 height 18
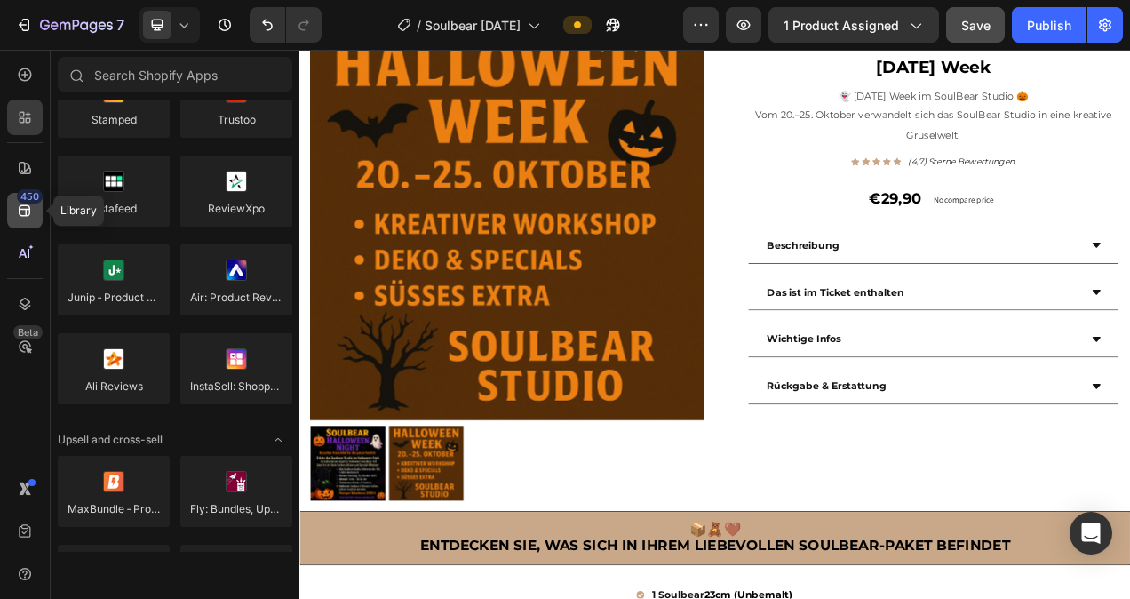
click at [23, 206] on icon at bounding box center [25, 211] width 18 height 18
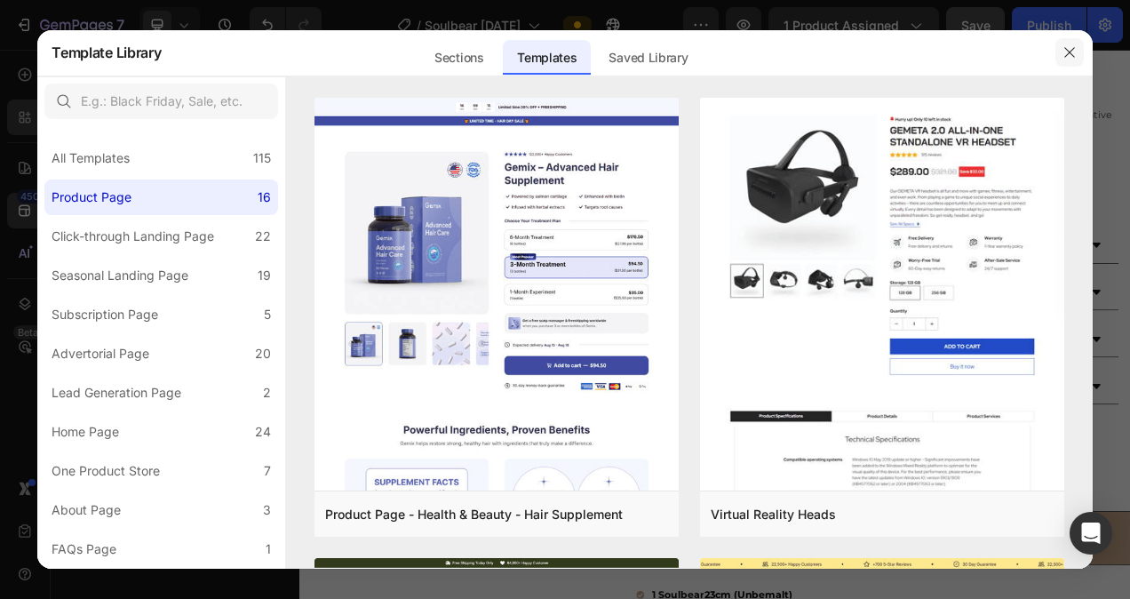
click at [1073, 47] on icon "button" at bounding box center [1069, 52] width 14 height 14
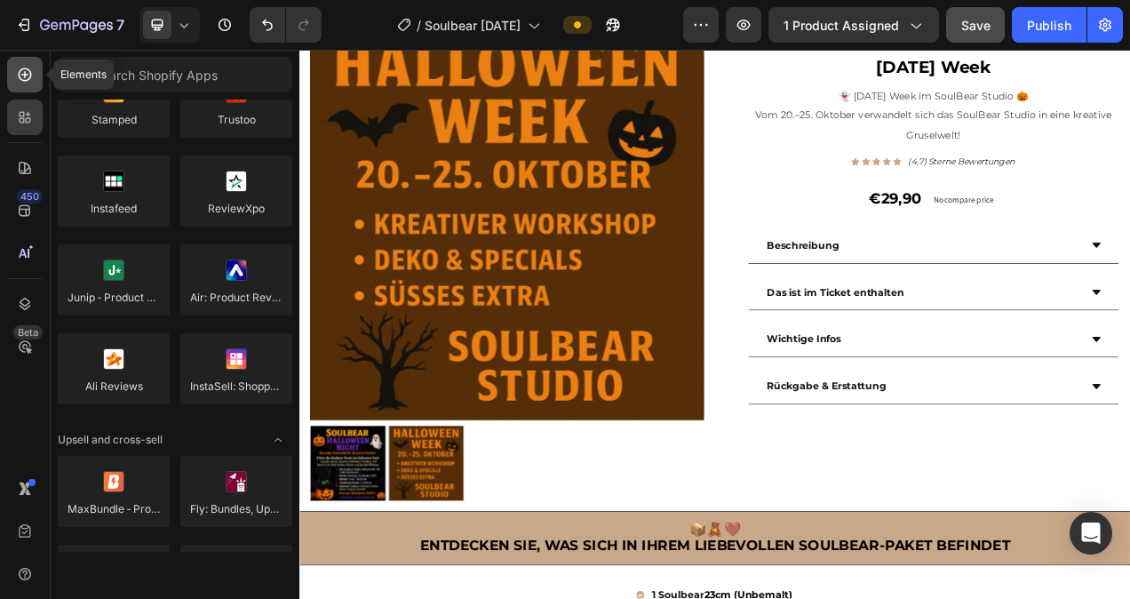
click at [31, 75] on icon at bounding box center [25, 74] width 13 height 13
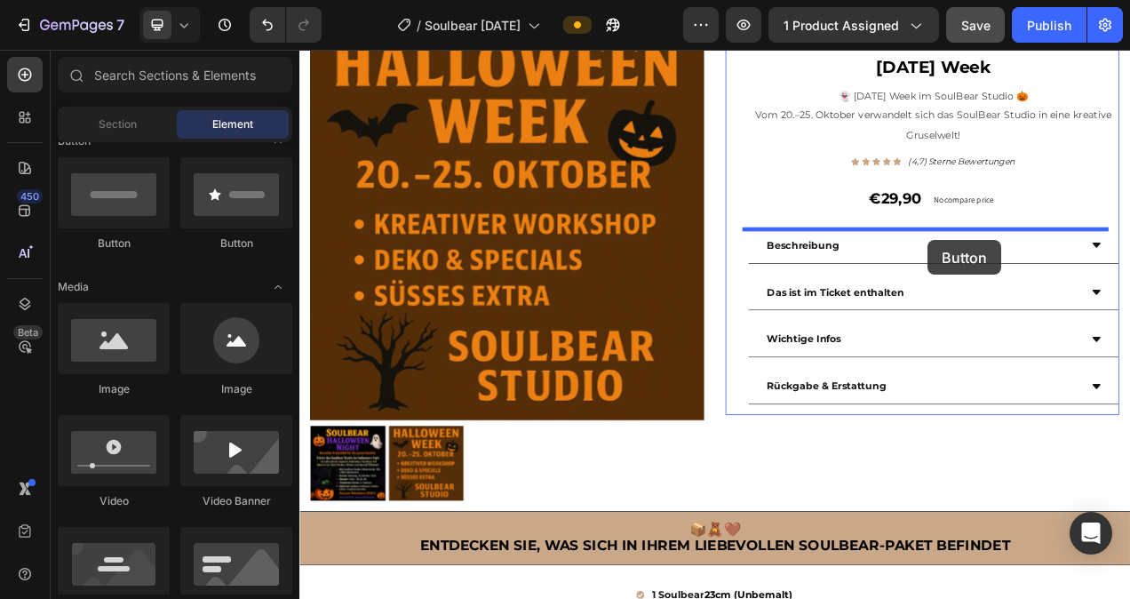
drag, startPoint x: 447, startPoint y: 248, endPoint x: 1106, endPoint y: 294, distance: 660.6
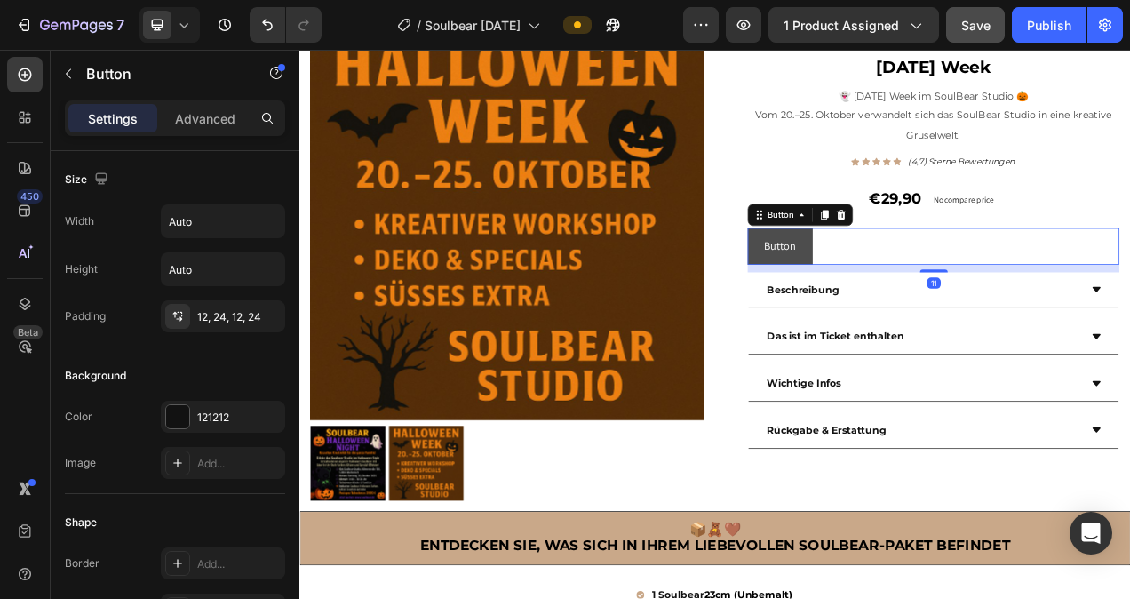
click at [932, 308] on button "Button" at bounding box center [915, 302] width 83 height 47
click at [931, 299] on button "Button" at bounding box center [915, 302] width 83 height 47
click at [927, 302] on p "Button" at bounding box center [915, 303] width 41 height 26
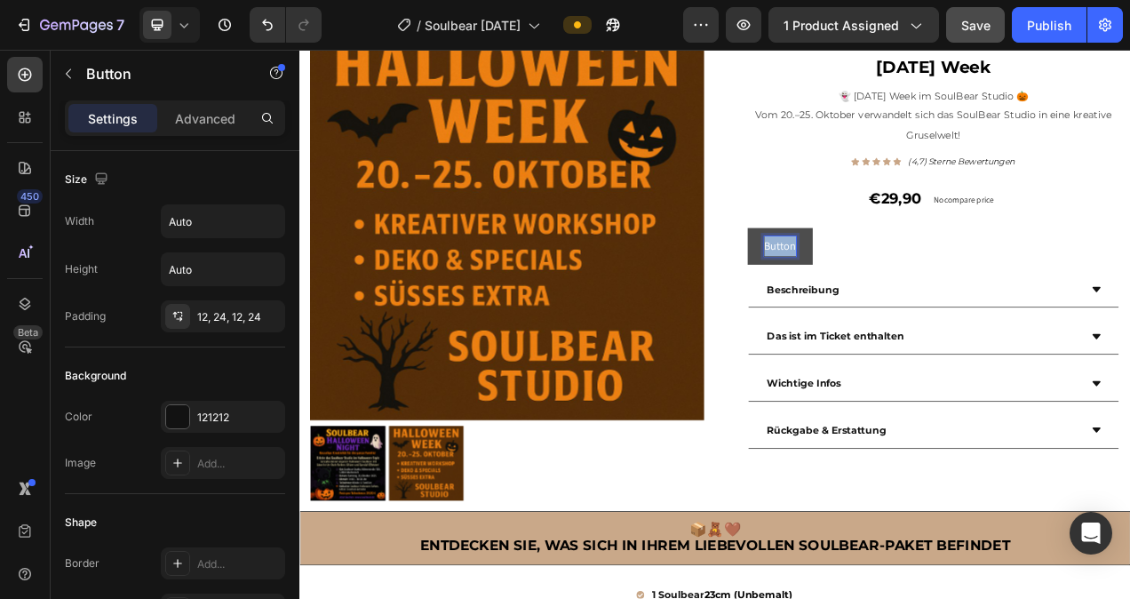
drag, startPoint x: 927, startPoint y: 302, endPoint x: 877, endPoint y: 304, distance: 50.7
click at [877, 304] on button "Button" at bounding box center [915, 302] width 83 height 47
click at [874, 279] on button "JETZT" at bounding box center [914, 302] width 80 height 47
click at [874, 279] on button "JETZT TERMIN" at bounding box center [938, 302] width 129 height 47
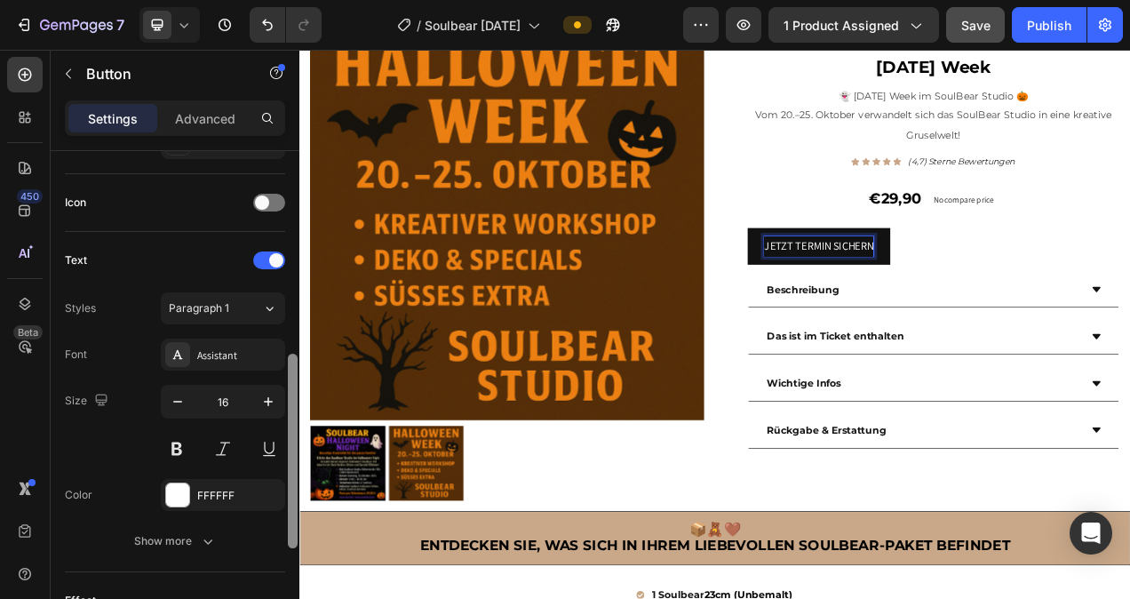
scroll to position [514, 0]
drag, startPoint x: 293, startPoint y: 320, endPoint x: 296, endPoint y: 521, distance: 201.6
click at [296, 521] on div at bounding box center [293, 449] width 10 height 194
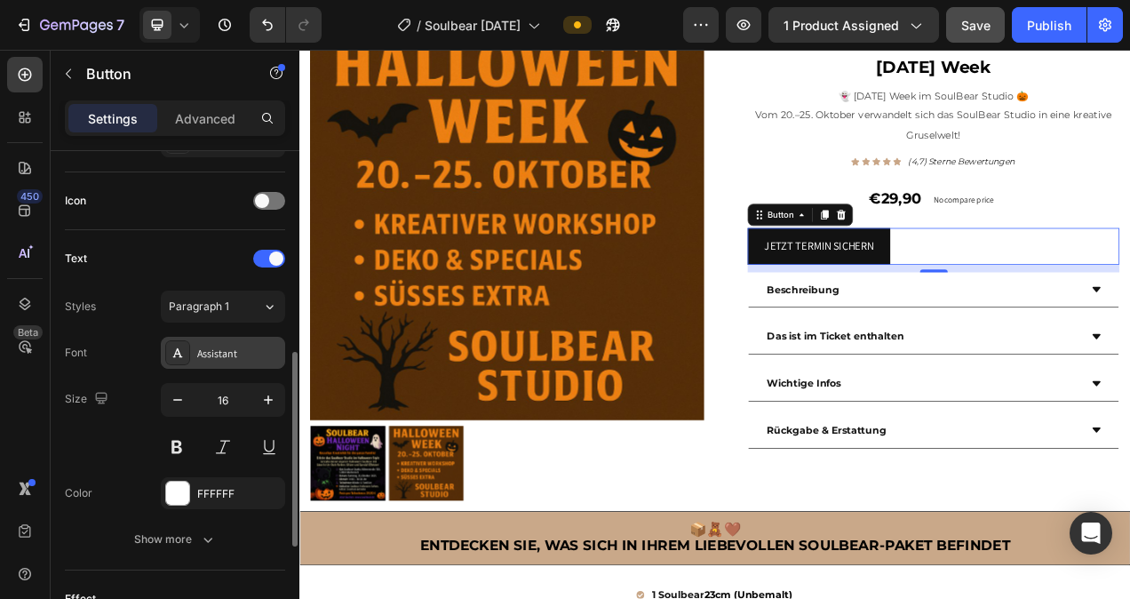
click at [251, 353] on div "Assistant" at bounding box center [238, 353] width 83 height 16
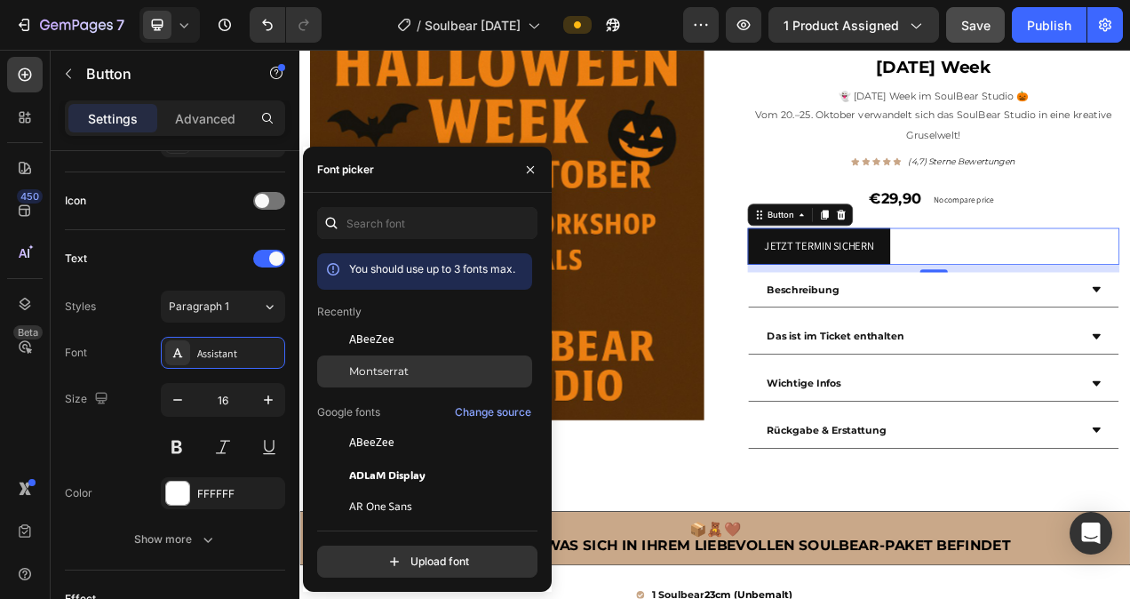
click at [380, 370] on span "Montserrat" at bounding box center [378, 371] width 59 height 16
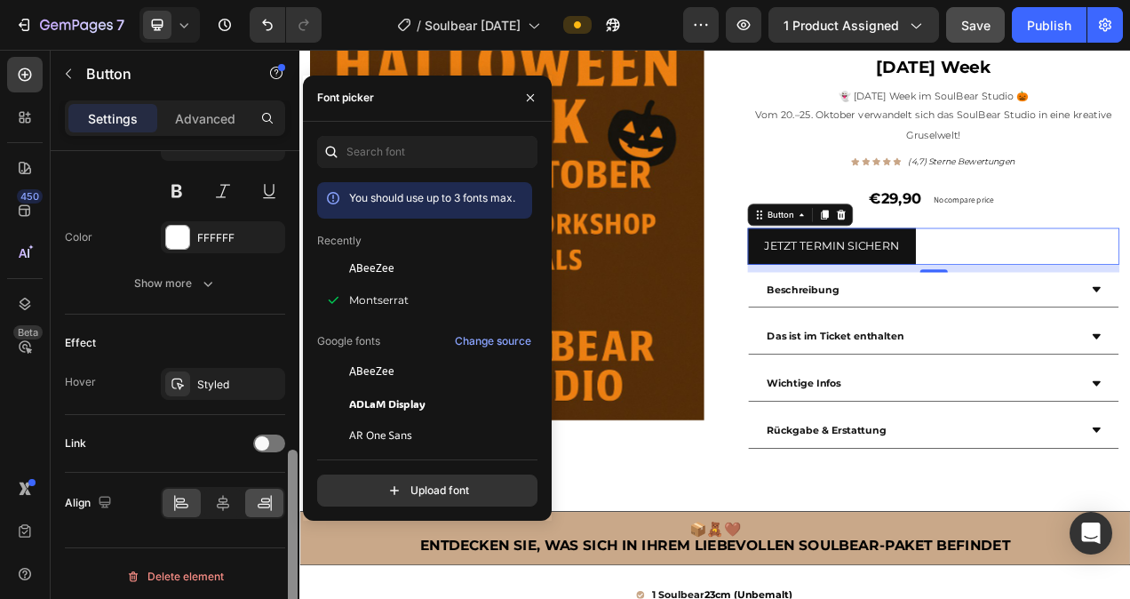
drag, startPoint x: 294, startPoint y: 369, endPoint x: 274, endPoint y: 490, distance: 123.4
click at [290, 467] on div at bounding box center [293, 546] width 10 height 194
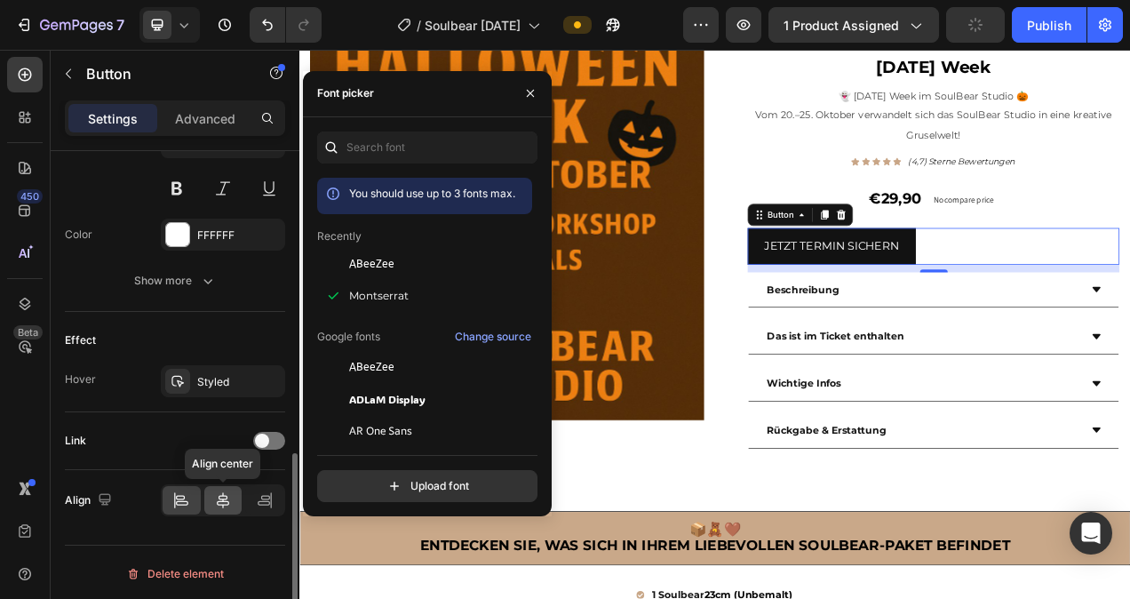
click at [223, 500] on icon at bounding box center [223, 500] width 12 height 16
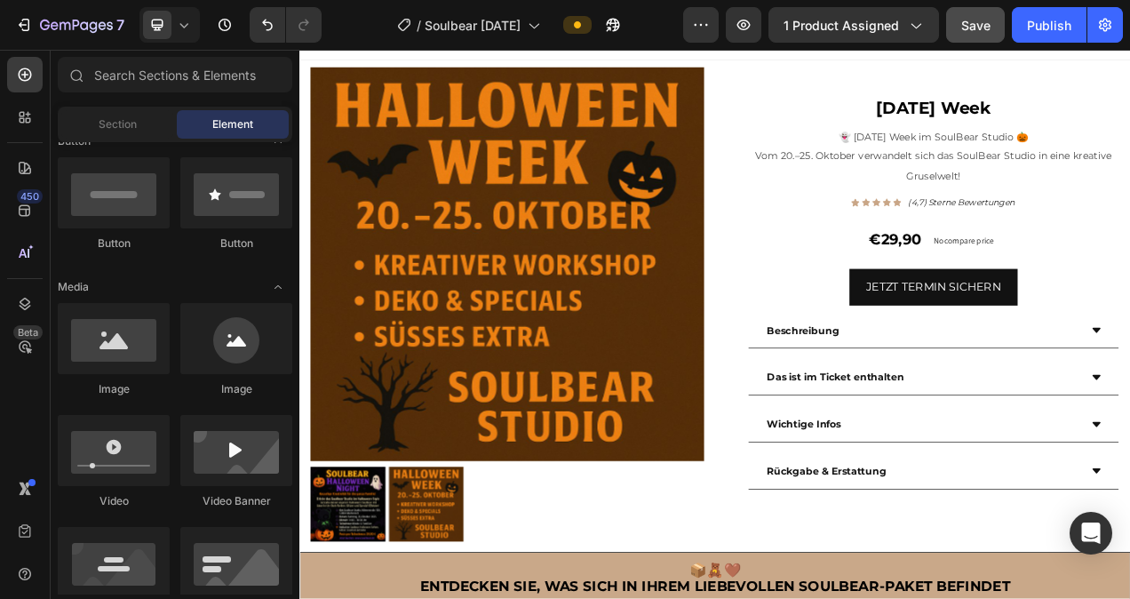
scroll to position [0, 0]
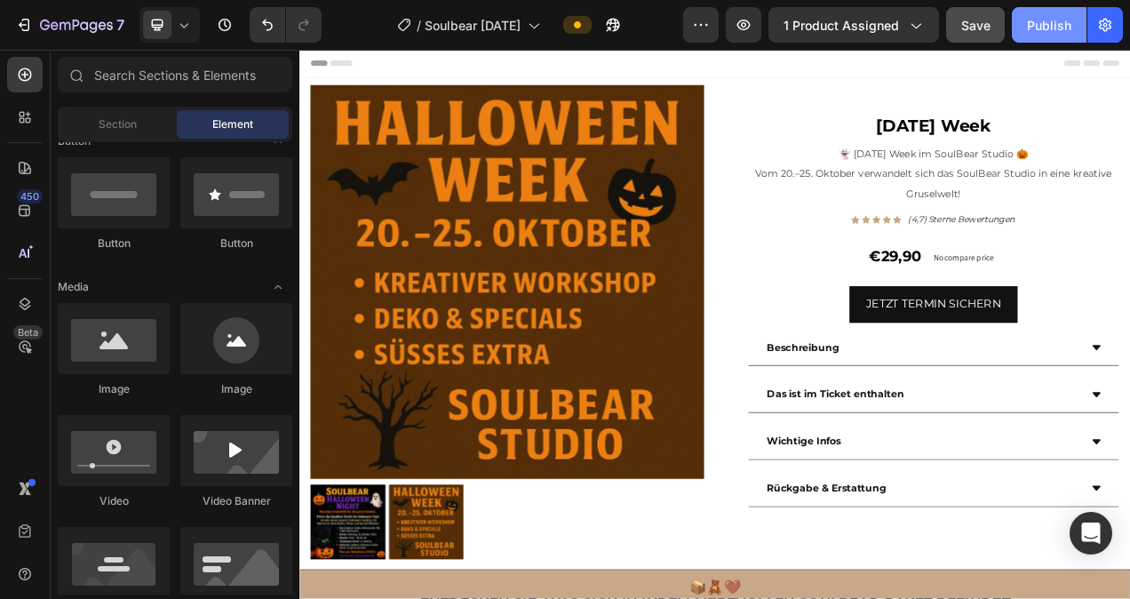
click at [1043, 23] on div "Publish" at bounding box center [1049, 25] width 44 height 19
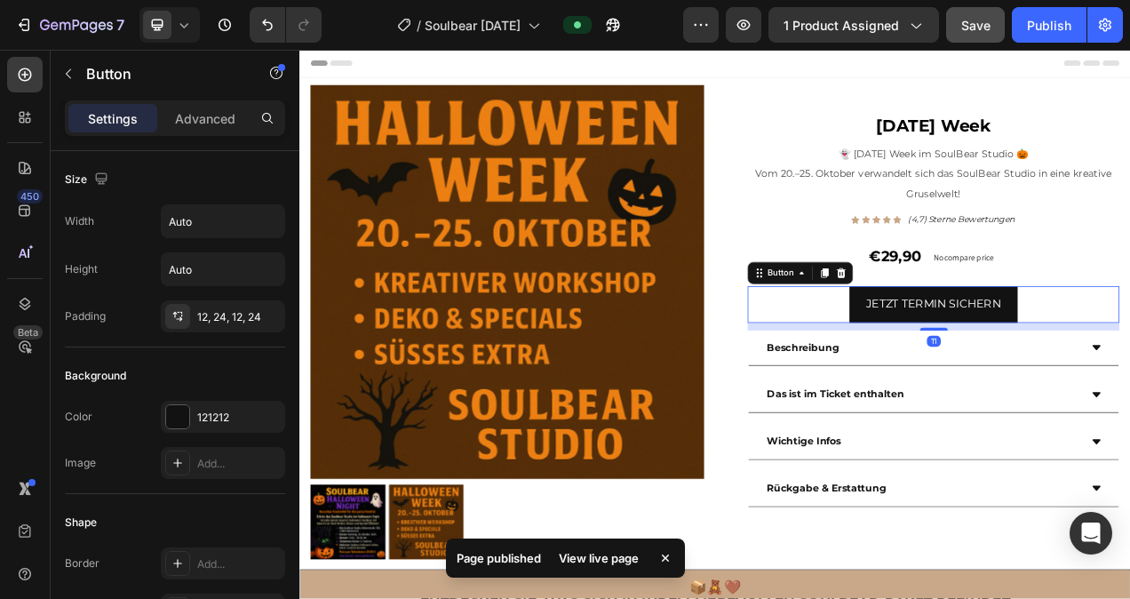
click at [1129, 385] on div "JETZT TERMIN SICHERN Button 11" at bounding box center [1112, 376] width 477 height 47
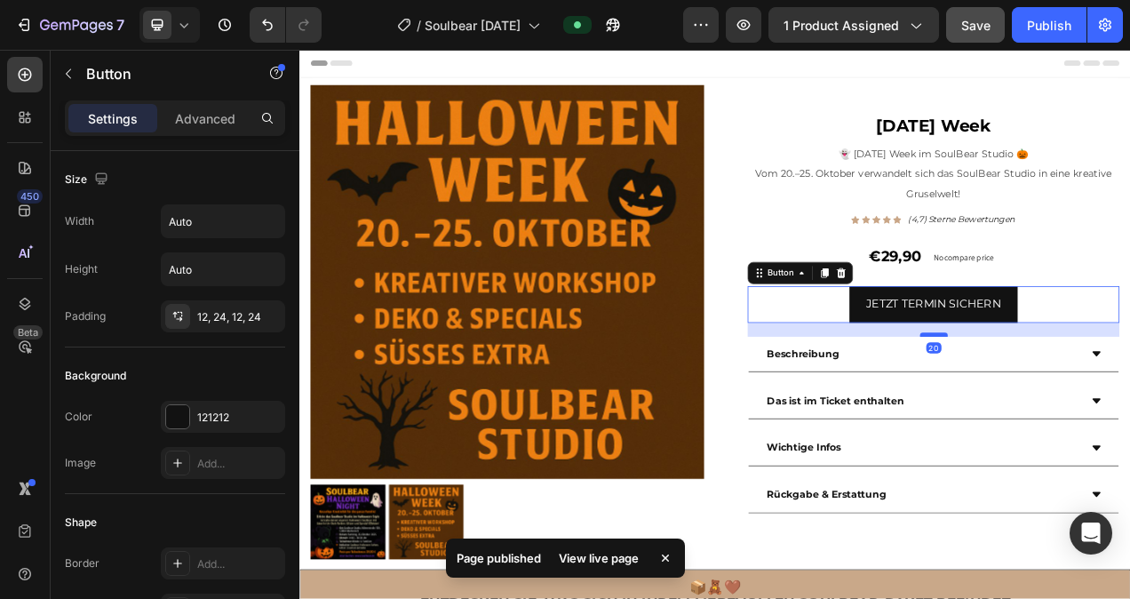
drag, startPoint x: 1109, startPoint y: 409, endPoint x: 1115, endPoint y: 416, distance: 9.4
click at [1115, 416] on div at bounding box center [1113, 415] width 36 height 5
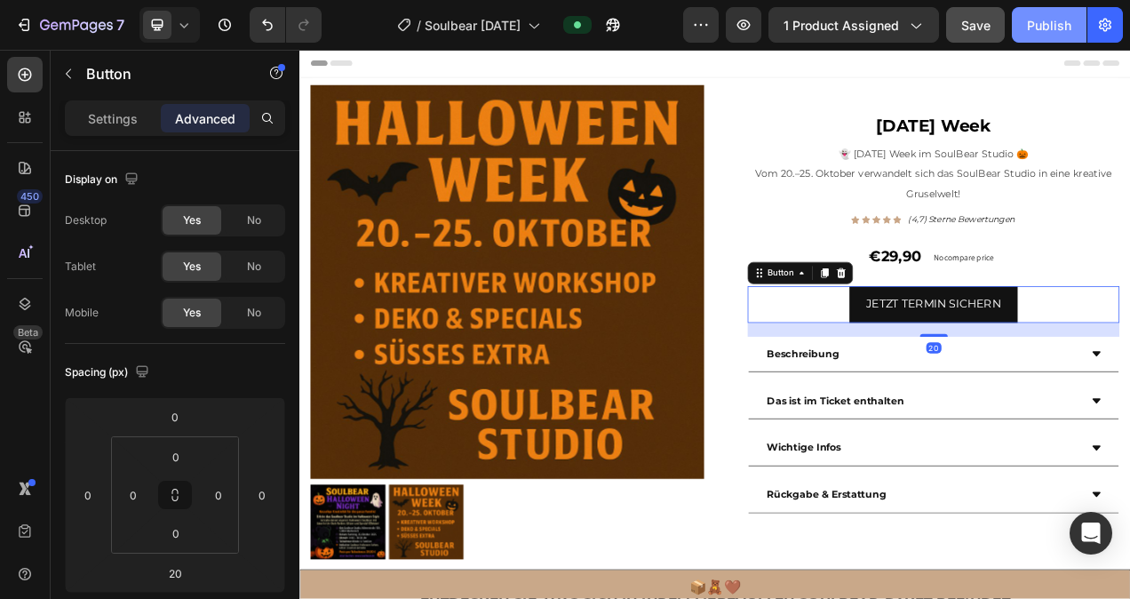
click at [1042, 33] on div "Publish" at bounding box center [1049, 25] width 44 height 19
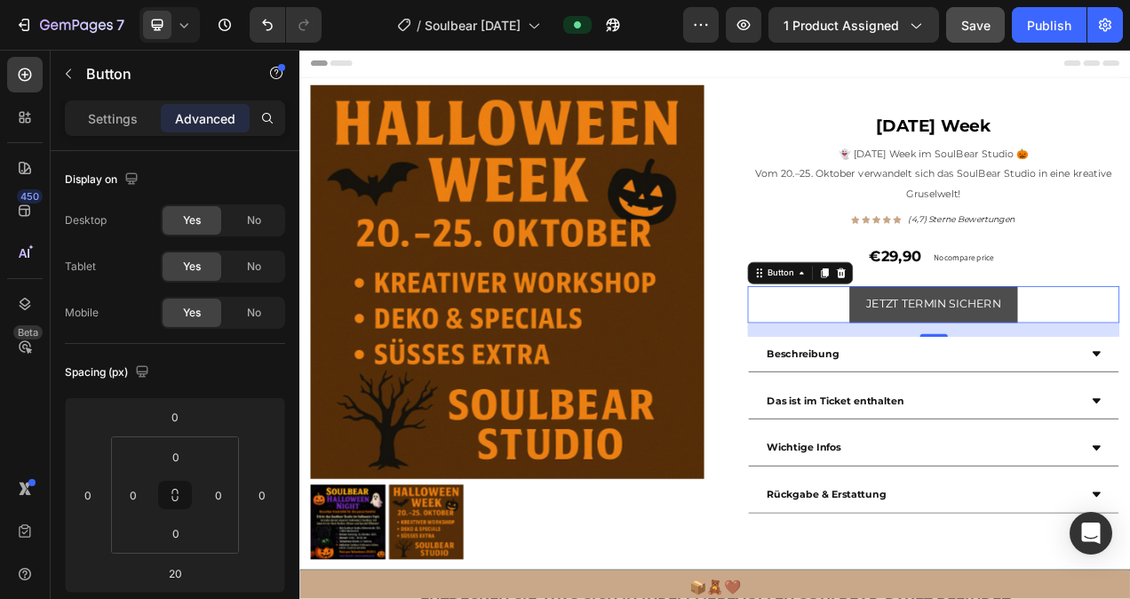
click at [1011, 389] on button "JETZT TERMIN SICHERN" at bounding box center [1112, 376] width 216 height 47
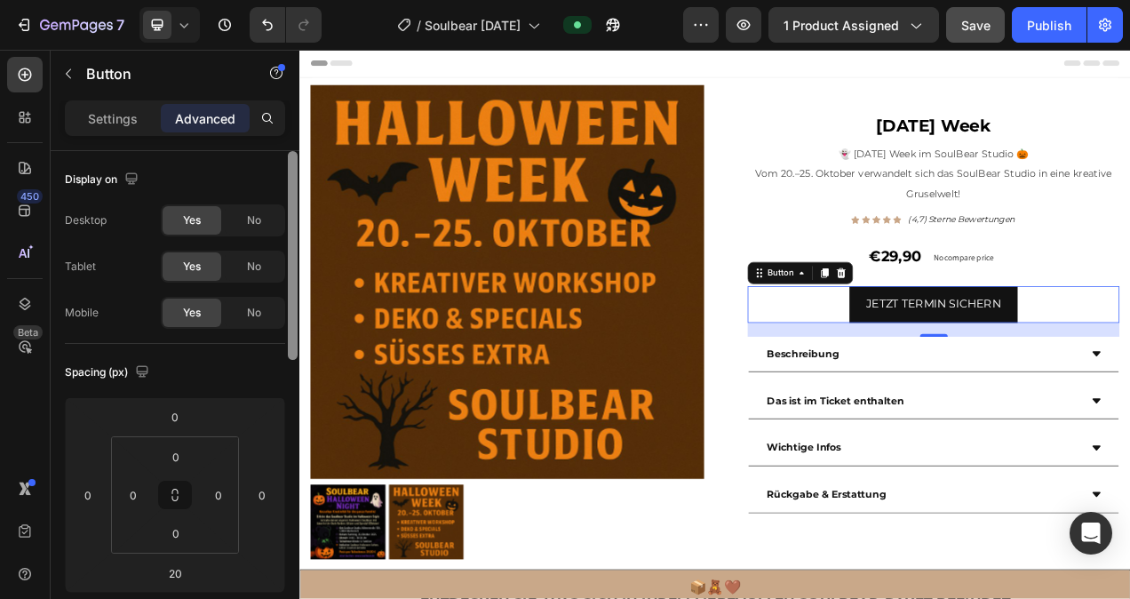
drag, startPoint x: 291, startPoint y: 181, endPoint x: 291, endPoint y: 158, distance: 23.1
click at [291, 158] on div at bounding box center [293, 255] width 10 height 209
click at [141, 117] on div "Settings" at bounding box center [112, 118] width 89 height 28
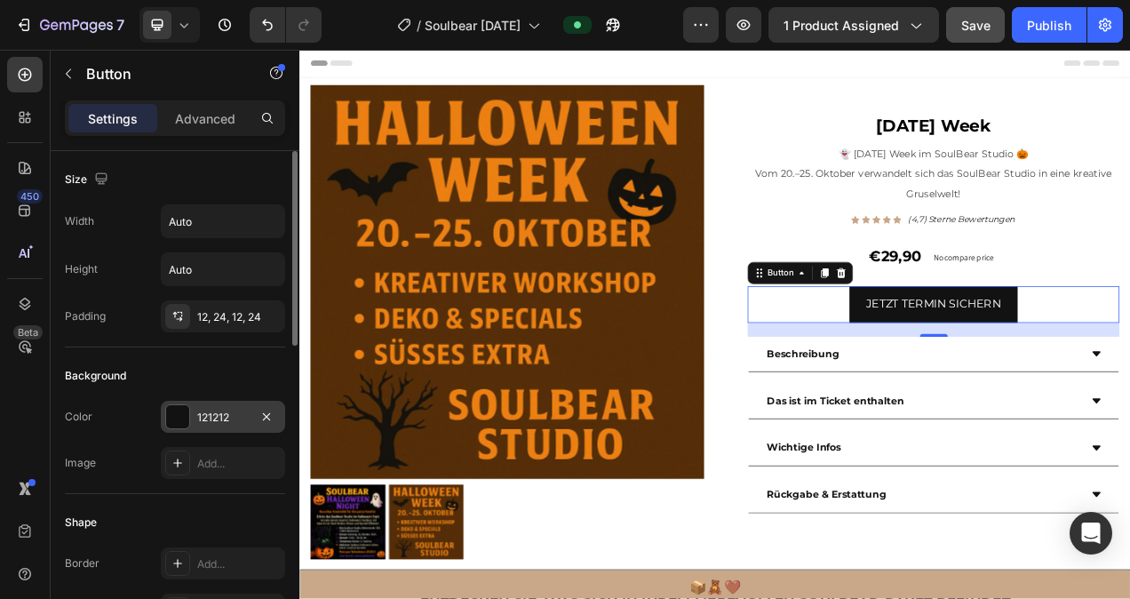
click at [173, 413] on div at bounding box center [177, 416] width 23 height 23
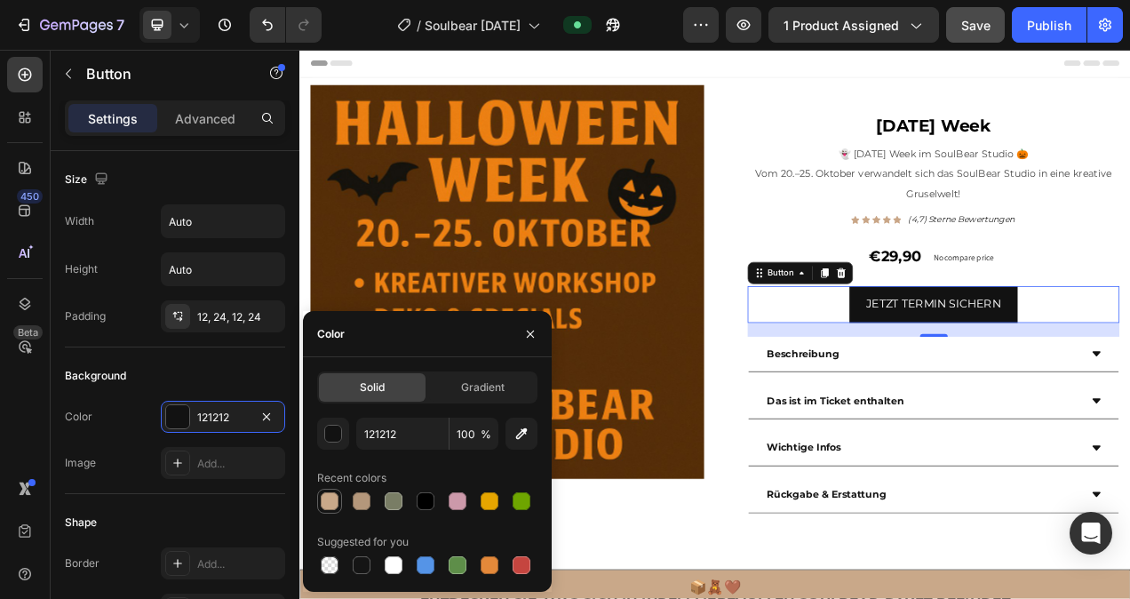
click at [330, 504] on div at bounding box center [330, 501] width 18 height 18
type input "C9A889"
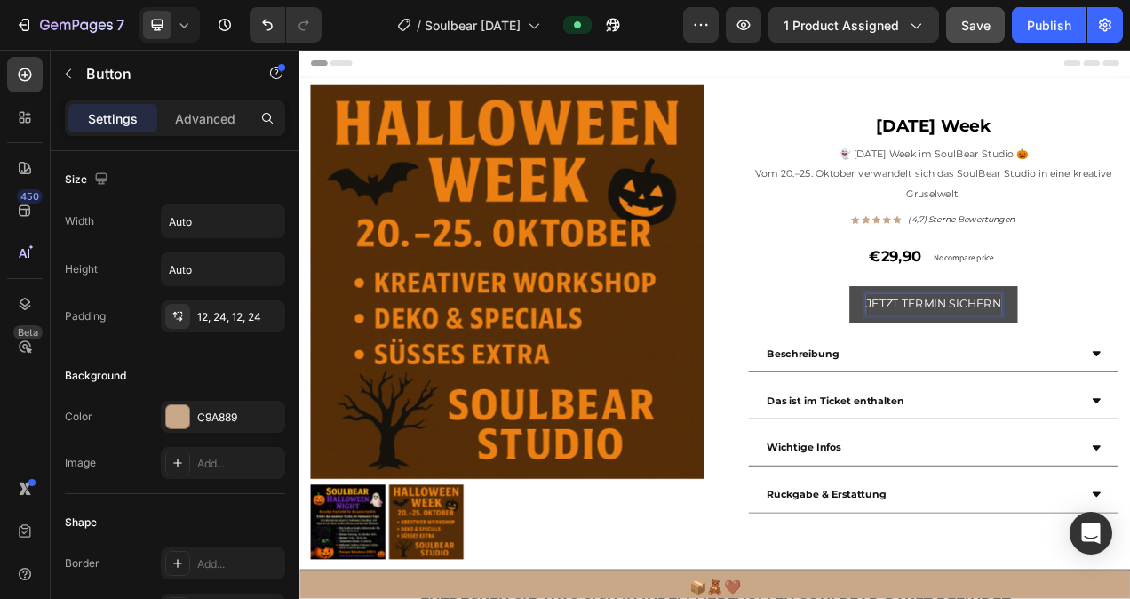
click at [1129, 378] on p "JETZT TERMIN SICHERN" at bounding box center [1112, 377] width 173 height 26
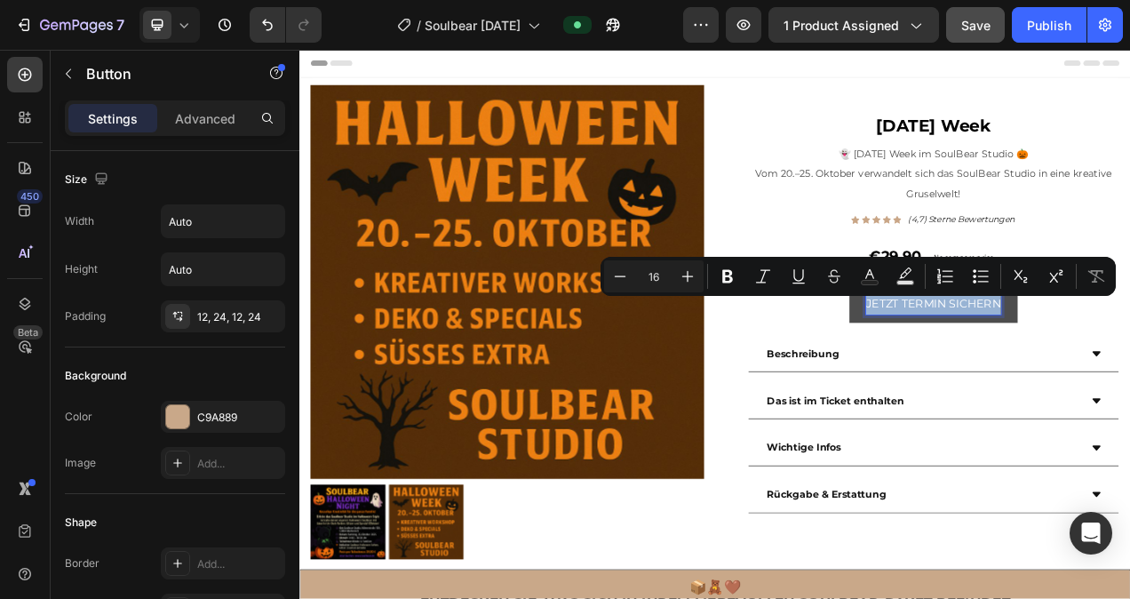
drag, startPoint x: 1186, startPoint y: 378, endPoint x: 1017, endPoint y: 386, distance: 169.8
click at [1026, 386] on p "JETZT TERMIN SICHERN" at bounding box center [1112, 377] width 173 height 26
click at [722, 270] on icon "Editor contextual toolbar" at bounding box center [727, 276] width 18 height 18
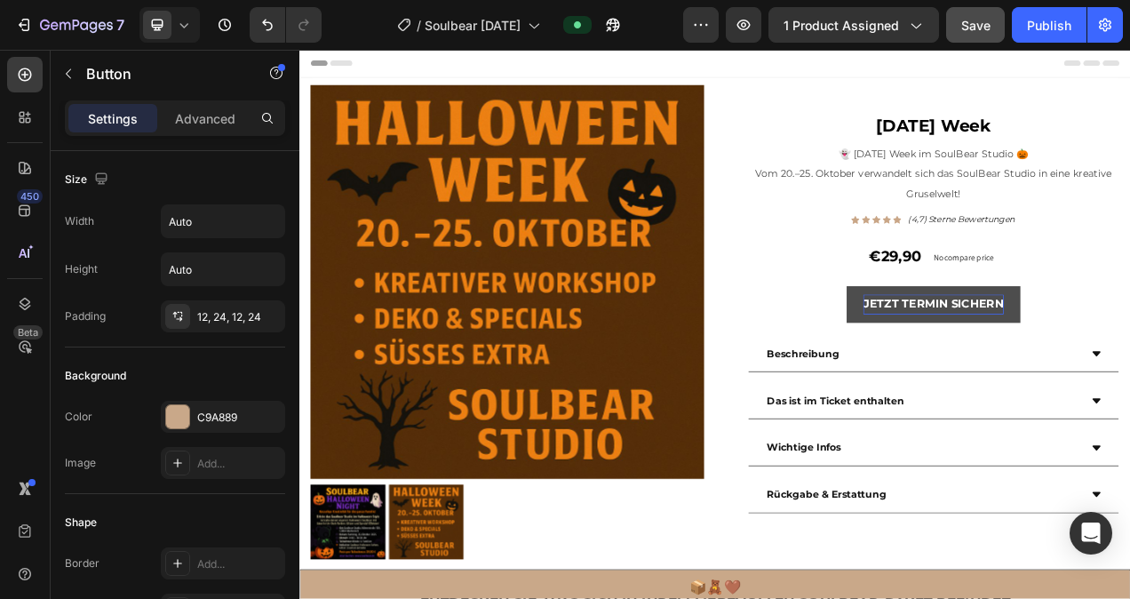
click at [1129, 376] on strong "JETZT TERMIN SICHERN" at bounding box center [1112, 376] width 180 height 17
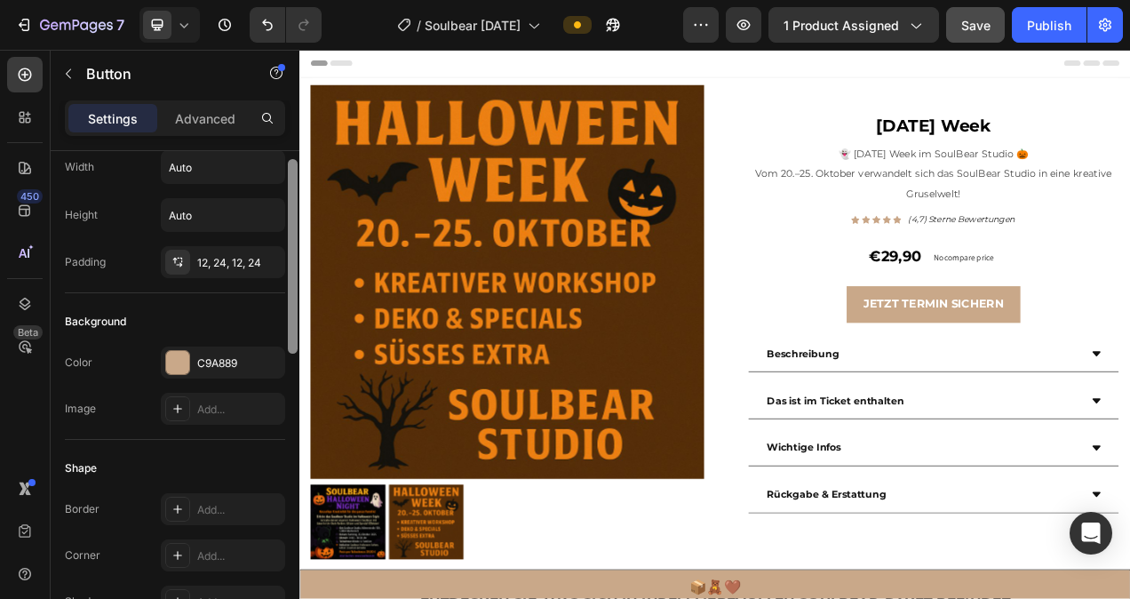
scroll to position [45, 0]
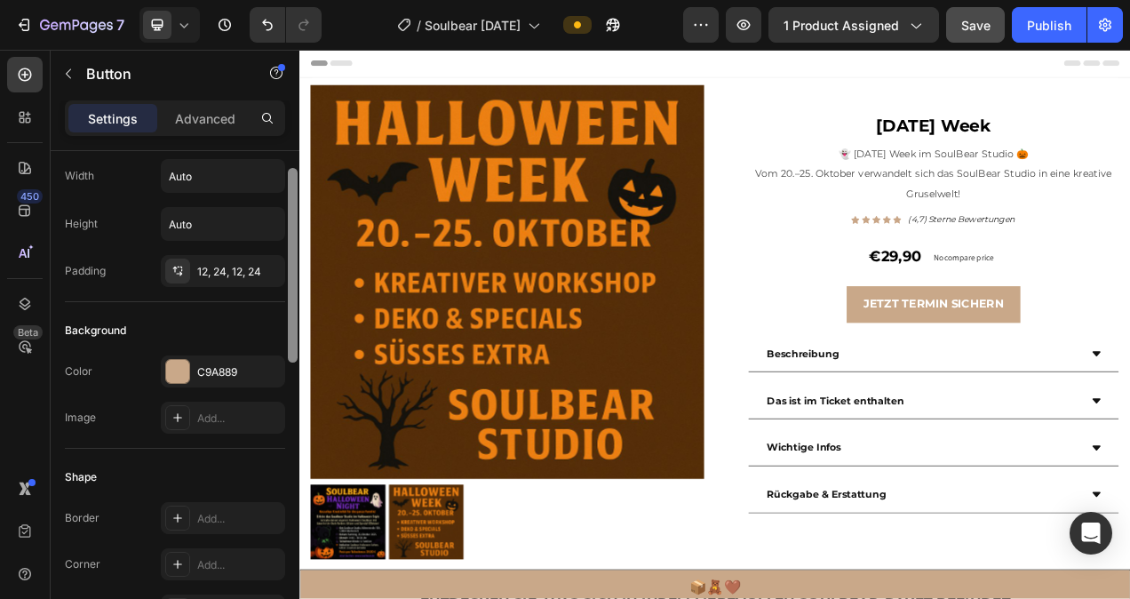
drag, startPoint x: 295, startPoint y: 209, endPoint x: 288, endPoint y: 226, distance: 19.1
click at [288, 226] on div at bounding box center [293, 265] width 10 height 194
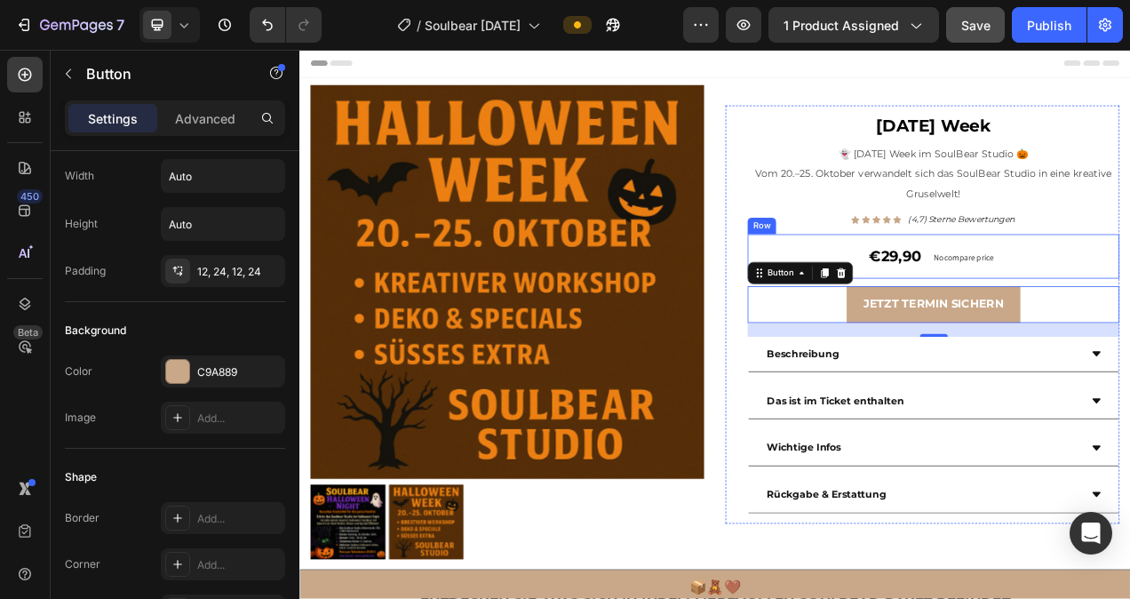
click at [1127, 336] on div "No compare price Price" at bounding box center [1151, 315] width 91 height 57
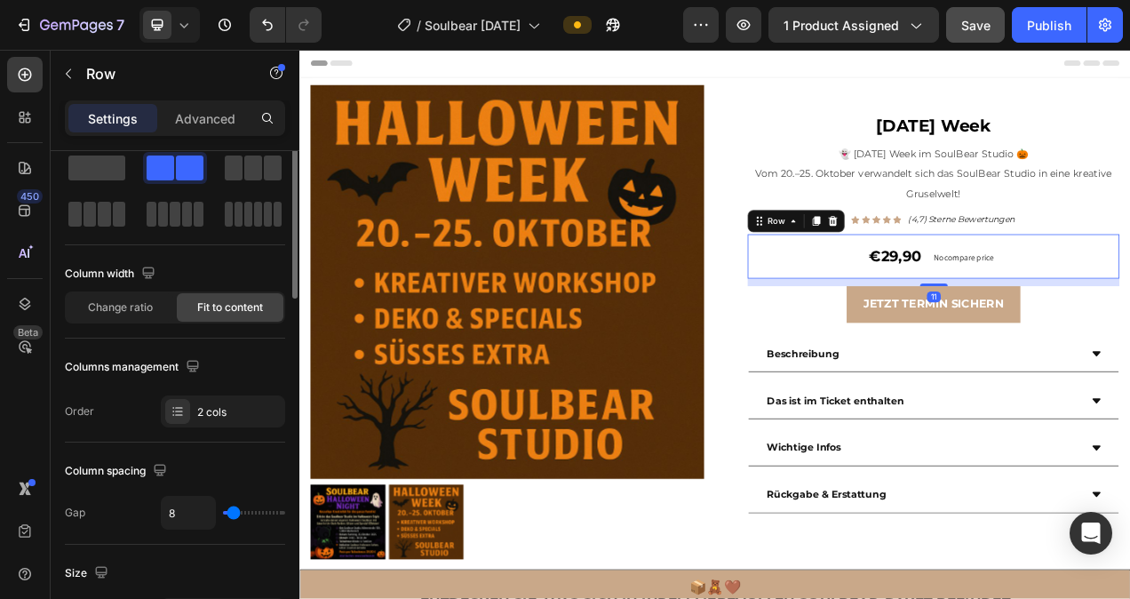
scroll to position [0, 0]
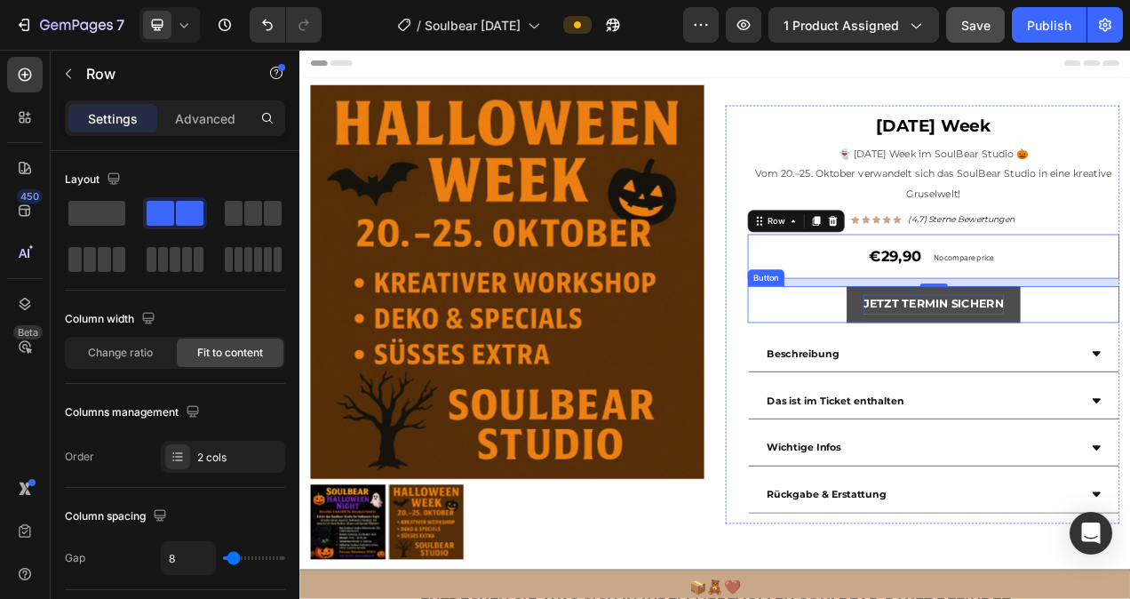
click at [1104, 381] on strong "JETZT TERMIN SICHERN" at bounding box center [1112, 376] width 180 height 17
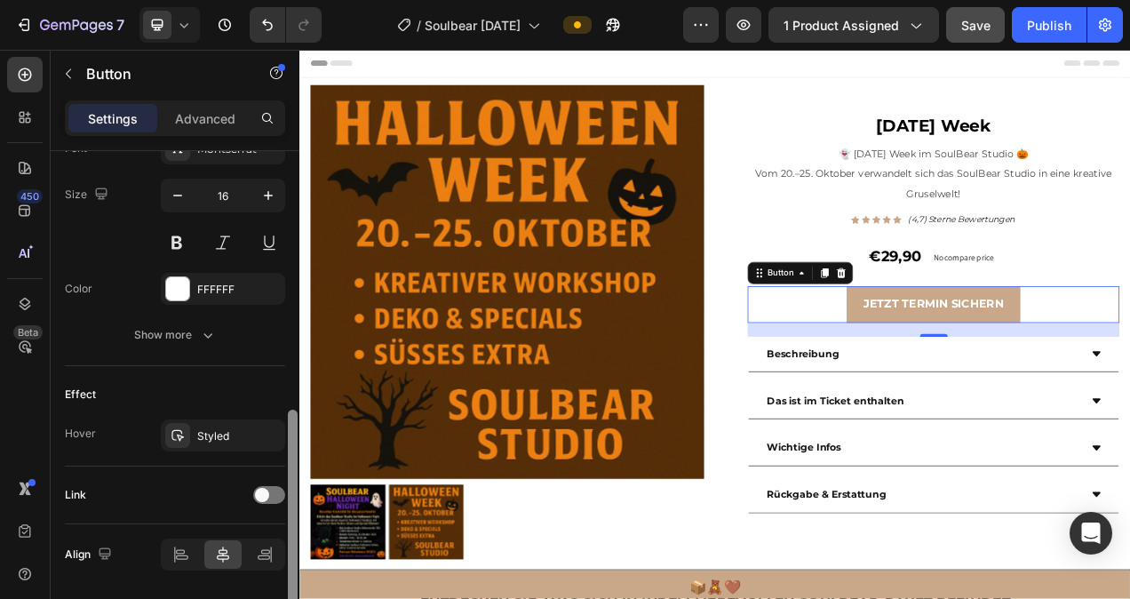
scroll to position [720, 0]
drag, startPoint x: 294, startPoint y: 318, endPoint x: 282, endPoint y: 600, distance: 282.6
click at [282, 0] on html "7 Version history / Soulbear Halloween Preview 1 product assigned Save Publish …" at bounding box center [565, 0] width 1130 height 0
click at [267, 492] on span at bounding box center [262, 493] width 14 height 14
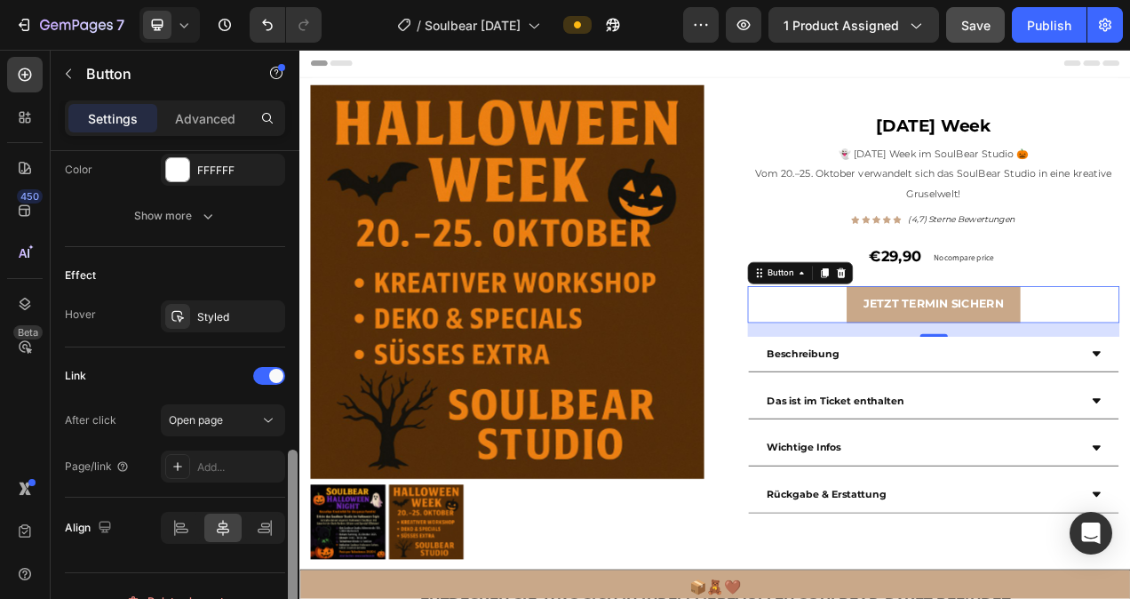
scroll to position [868, 0]
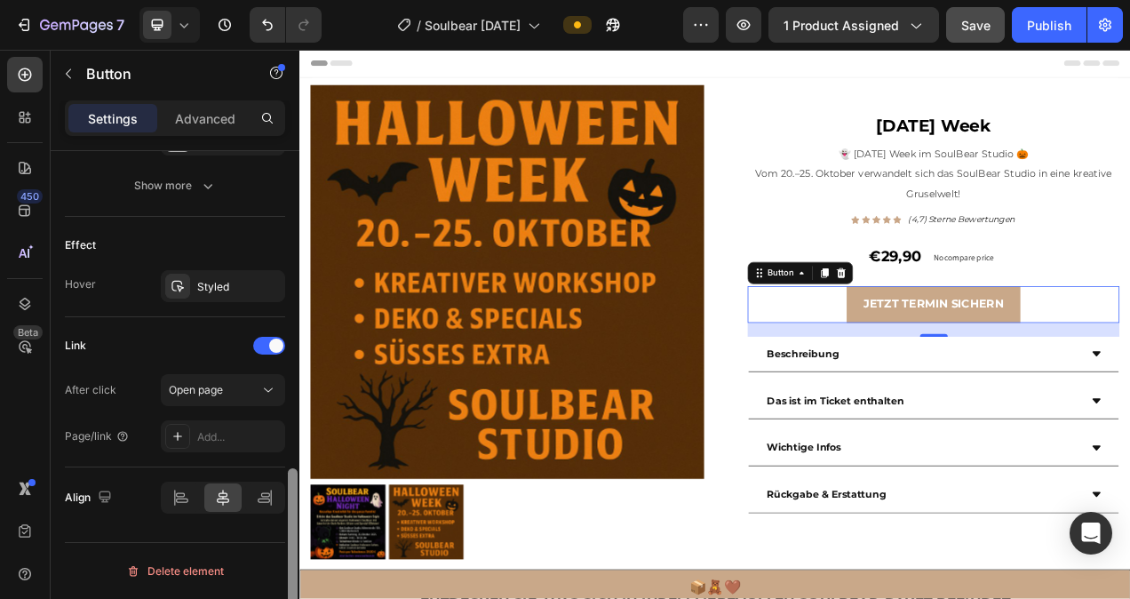
drag, startPoint x: 295, startPoint y: 459, endPoint x: 297, endPoint y: 522, distance: 63.1
click at [297, 522] on div at bounding box center [292, 400] width 13 height 498
click at [228, 435] on div "Add..." at bounding box center [238, 437] width 83 height 16
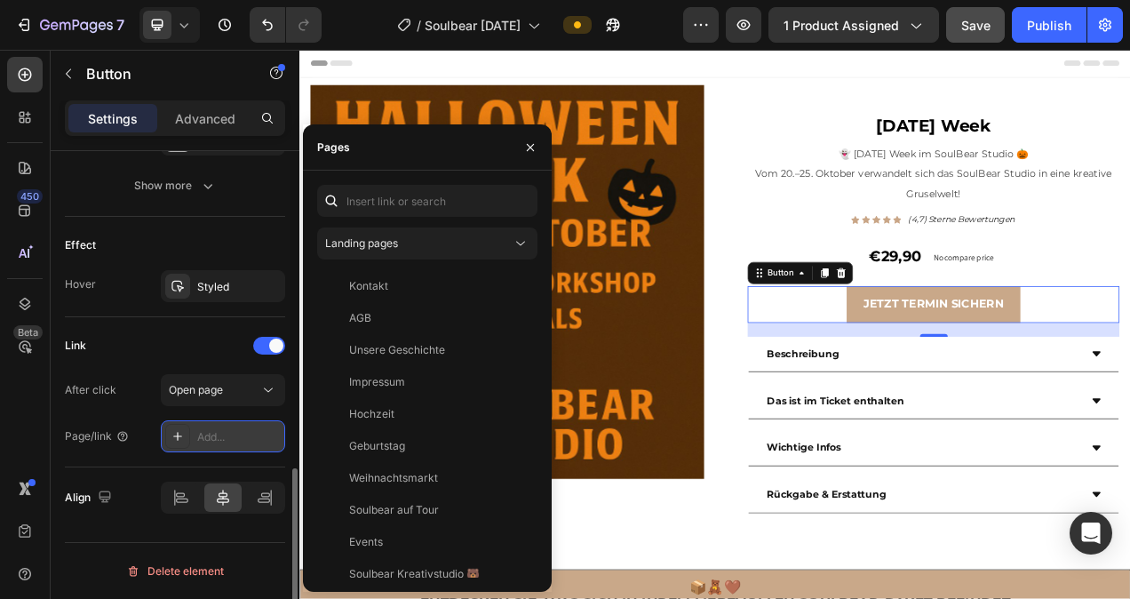
drag, startPoint x: 208, startPoint y: 431, endPoint x: 177, endPoint y: 436, distance: 31.5
click at [177, 436] on icon at bounding box center [177, 436] width 9 height 9
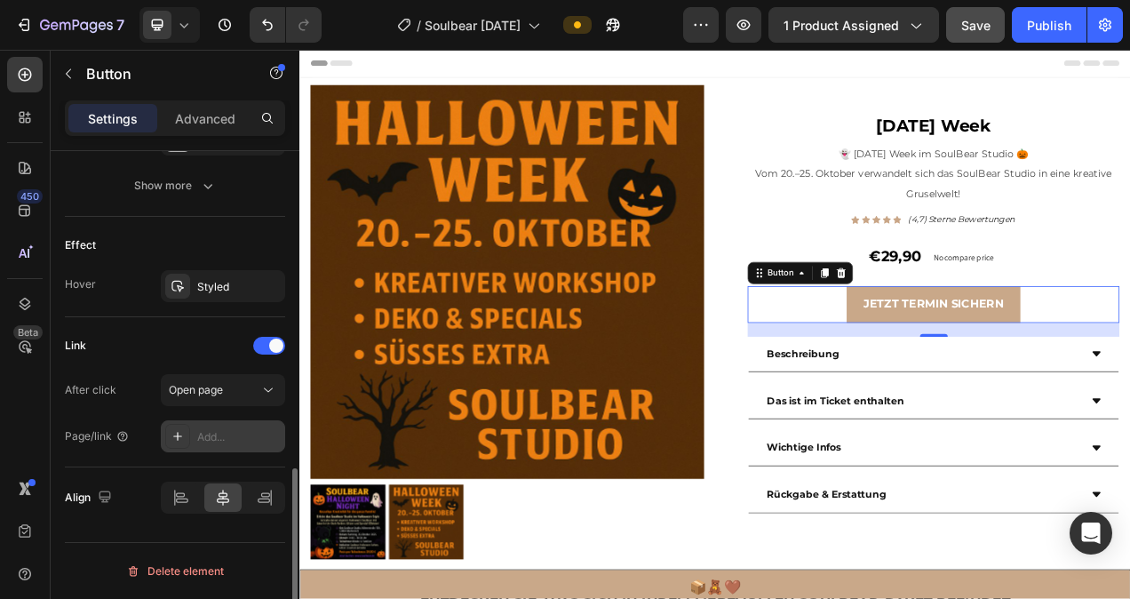
click at [178, 434] on icon at bounding box center [178, 436] width 14 height 14
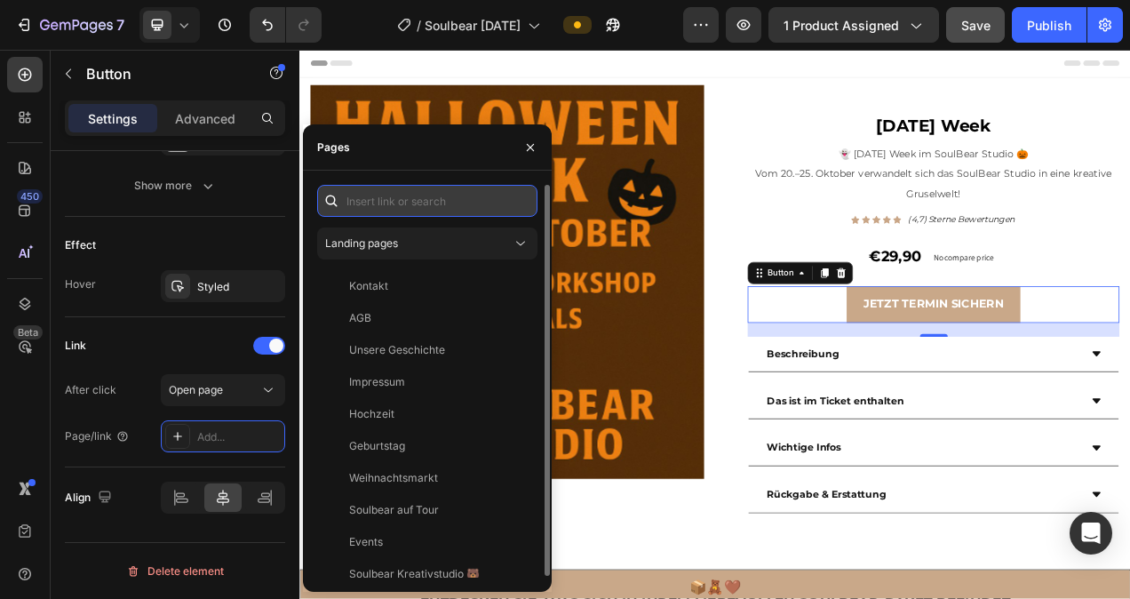
paste input "https://app.cowlendar.com/cal/68a61975c7d1c9690c0c8fb5/51209624453467"
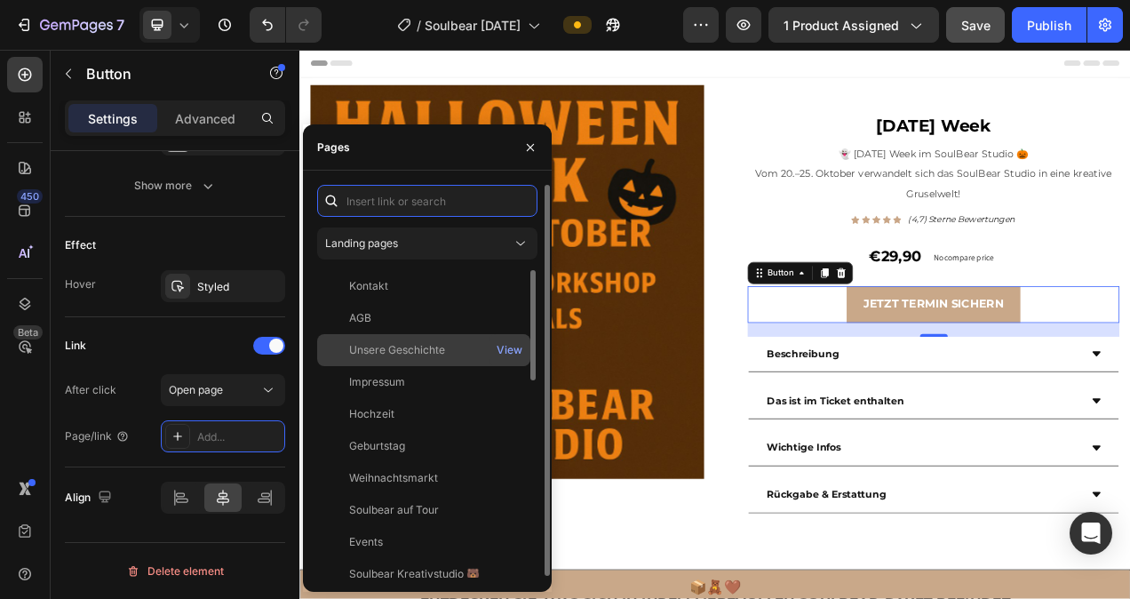
type input "https://app.cowlendar.com/cal/68a61975c7d1c9690c0c8fb5/51209624453467"
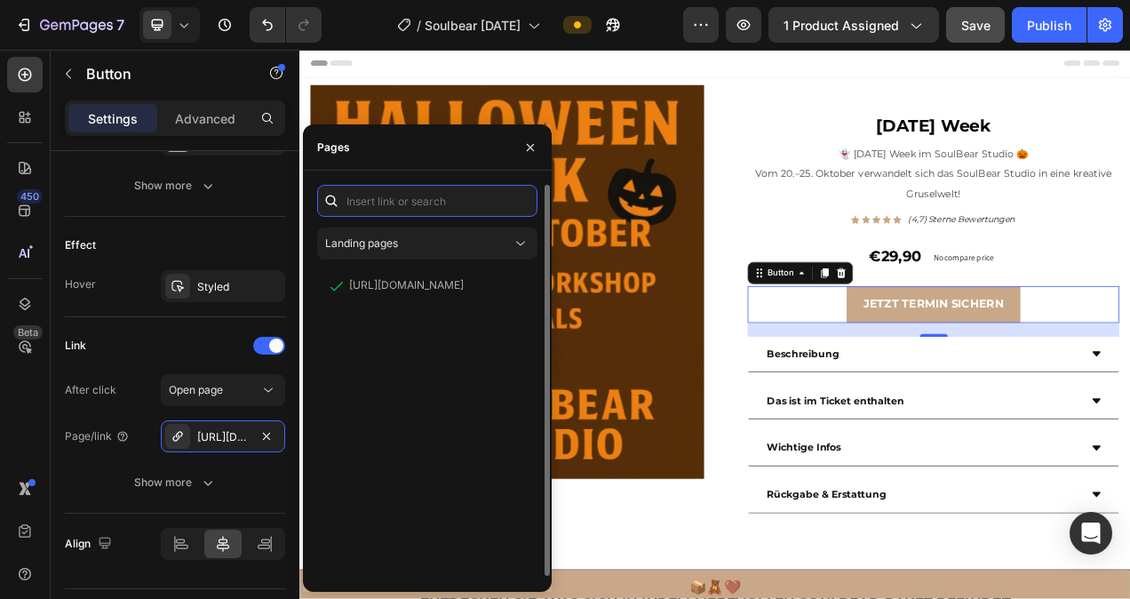
scroll to position [0, 0]
click at [484, 147] on div "Pages" at bounding box center [427, 147] width 249 height 46
click at [1062, 24] on div "Publish" at bounding box center [1049, 25] width 44 height 19
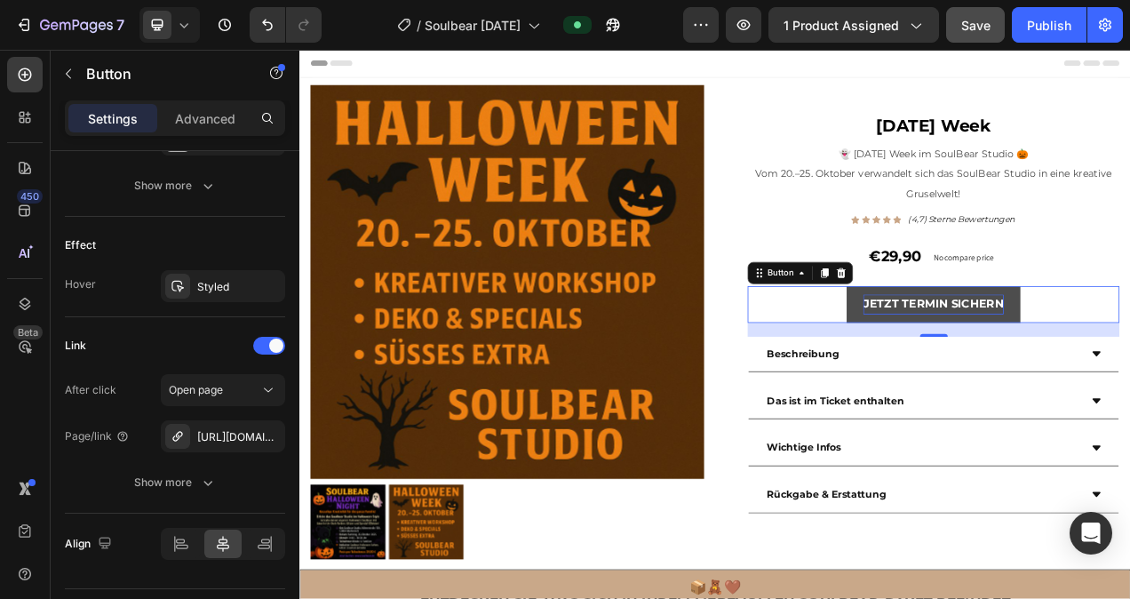
click at [1022, 390] on p "JETZT TERMIN SICHERN" at bounding box center [1112, 377] width 180 height 26
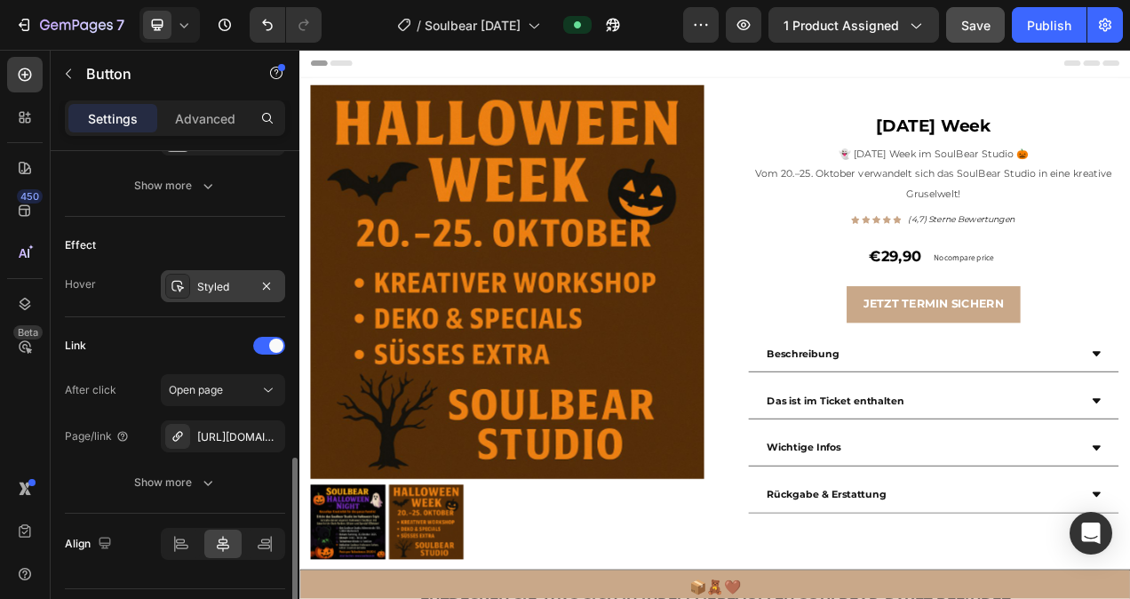
click at [234, 286] on div "Styled" at bounding box center [223, 287] width 52 height 16
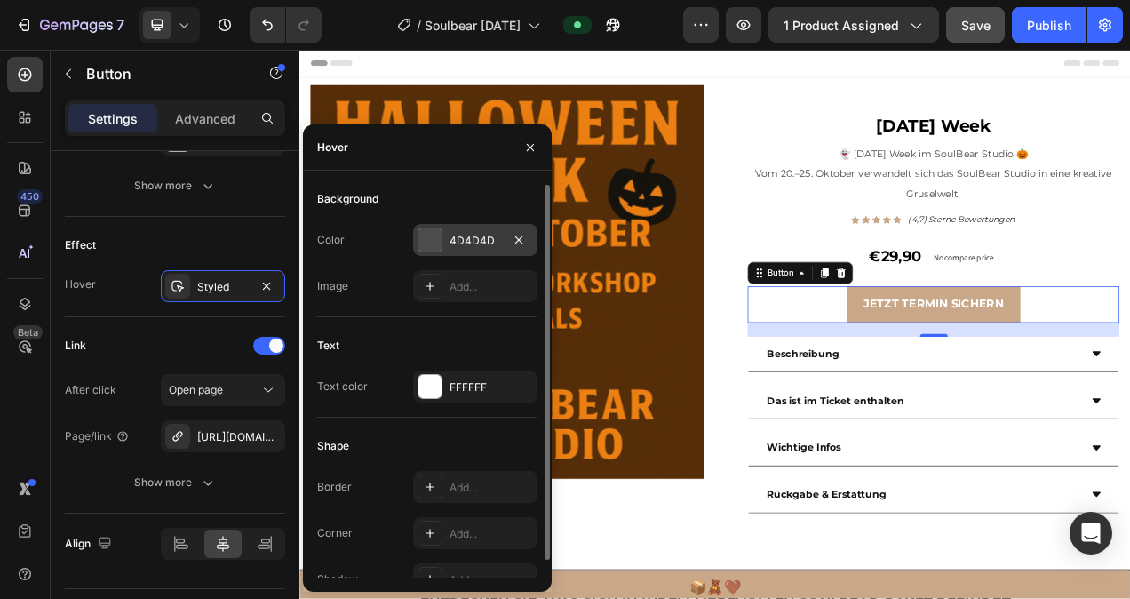
click at [431, 241] on div at bounding box center [429, 239] width 23 height 23
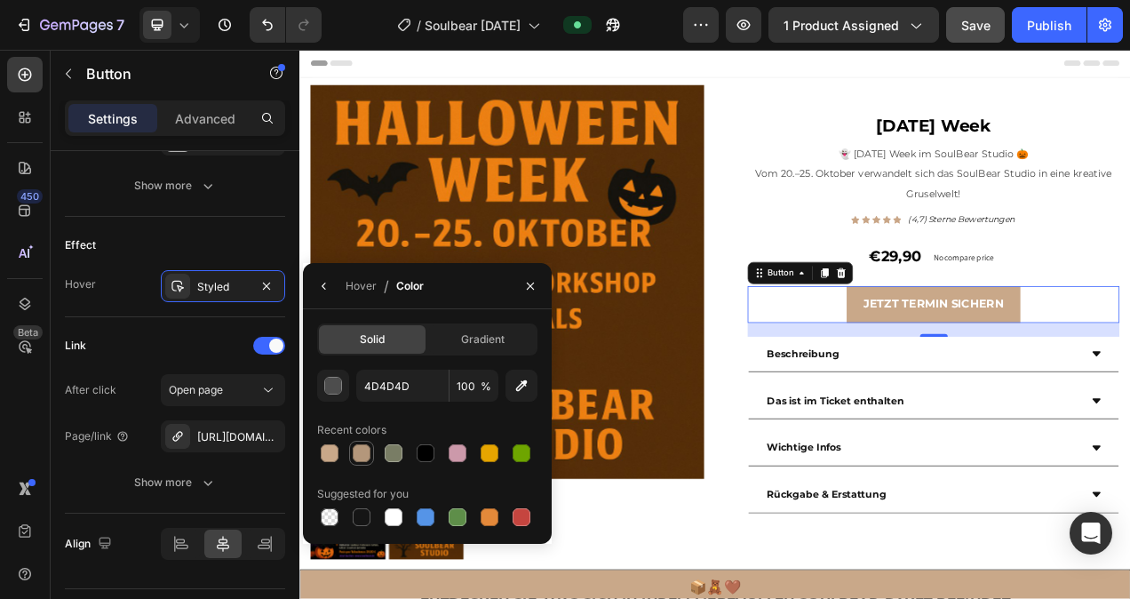
click at [361, 455] on div at bounding box center [362, 453] width 18 height 18
type input "B4977B"
click at [531, 283] on icon "button" at bounding box center [530, 286] width 14 height 14
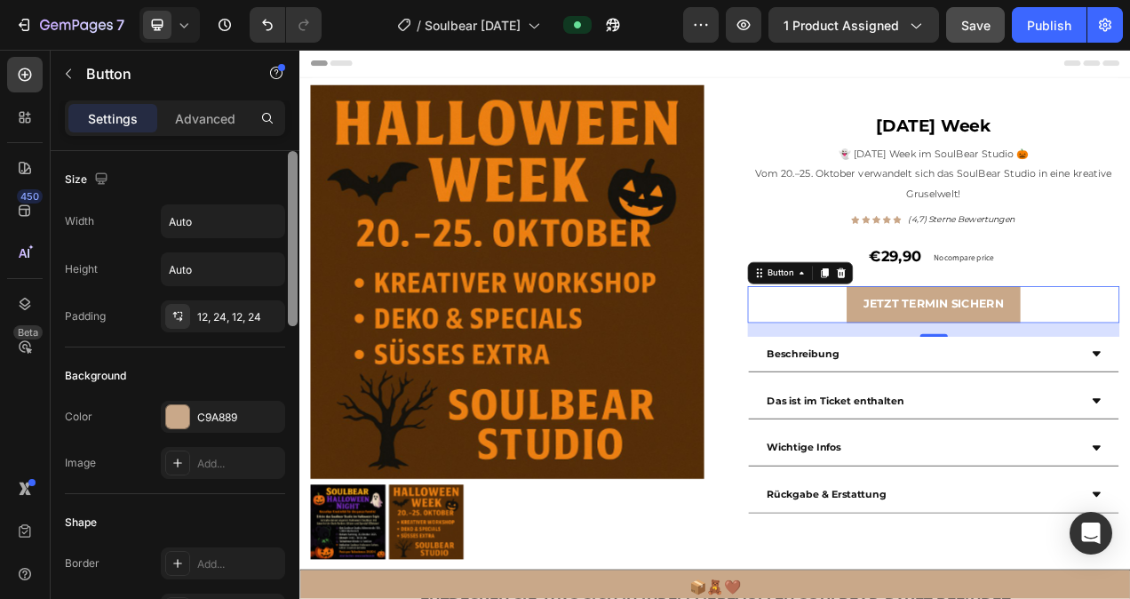
drag, startPoint x: 292, startPoint y: 469, endPoint x: 260, endPoint y: 134, distance: 336.3
click at [260, 134] on div "Settings Advanced Size Width Auto Height Auto Padding 12, 24, 12, 24 Background…" at bounding box center [175, 374] width 249 height 549
click at [897, 377] on div "JETZT TERMIN SICHERN Button 20" at bounding box center [1112, 376] width 477 height 47
click at [1129, 375] on div "JETZT TERMIN SICHERN Button 20" at bounding box center [1112, 376] width 477 height 47
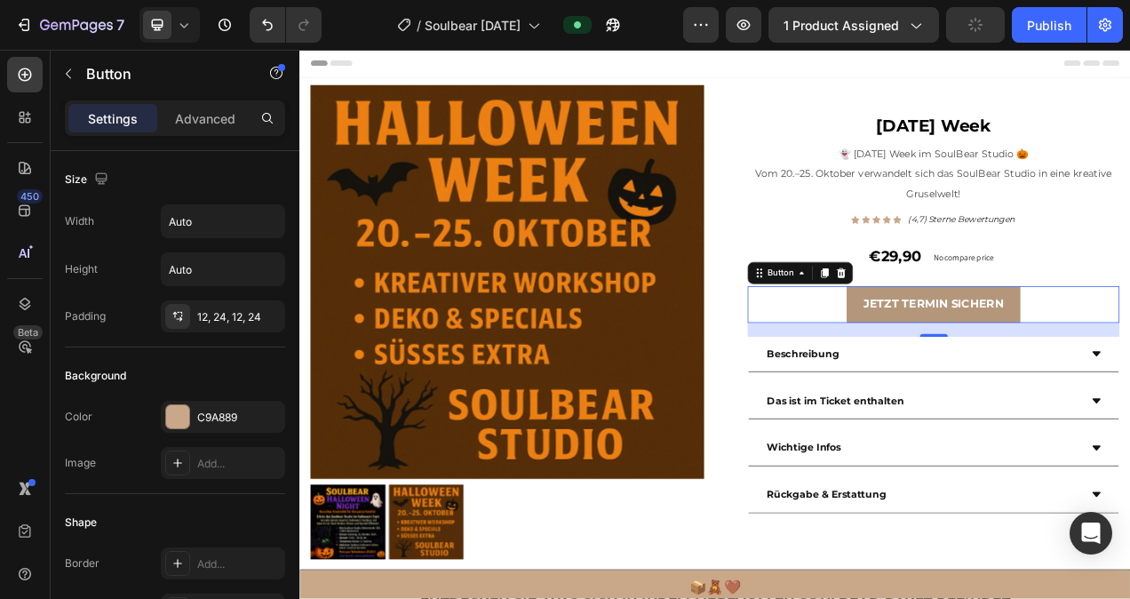
click at [1129, 394] on link "JETZT TERMIN SICHERN" at bounding box center [1112, 376] width 223 height 47
click at [1129, 376] on div "JETZT TERMIN SICHERN Button 20" at bounding box center [1112, 376] width 477 height 47
click at [1001, 377] on link "JETZT TERMIN SICHERN" at bounding box center [1112, 376] width 223 height 47
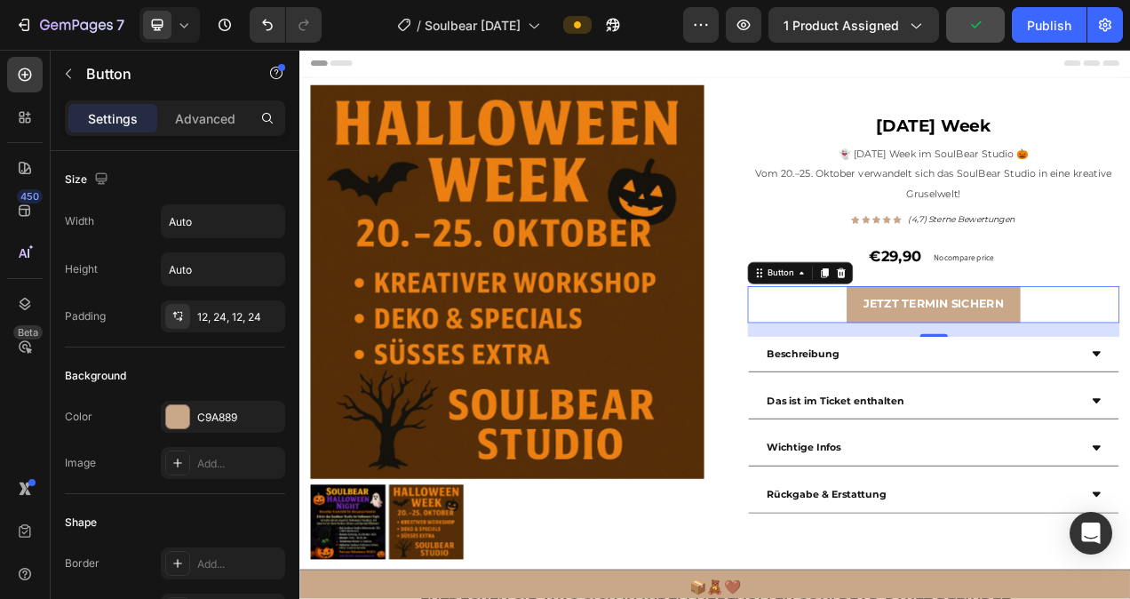
click at [932, 373] on div "JETZT TERMIN SICHERN Button 20" at bounding box center [1112, 376] width 477 height 47
click at [199, 314] on div "12, 24, 12, 24" at bounding box center [223, 317] width 52 height 16
click at [919, 366] on div "JETZT TERMIN SICHERN Button 20" at bounding box center [1112, 376] width 477 height 47
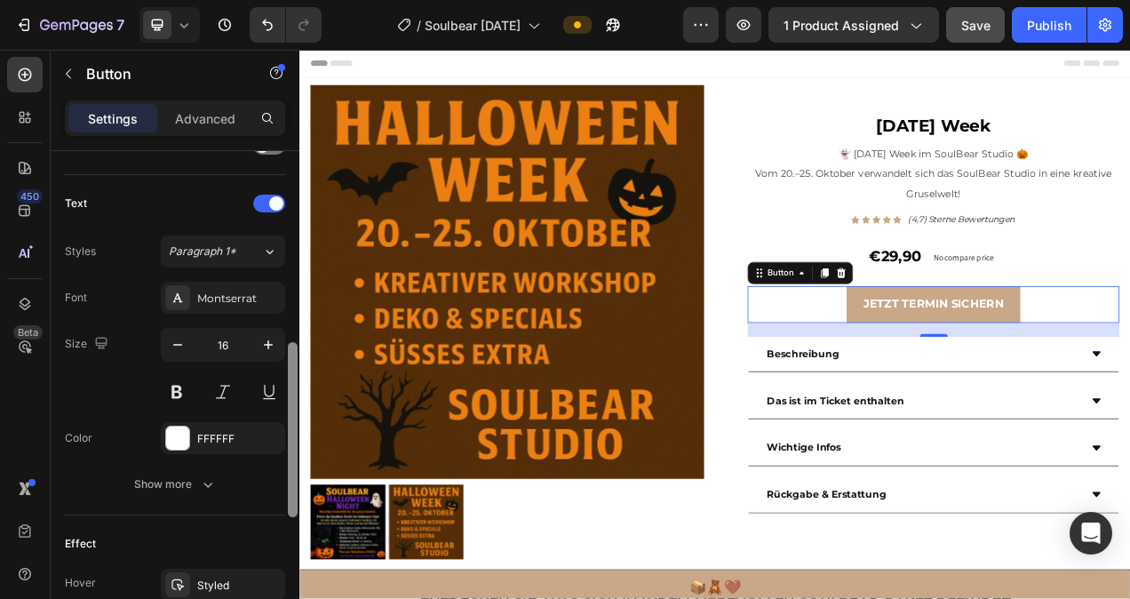
scroll to position [562, 0]
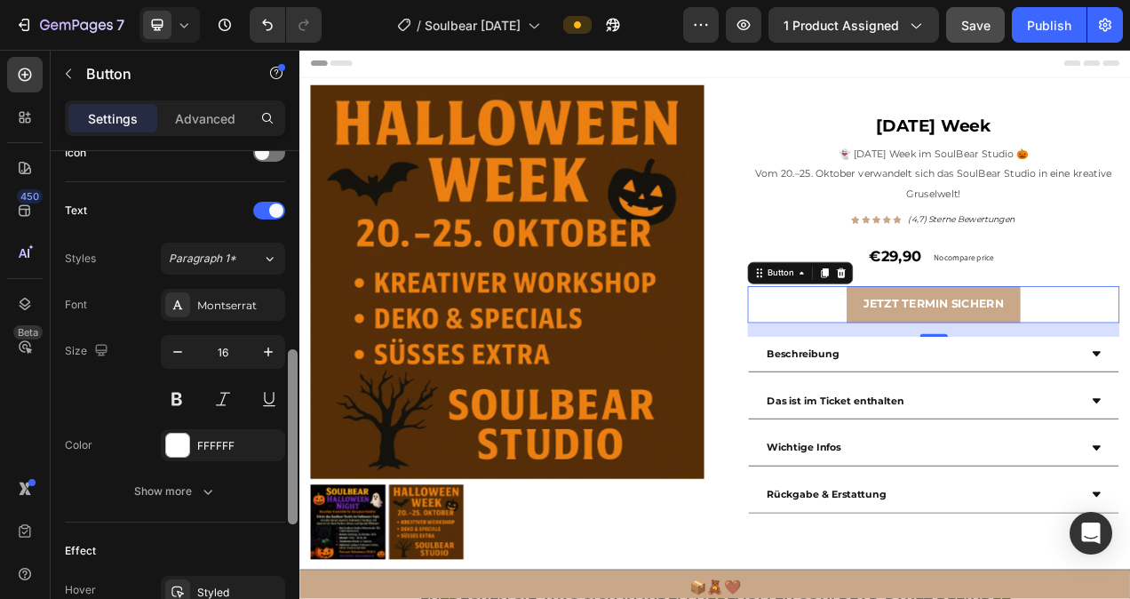
drag, startPoint x: 296, startPoint y: 307, endPoint x: 294, endPoint y: 506, distance: 198.9
click at [294, 506] on div at bounding box center [293, 436] width 10 height 175
click at [174, 353] on icon "button" at bounding box center [178, 352] width 18 height 18
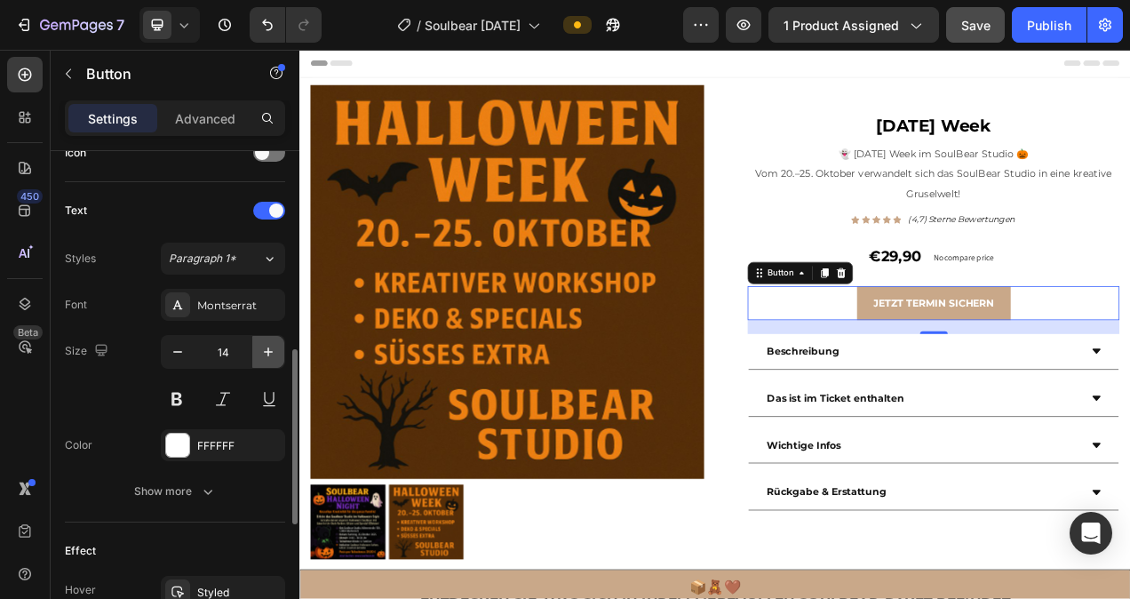
click at [275, 352] on icon "button" at bounding box center [268, 352] width 18 height 18
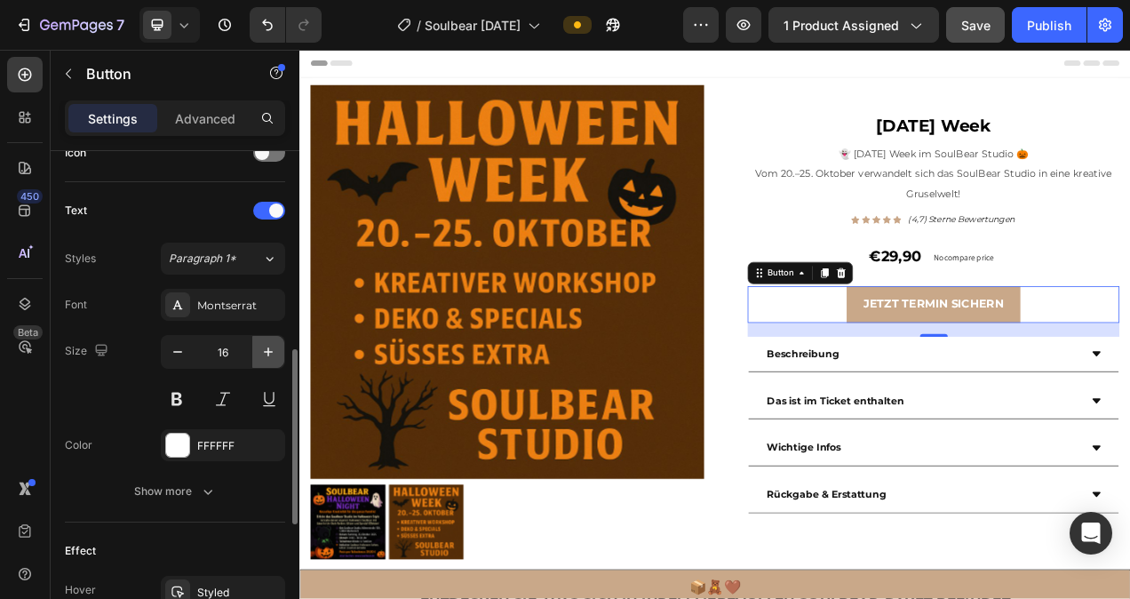
click at [275, 352] on icon "button" at bounding box center [268, 352] width 18 height 18
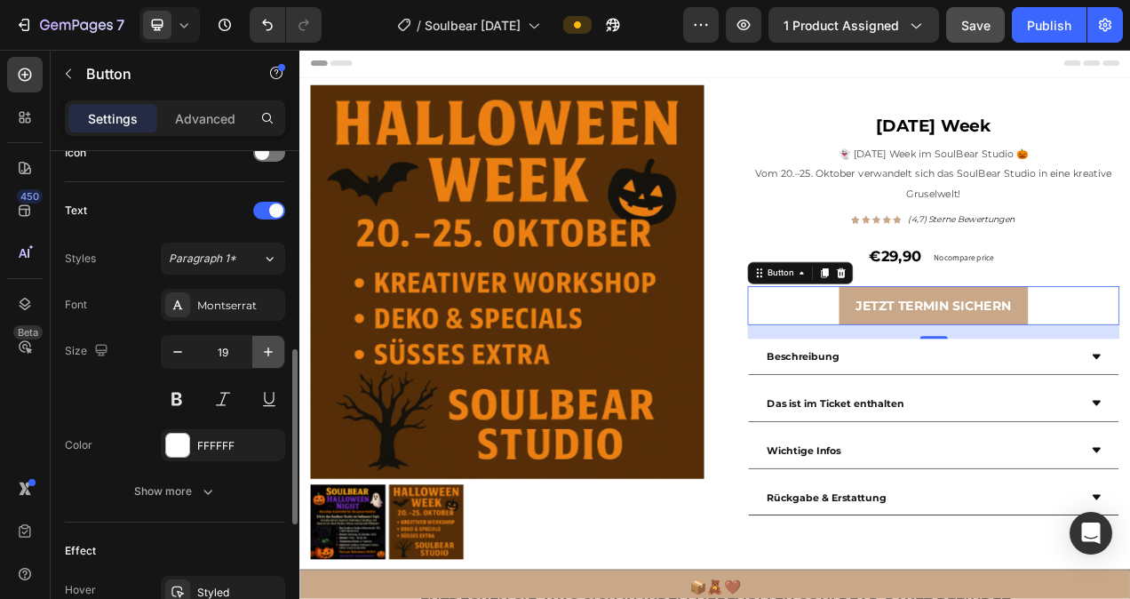
click at [275, 352] on icon "button" at bounding box center [268, 352] width 18 height 18
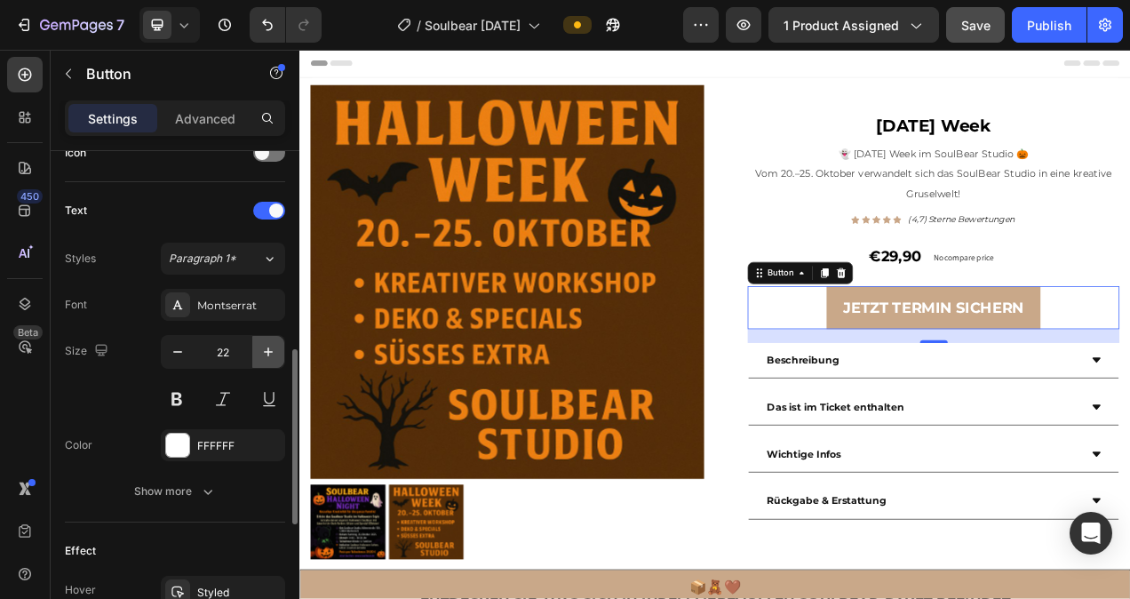
click at [275, 352] on icon "button" at bounding box center [268, 352] width 18 height 18
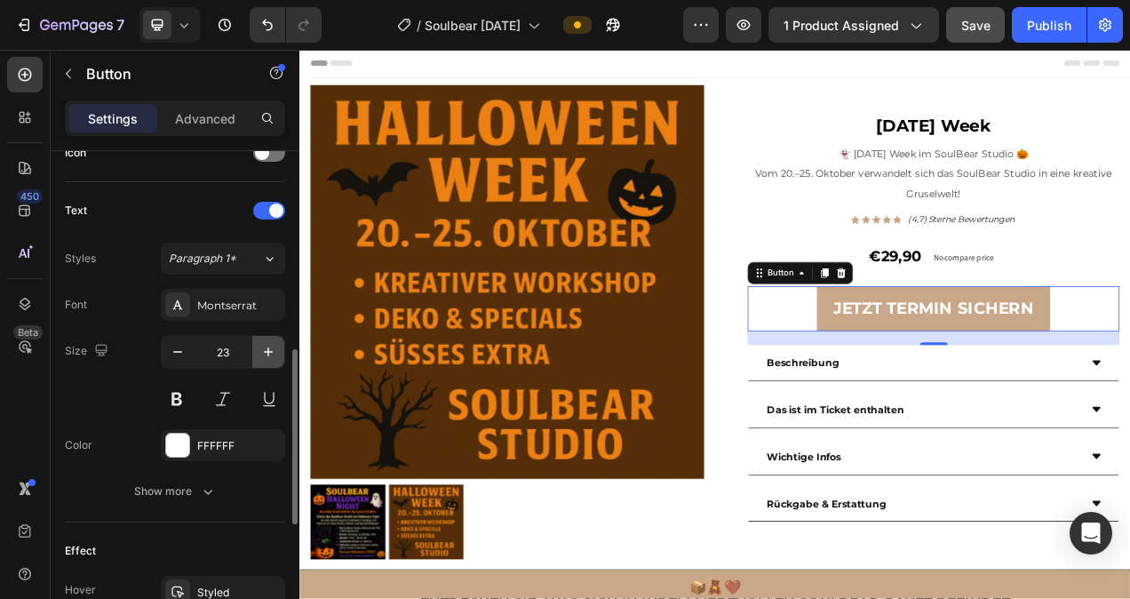
click at [275, 352] on icon "button" at bounding box center [268, 352] width 18 height 18
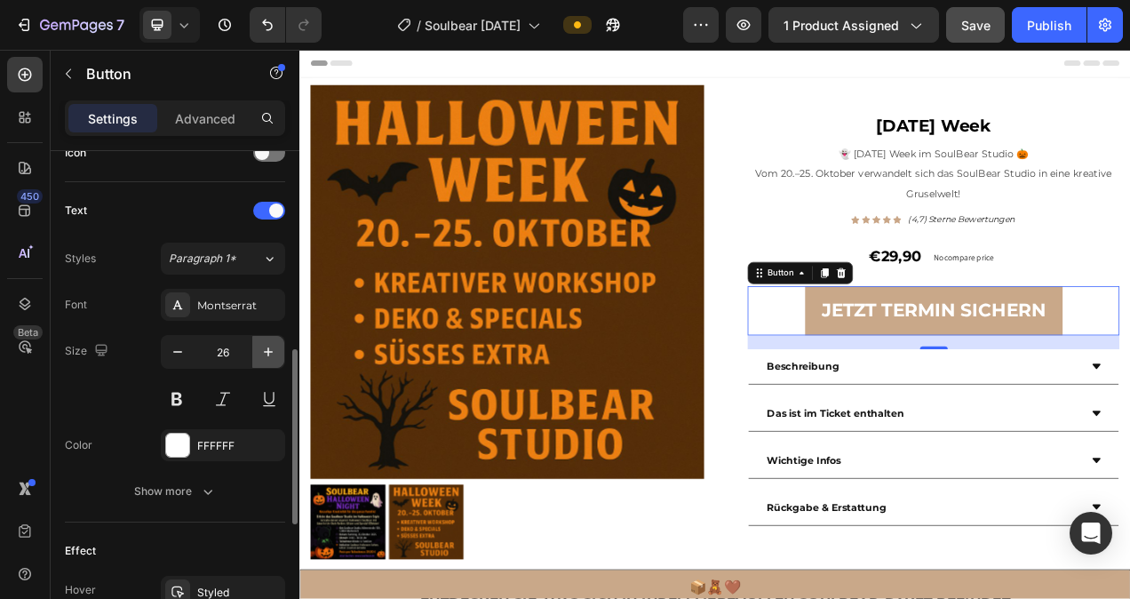
click at [275, 352] on icon "button" at bounding box center [268, 352] width 18 height 18
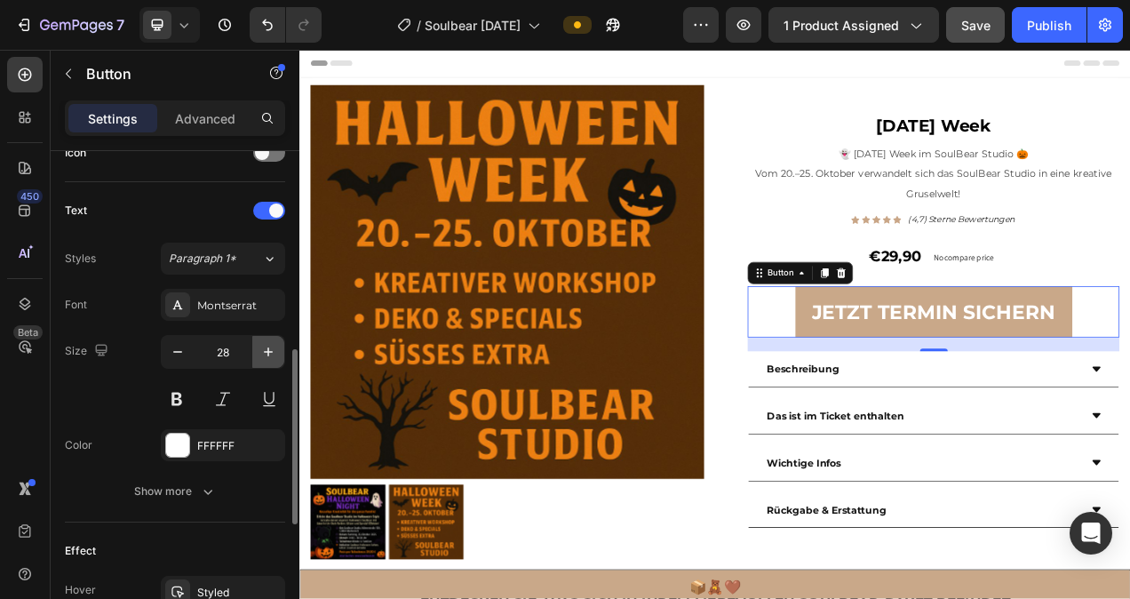
click at [275, 352] on icon "button" at bounding box center [268, 352] width 18 height 18
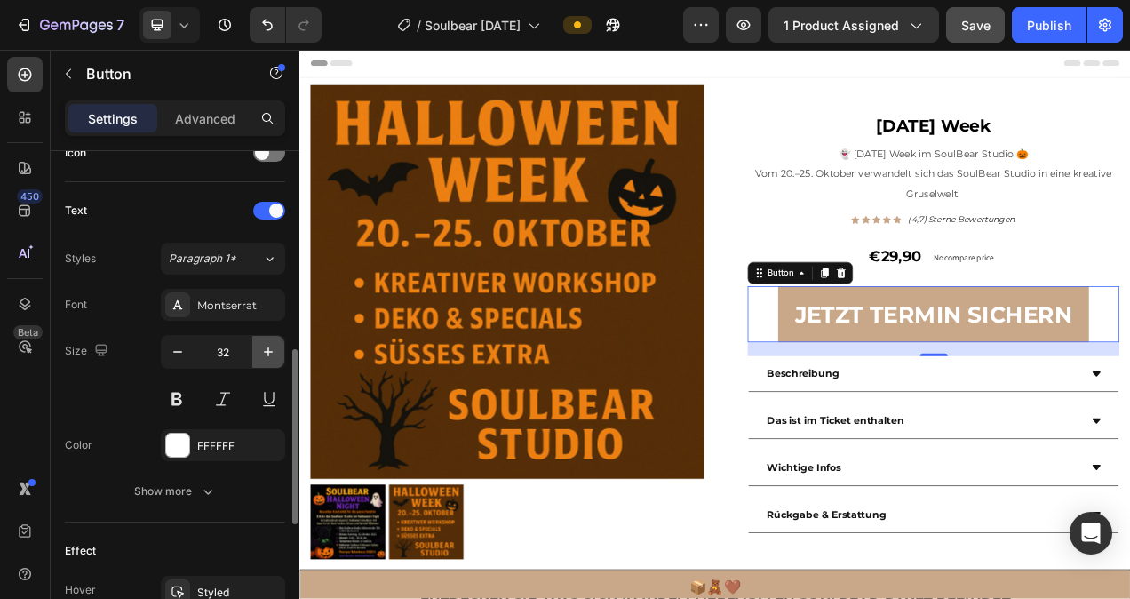
click at [275, 352] on icon "button" at bounding box center [268, 352] width 18 height 18
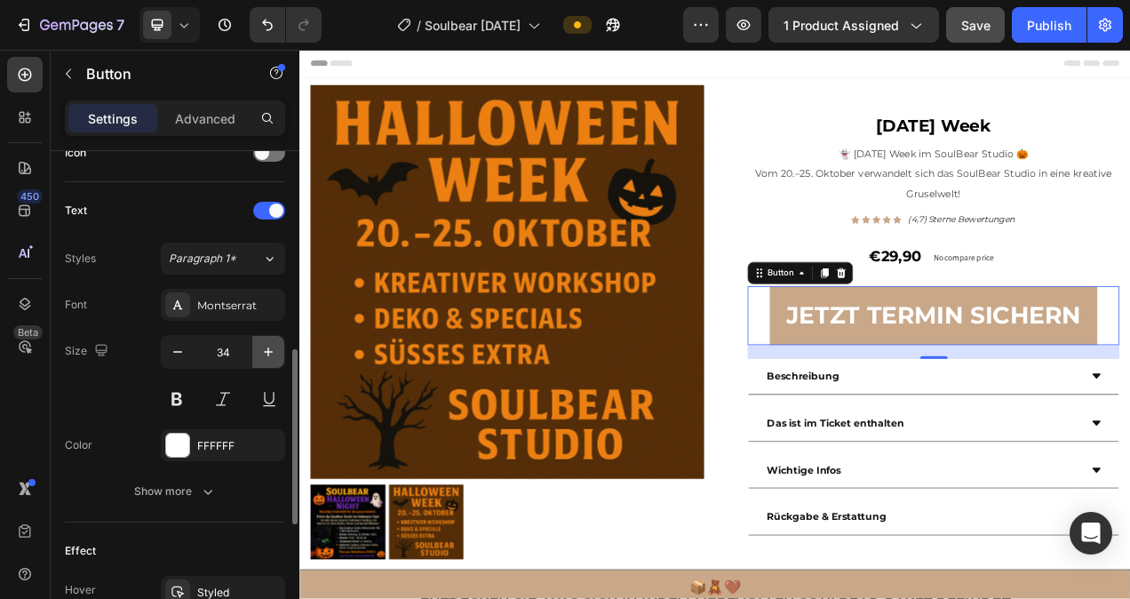
click at [275, 352] on icon "button" at bounding box center [268, 352] width 18 height 18
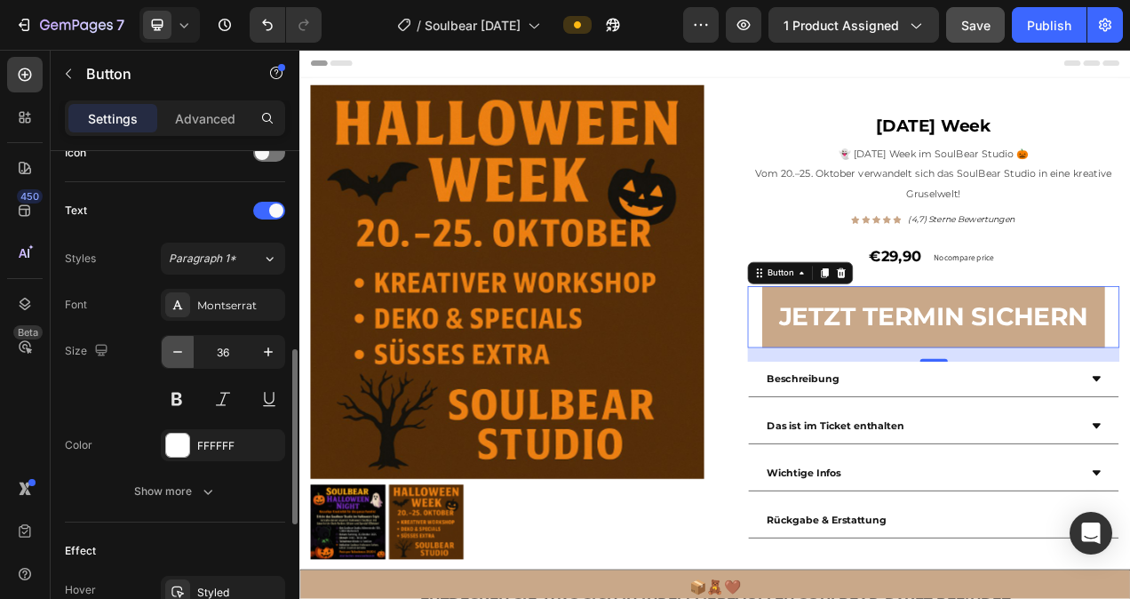
click at [186, 351] on icon "button" at bounding box center [178, 352] width 18 height 18
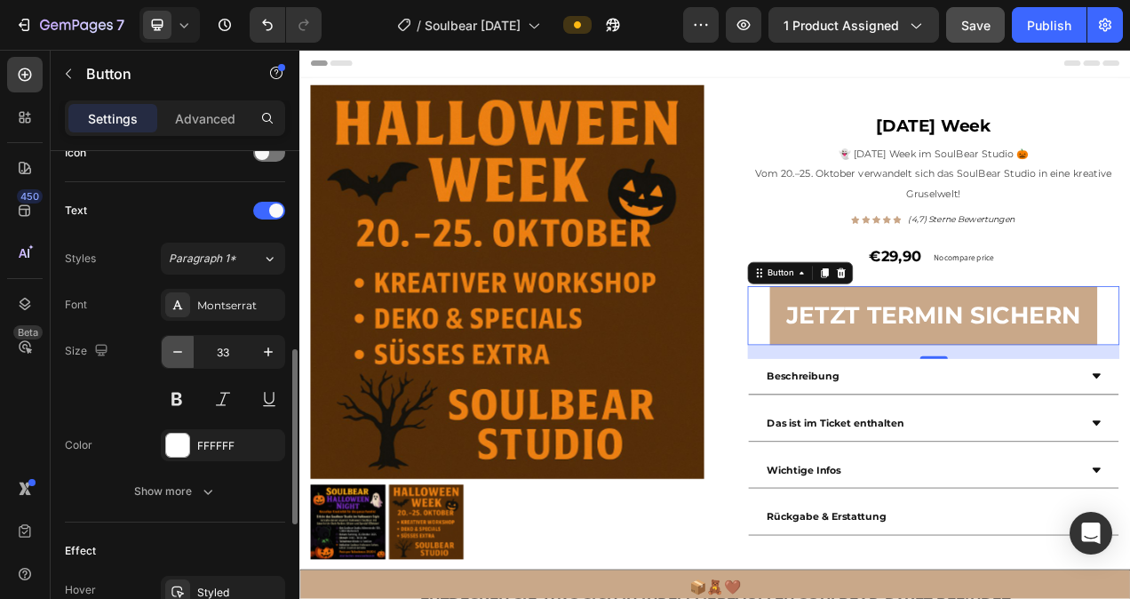
click at [186, 351] on icon "button" at bounding box center [178, 352] width 18 height 18
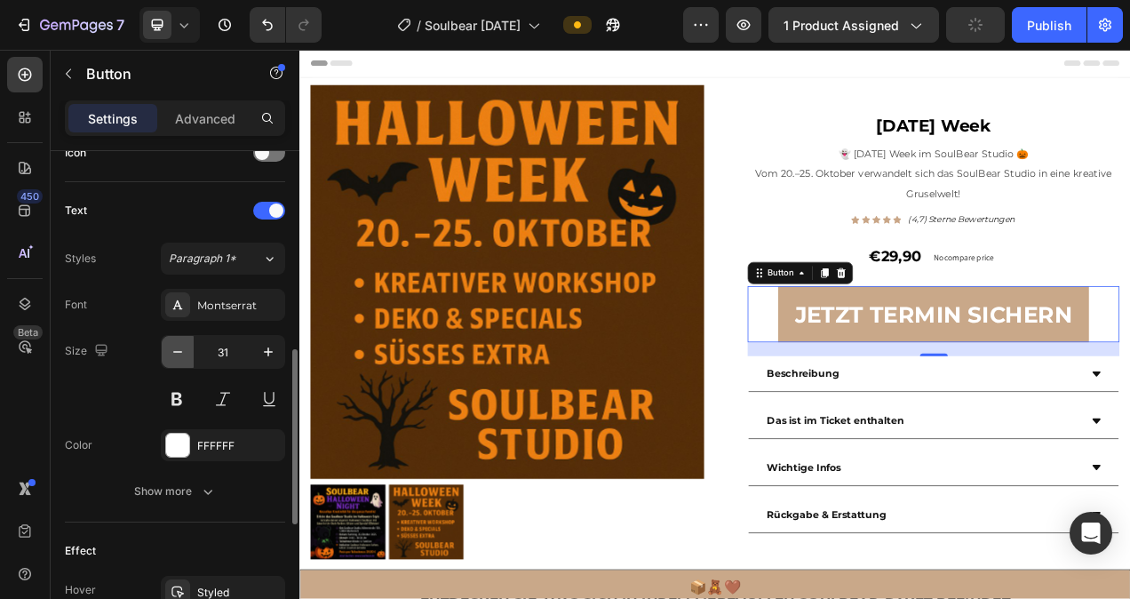
click at [186, 351] on icon "button" at bounding box center [178, 352] width 18 height 18
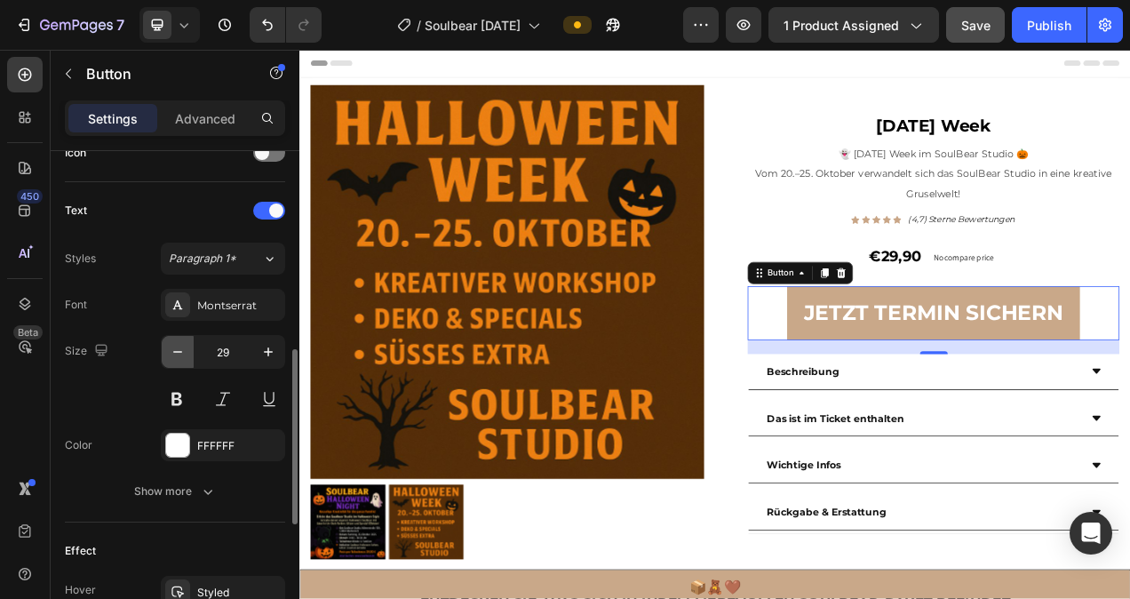
click at [186, 351] on icon "button" at bounding box center [178, 352] width 18 height 18
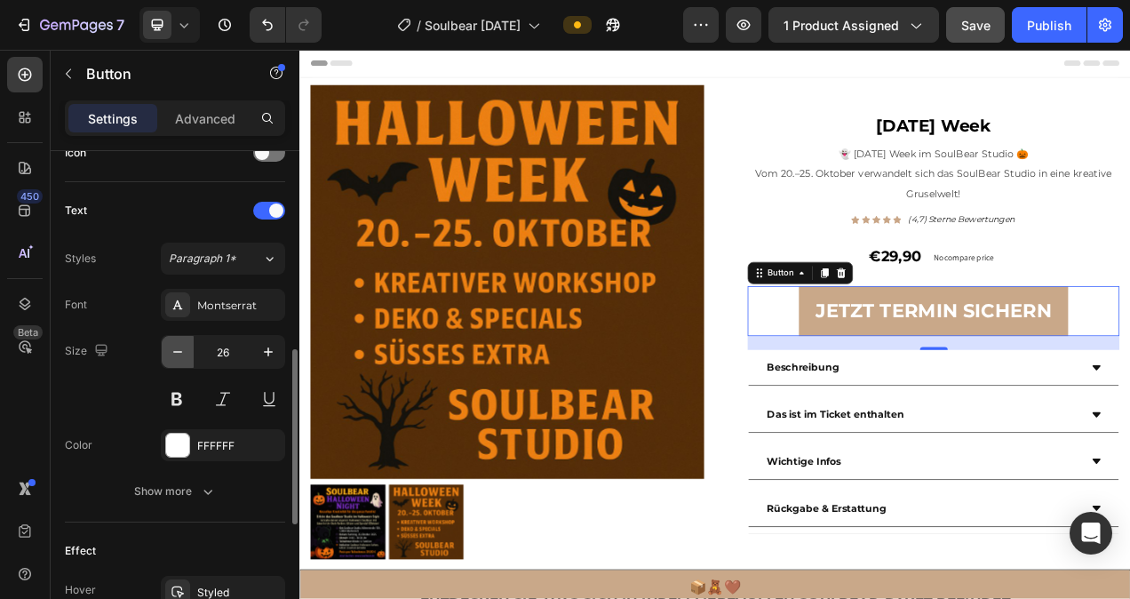
click at [186, 351] on icon "button" at bounding box center [178, 352] width 18 height 18
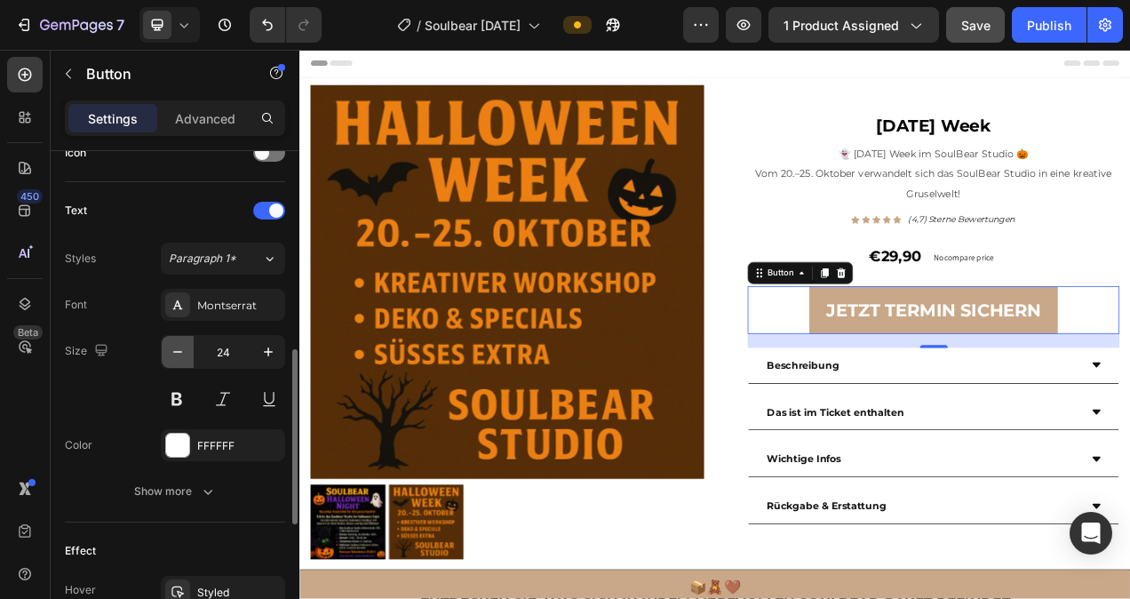
click at [186, 351] on icon "button" at bounding box center [178, 352] width 18 height 18
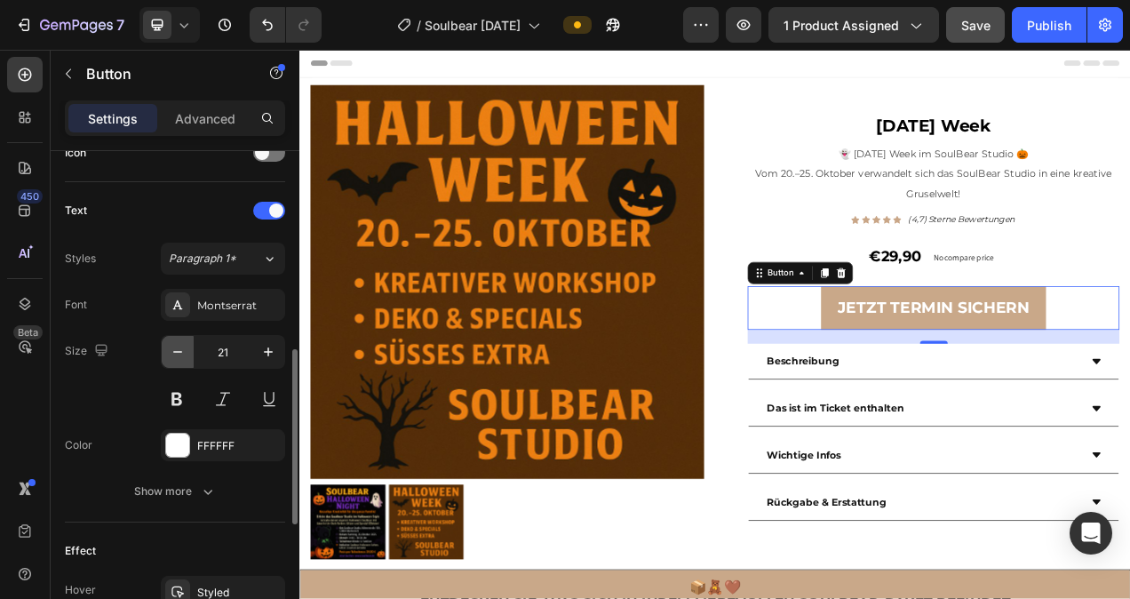
click at [186, 351] on icon "button" at bounding box center [178, 352] width 18 height 18
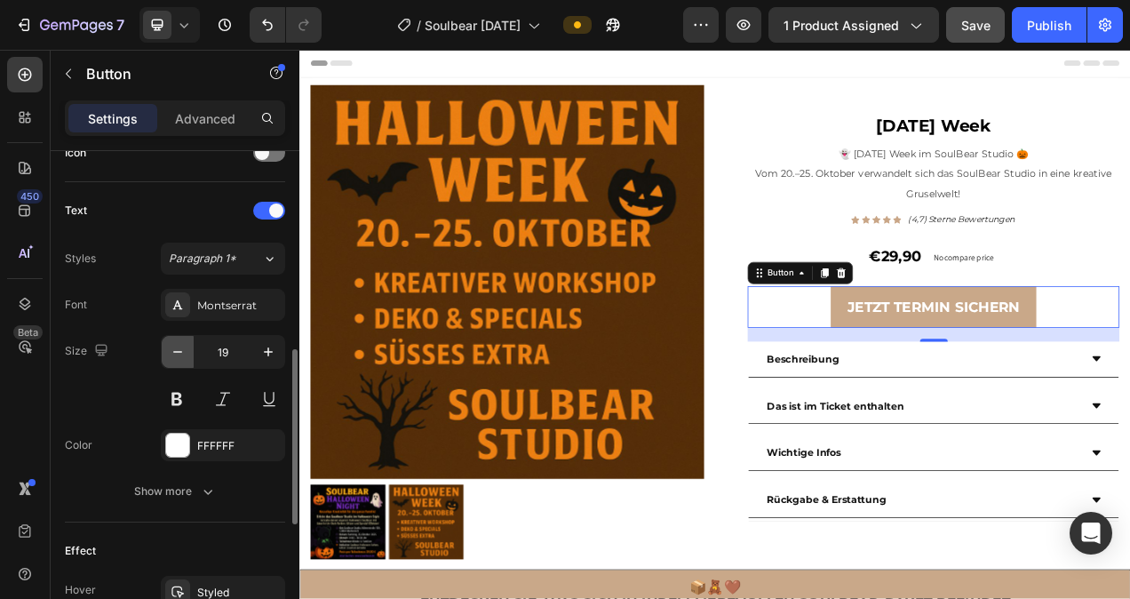
click at [186, 351] on icon "button" at bounding box center [178, 352] width 18 height 18
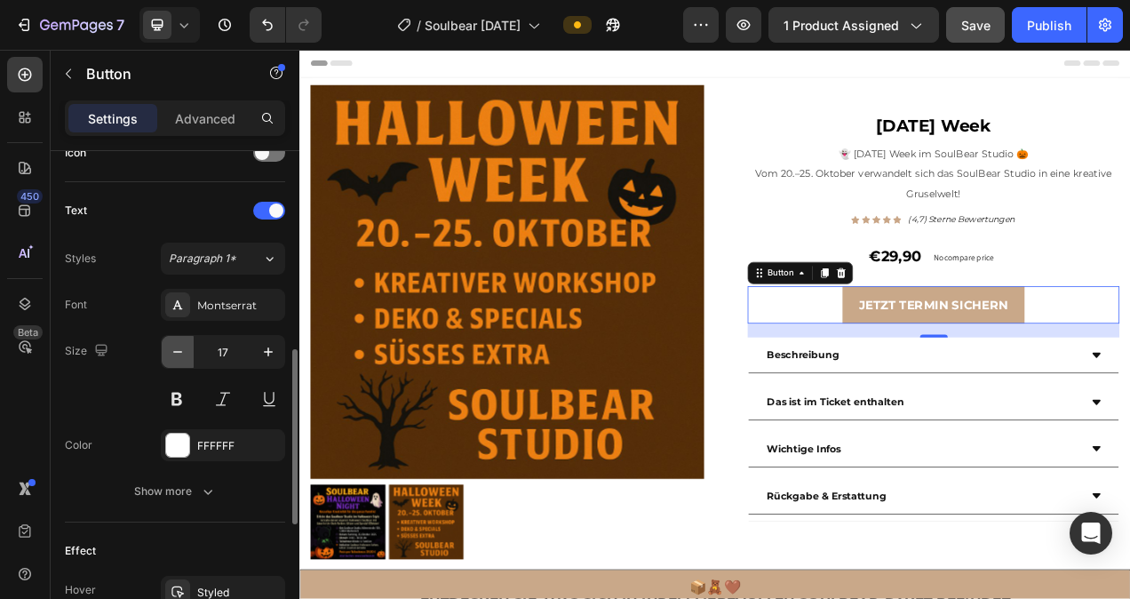
click at [186, 351] on icon "button" at bounding box center [178, 352] width 18 height 18
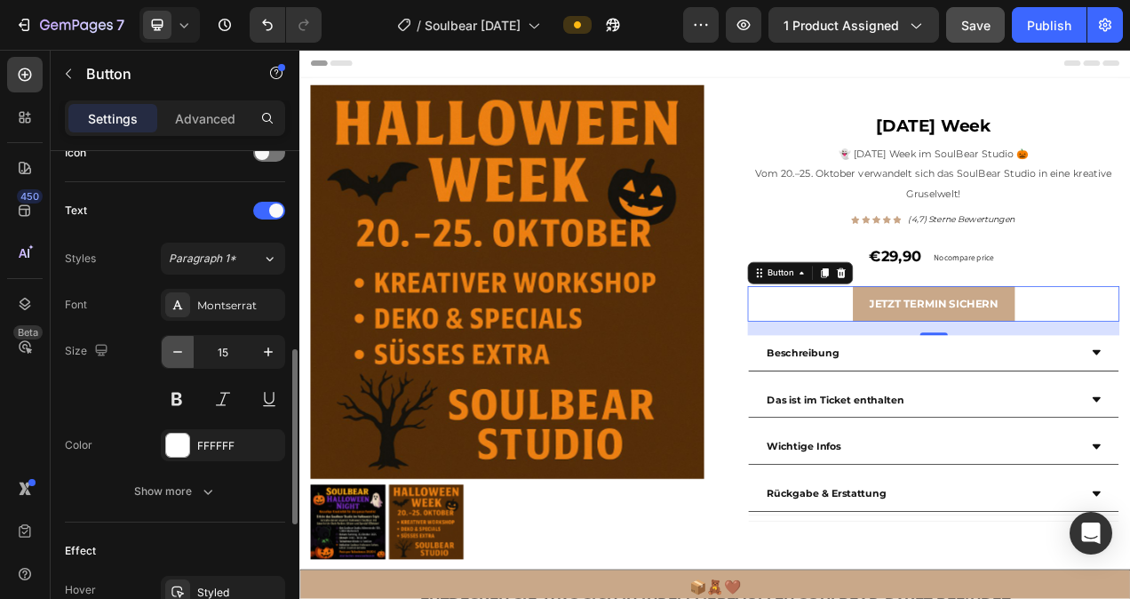
click at [186, 351] on icon "button" at bounding box center [178, 352] width 18 height 18
click at [269, 352] on icon "button" at bounding box center [268, 352] width 18 height 18
type input "15"
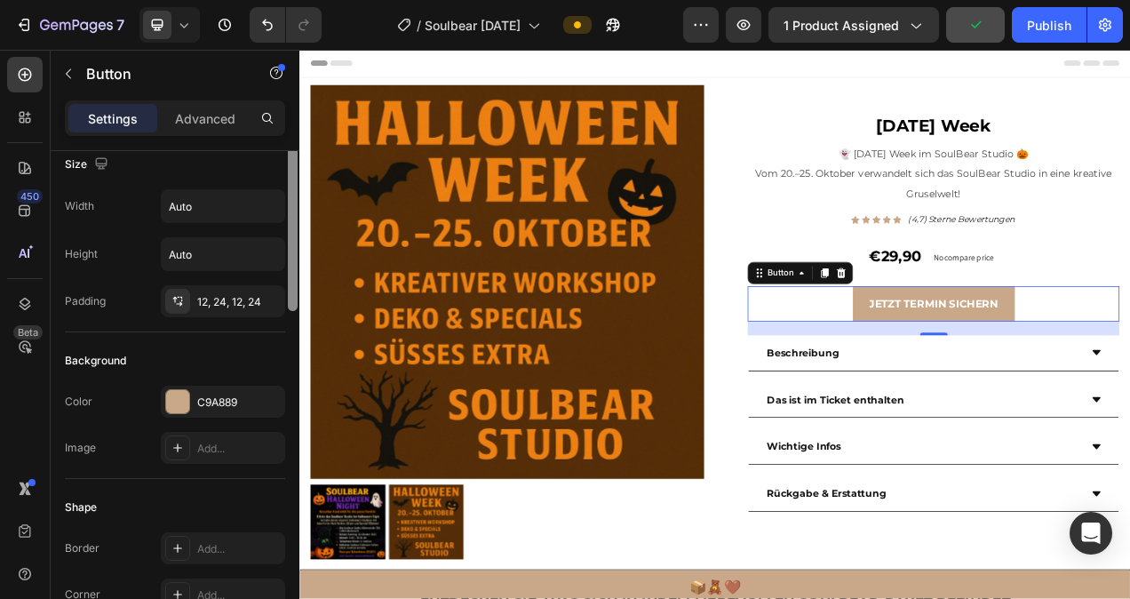
scroll to position [0, 0]
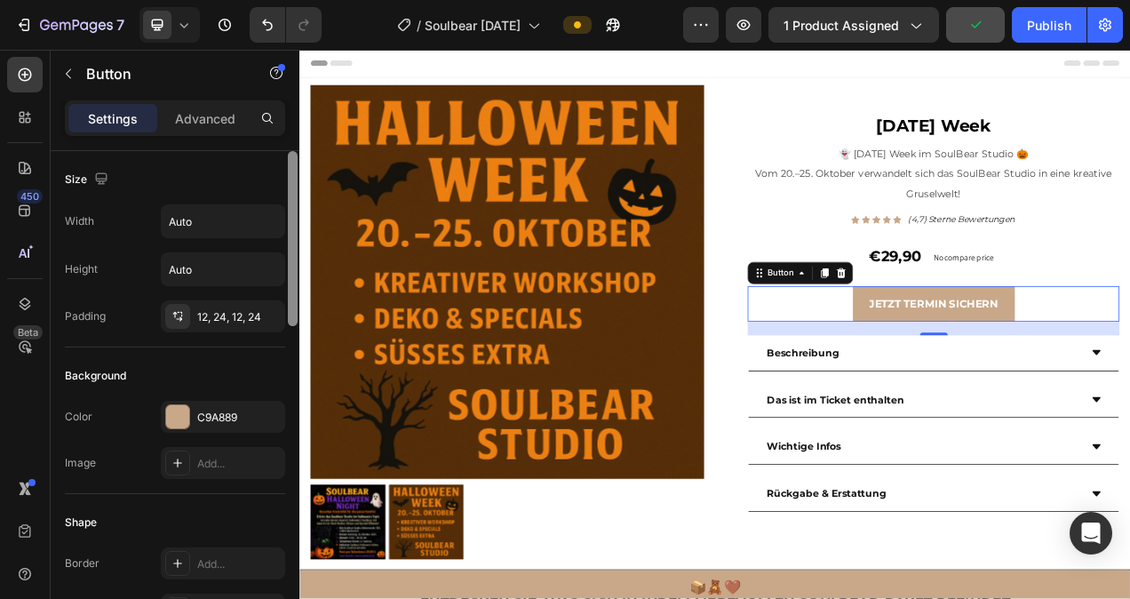
drag, startPoint x: 291, startPoint y: 387, endPoint x: 293, endPoint y: 178, distance: 209.6
click at [293, 178] on div at bounding box center [293, 238] width 10 height 175
click at [265, 223] on icon "button" at bounding box center [268, 221] width 18 height 18
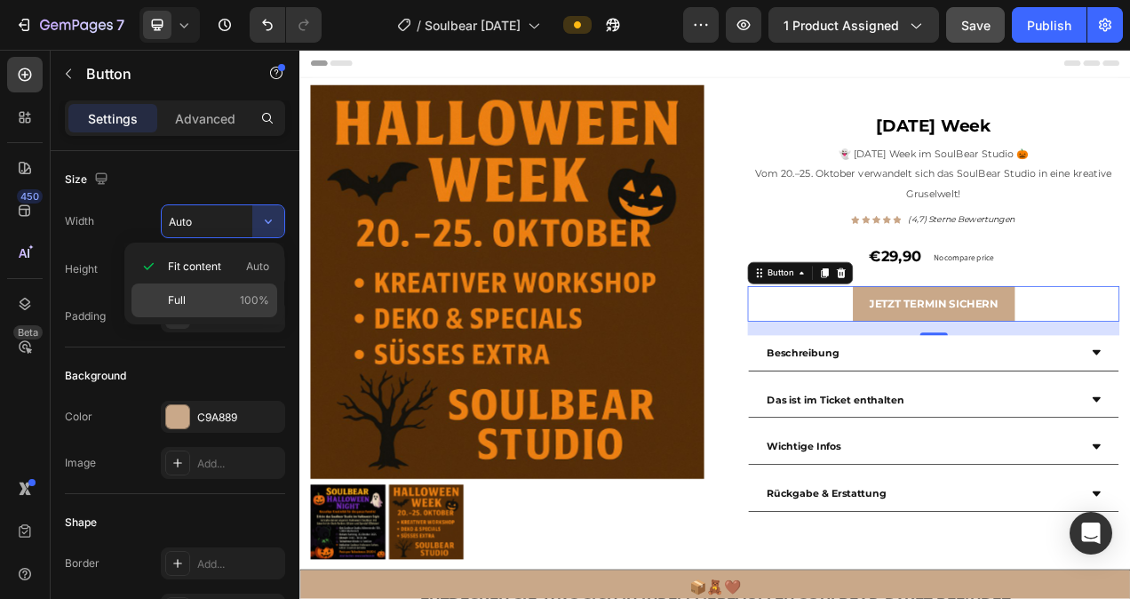
click at [218, 292] on p "Full 100%" at bounding box center [218, 300] width 101 height 16
type input "100%"
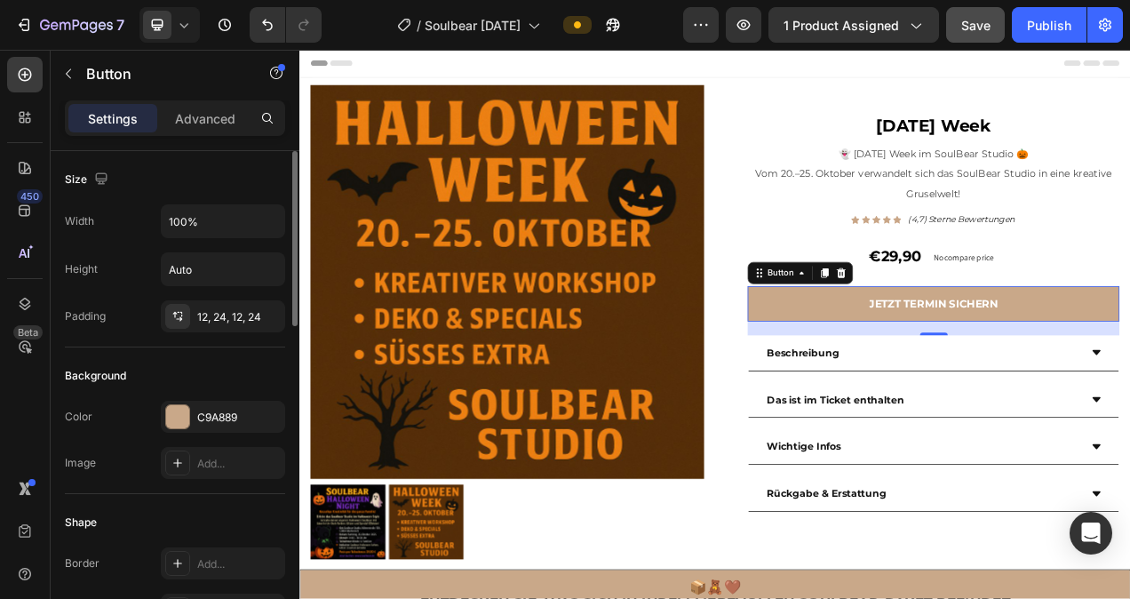
click at [229, 168] on div "Size" at bounding box center [175, 179] width 220 height 28
click at [1035, 31] on div "Publish" at bounding box center [1049, 25] width 44 height 19
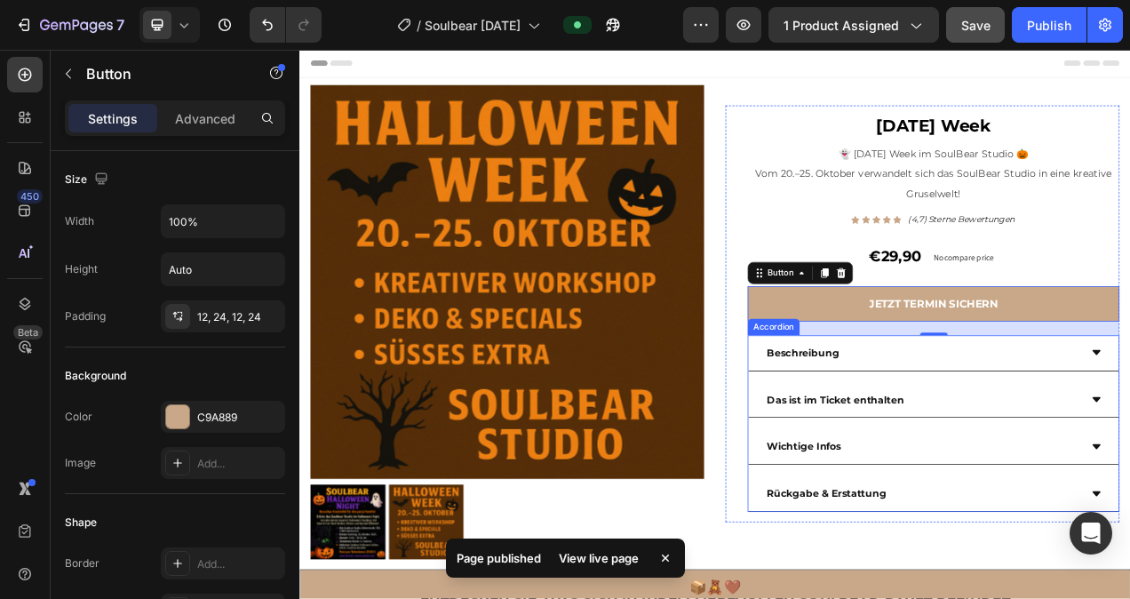
click at [1129, 559] on div "Wichtige Infos" at bounding box center [1098, 558] width 404 height 31
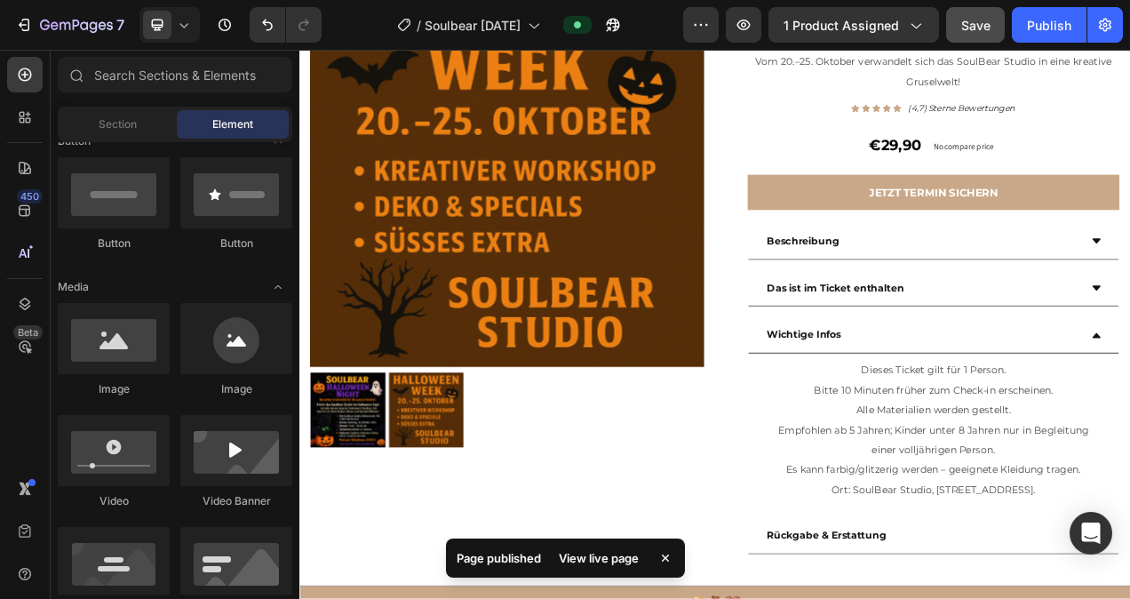
scroll to position [170, 0]
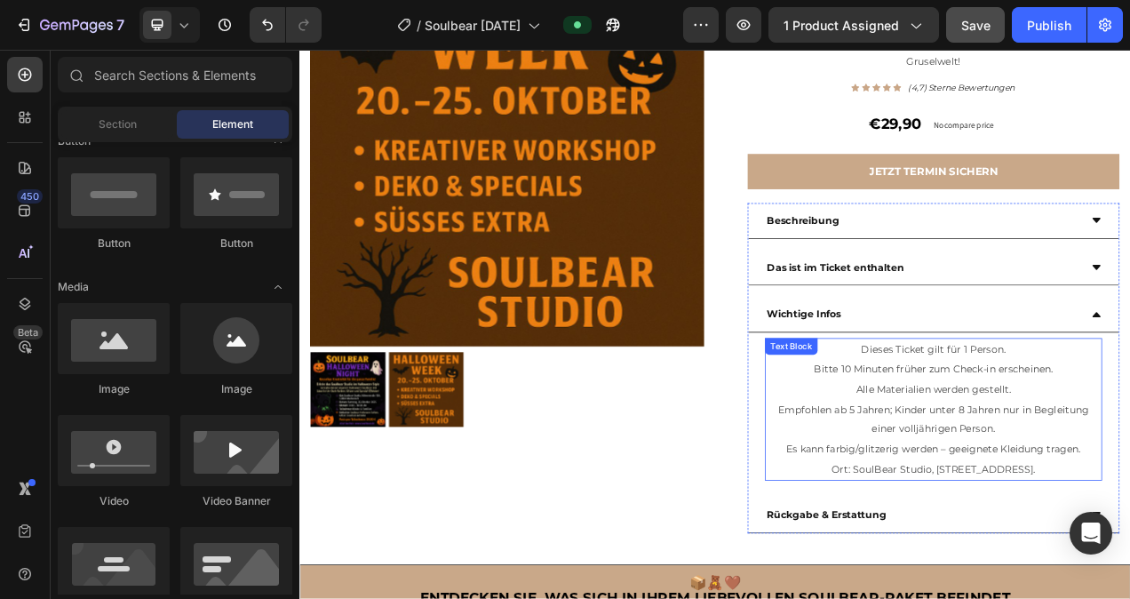
click at [1129, 518] on span "Empfohlen ab 5 Jahren; Kinder unter 8 Jahren nur in Begleitung einer volljährig…" at bounding box center [1113, 525] width 398 height 42
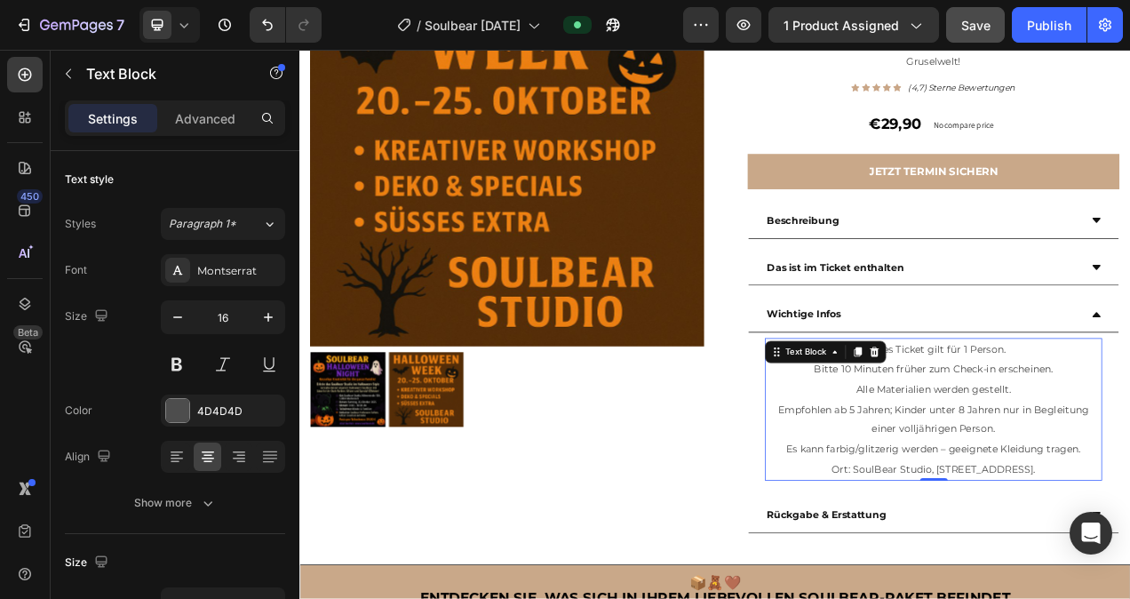
click at [1129, 515] on span "Empfohlen ab 5 Jahren; Kinder unter 8 Jahren nur in Begleitung einer volljährig…" at bounding box center [1113, 525] width 398 height 42
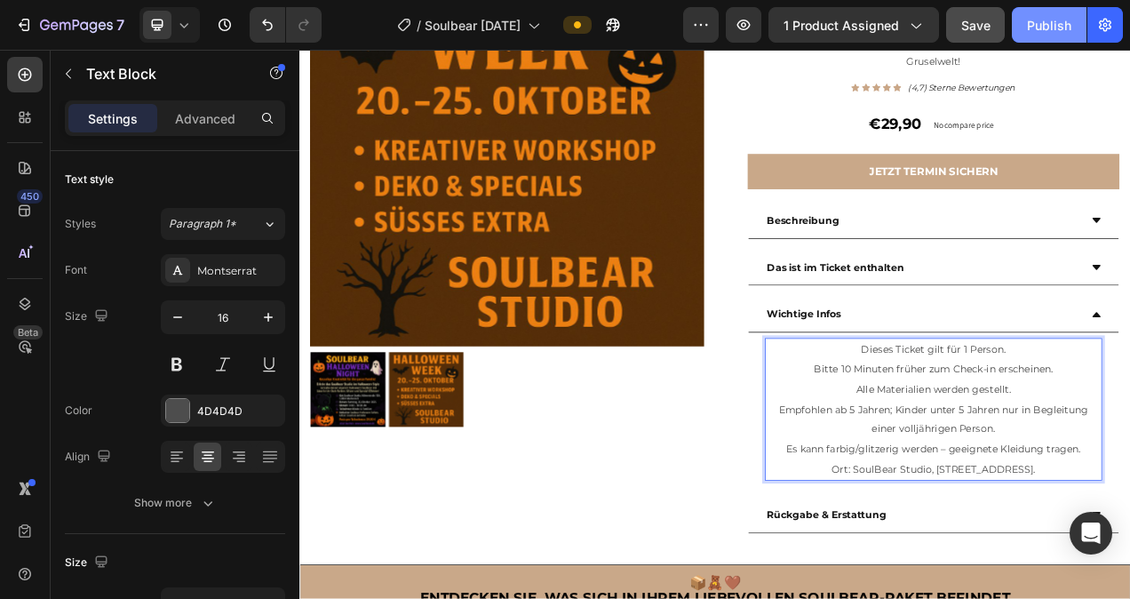
click at [1029, 19] on div "Publish" at bounding box center [1049, 25] width 44 height 19
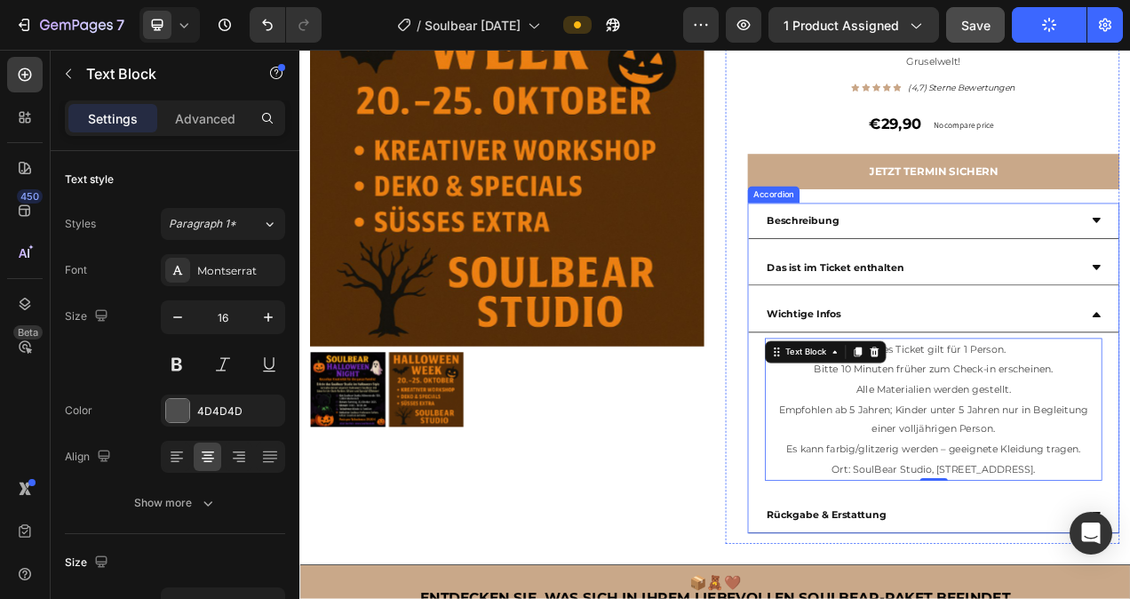
click at [1129, 401] on div "Wichtige Infos" at bounding box center [1098, 389] width 404 height 31
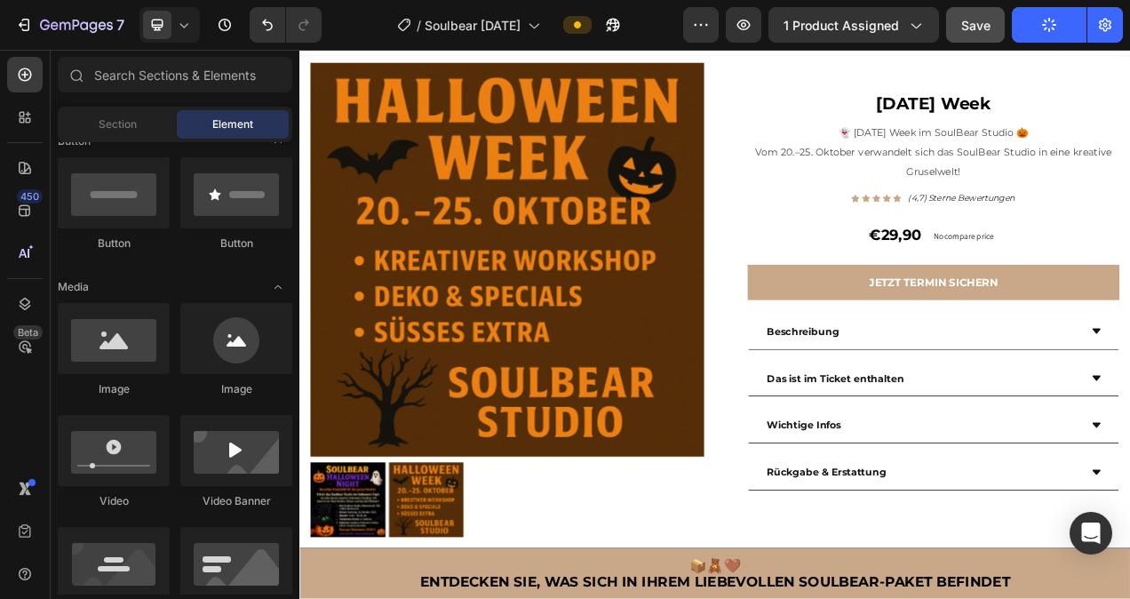
scroll to position [0, 0]
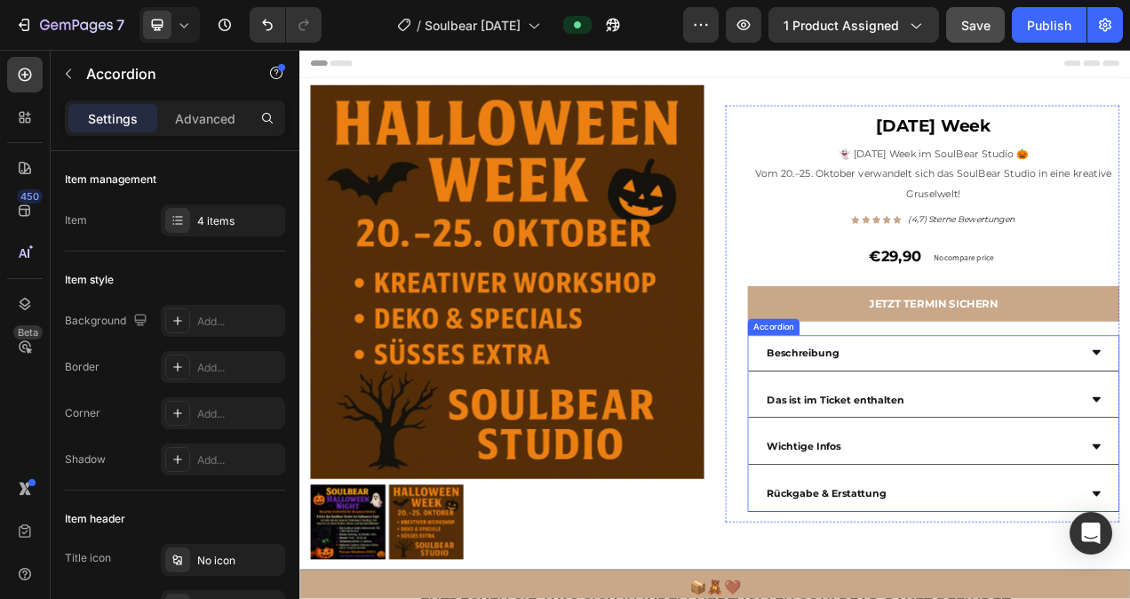
click at [1090, 557] on div "Wichtige Infos" at bounding box center [1098, 558] width 404 height 31
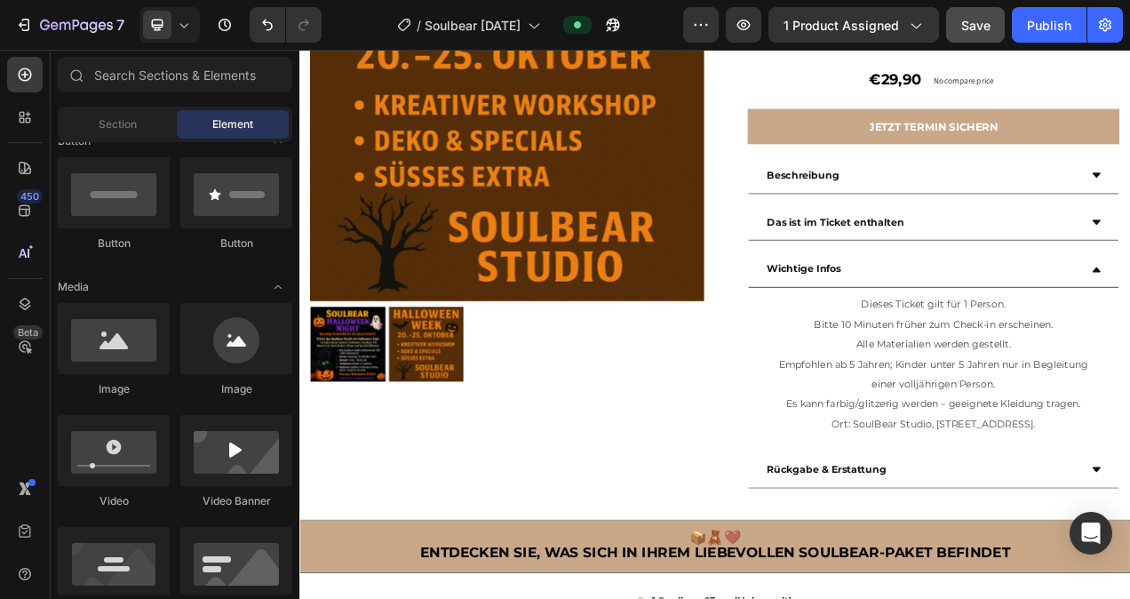
scroll to position [285, 0]
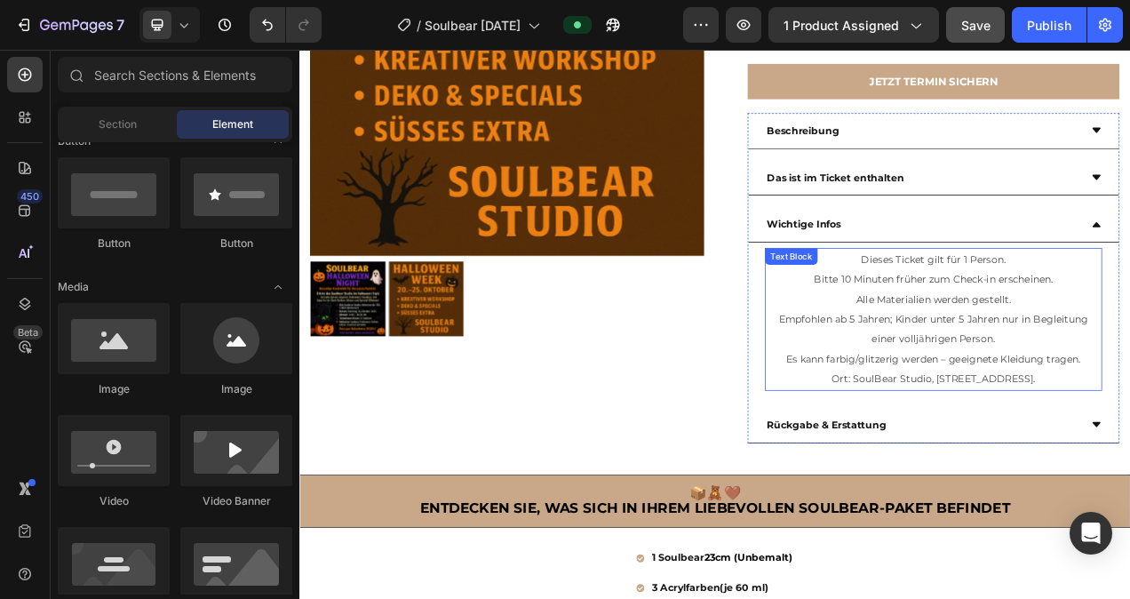
click at [1129, 475] on span "Ort: SoulBear Studio, [STREET_ADDRESS]." at bounding box center [1112, 472] width 262 height 16
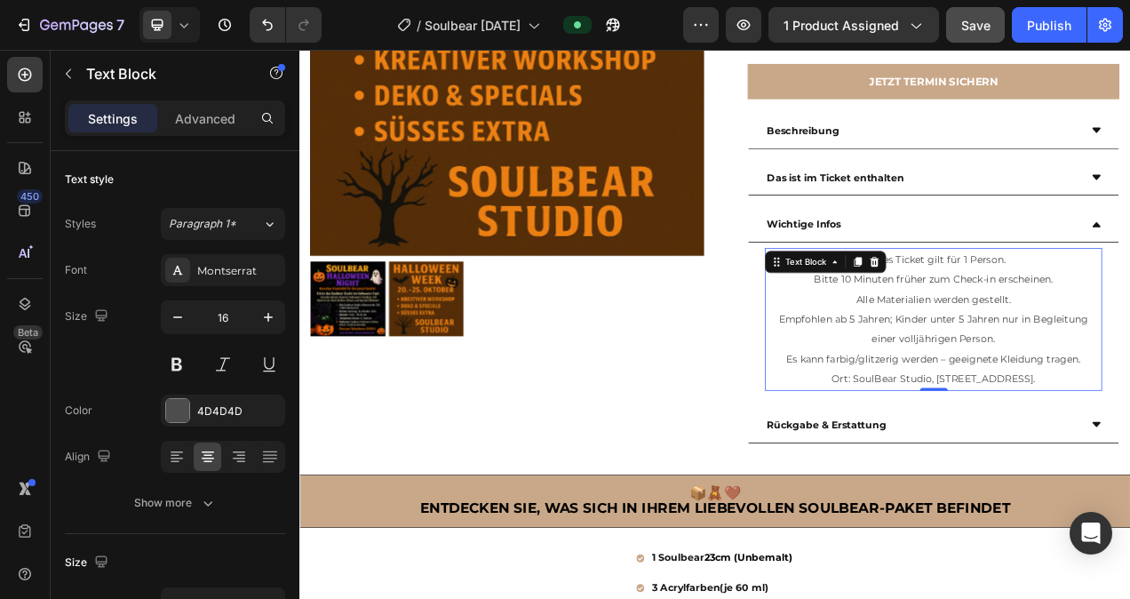
click at [1129, 475] on span "Ort: SoulBear Studio, [STREET_ADDRESS]." at bounding box center [1112, 472] width 262 height 16
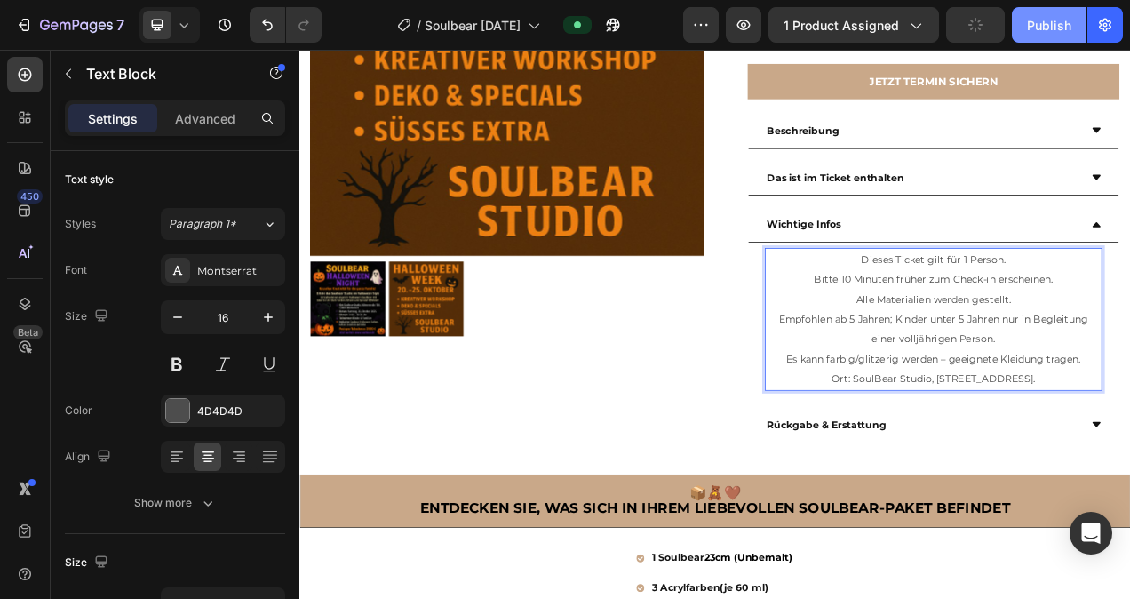
click at [1061, 25] on div "Publish" at bounding box center [1049, 25] width 44 height 19
